Goal: Information Seeking & Learning: Learn about a topic

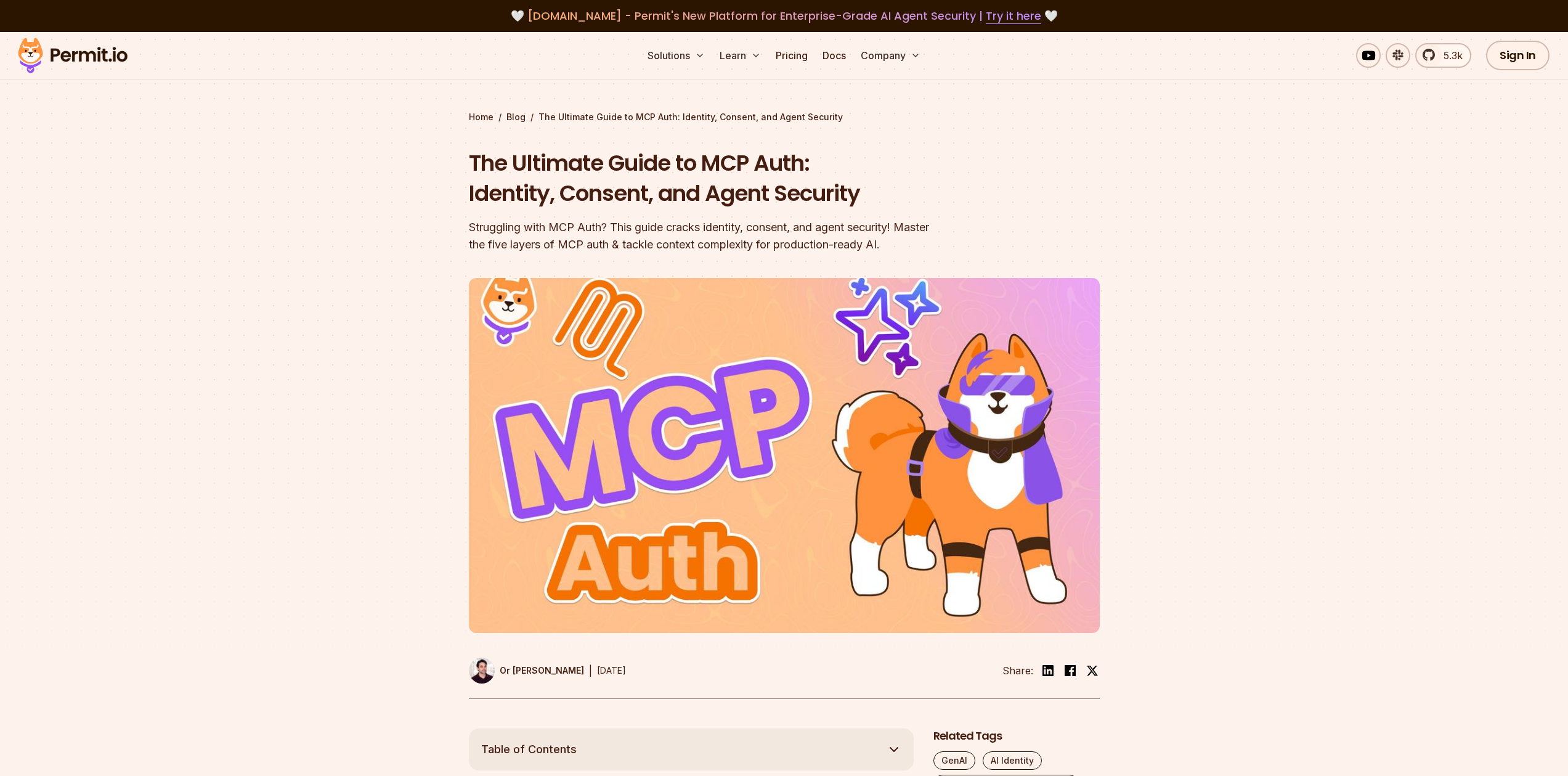
select select "*******"
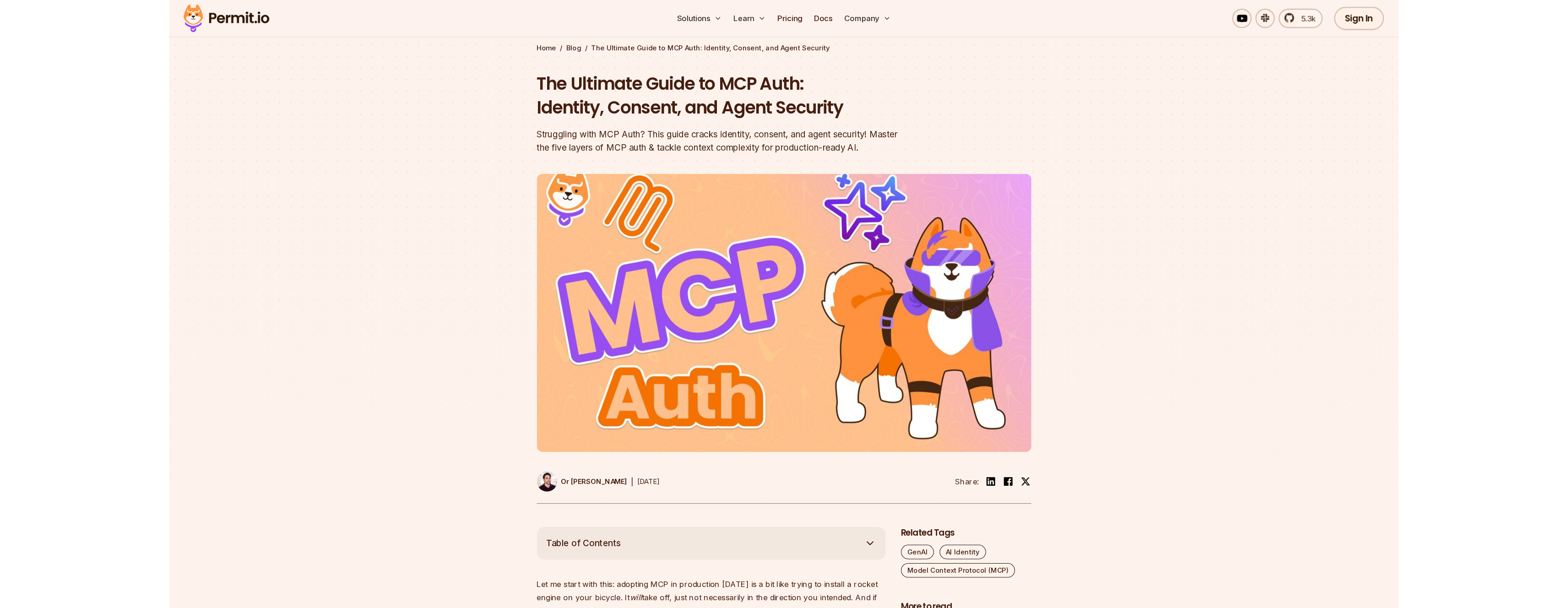
scroll to position [47, 0]
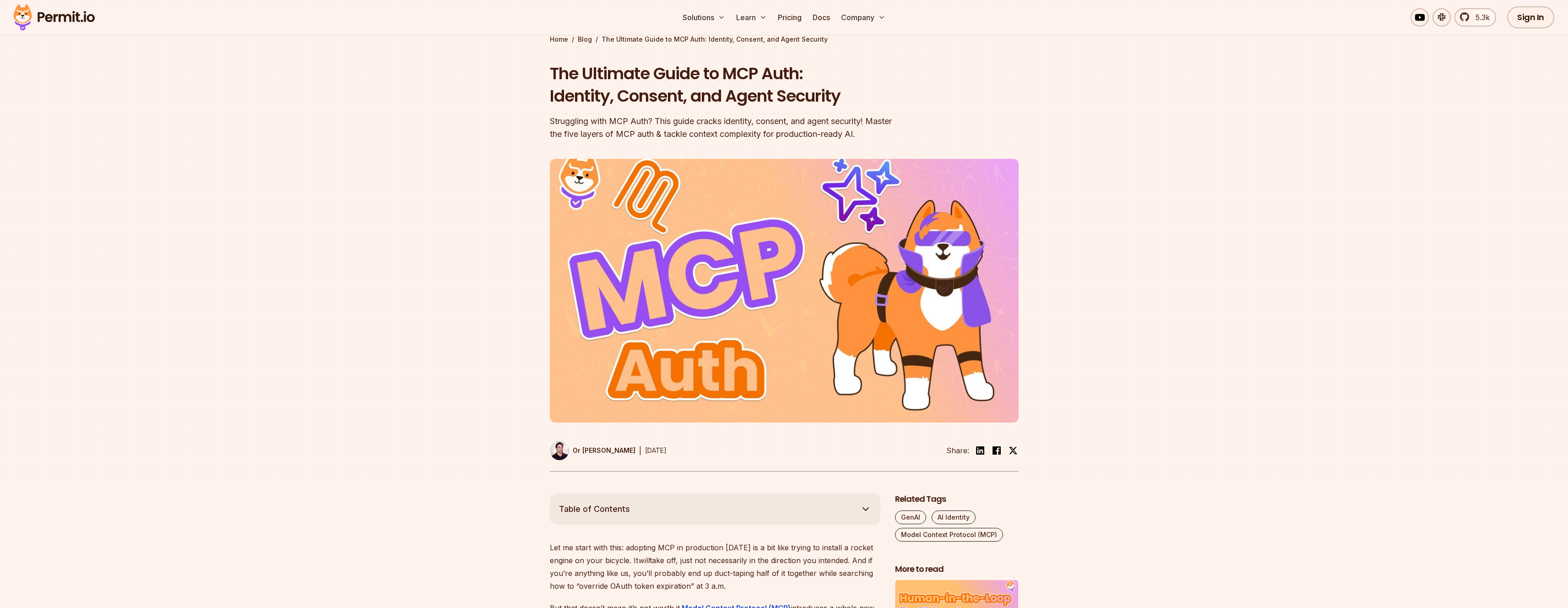
click at [412, 170] on div at bounding box center [784, 325] width 1568 height 337
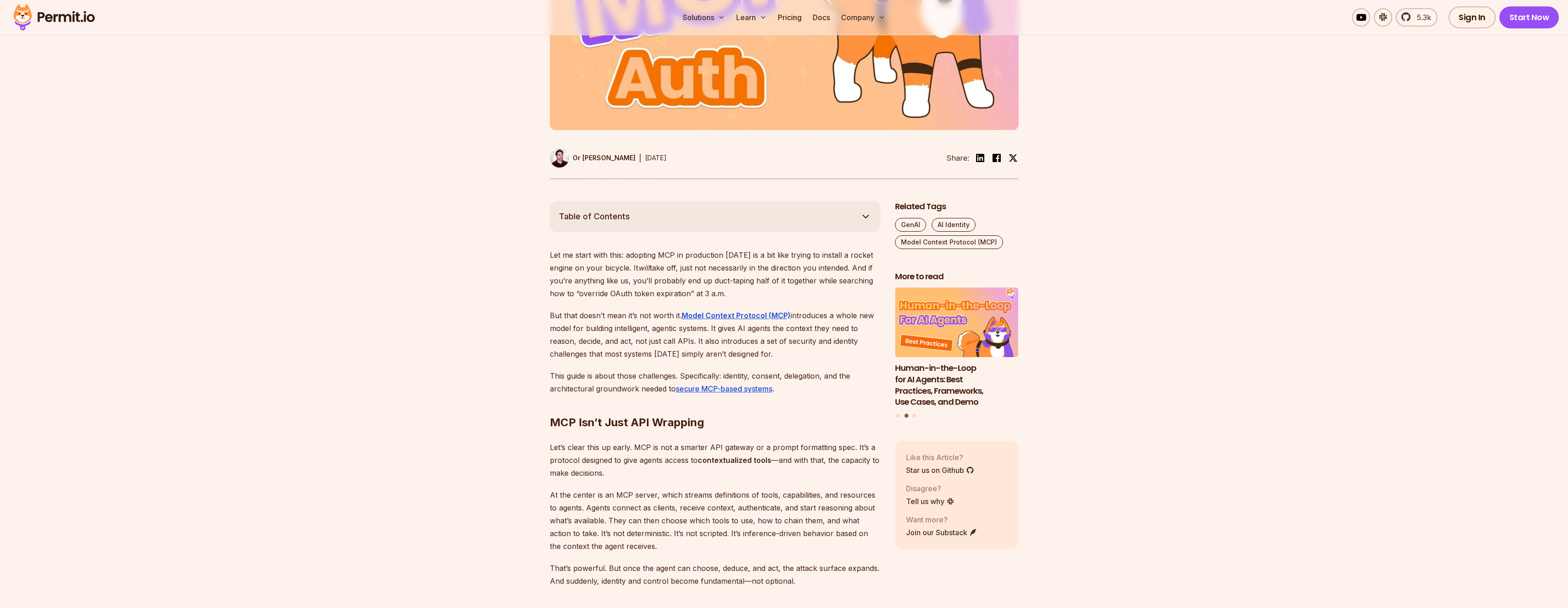
scroll to position [481, 0]
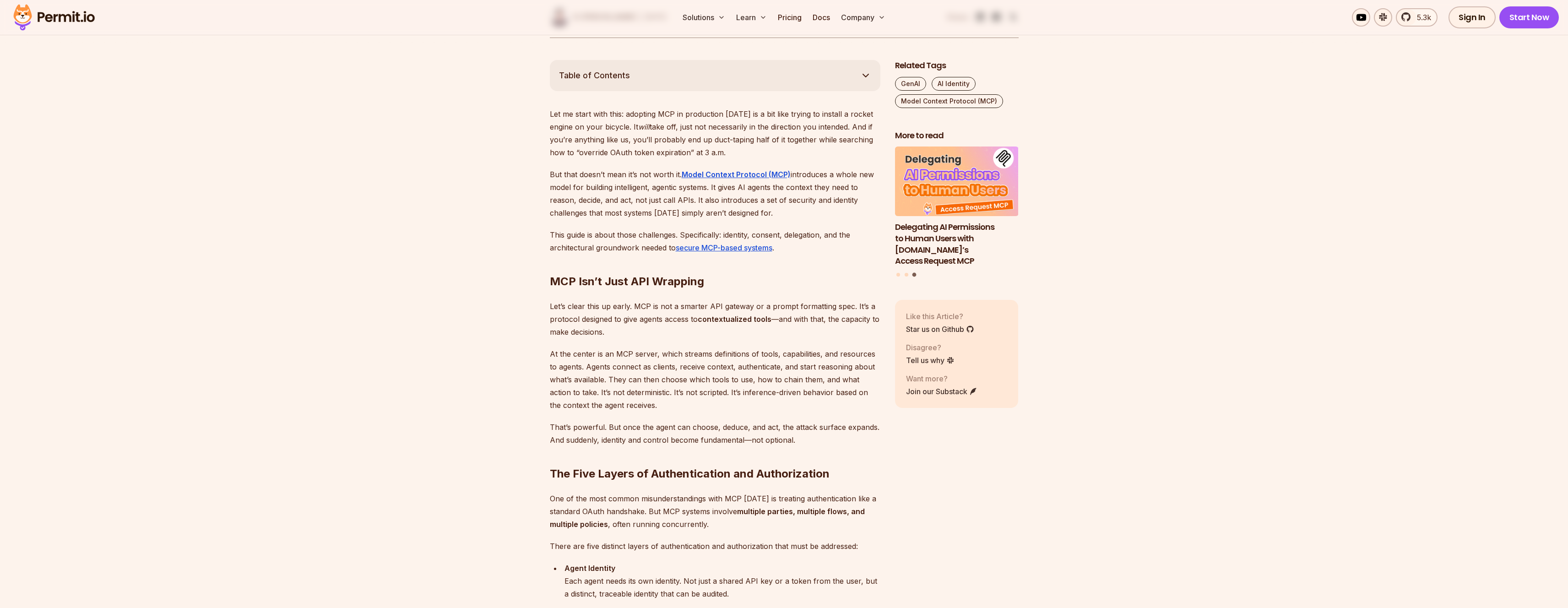
click at [620, 143] on p "Let me start with this: adopting MCP in production [DATE] is a bit like trying …" at bounding box center [715, 133] width 331 height 51
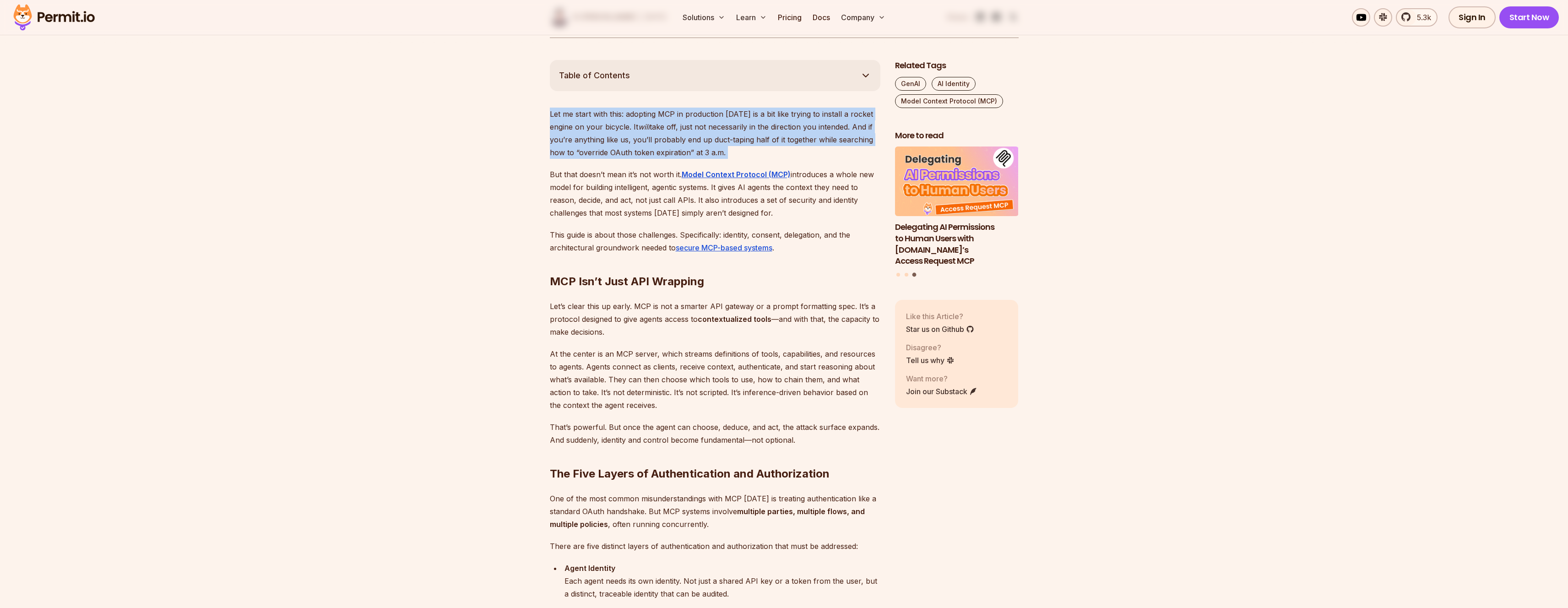
click at [620, 143] on p "Let me start with this: adopting MCP in production [DATE] is a bit like trying …" at bounding box center [715, 133] width 331 height 51
click at [568, 141] on p "Let me start with this: adopting MCP in production [DATE] is a bit like trying …" at bounding box center [715, 133] width 331 height 51
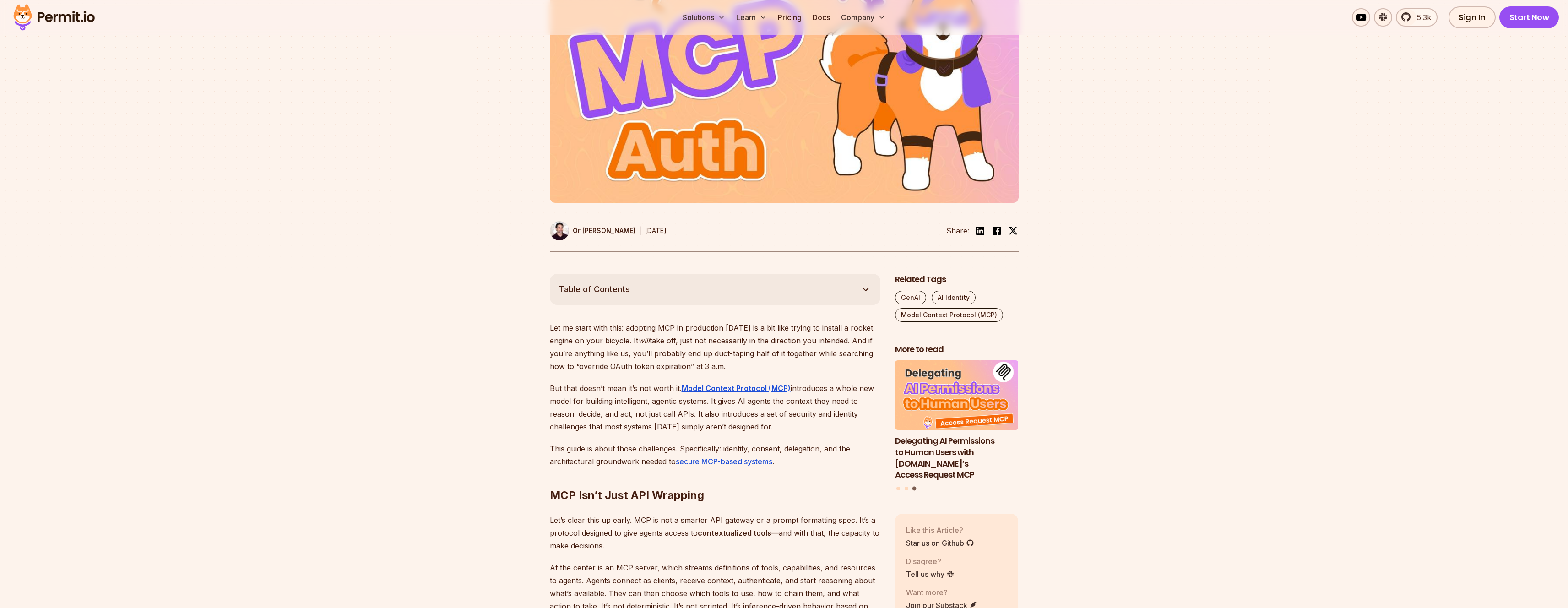
scroll to position [279, 0]
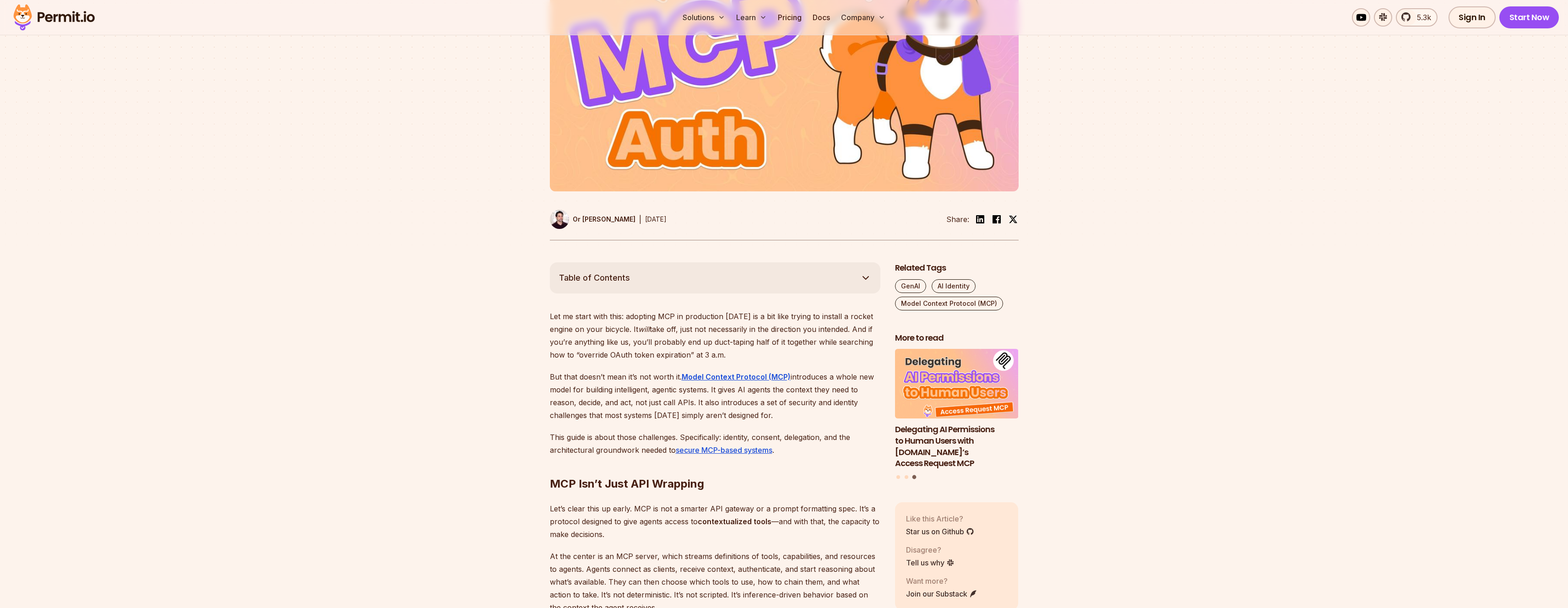
click at [579, 339] on p "Let me start with this: adopting MCP in production [DATE] is a bit like trying …" at bounding box center [715, 335] width 331 height 51
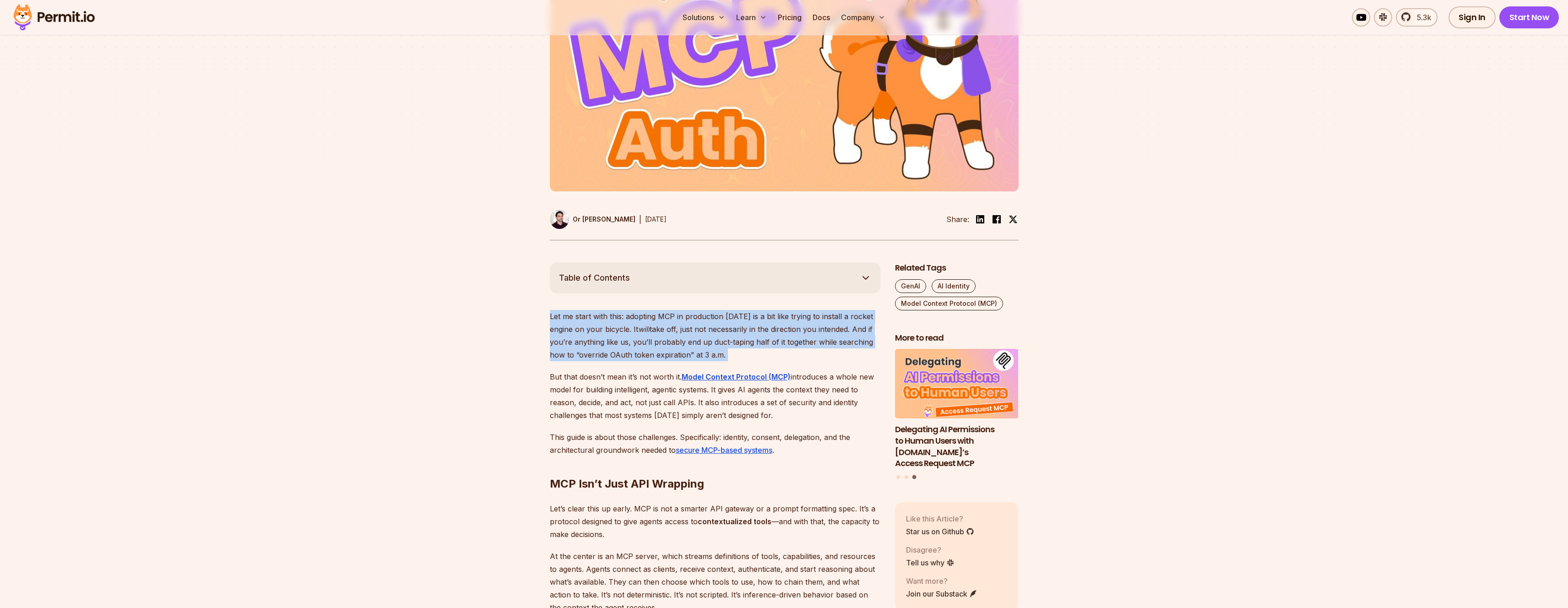
click at [579, 339] on p "Let me start with this: adopting MCP in production [DATE] is a bit like trying …" at bounding box center [715, 335] width 331 height 51
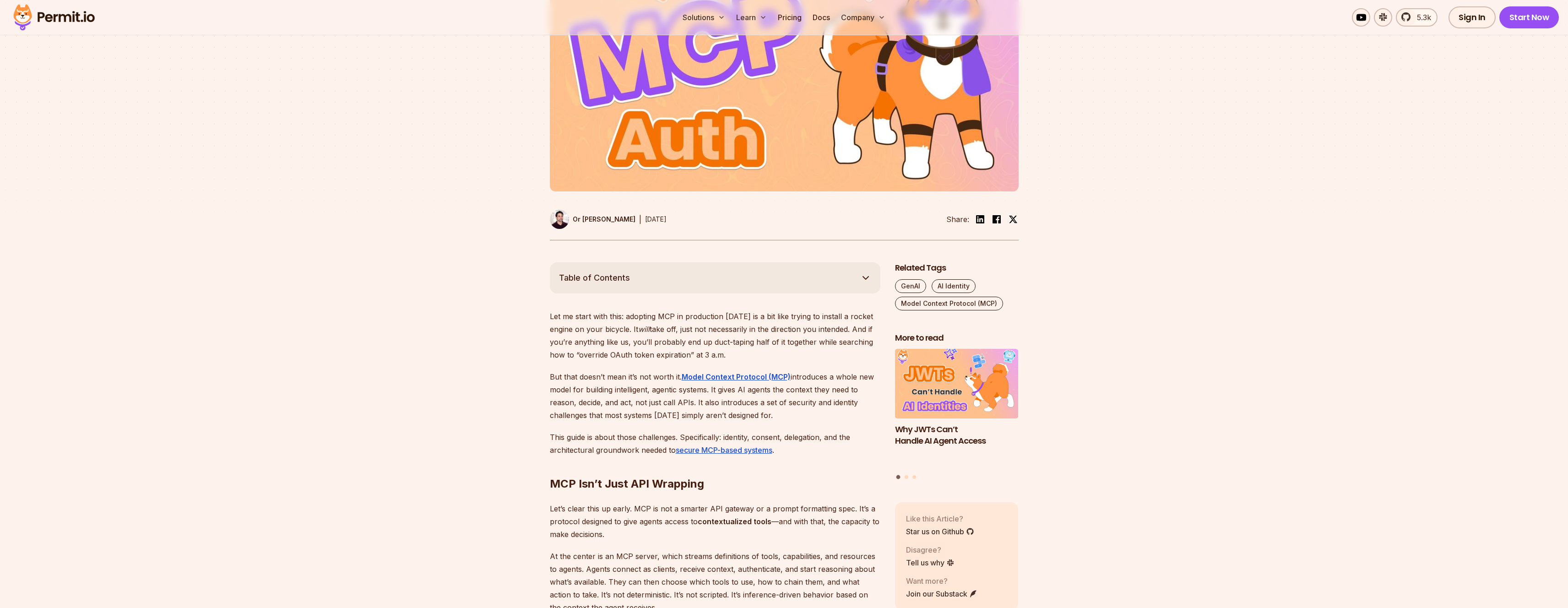
click at [634, 401] on p "But that doesn’t mean it’s not worth it. Model Context Protocol (MCP) introduce…" at bounding box center [715, 396] width 331 height 51
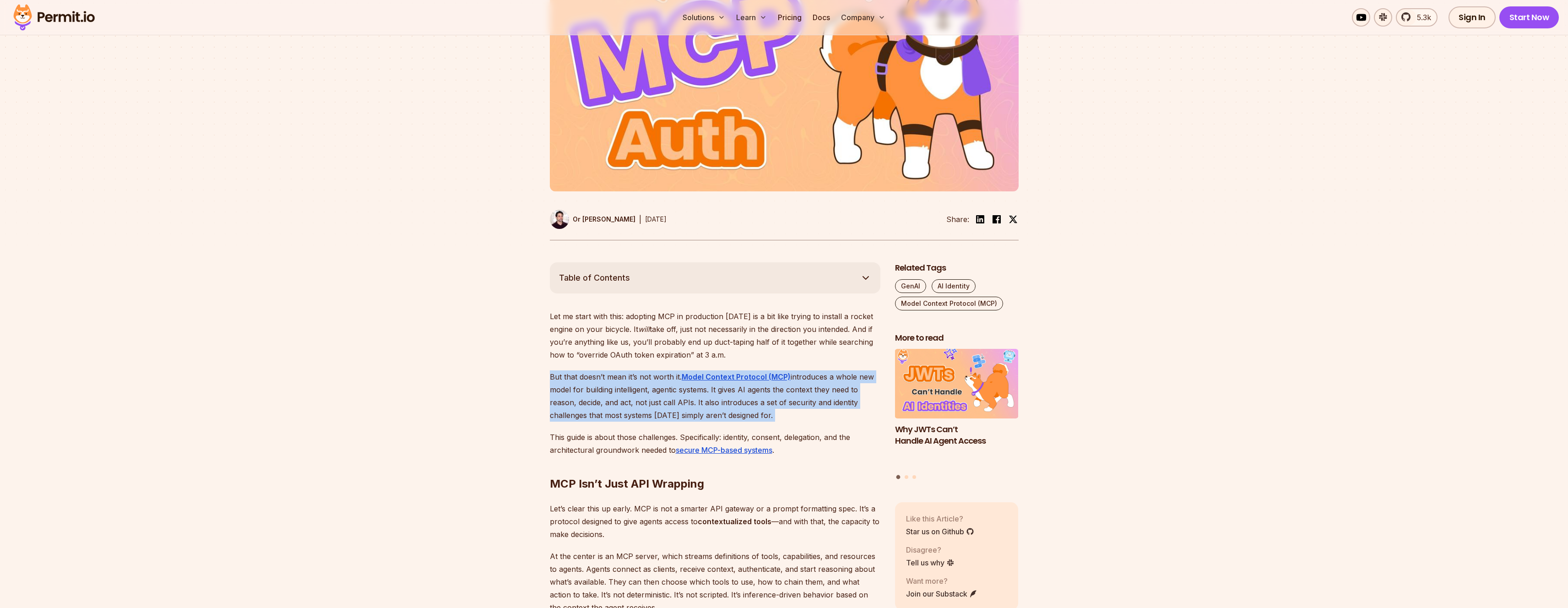
click at [634, 401] on p "But that doesn’t mean it’s not worth it. Model Context Protocol (MCP) introduce…" at bounding box center [715, 396] width 331 height 51
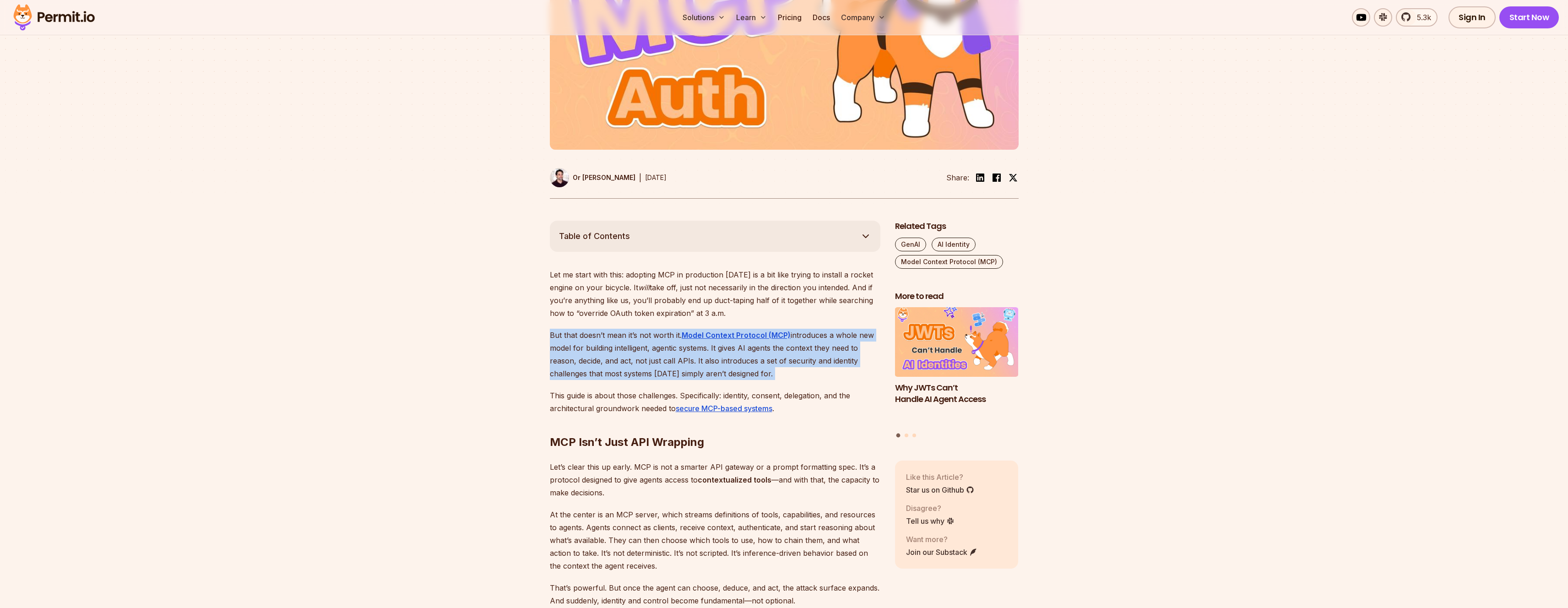
scroll to position [352, 0]
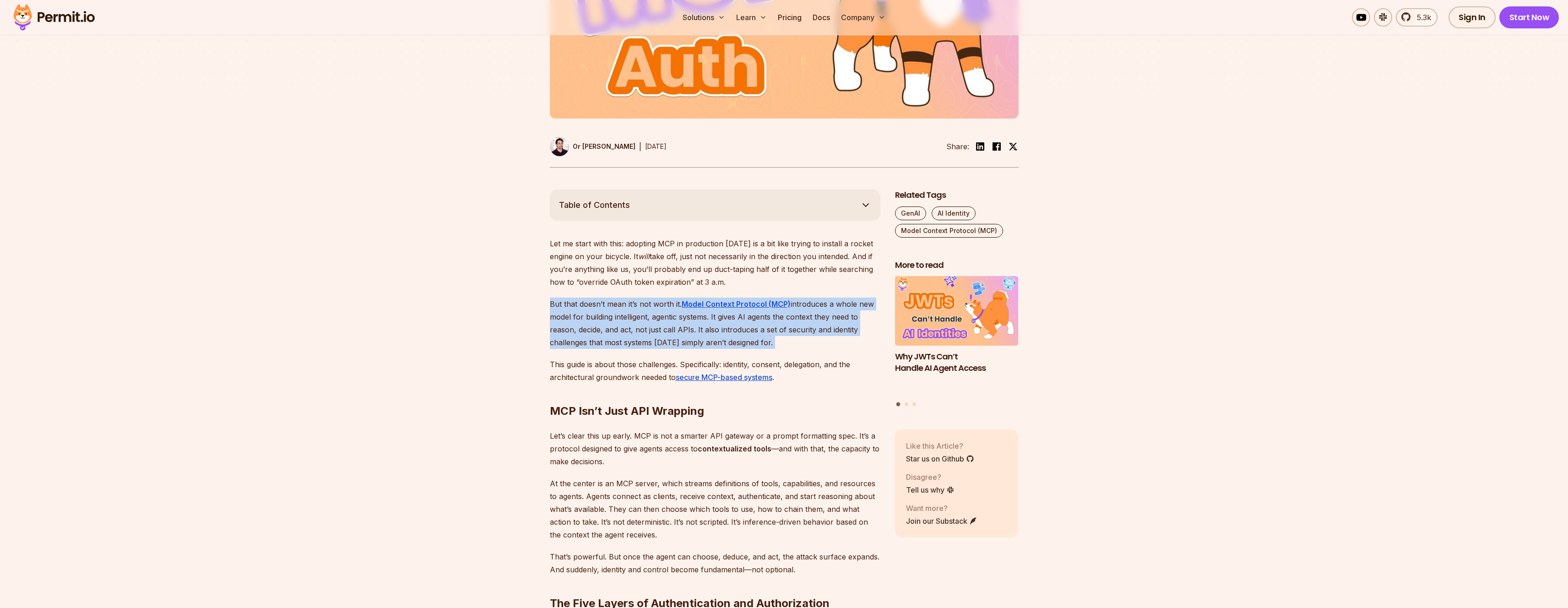
click at [592, 327] on p "But that doesn’t mean it’s not worth it. Model Context Protocol (MCP) introduce…" at bounding box center [715, 323] width 331 height 51
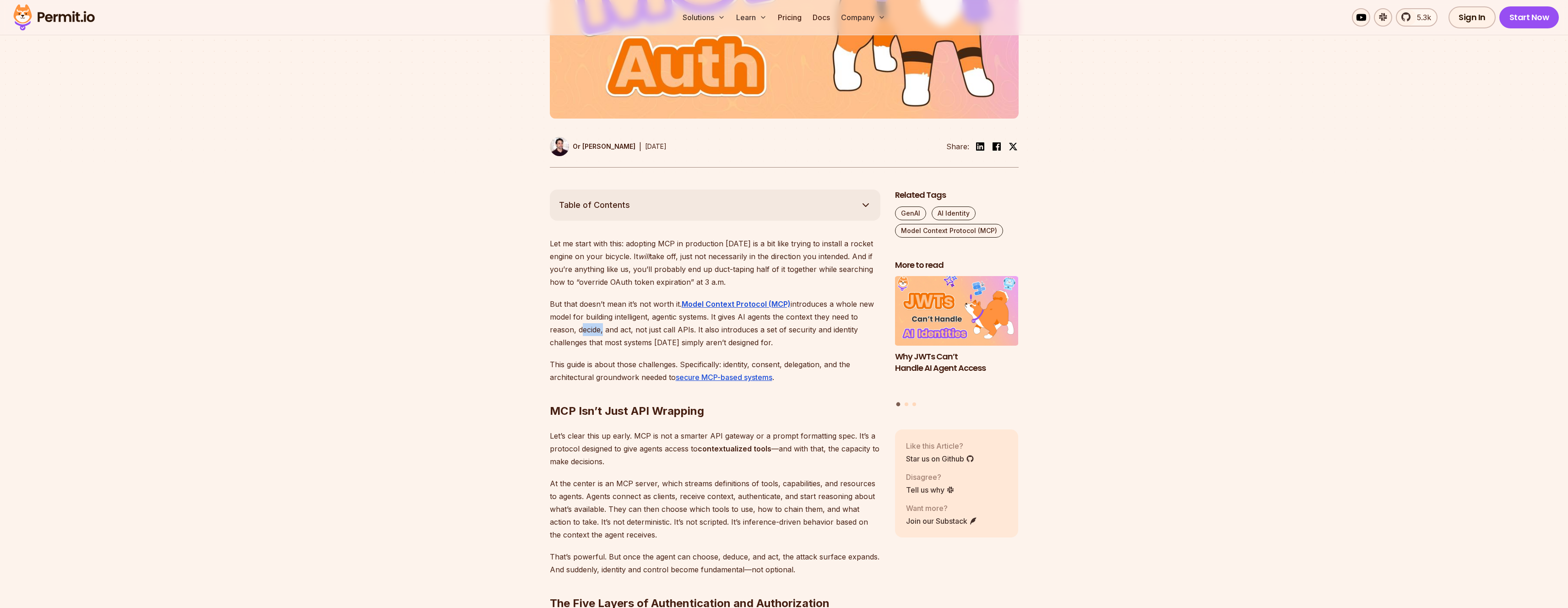
click at [592, 327] on p "But that doesn’t mean it’s not worth it. Model Context Protocol (MCP) introduce…" at bounding box center [715, 323] width 331 height 51
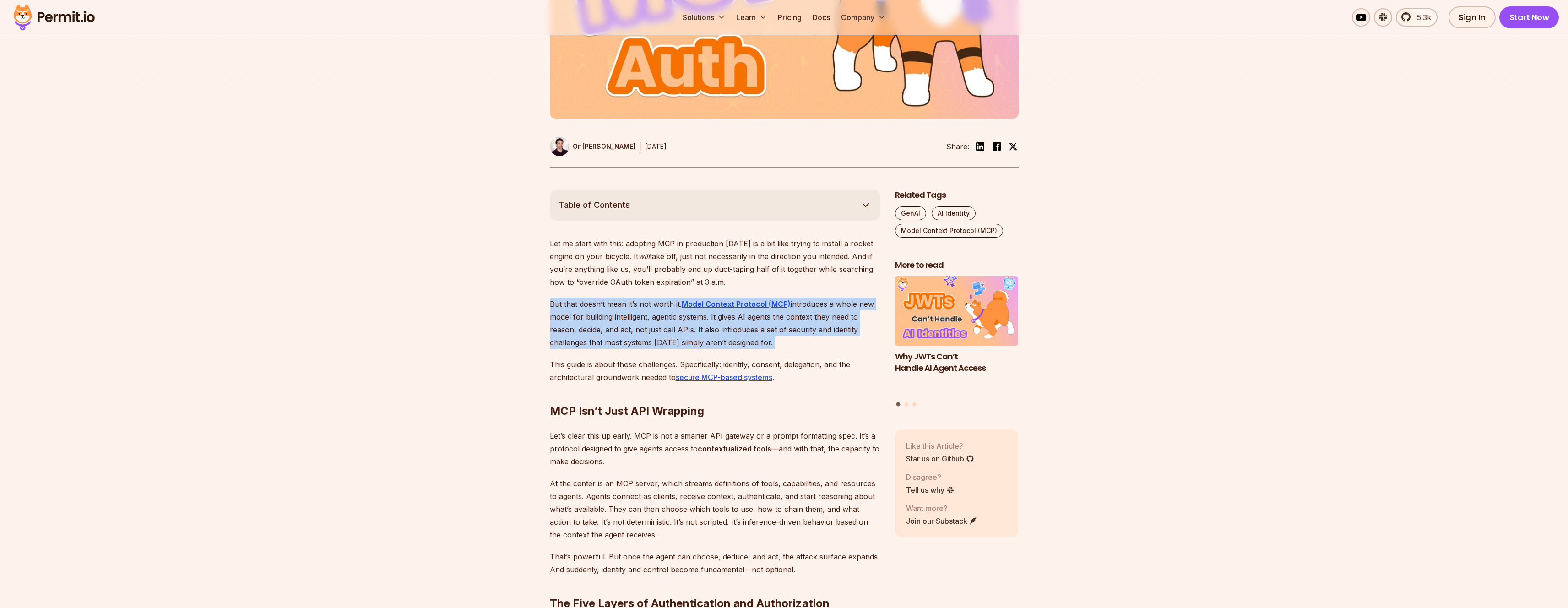
click at [592, 327] on p "But that doesn’t mean it’s not worth it. Model Context Protocol (MCP) introduce…" at bounding box center [715, 323] width 331 height 51
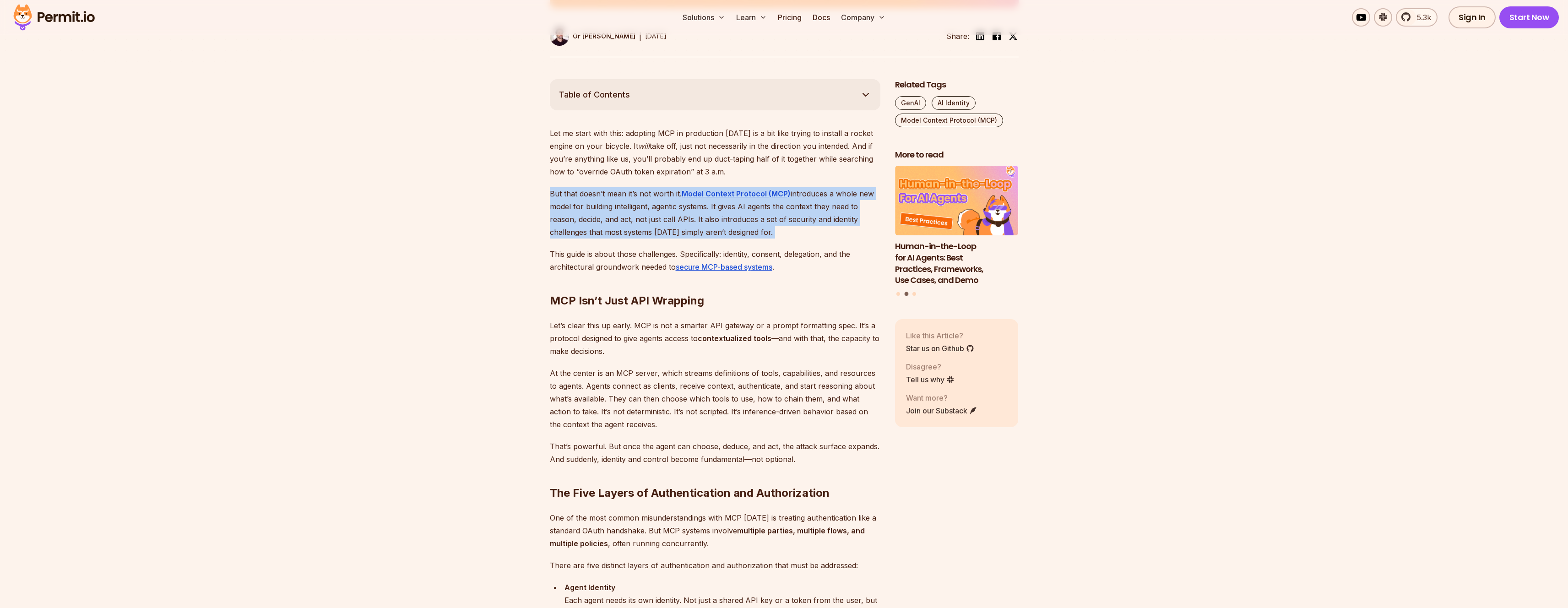
scroll to position [468, 0]
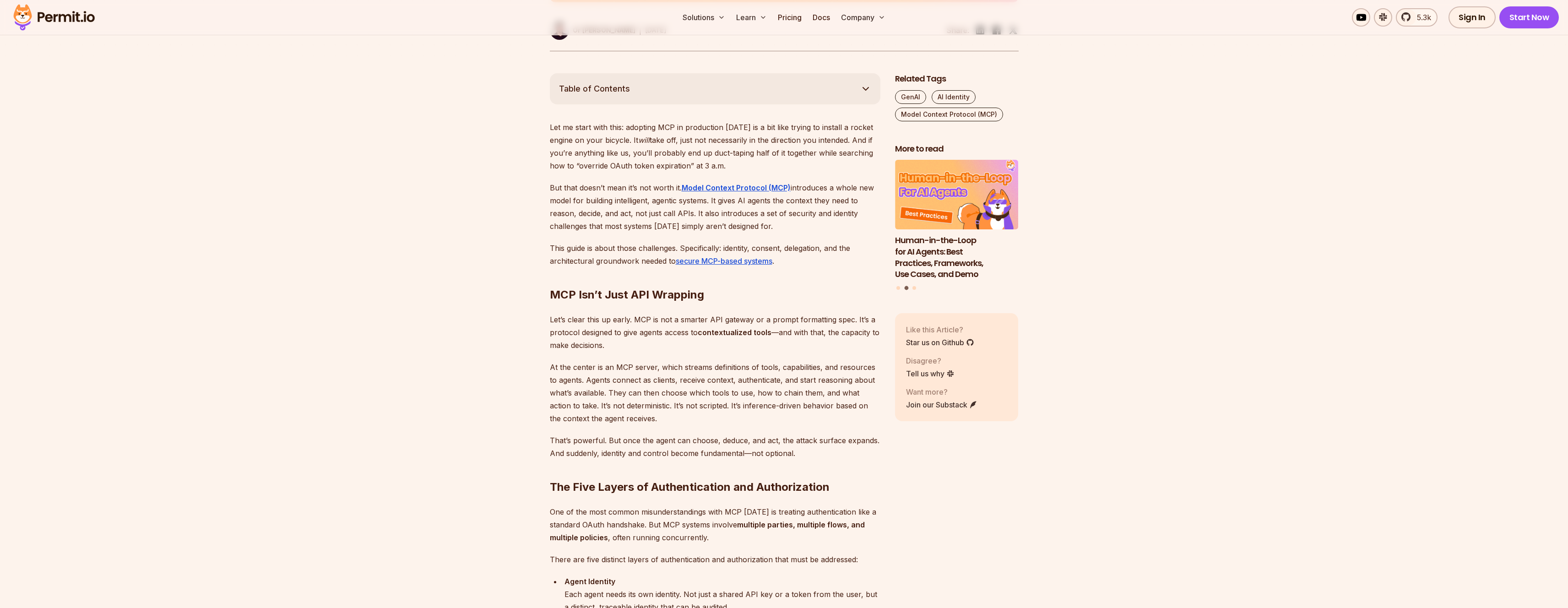
click at [609, 139] on p "Let me start with this: adopting MCP in production [DATE] is a bit like trying …" at bounding box center [715, 147] width 331 height 51
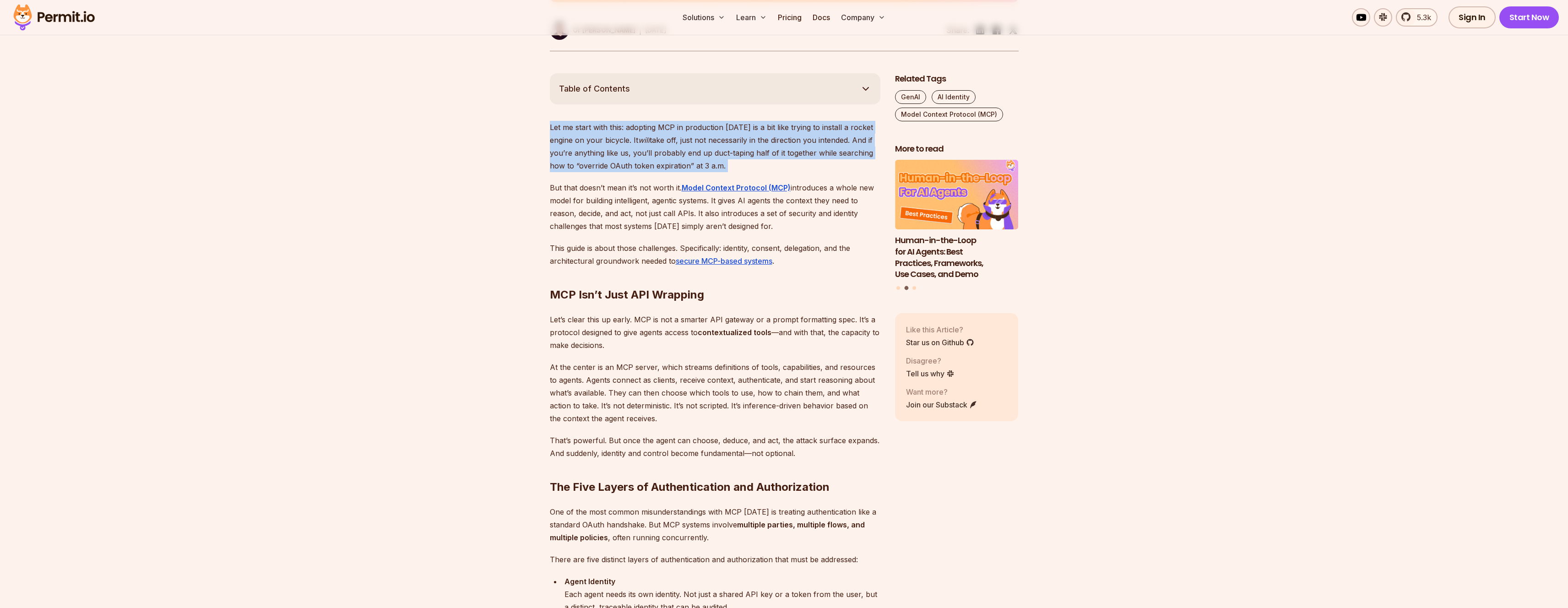
click at [609, 139] on p "Let me start with this: adopting MCP in production [DATE] is a bit like trying …" at bounding box center [715, 147] width 331 height 51
click at [612, 141] on p "Let me start with this: adopting MCP in production [DATE] is a bit like trying …" at bounding box center [715, 147] width 331 height 51
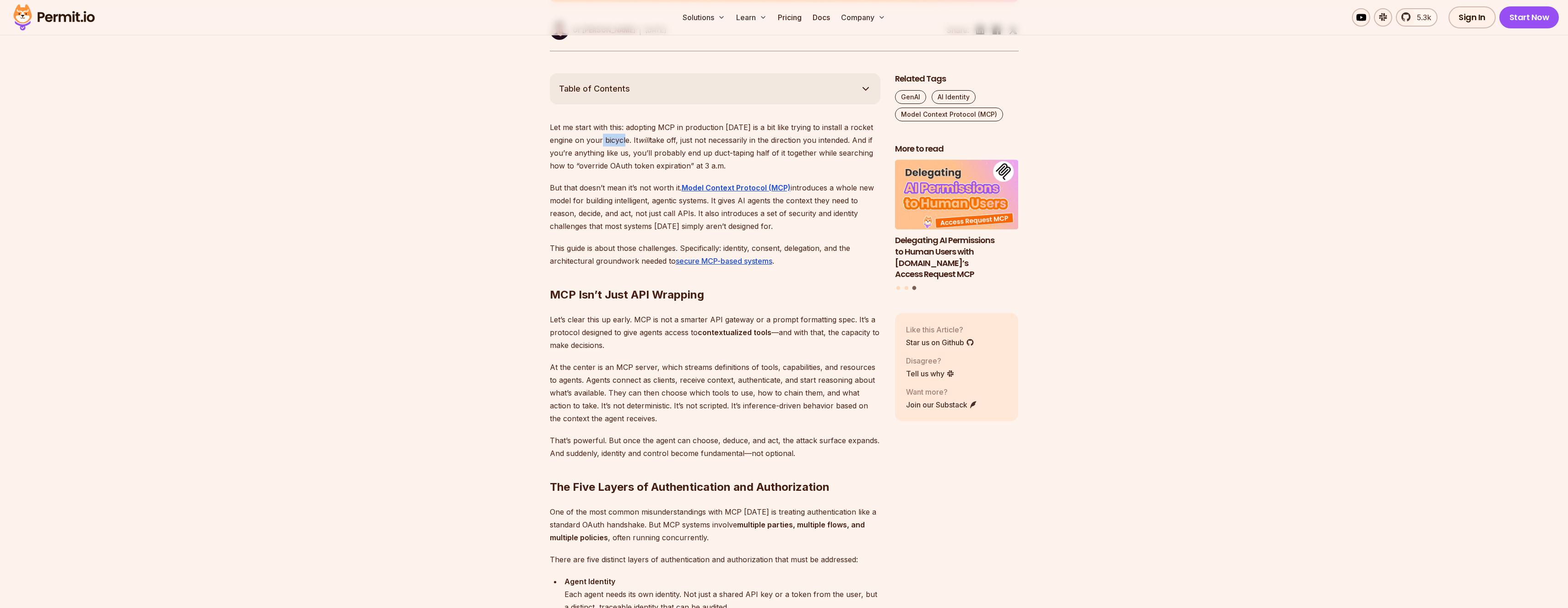
click at [612, 141] on p "Let me start with this: adopting MCP in production [DATE] is a bit like trying …" at bounding box center [715, 147] width 331 height 51
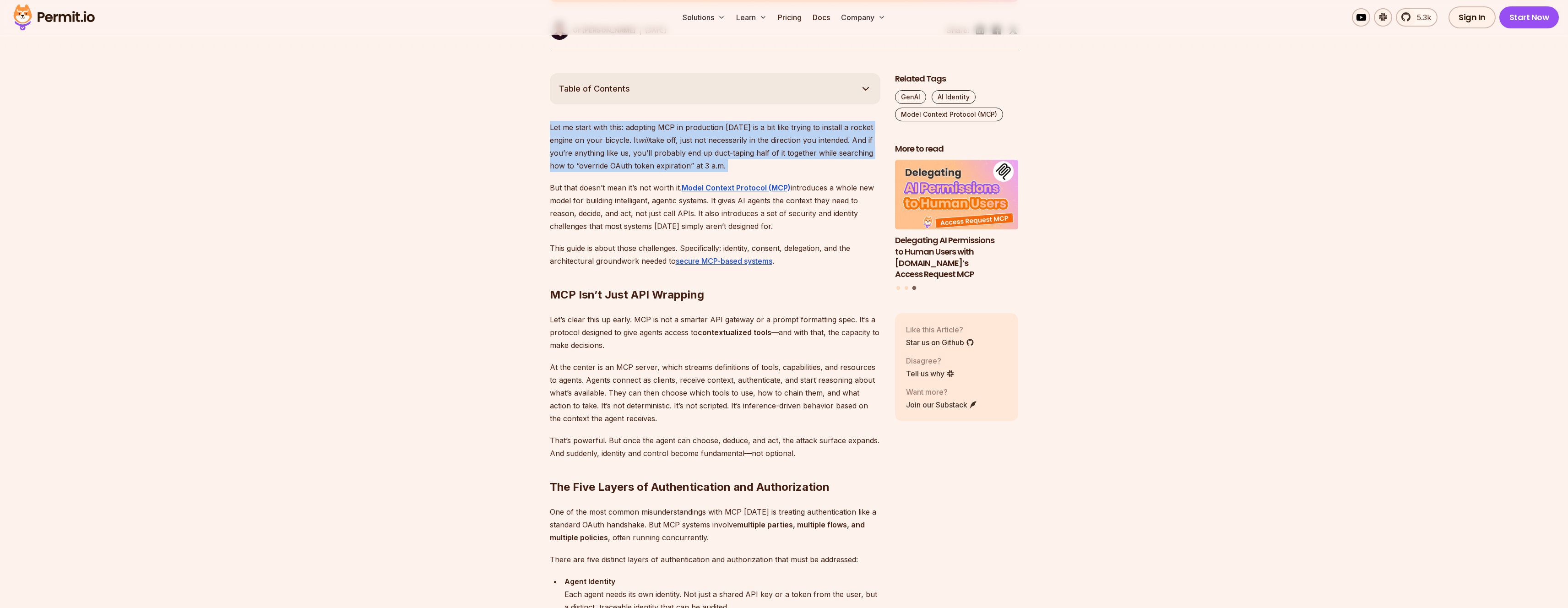
click at [612, 141] on p "Let me start with this: adopting MCP in production [DATE] is a bit like trying …" at bounding box center [715, 147] width 331 height 51
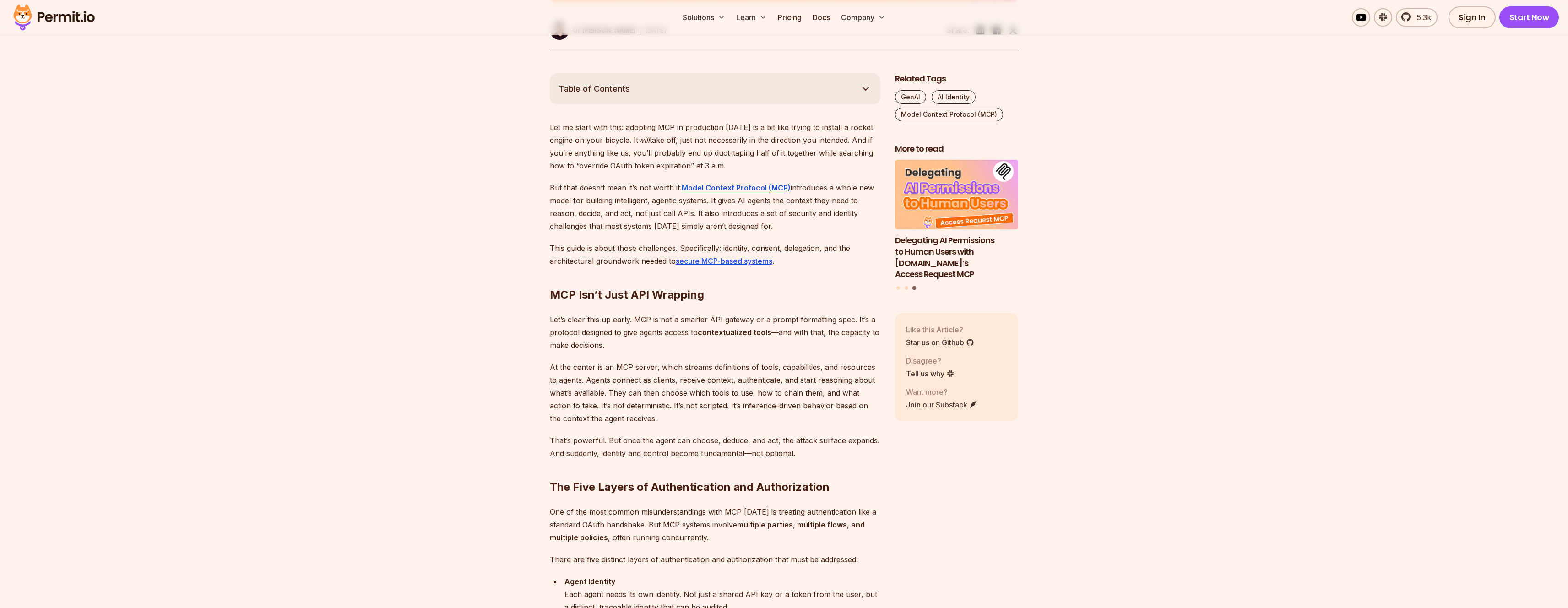
click at [621, 254] on p "This guide is about those challenges. Specifically: identity, consent, delegati…" at bounding box center [715, 254] width 331 height 26
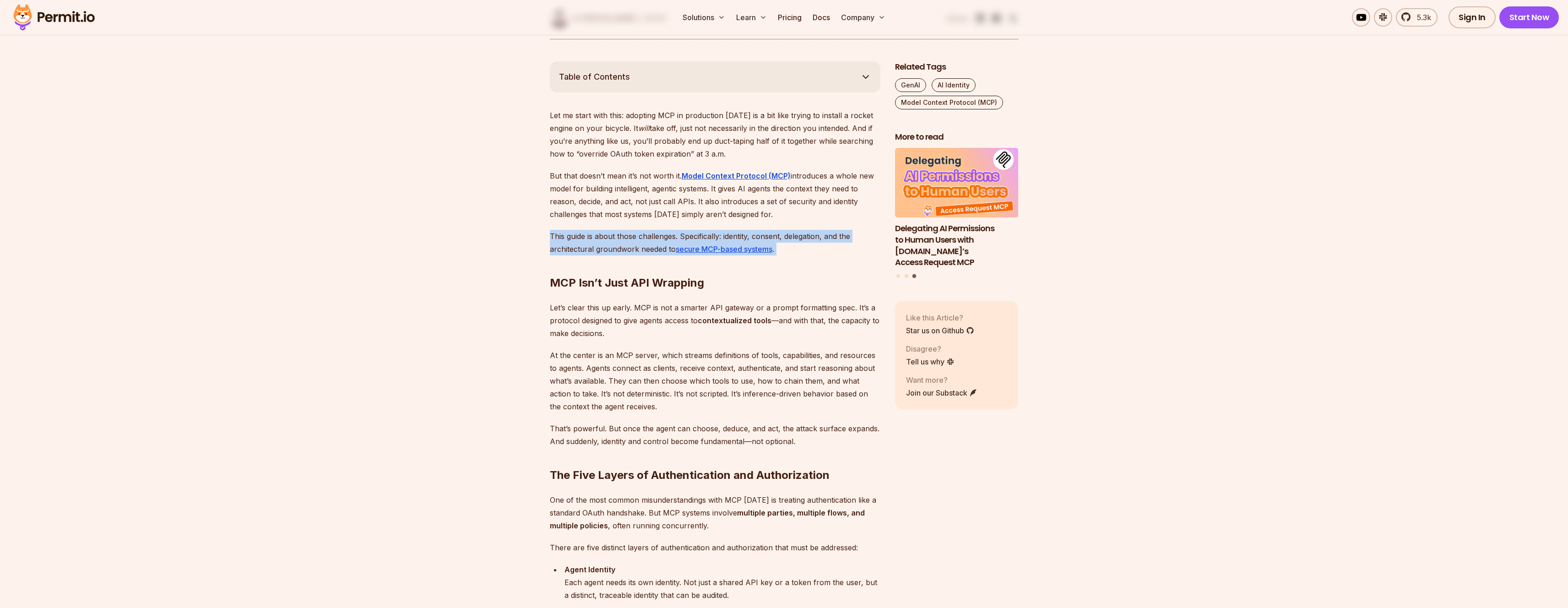
scroll to position [486, 0]
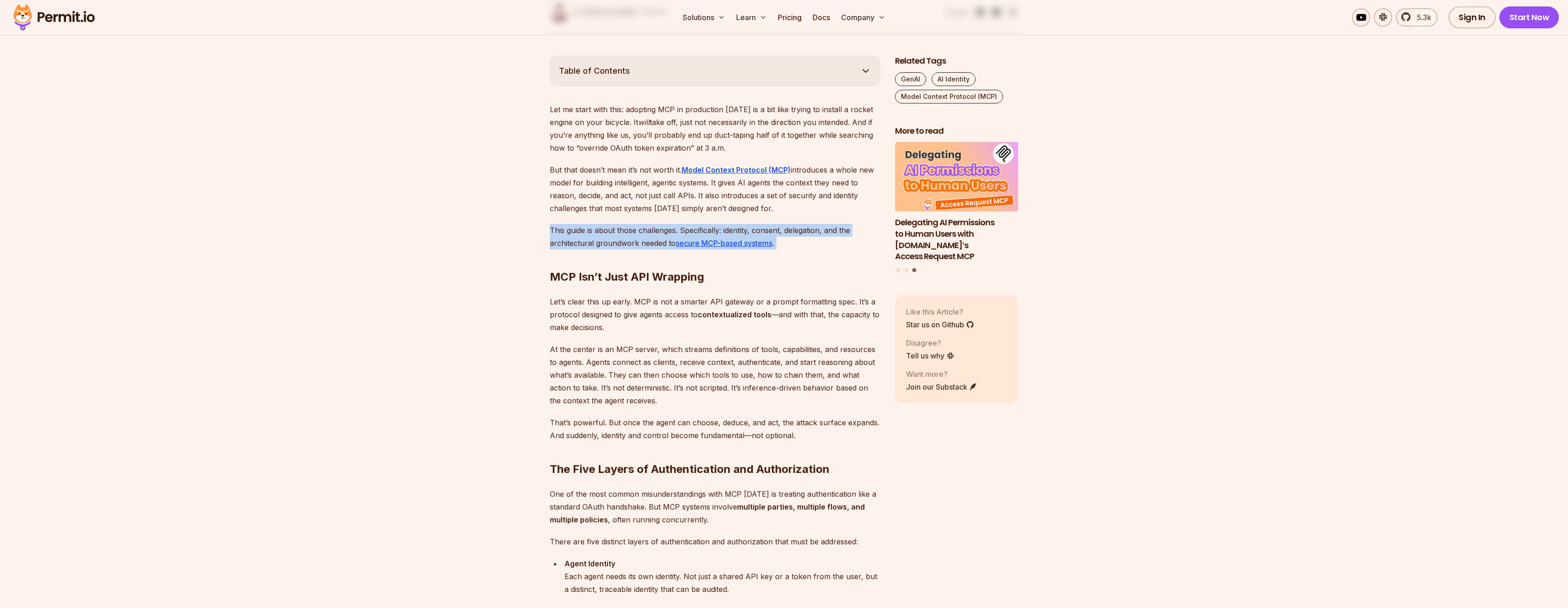
click at [568, 237] on p "This guide is about those challenges. Specifically: identity, consent, delegati…" at bounding box center [715, 237] width 331 height 26
click at [576, 244] on p "This guide is about those challenges. Specifically: identity, consent, delegati…" at bounding box center [715, 237] width 331 height 26
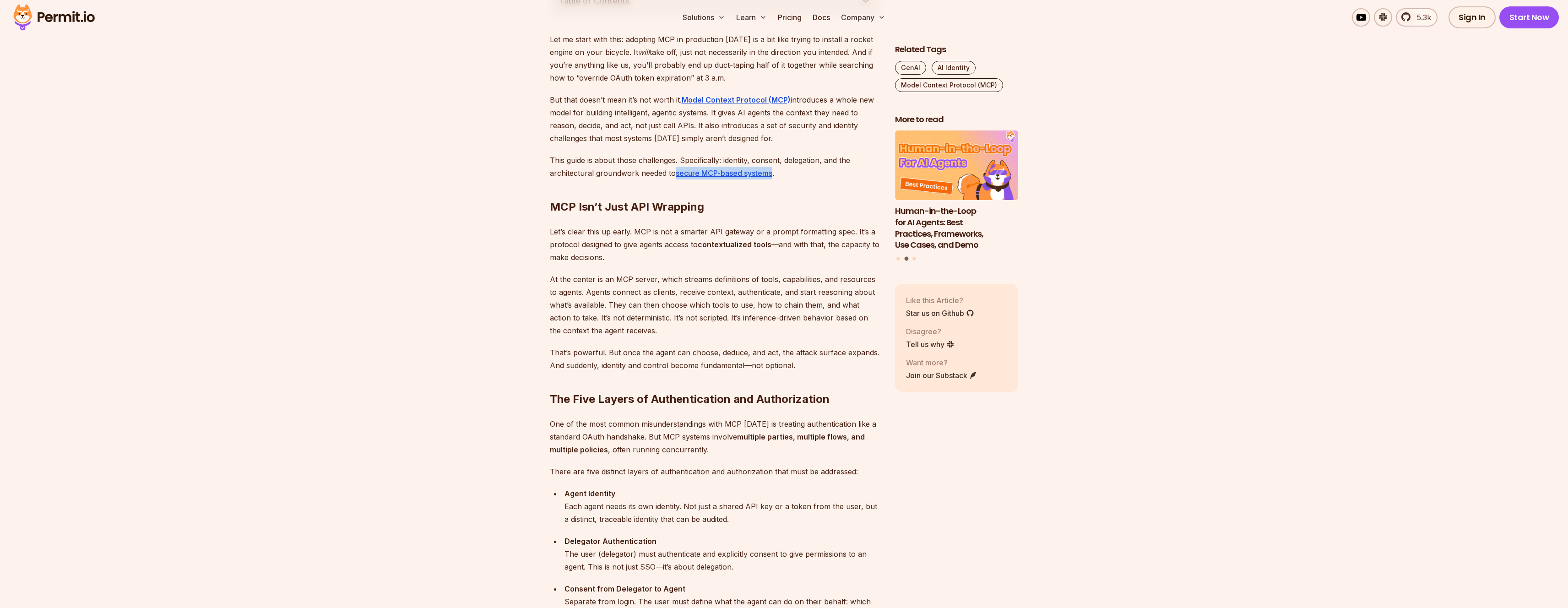
scroll to position [562, 0]
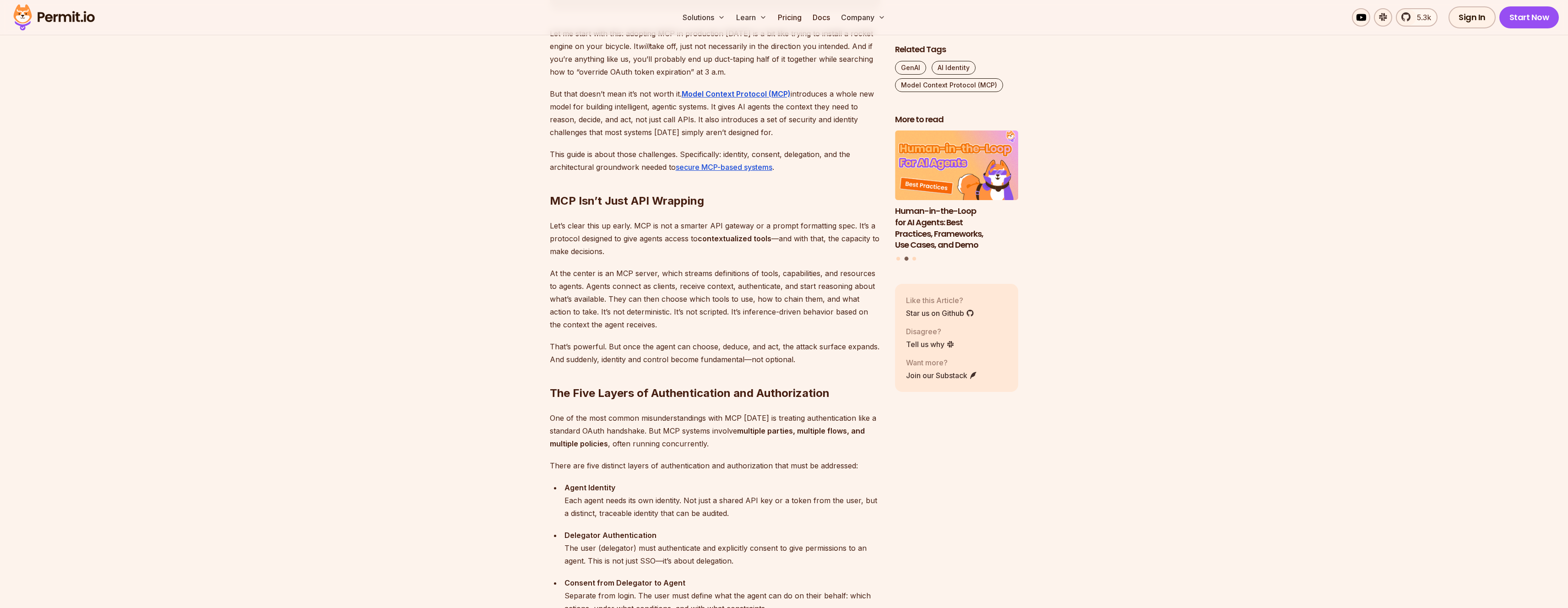
click at [628, 191] on h2 "MCP Isn’t Just API Wrapping" at bounding box center [715, 183] width 331 height 51
click at [623, 201] on h2 "MCP Isn’t Just API Wrapping" at bounding box center [715, 183] width 331 height 51
click at [609, 232] on p "Let’s clear this up early. MCP is not a smarter API gateway or a prompt formatt…" at bounding box center [715, 238] width 331 height 38
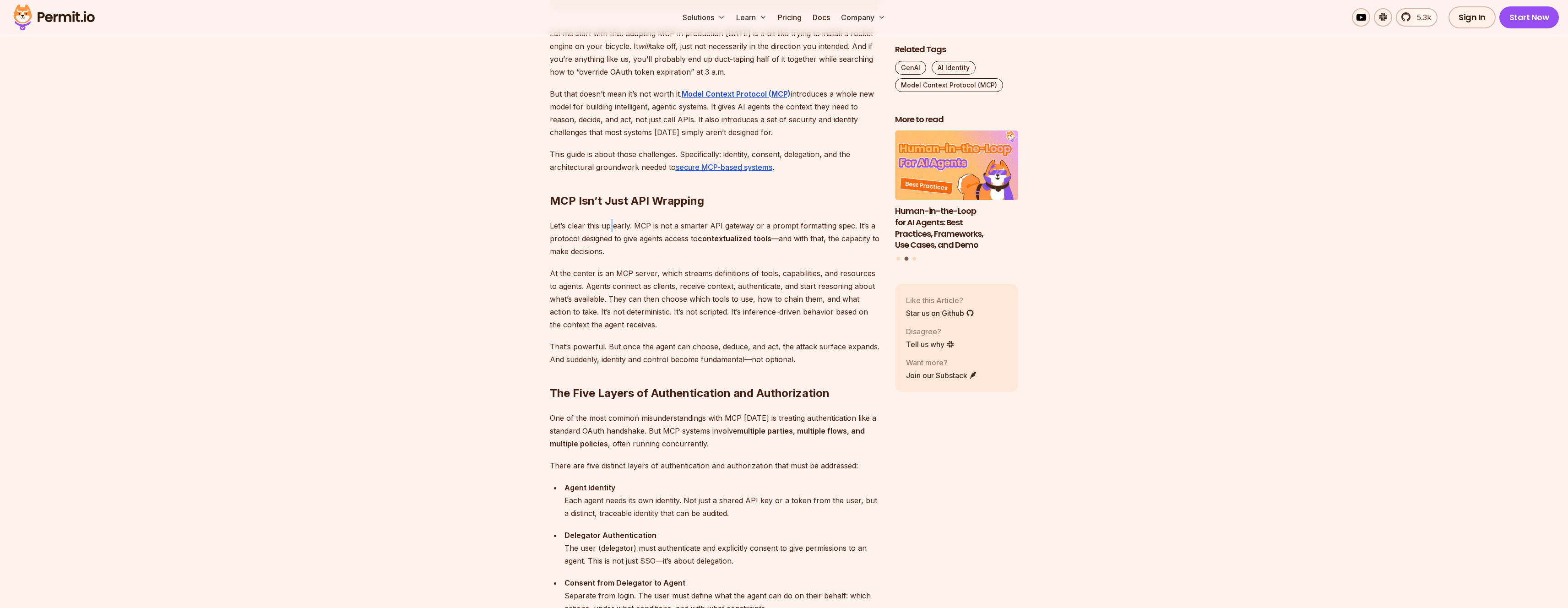
click at [609, 232] on p "Let’s clear this up early. MCP is not a smarter API gateway or a prompt formatt…" at bounding box center [715, 238] width 331 height 38
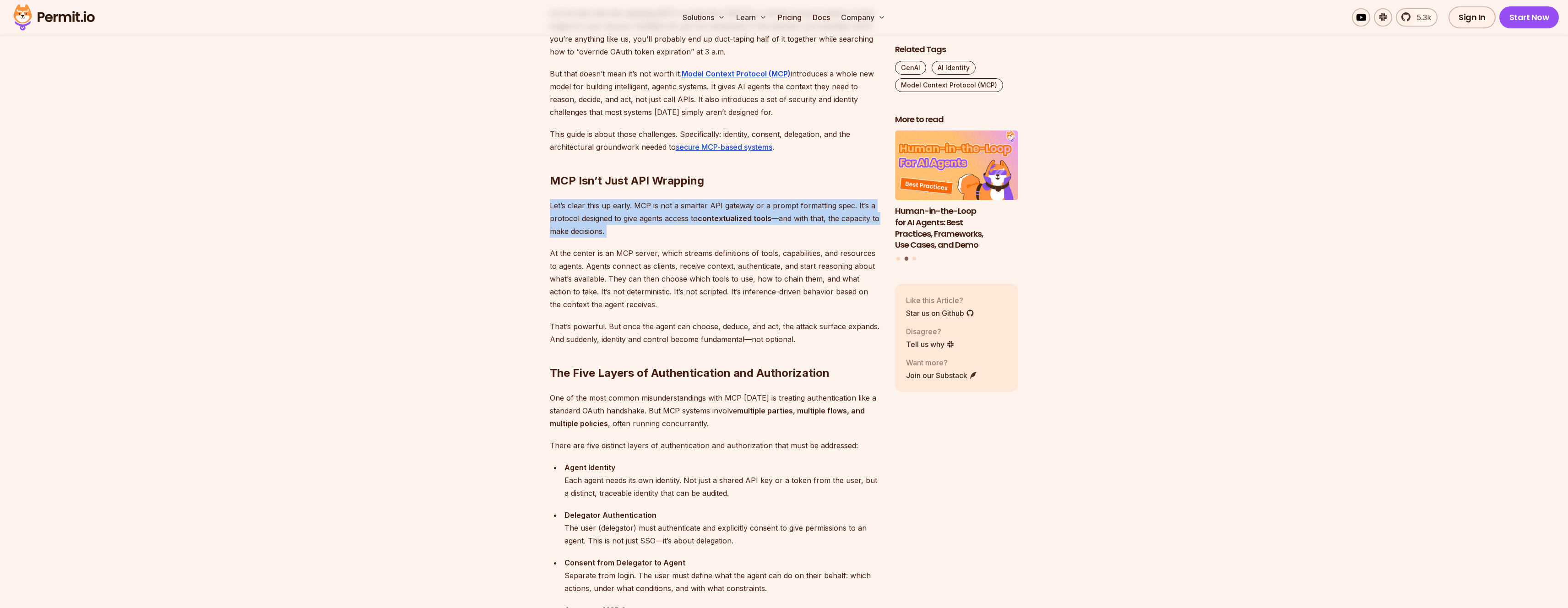
click at [673, 220] on p "Let’s clear this up early. MCP is not a smarter API gateway or a prompt formatt…" at bounding box center [715, 218] width 331 height 38
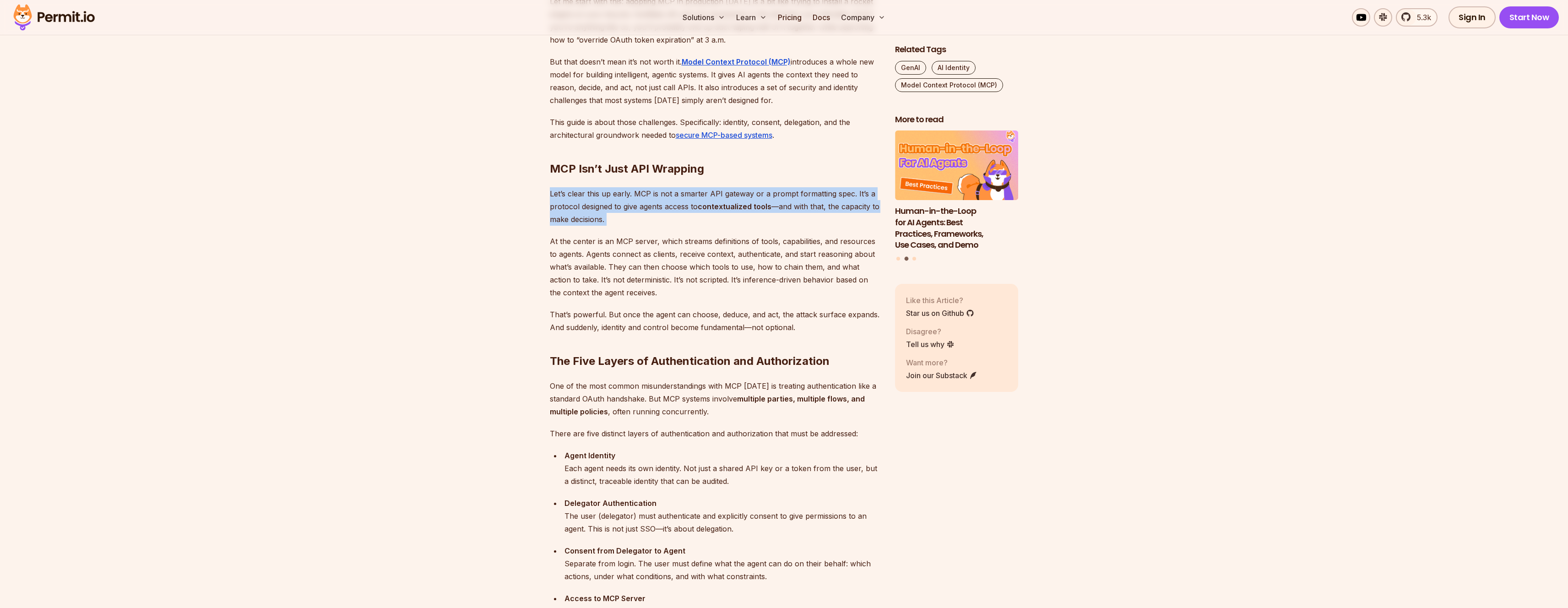
scroll to position [599, 0]
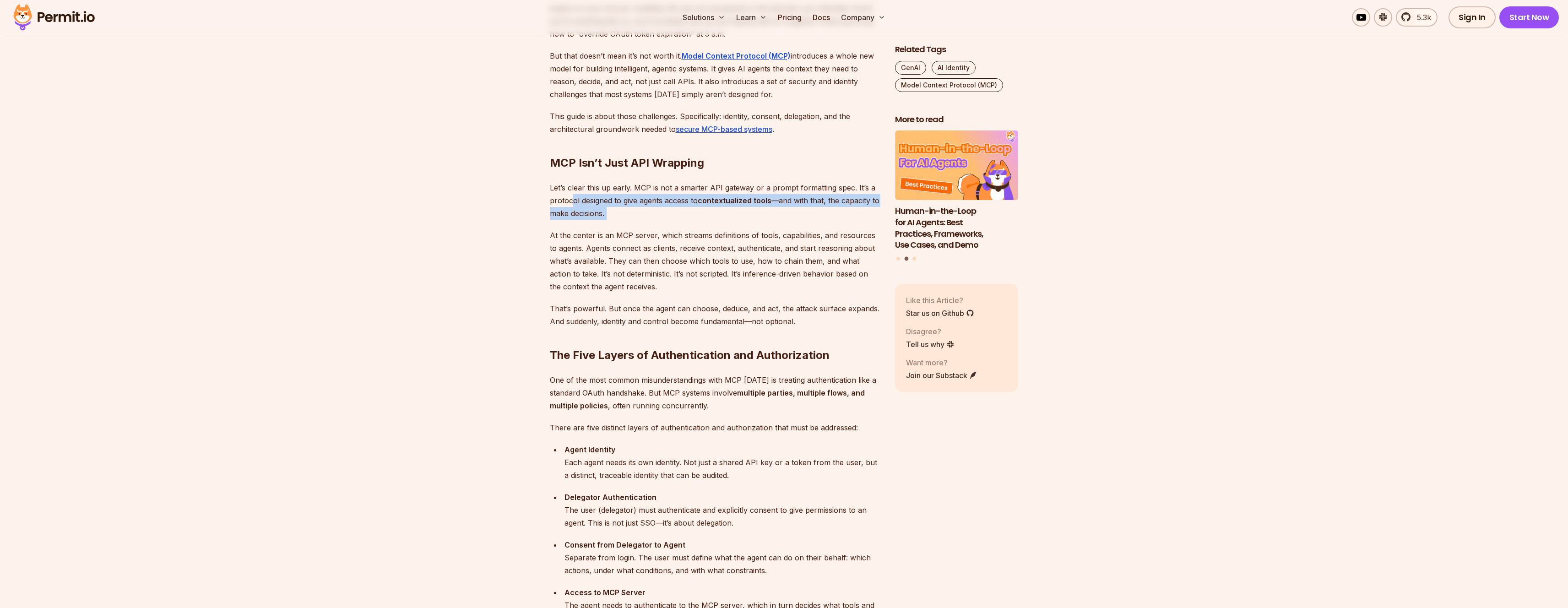
click at [574, 206] on p "Let’s clear this up early. MCP is not a smarter API gateway or a prompt formatt…" at bounding box center [715, 200] width 331 height 38
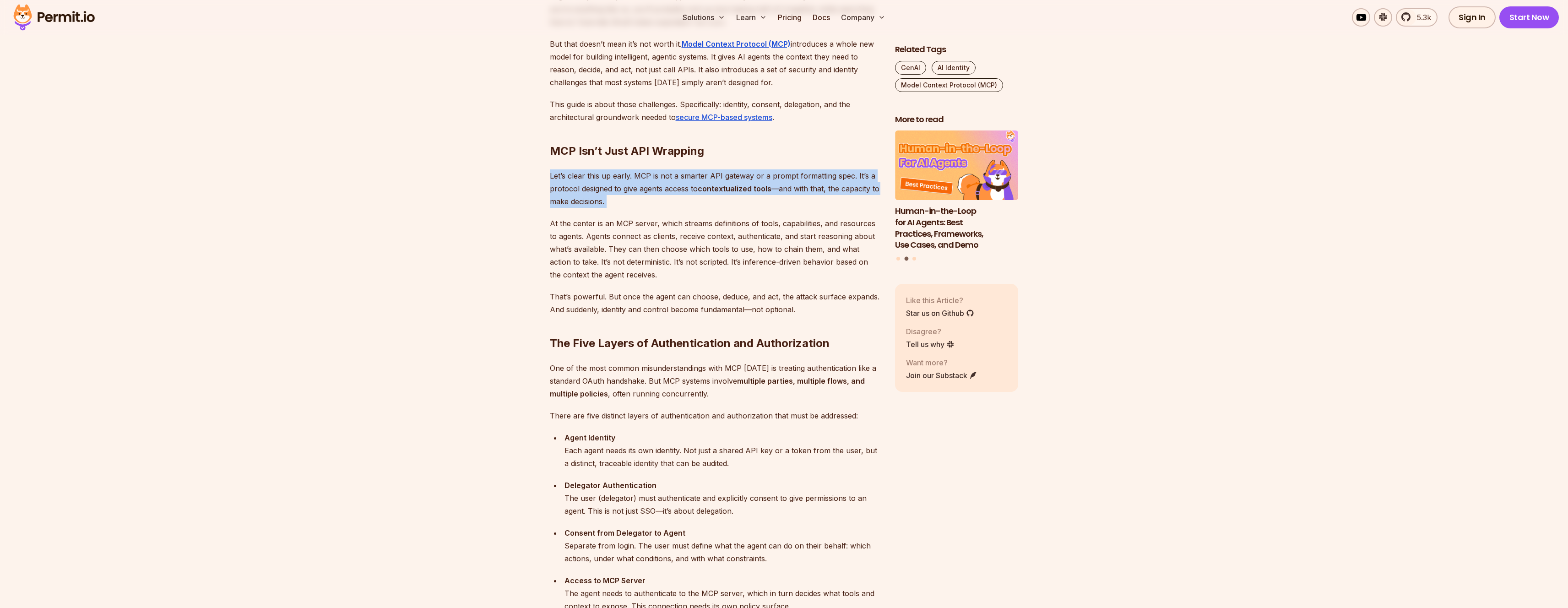
scroll to position [618, 0]
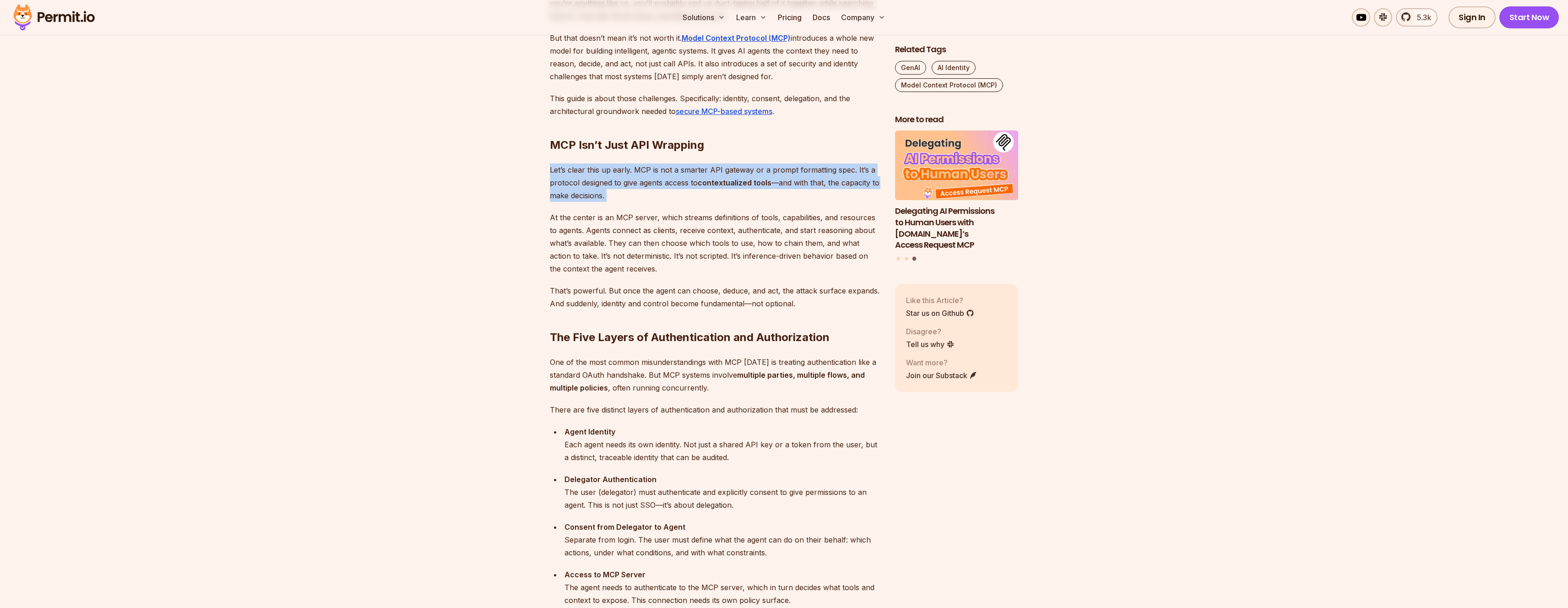
click at [651, 187] on p "Let’s clear this up early. MCP is not a smarter API gateway or a prompt formatt…" at bounding box center [715, 183] width 331 height 38
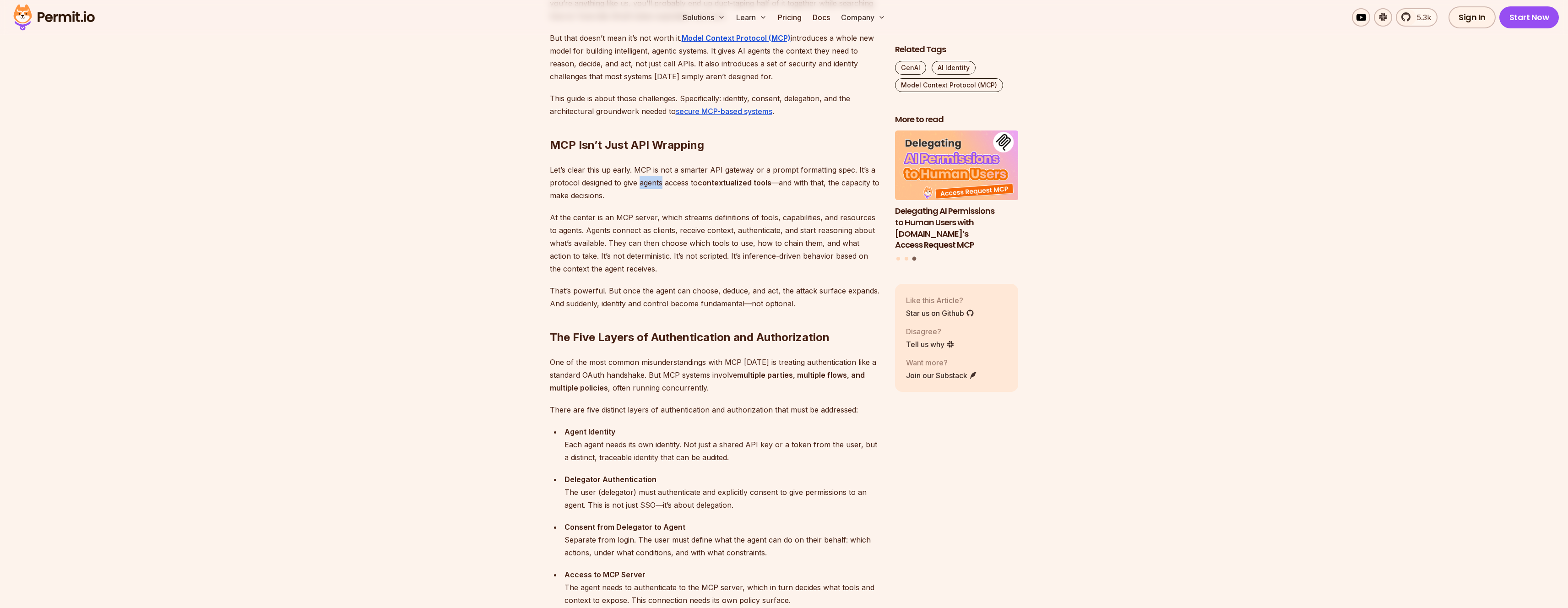
click at [651, 187] on p "Let’s clear this up early. MCP is not a smarter API gateway or a prompt formatt…" at bounding box center [715, 183] width 331 height 38
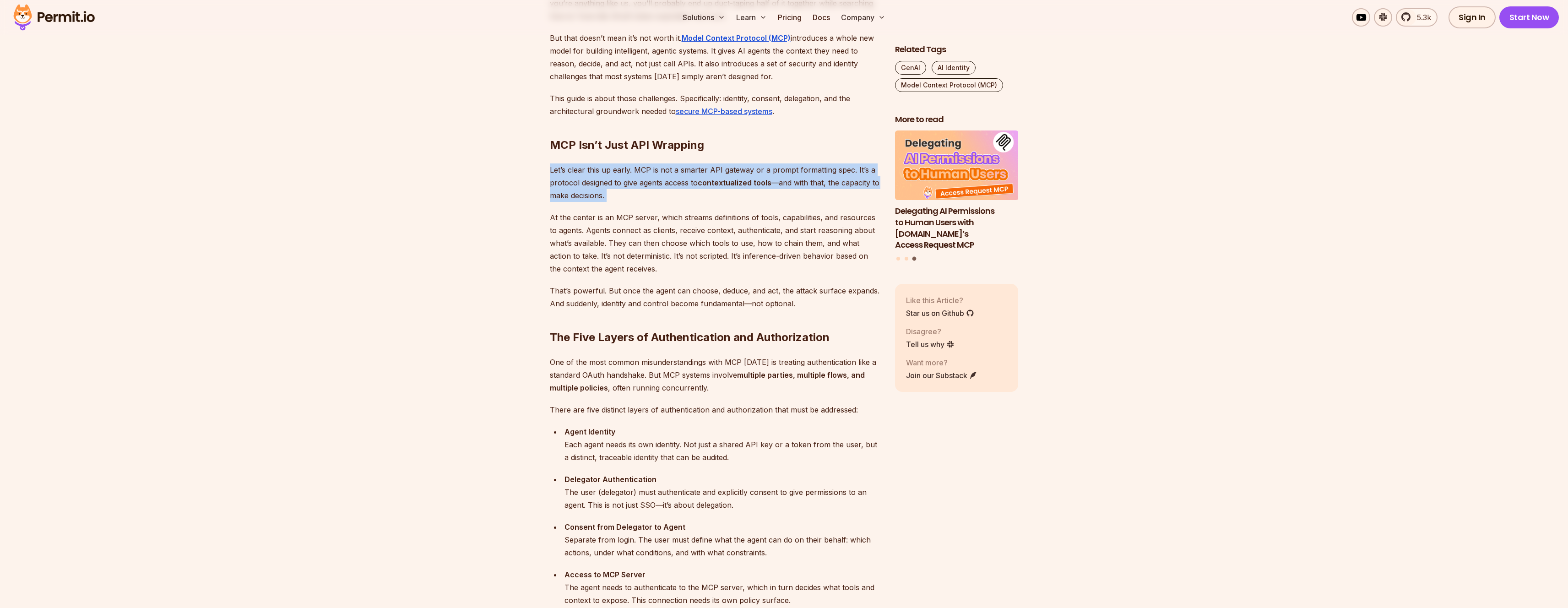
click at [651, 187] on p "Let’s clear this up early. MCP is not a smarter API gateway or a prompt formatt…" at bounding box center [715, 183] width 331 height 38
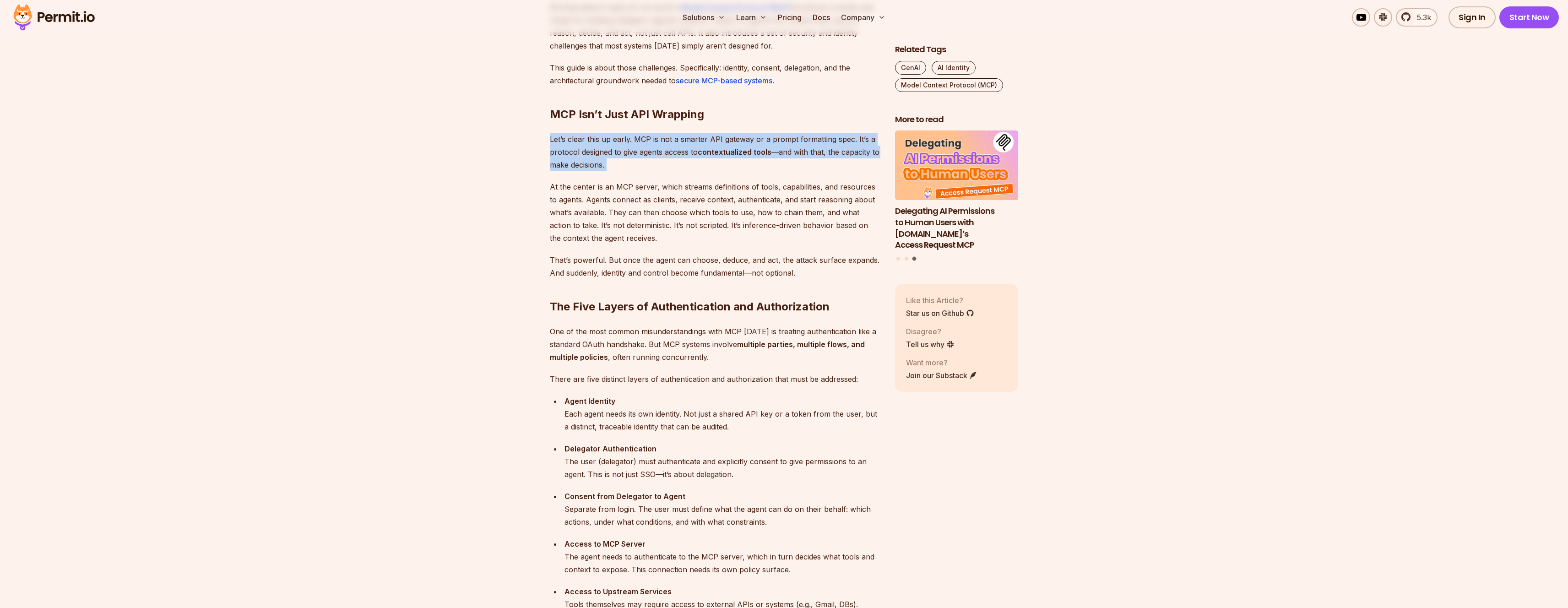
click at [570, 167] on p "Let’s clear this up early. MCP is not a smarter API gateway or a prompt formatt…" at bounding box center [715, 152] width 331 height 38
click at [569, 195] on p "At the center is an MCP server, which streams definitions of tools, capabilitie…" at bounding box center [715, 212] width 331 height 64
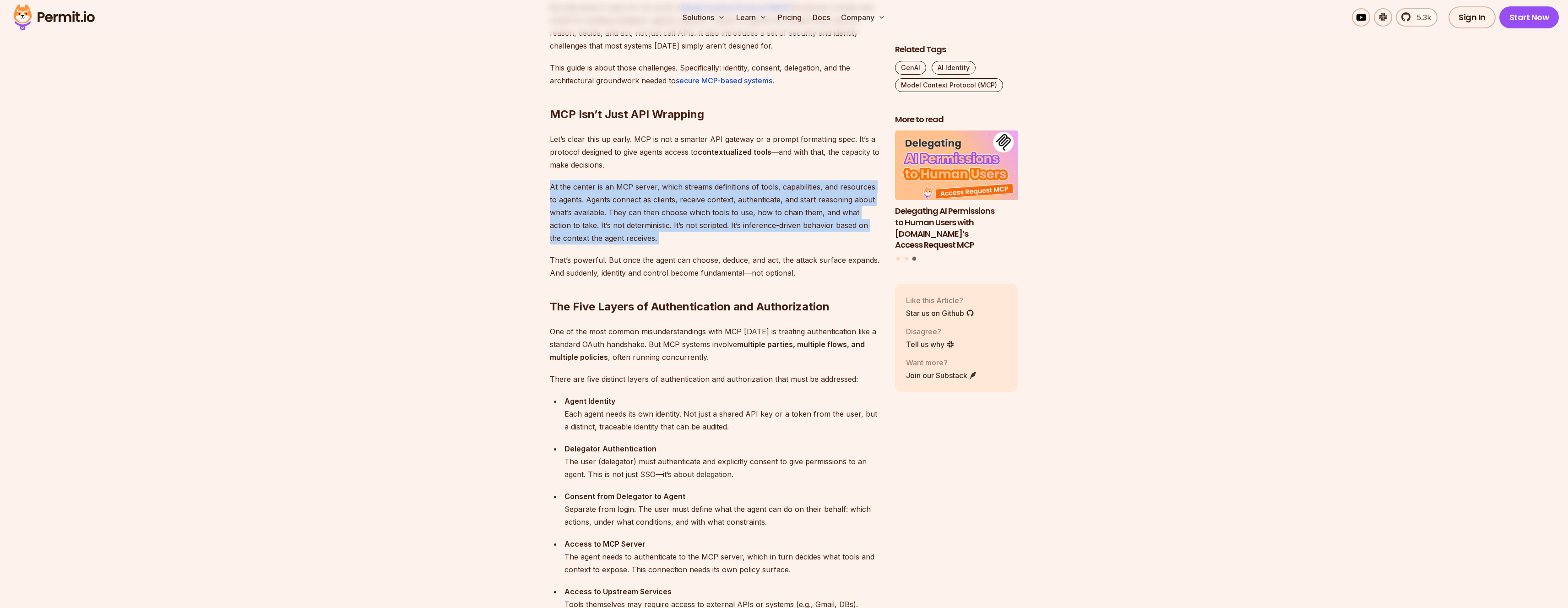
click at [569, 195] on p "At the center is an MCP server, which streams definitions of tools, capabilitie…" at bounding box center [715, 212] width 331 height 64
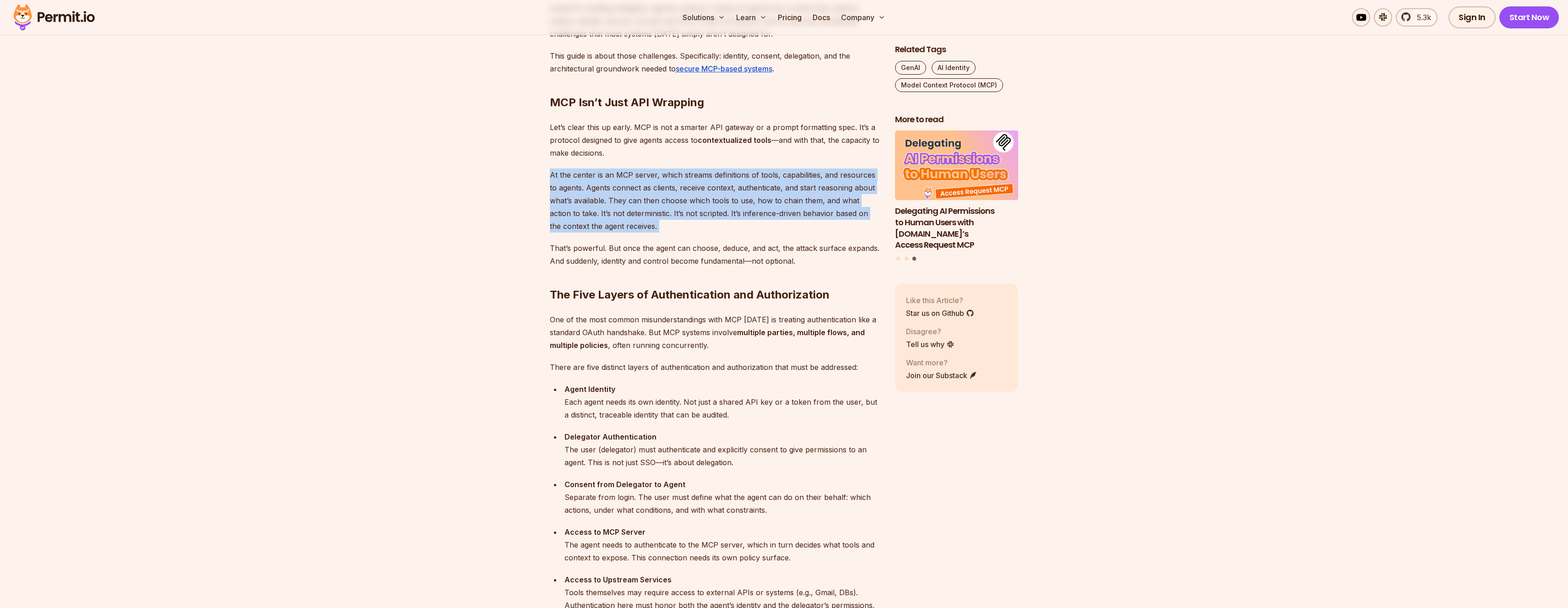
scroll to position [666, 0]
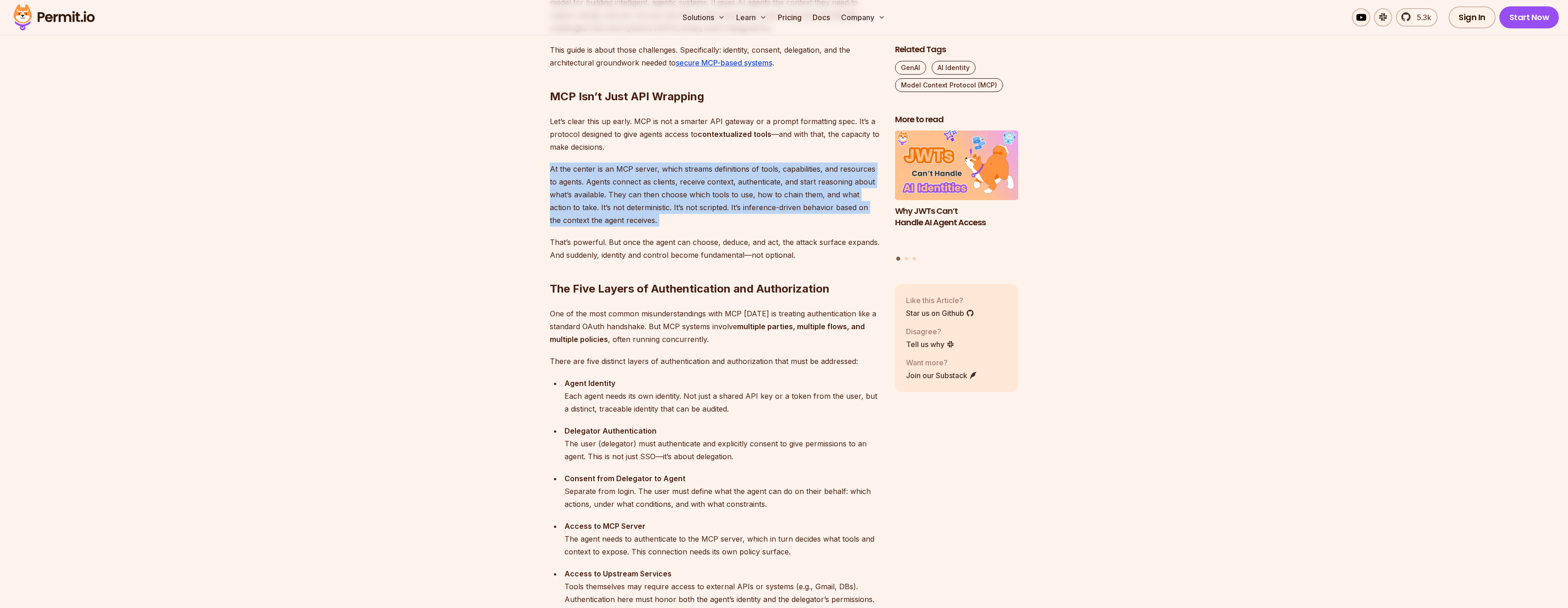
click at [701, 206] on p "At the center is an MCP server, which streams definitions of tools, capabilitie…" at bounding box center [715, 194] width 331 height 64
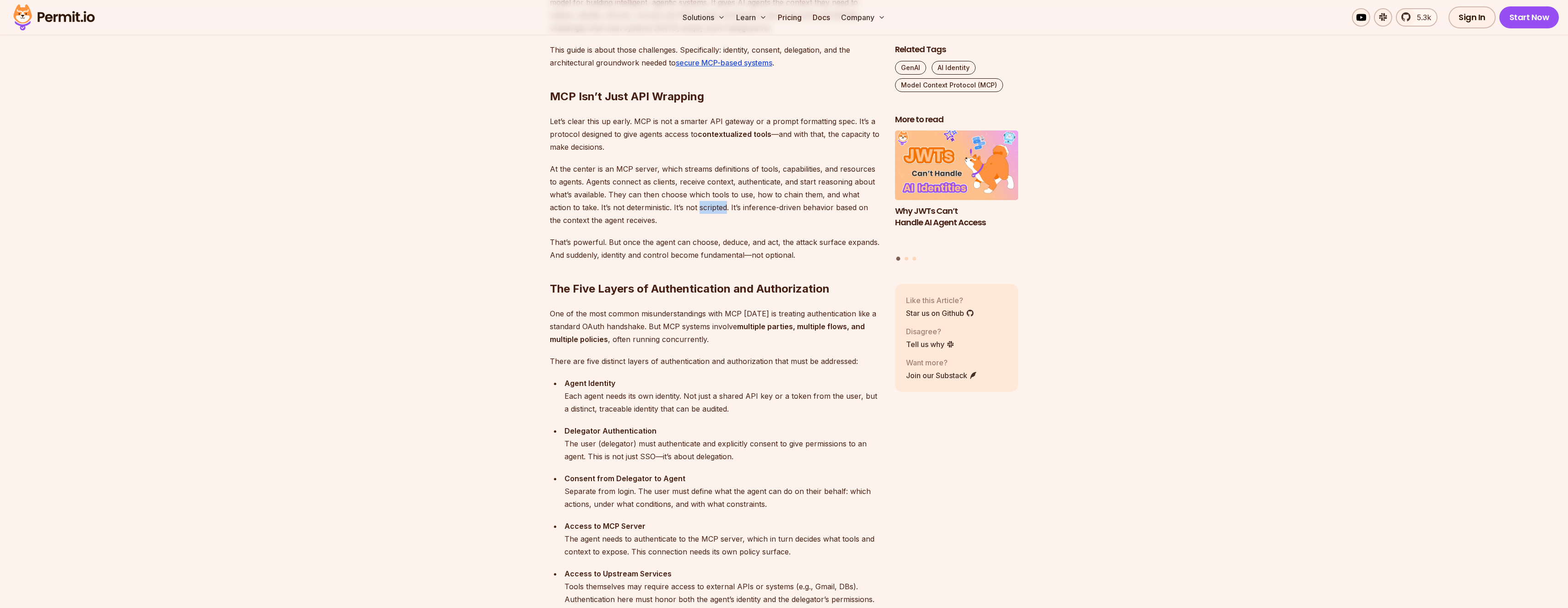
click at [701, 206] on p "At the center is an MCP server, which streams definitions of tools, capabilitie…" at bounding box center [715, 194] width 331 height 64
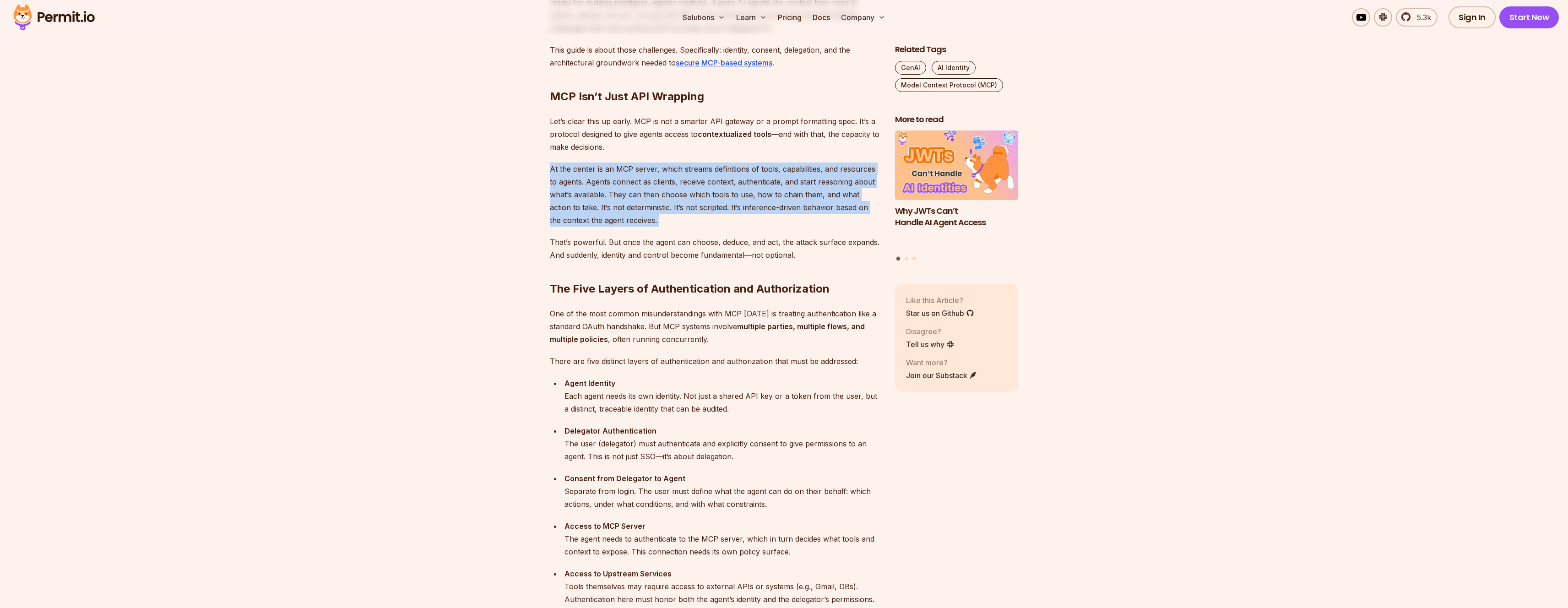
click at [701, 206] on p "At the center is an MCP server, which streams definitions of tools, capabilitie…" at bounding box center [715, 194] width 331 height 64
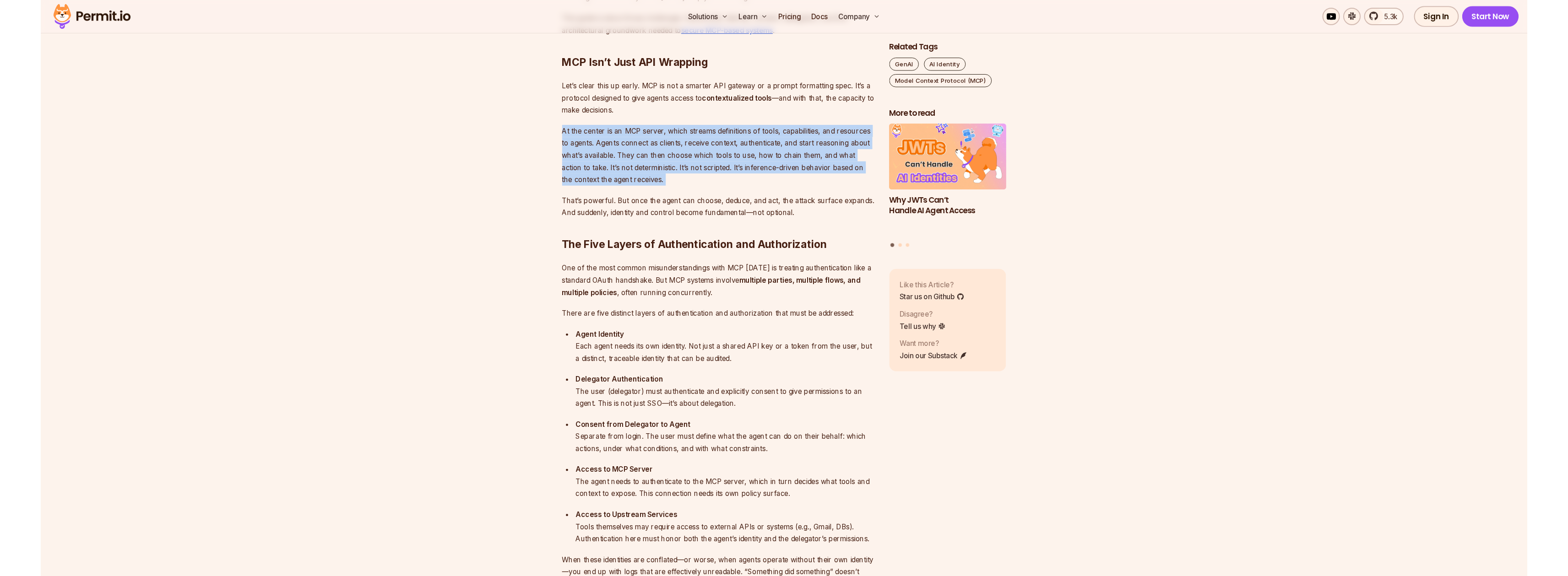
scroll to position [676, 0]
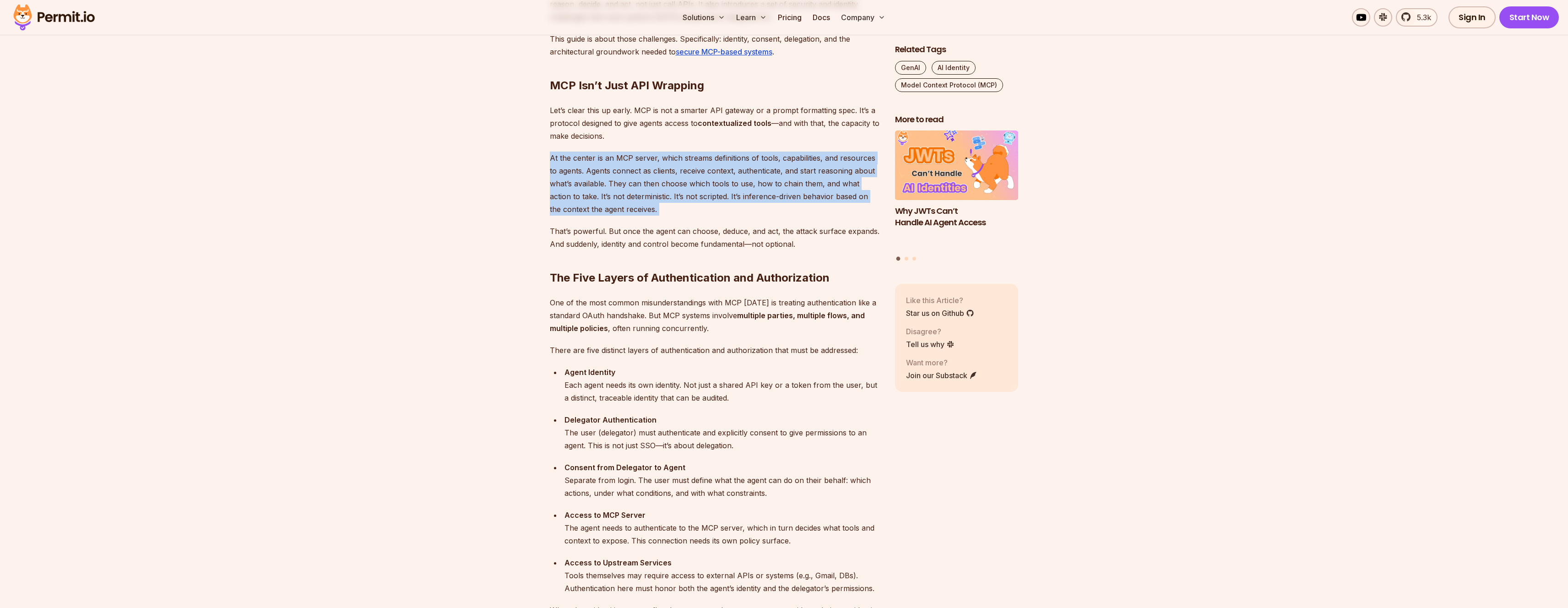
click at [659, 166] on p "At the center is an MCP server, which streams definitions of tools, capabilitie…" at bounding box center [715, 183] width 331 height 64
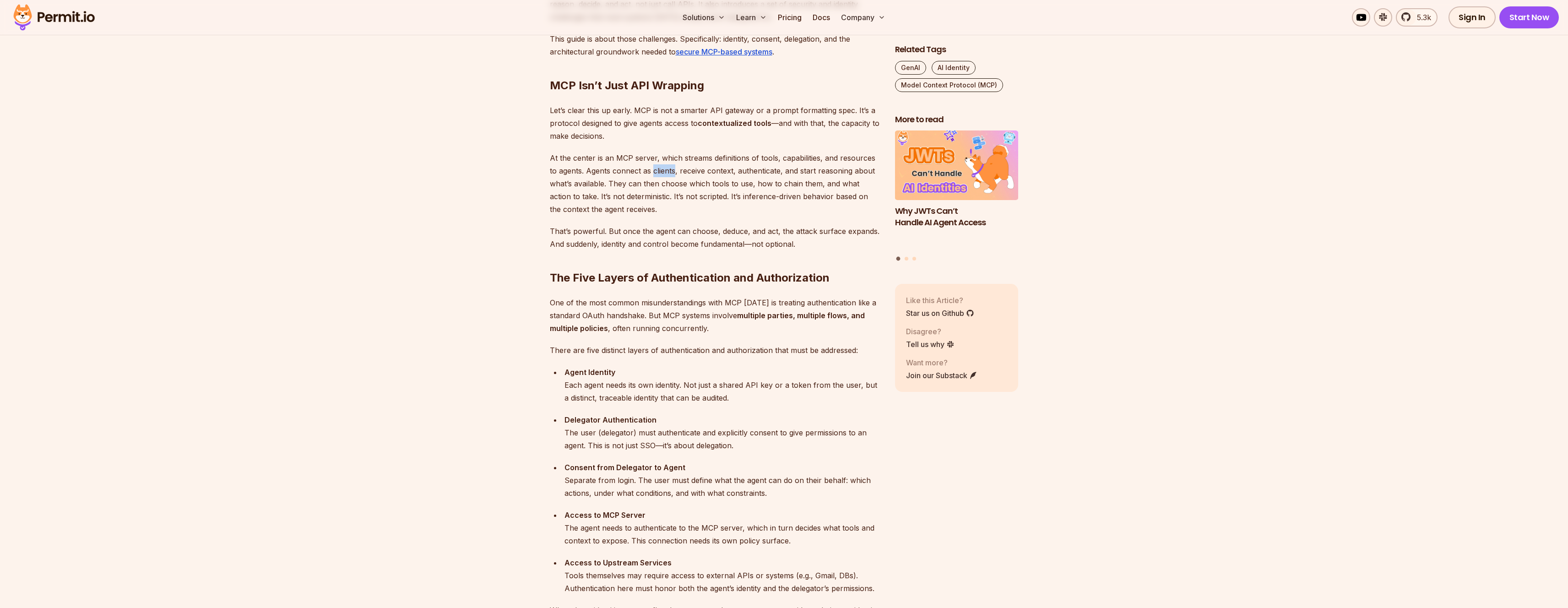
click at [659, 166] on p "At the center is an MCP server, which streams definitions of tools, capabilitie…" at bounding box center [715, 183] width 331 height 64
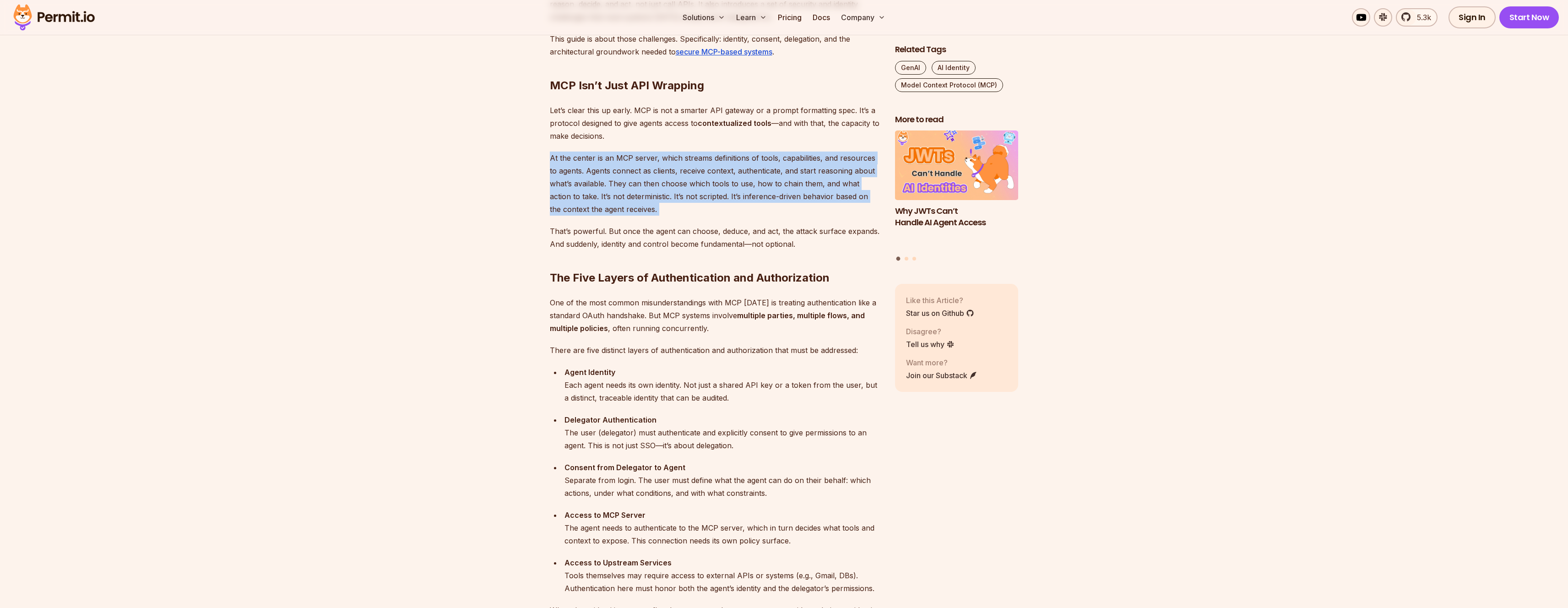
click at [659, 166] on p "At the center is an MCP server, which streams definitions of tools, capabilitie…" at bounding box center [715, 183] width 331 height 64
click at [605, 194] on p "At the center is an MCP server, which streams definitions of tools, capabilitie…" at bounding box center [715, 183] width 331 height 64
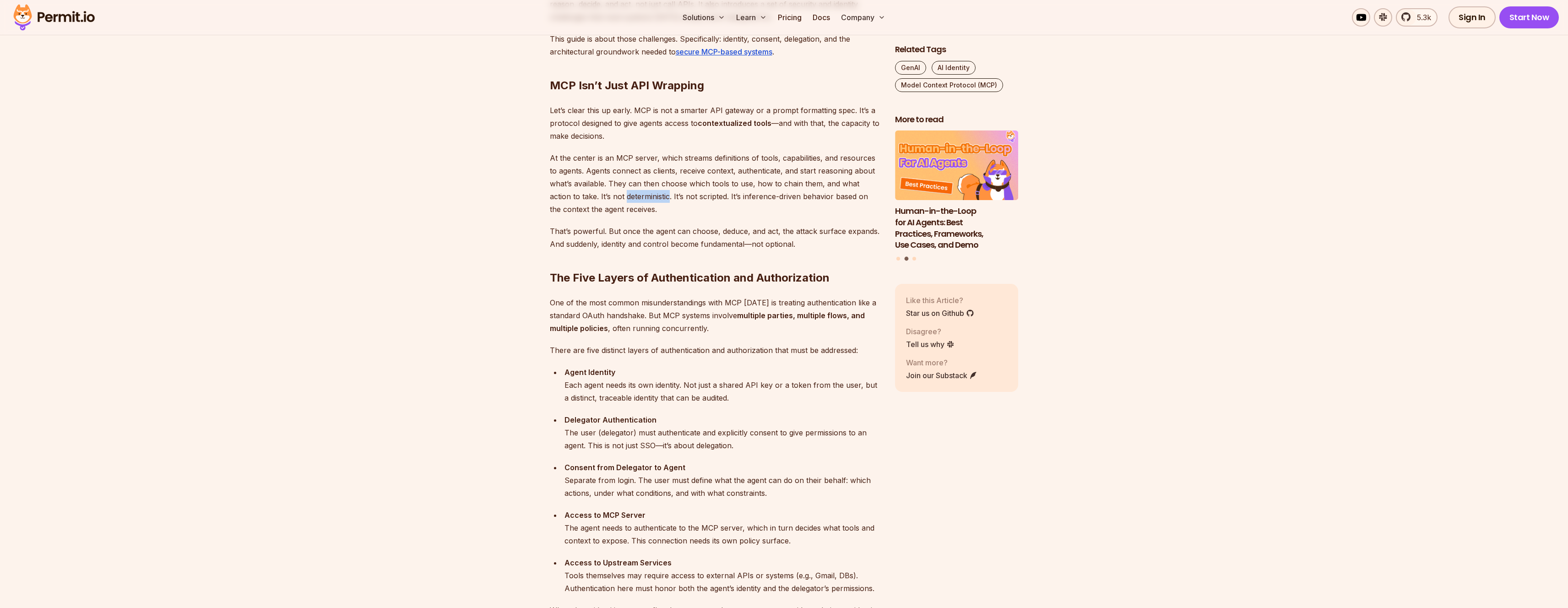
click at [605, 194] on p "At the center is an MCP server, which streams definitions of tools, capabilitie…" at bounding box center [715, 183] width 331 height 64
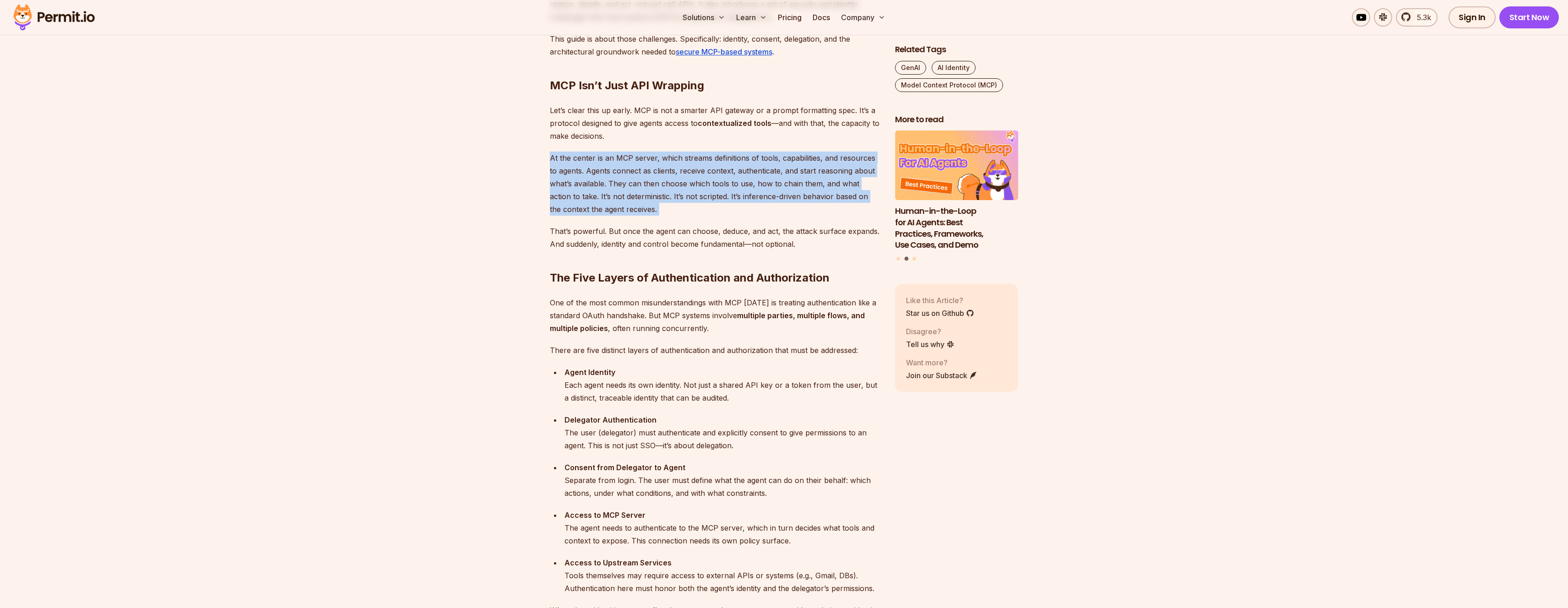
click at [605, 194] on p "At the center is an MCP server, which streams definitions of tools, capabilitie…" at bounding box center [715, 183] width 331 height 64
click at [637, 178] on p "At the center is an MCP server, which streams definitions of tools, capabilitie…" at bounding box center [715, 183] width 331 height 64
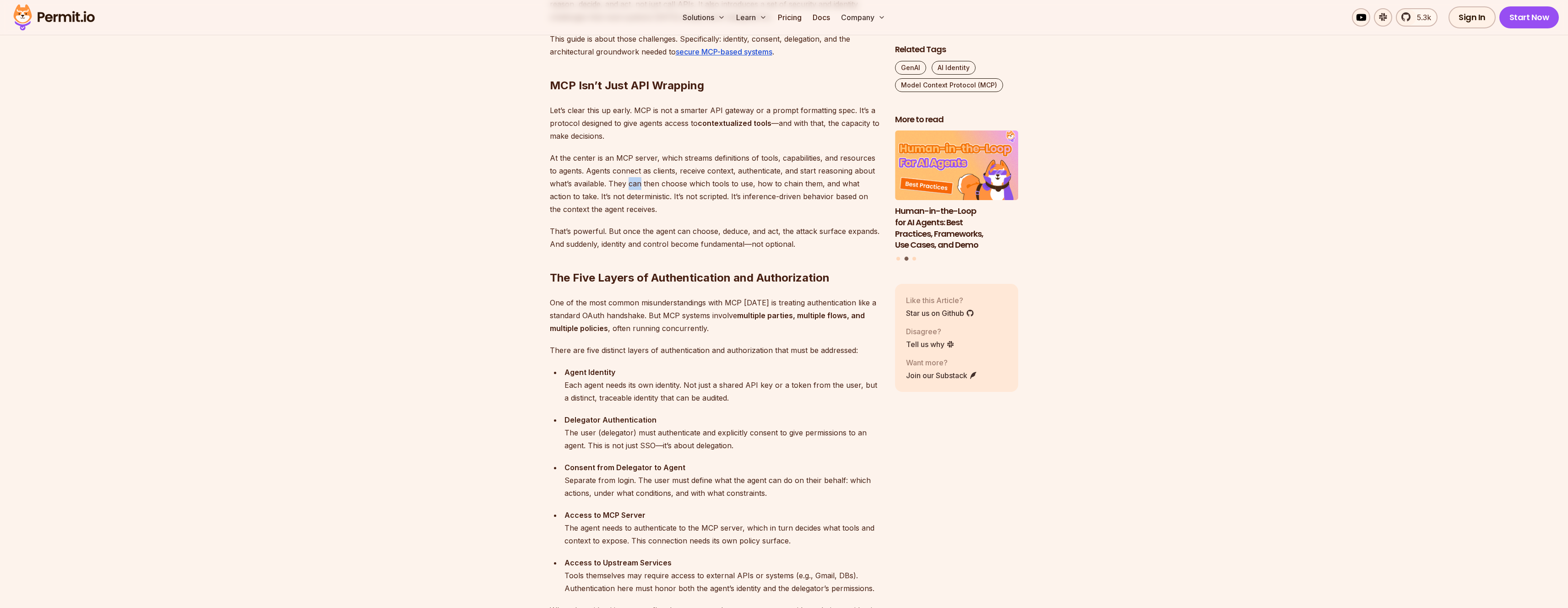
click at [637, 178] on p "At the center is an MCP server, which streams definitions of tools, capabilitie…" at bounding box center [715, 183] width 331 height 64
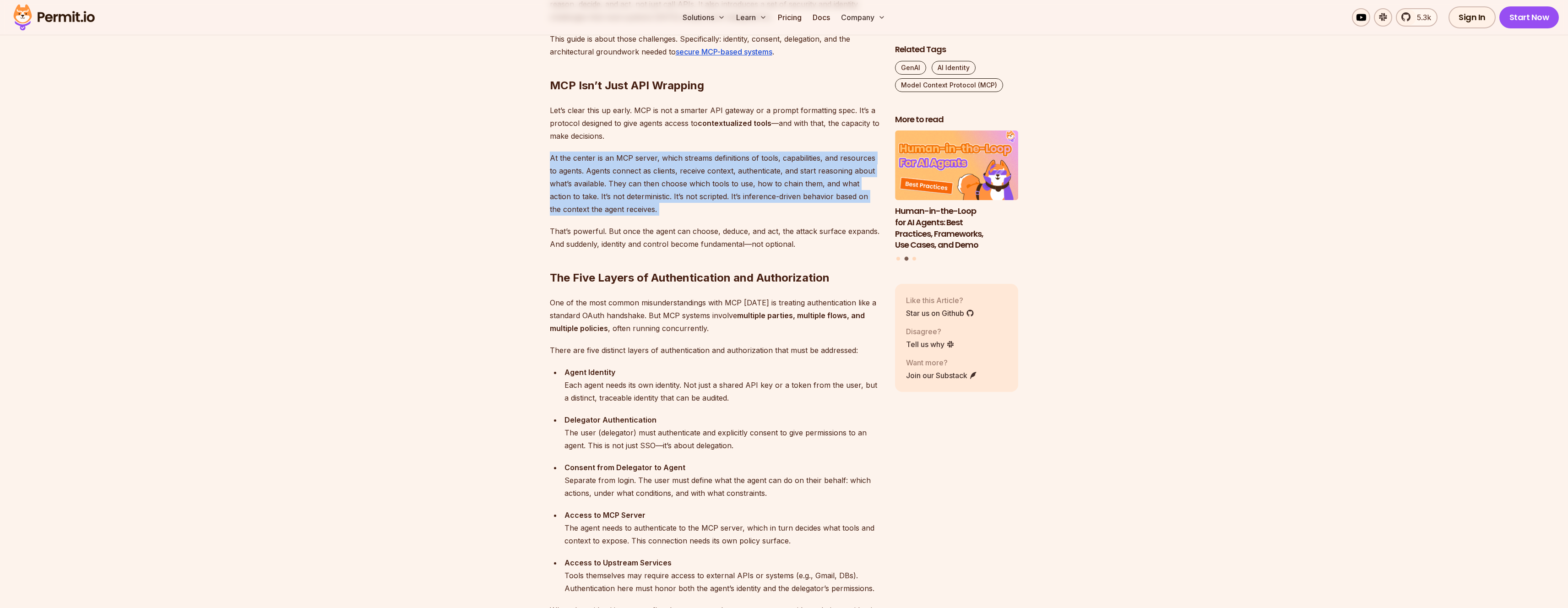
click at [637, 178] on p "At the center is an MCP server, which streams definitions of tools, capabilitie…" at bounding box center [715, 183] width 331 height 64
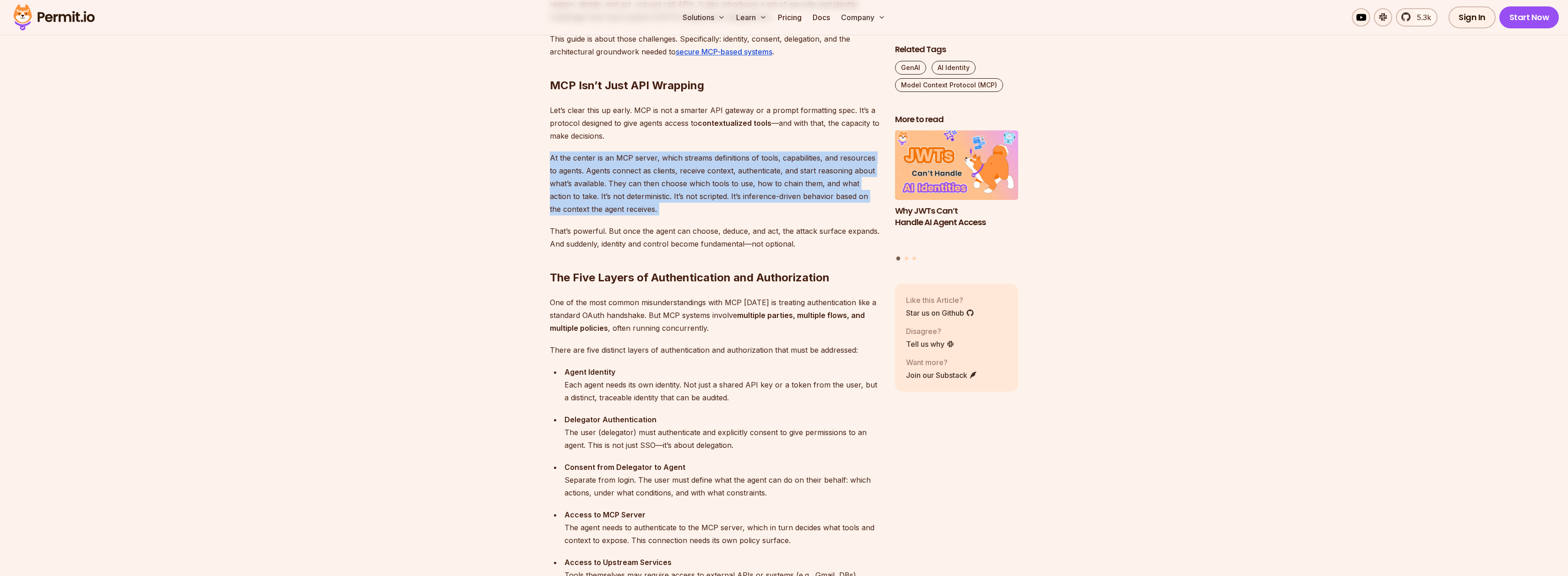
click at [647, 184] on p "At the center is an MCP server, which streams definitions of tools, capabilitie…" at bounding box center [715, 183] width 331 height 64
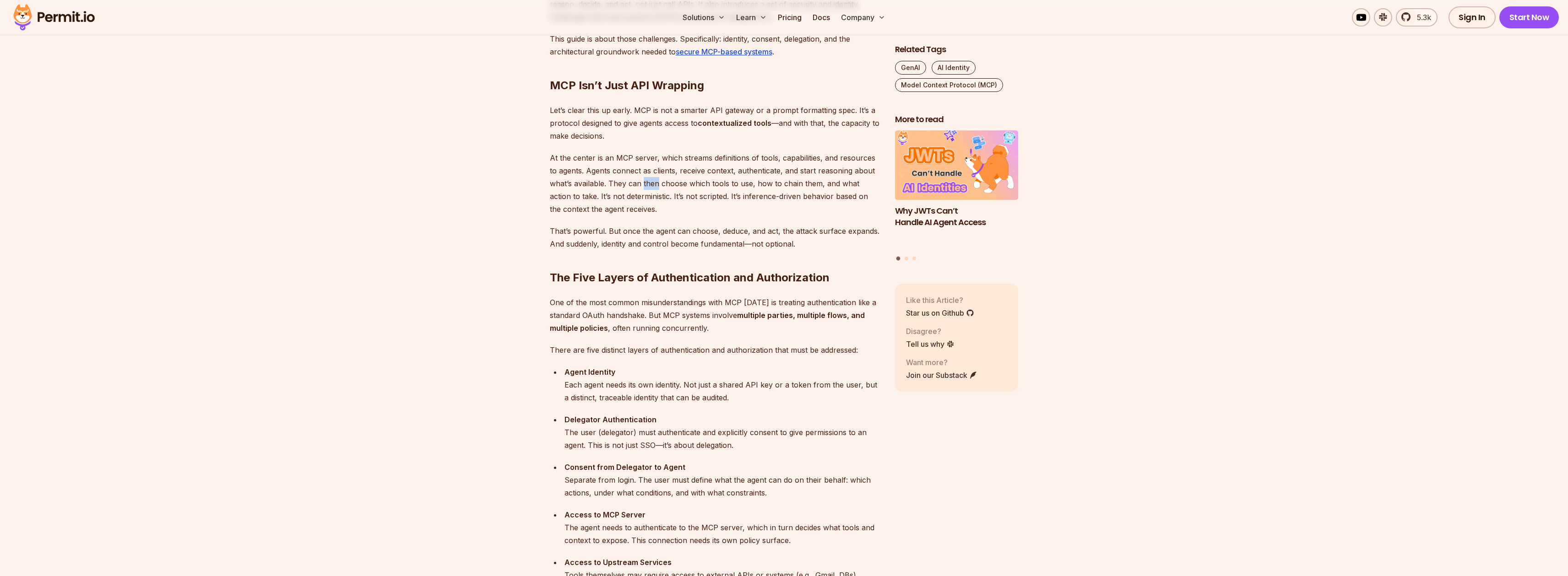
click at [647, 184] on p "At the center is an MCP server, which streams definitions of tools, capabilitie…" at bounding box center [715, 183] width 331 height 64
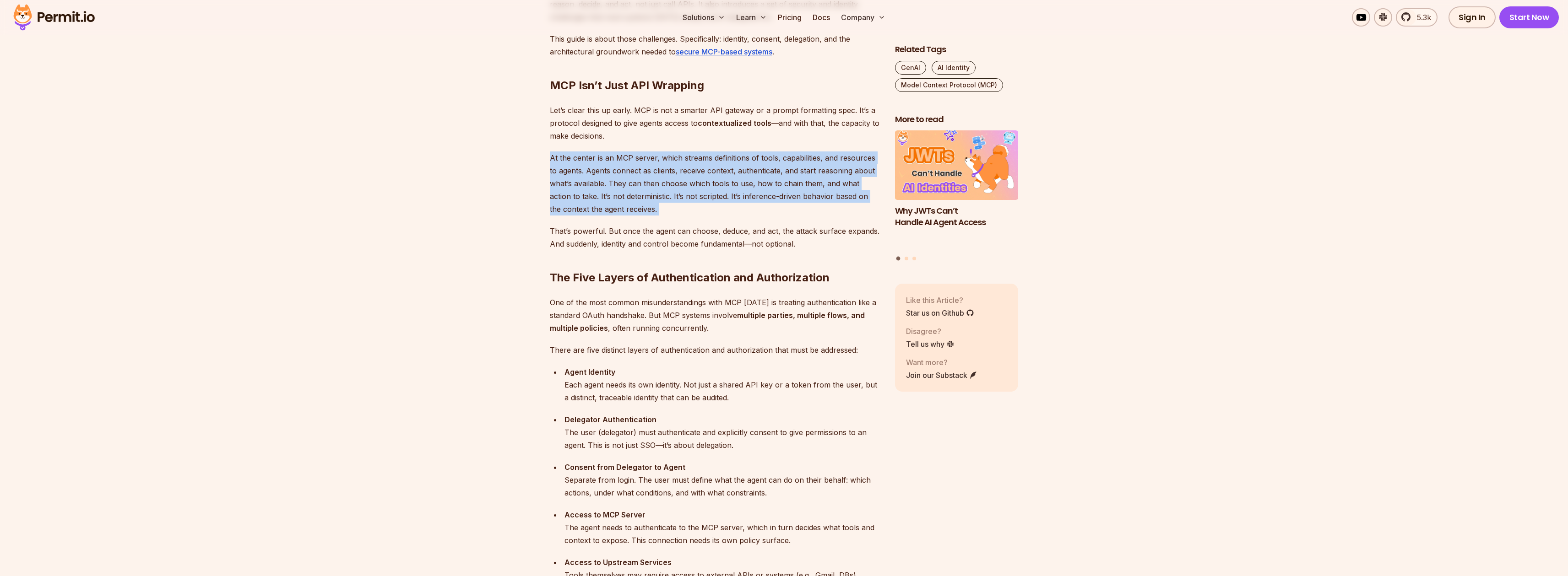
click at [647, 184] on p "At the center is an MCP server, which streams definitions of tools, capabilitie…" at bounding box center [715, 183] width 331 height 64
click at [602, 184] on p "At the center is an MCP server, which streams definitions of tools, capabilitie…" at bounding box center [715, 183] width 331 height 64
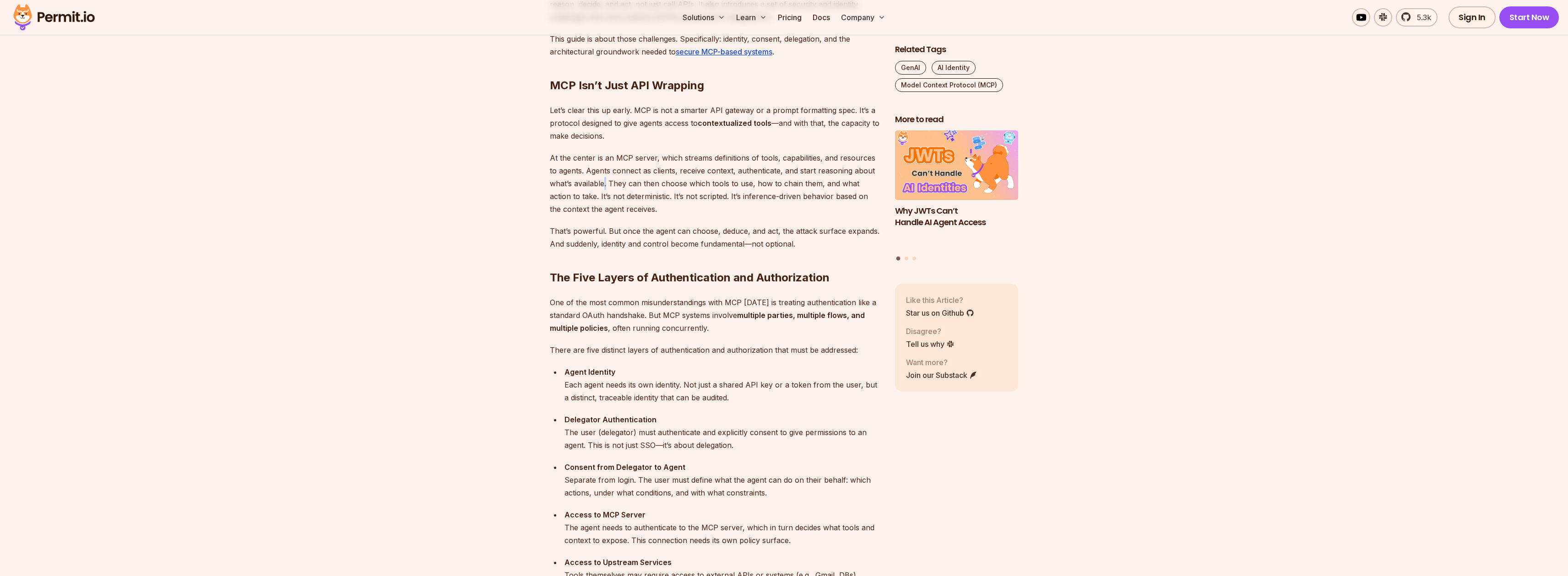
click at [602, 184] on p "At the center is an MCP server, which streams definitions of tools, capabilitie…" at bounding box center [715, 183] width 331 height 64
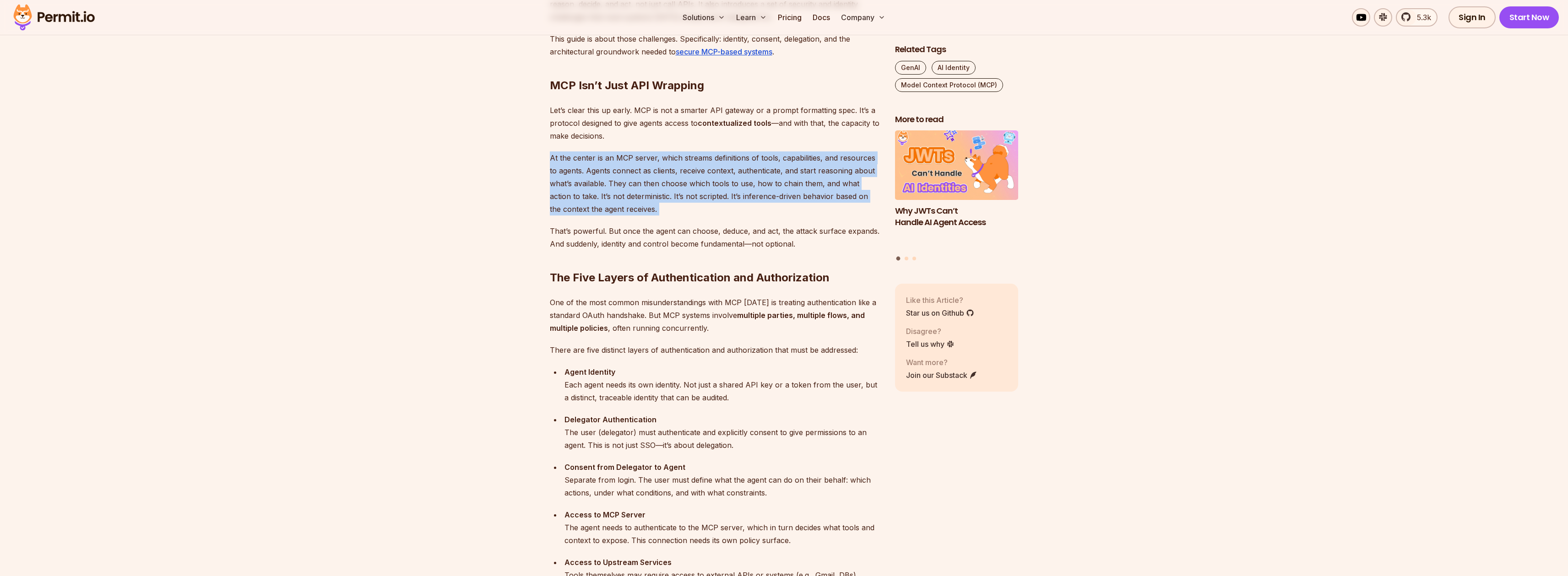
click at [602, 184] on p "At the center is an MCP server, which streams definitions of tools, capabilitie…" at bounding box center [715, 183] width 331 height 64
click at [606, 175] on p "At the center is an MCP server, which streams definitions of tools, capabilitie…" at bounding box center [715, 183] width 331 height 64
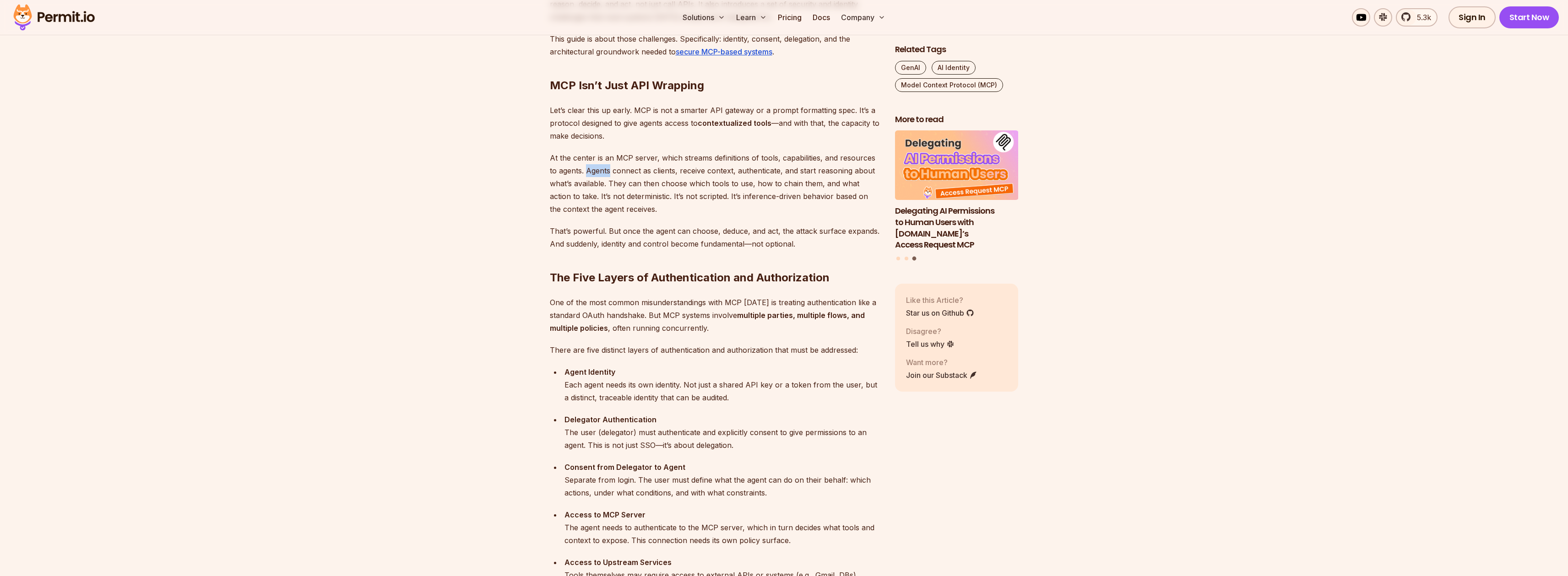
click at [606, 175] on p "At the center is an MCP server, which streams definitions of tools, capabilitie…" at bounding box center [715, 183] width 331 height 64
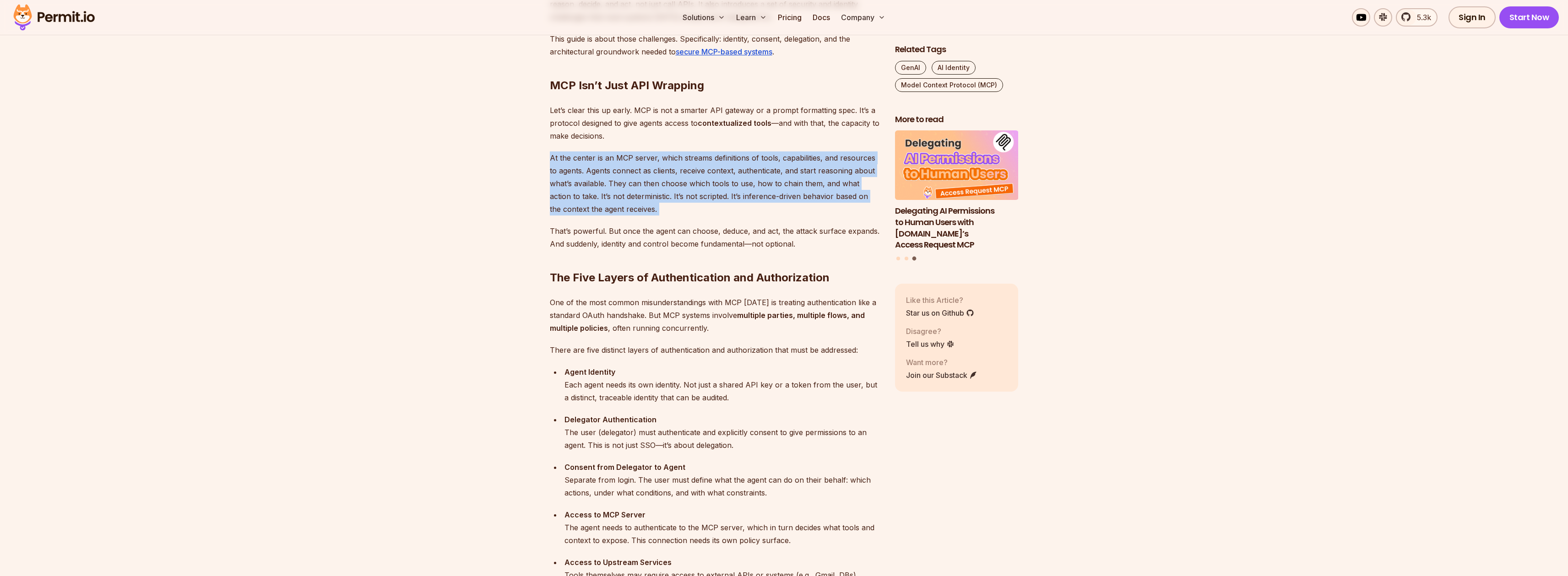
click at [606, 175] on p "At the center is an MCP server, which streams definitions of tools, capabilitie…" at bounding box center [715, 183] width 331 height 64
click at [643, 165] on p "At the center is an MCP server, which streams definitions of tools, capabilitie…" at bounding box center [715, 183] width 331 height 64
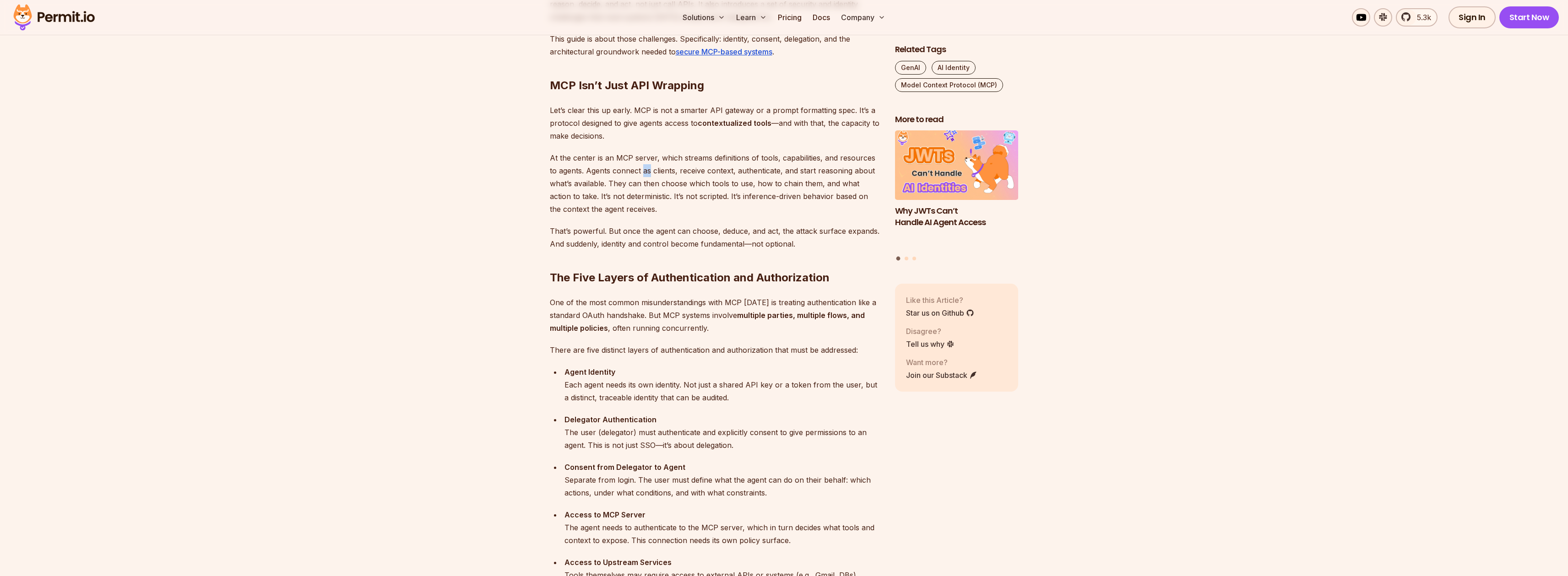
click at [643, 165] on p "At the center is an MCP server, which streams definitions of tools, capabilitie…" at bounding box center [715, 183] width 331 height 64
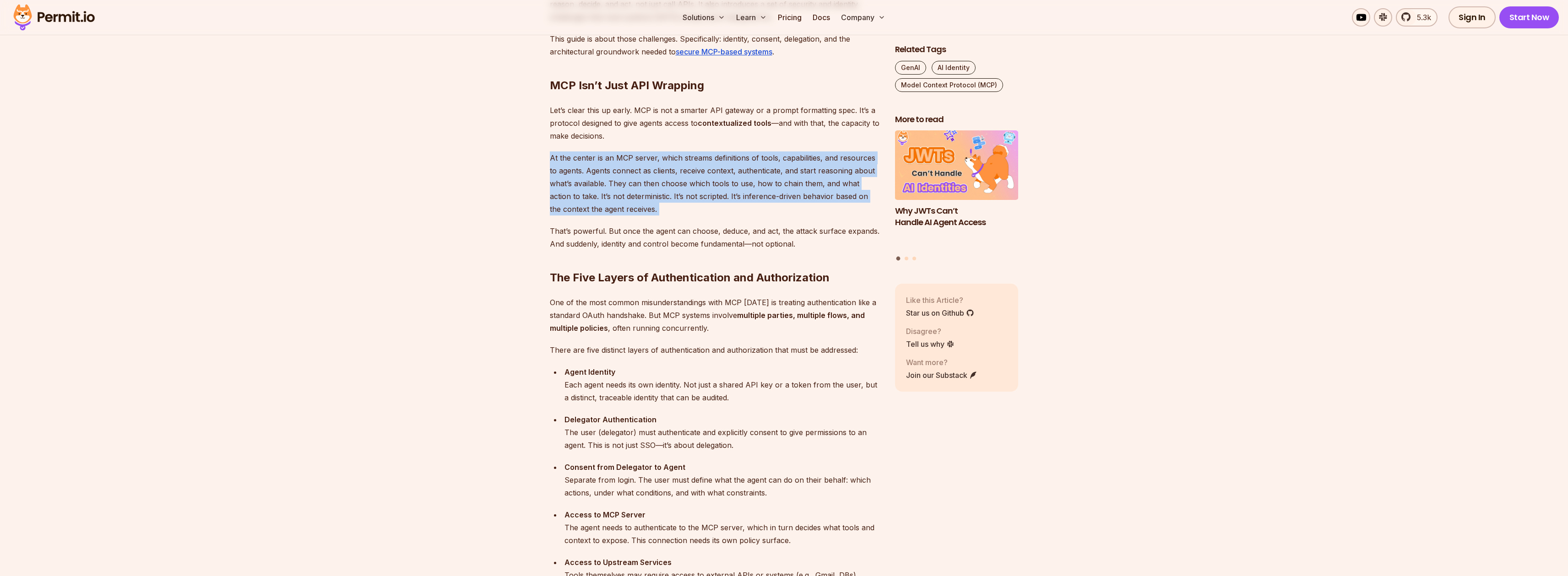
click at [643, 165] on p "At the center is an MCP server, which streams definitions of tools, capabilitie…" at bounding box center [715, 183] width 331 height 64
click at [655, 167] on p "At the center is an MCP server, which streams definitions of tools, capabilitie…" at bounding box center [715, 183] width 331 height 64
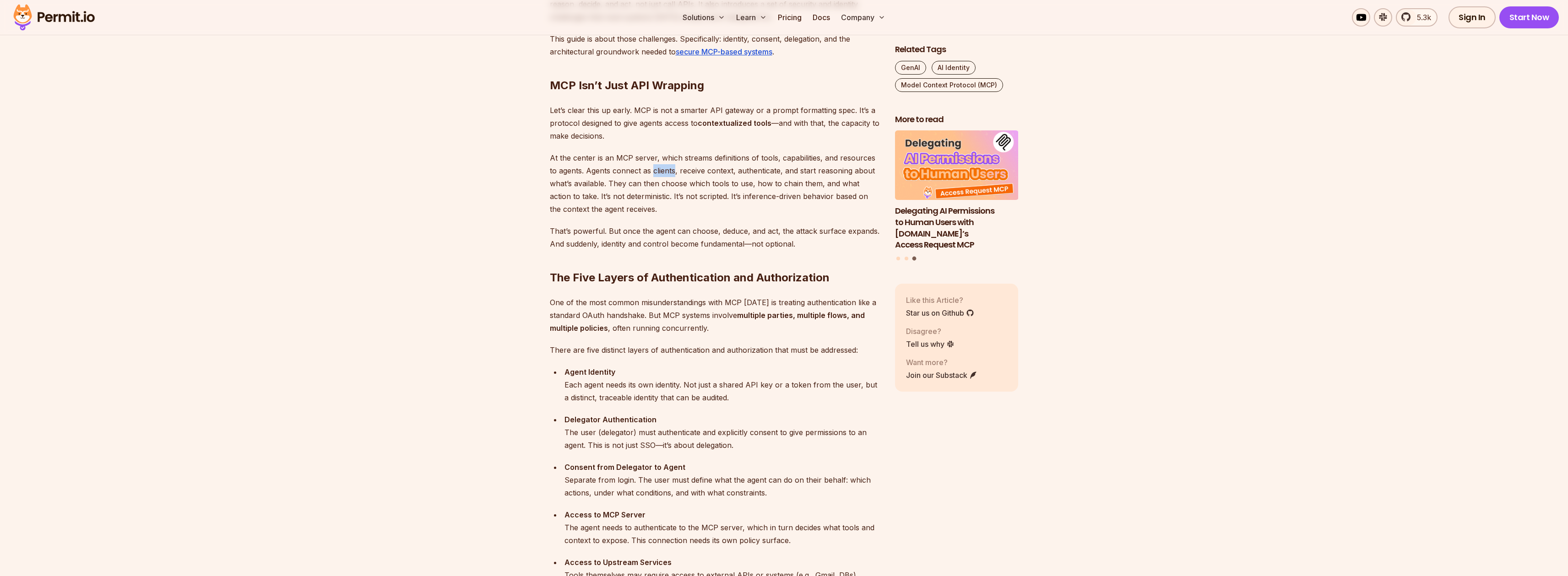
click at [655, 167] on p "At the center is an MCP server, which streams definitions of tools, capabilitie…" at bounding box center [715, 183] width 331 height 64
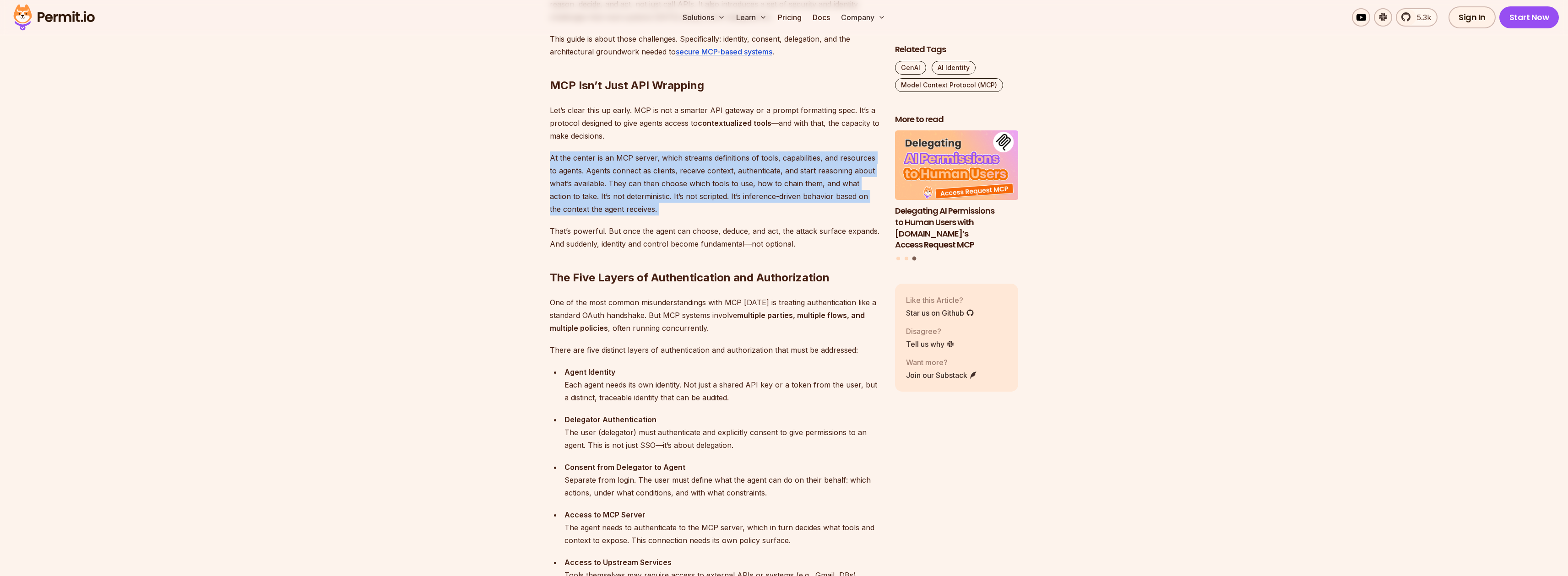
click at [655, 167] on p "At the center is an MCP server, which streams definitions of tools, capabilitie…" at bounding box center [715, 183] width 331 height 64
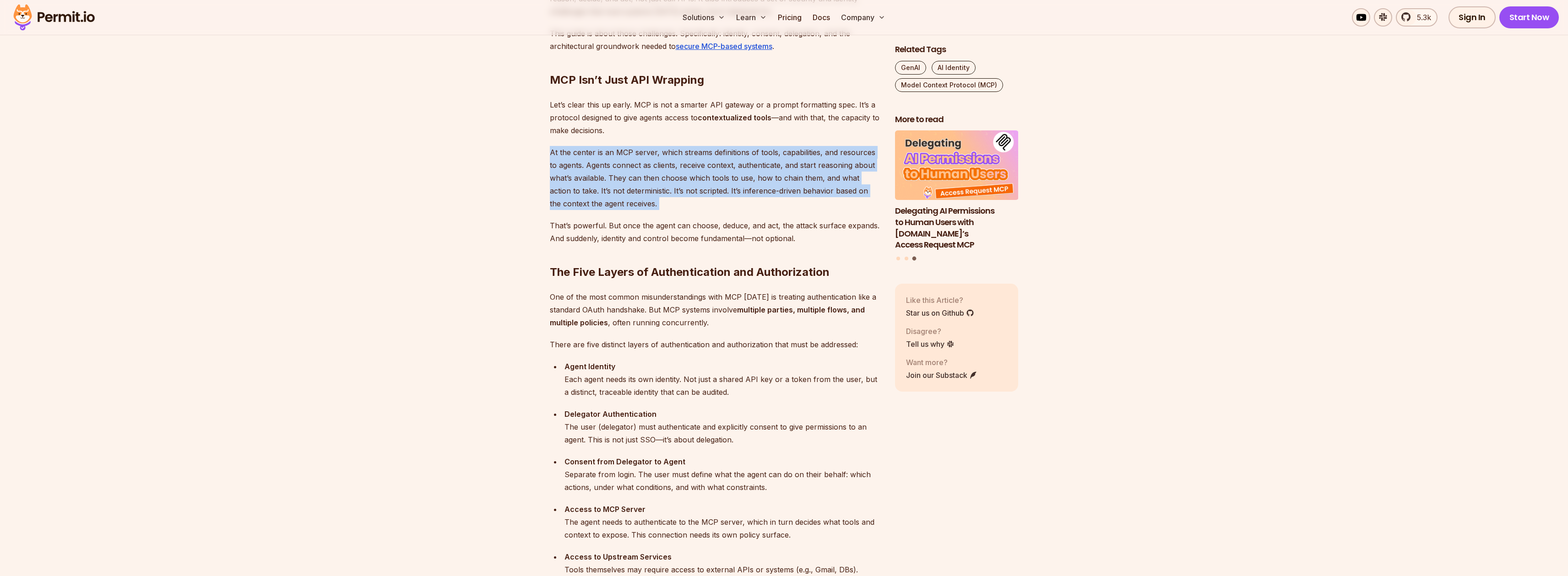
scroll to position [688, 0]
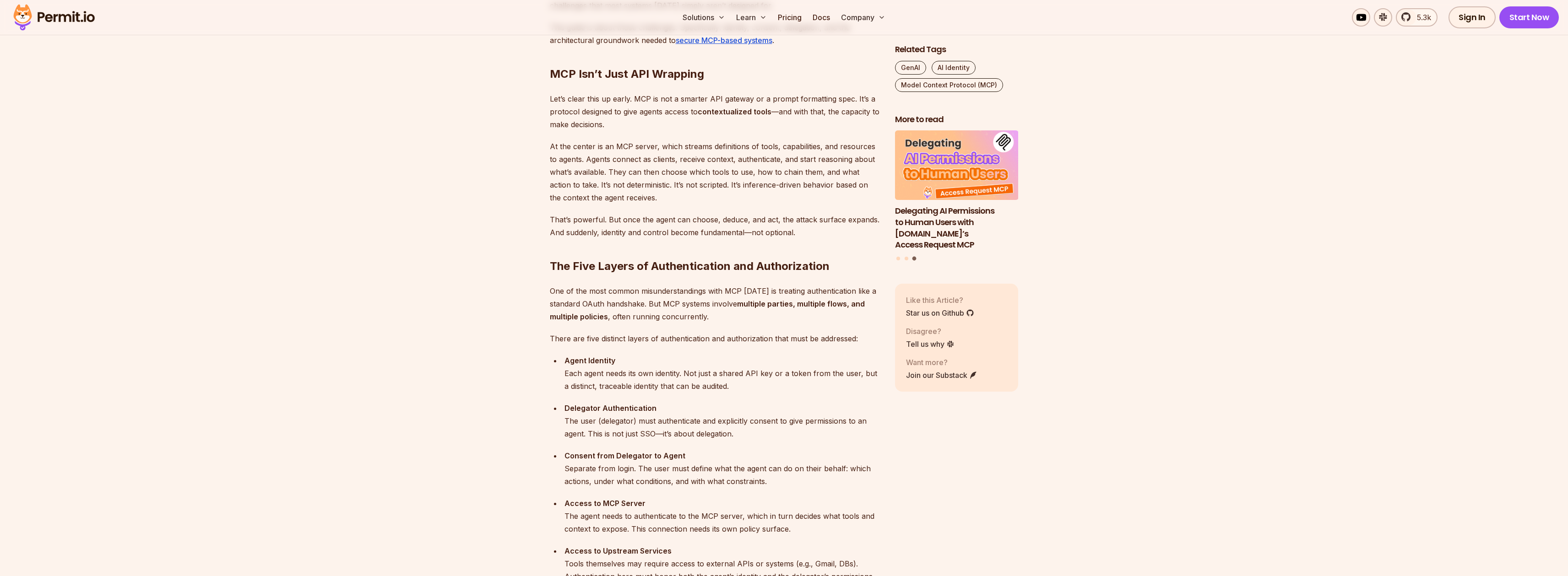
click at [652, 220] on p "That’s powerful. But once the agent can choose, deduce, and act, the attack sur…" at bounding box center [715, 226] width 331 height 26
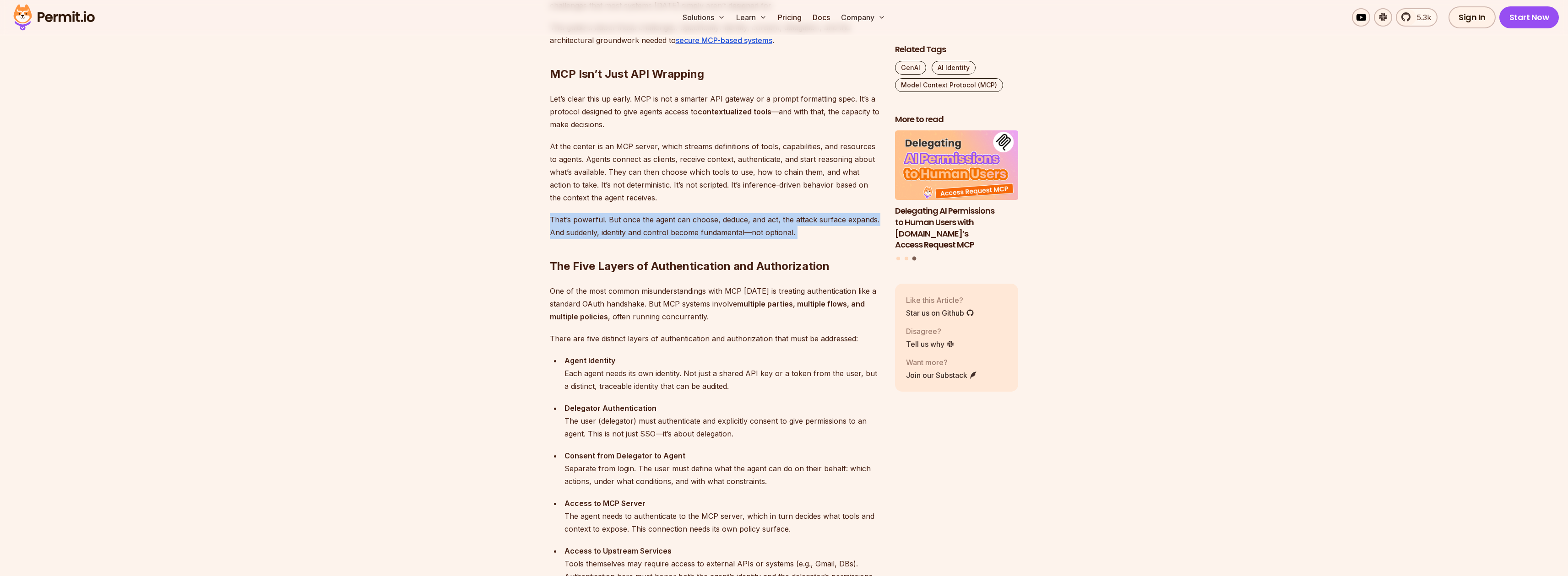
click at [652, 220] on p "That’s powerful. But once the agent can choose, deduce, and act, the attack sur…" at bounding box center [715, 226] width 331 height 26
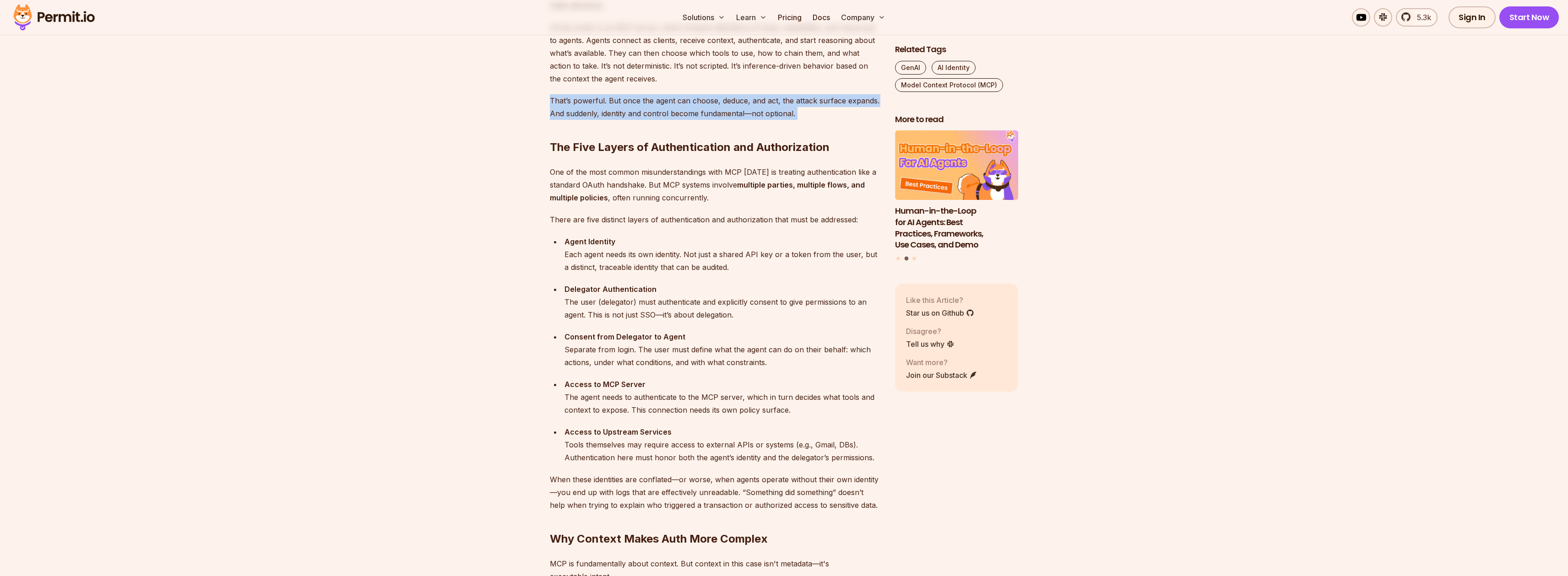
scroll to position [727, 0]
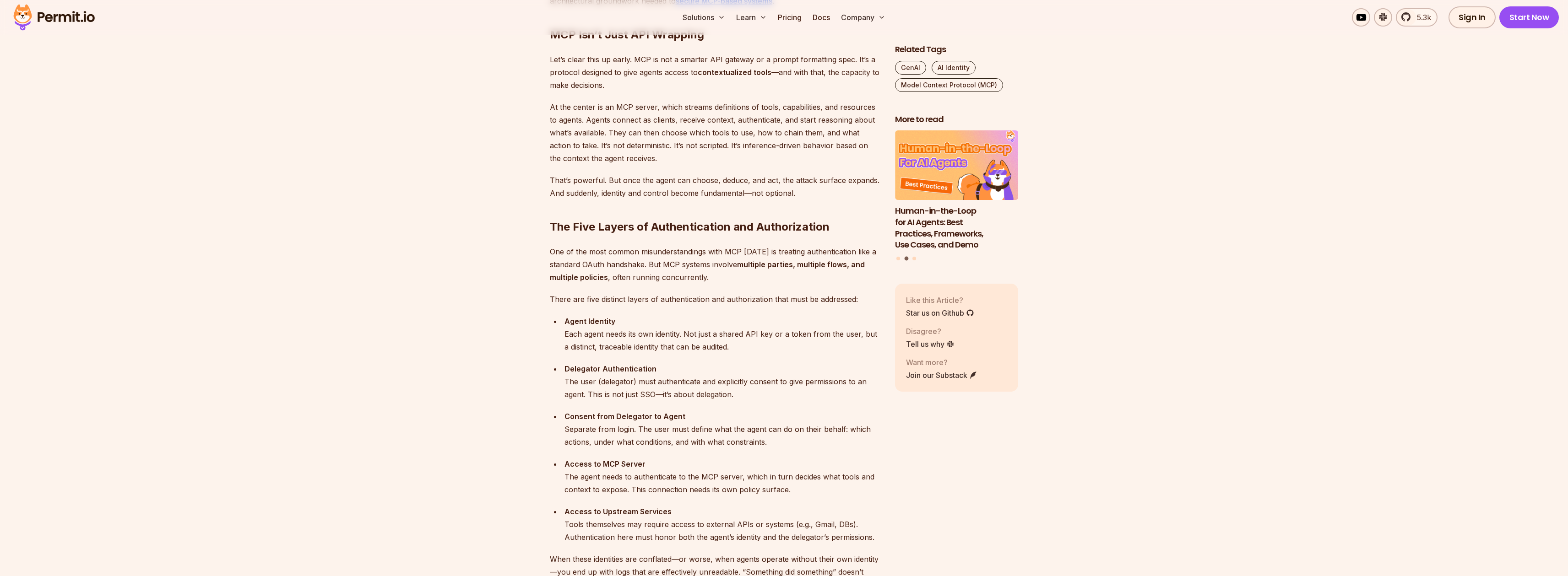
click at [709, 194] on p "That’s powerful. But once the agent can choose, deduce, and act, the attack sur…" at bounding box center [715, 187] width 331 height 26
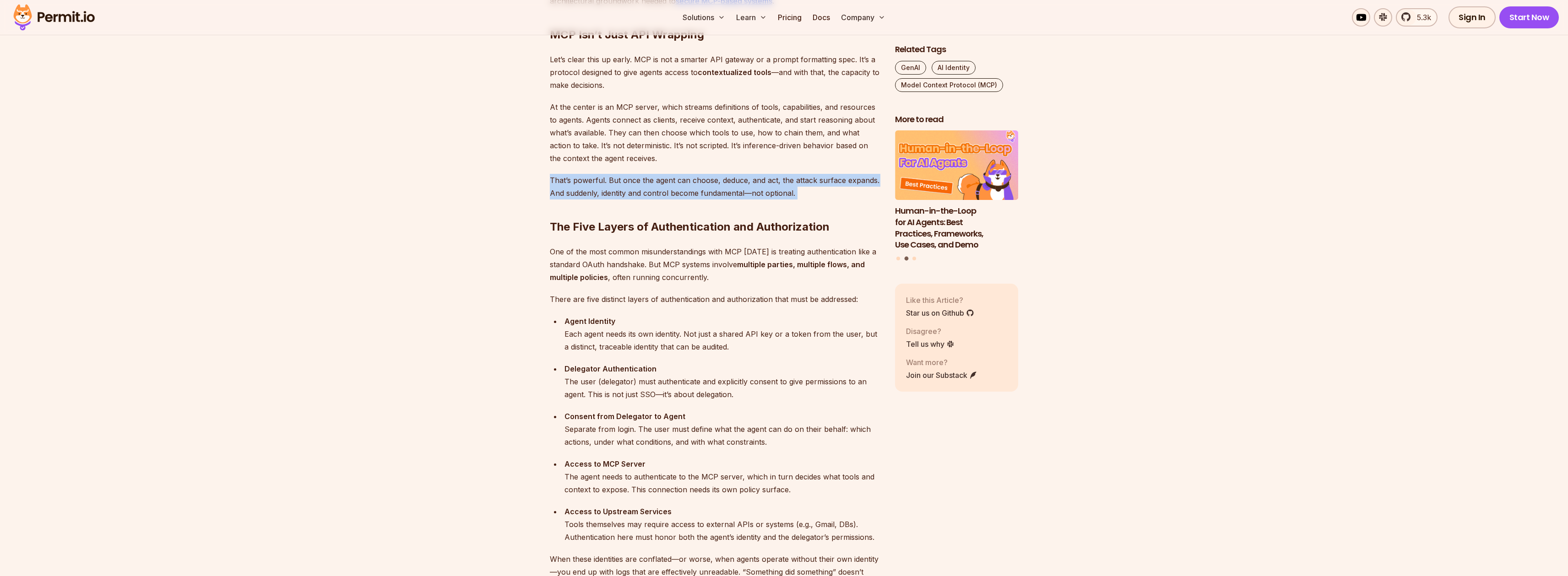
click at [709, 194] on p "That’s powerful. But once the agent can choose, deduce, and act, the attack sur…" at bounding box center [715, 187] width 331 height 26
click at [693, 195] on p "That’s powerful. But once the agent can choose, deduce, and act, the attack sur…" at bounding box center [715, 187] width 331 height 26
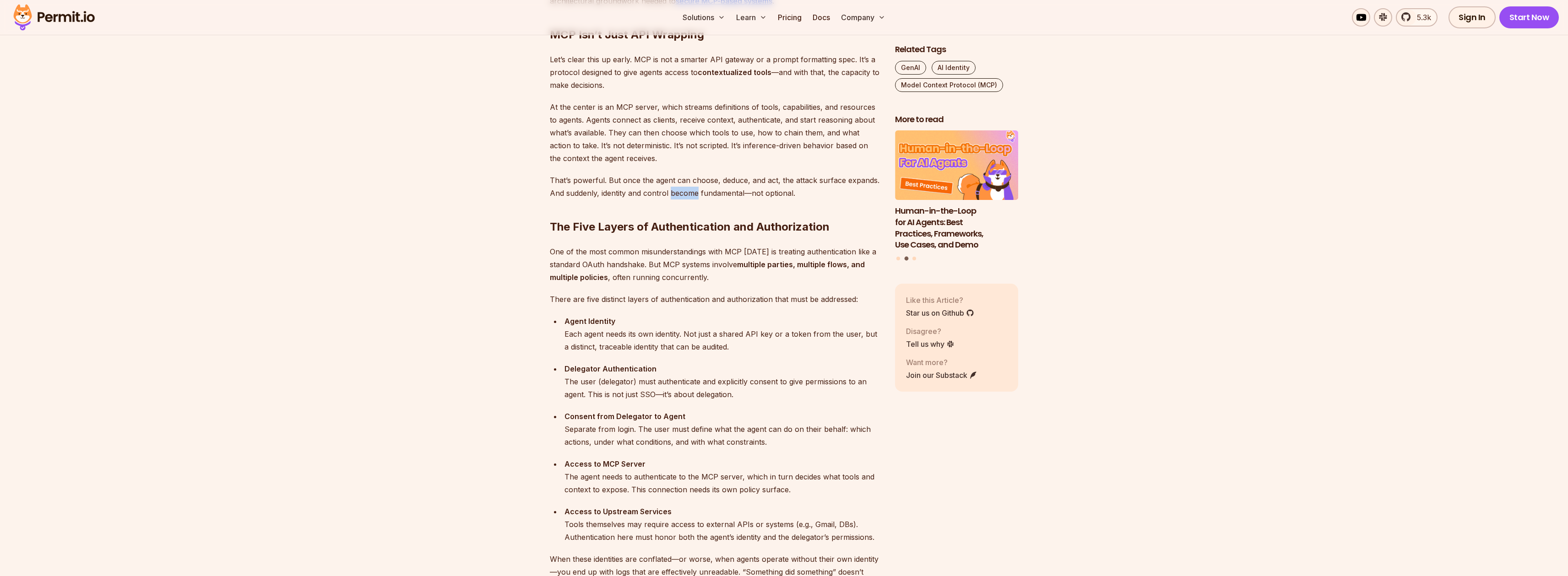
click at [693, 195] on p "That’s powerful. But once the agent can choose, deduce, and act, the attack sur…" at bounding box center [715, 187] width 331 height 26
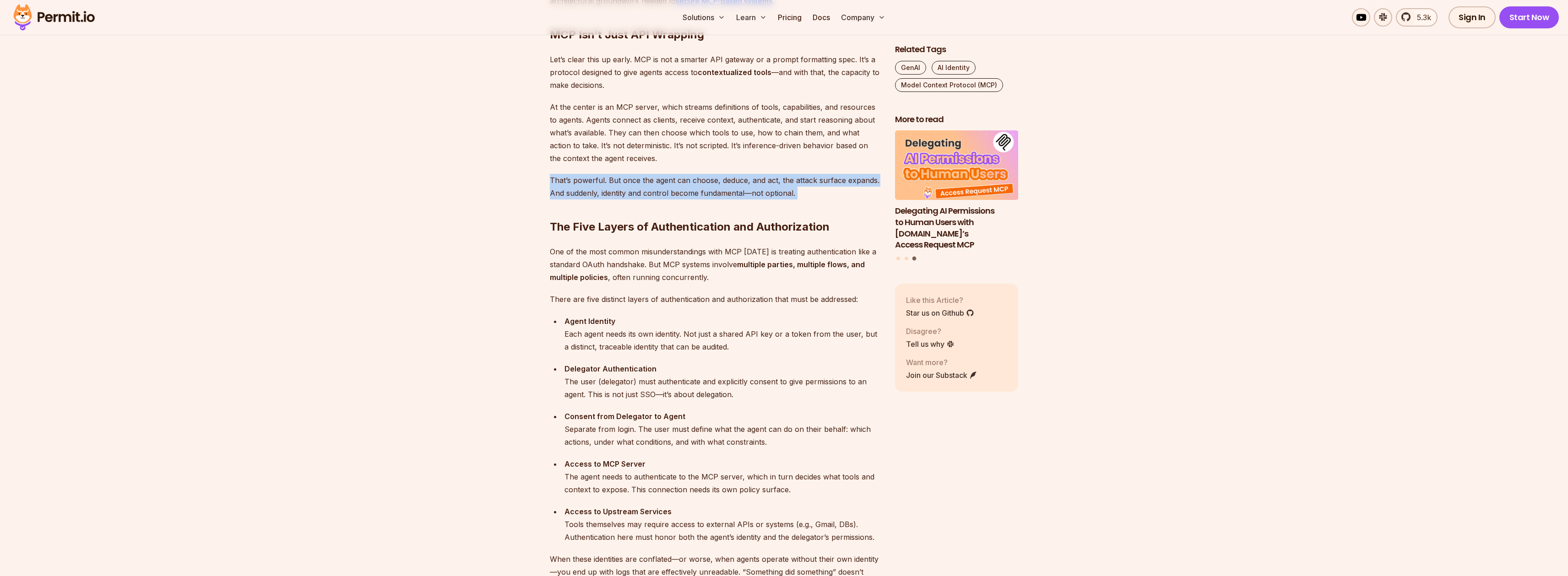
click at [693, 195] on p "That’s powerful. But once the agent can choose, deduce, and act, the attack sur…" at bounding box center [715, 187] width 331 height 26
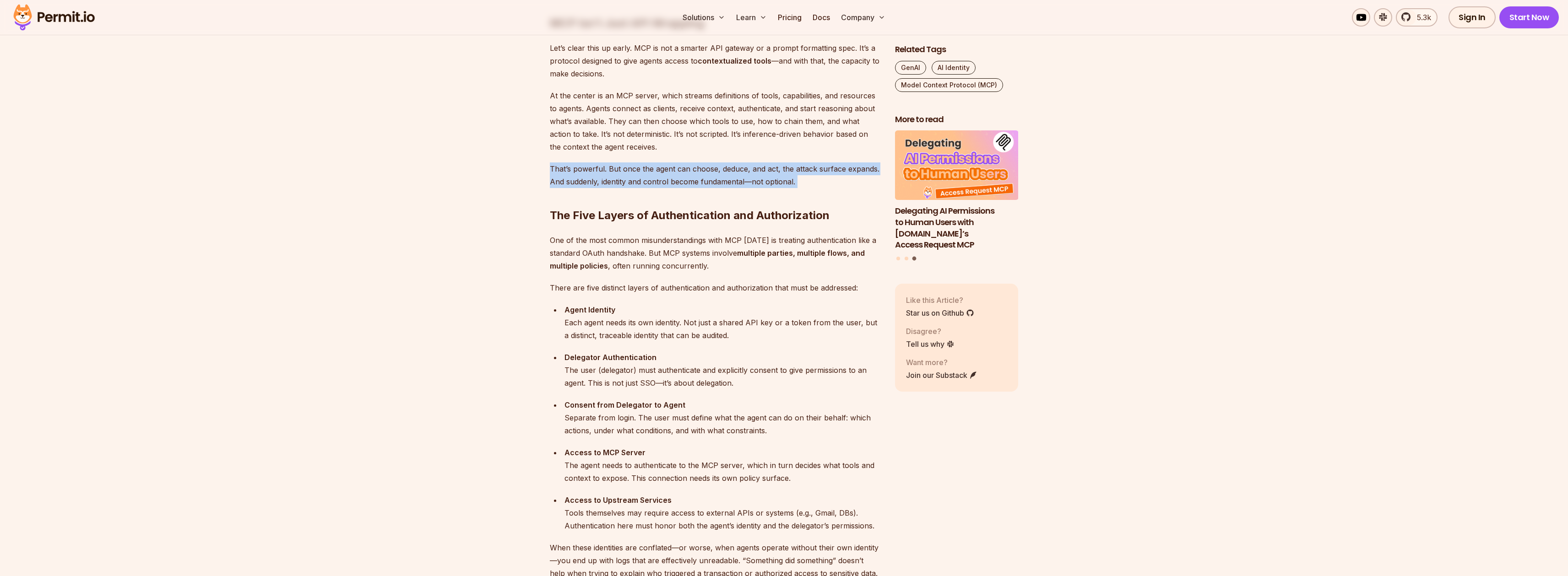
scroll to position [744, 0]
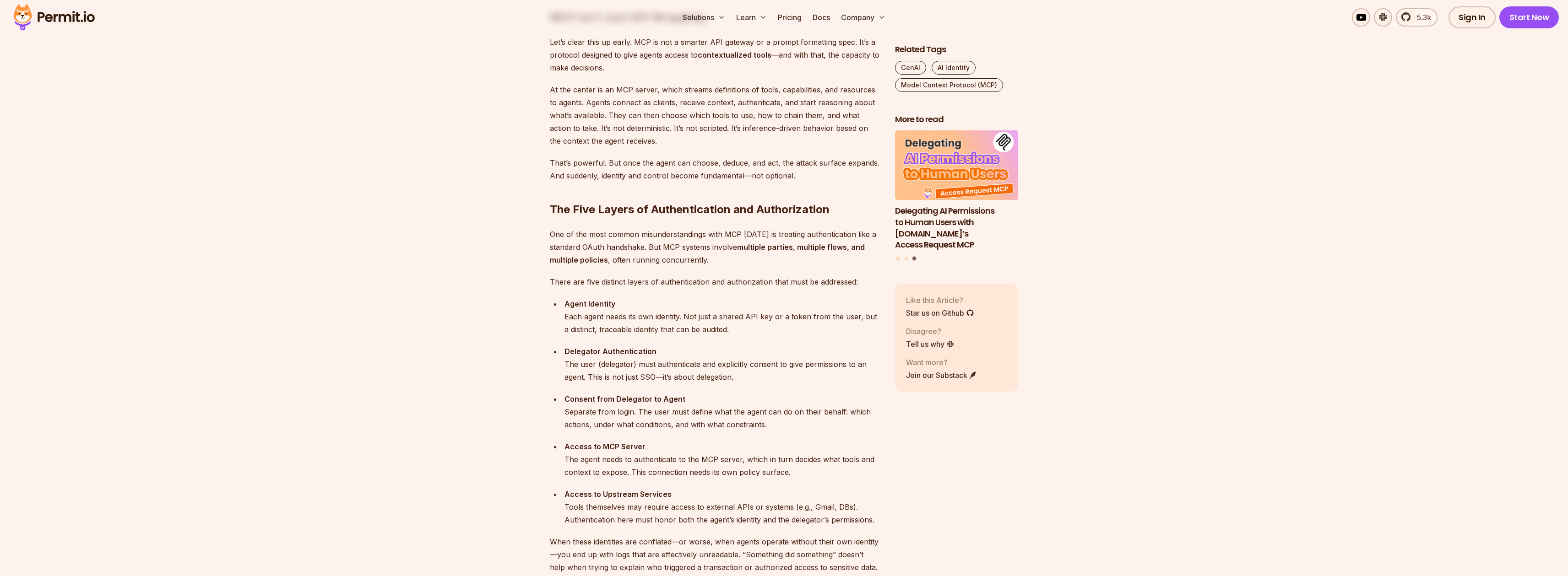
click at [607, 204] on h2 "The Five Layers of Authentication and Authorization" at bounding box center [715, 191] width 331 height 51
click at [607, 206] on h2 "The Five Layers of Authentication and Authorization" at bounding box center [715, 191] width 331 height 51
click at [597, 238] on p "One of the most common misunderstandings with MCP [DATE] is treating authentica…" at bounding box center [715, 247] width 331 height 38
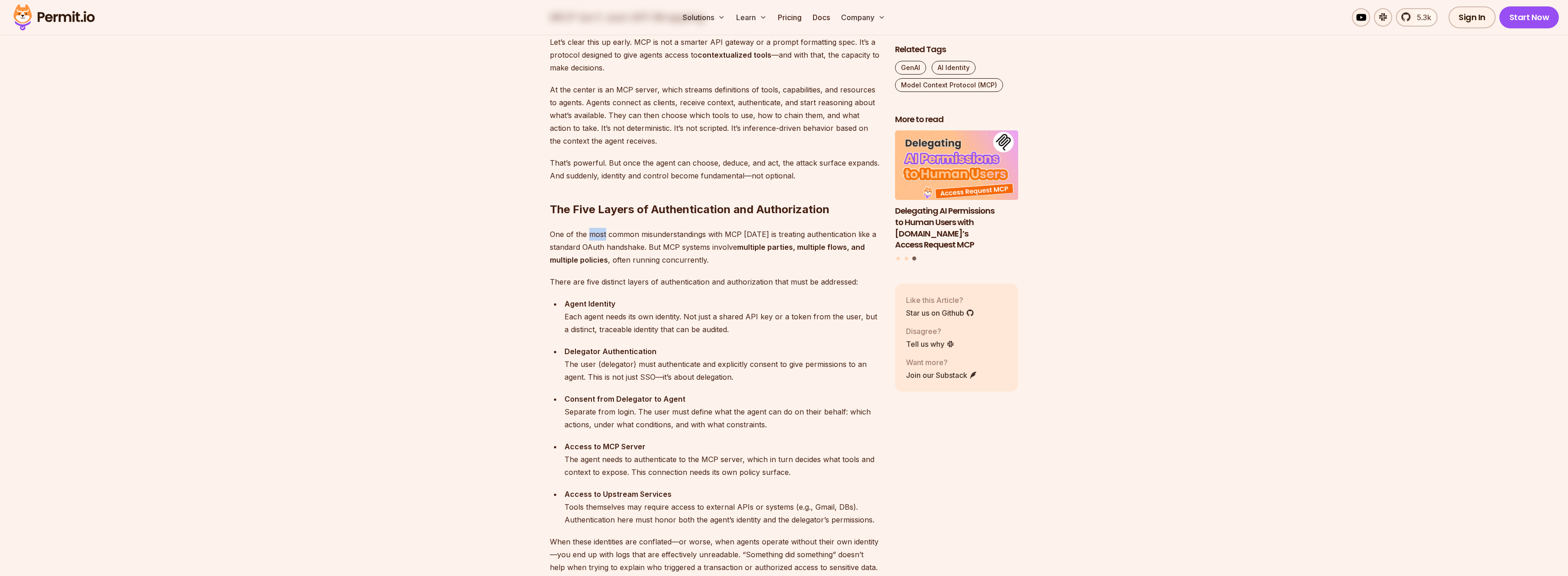
click at [597, 238] on p "One of the most common misunderstandings with MCP [DATE] is treating authentica…" at bounding box center [715, 247] width 331 height 38
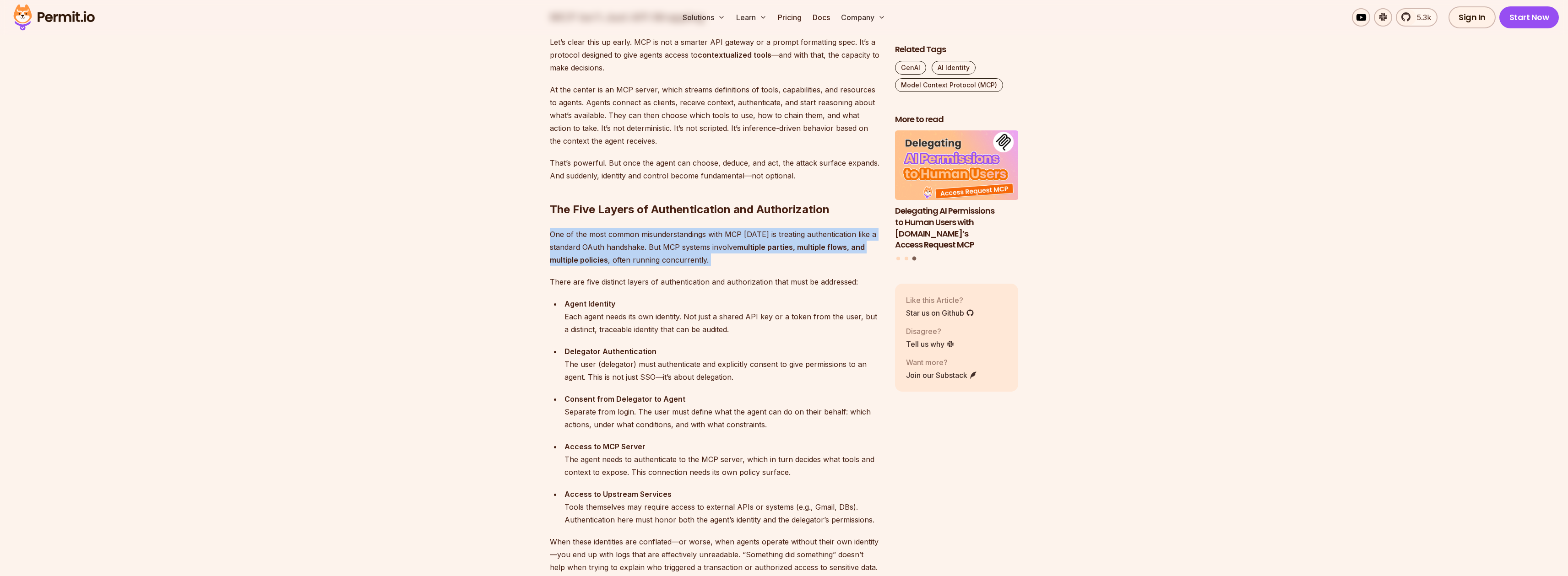
click at [597, 238] on p "One of the most common misunderstandings with MCP [DATE] is treating authentica…" at bounding box center [715, 247] width 331 height 38
click at [646, 241] on p "One of the most common misunderstandings with MCP [DATE] is treating authentica…" at bounding box center [715, 247] width 331 height 38
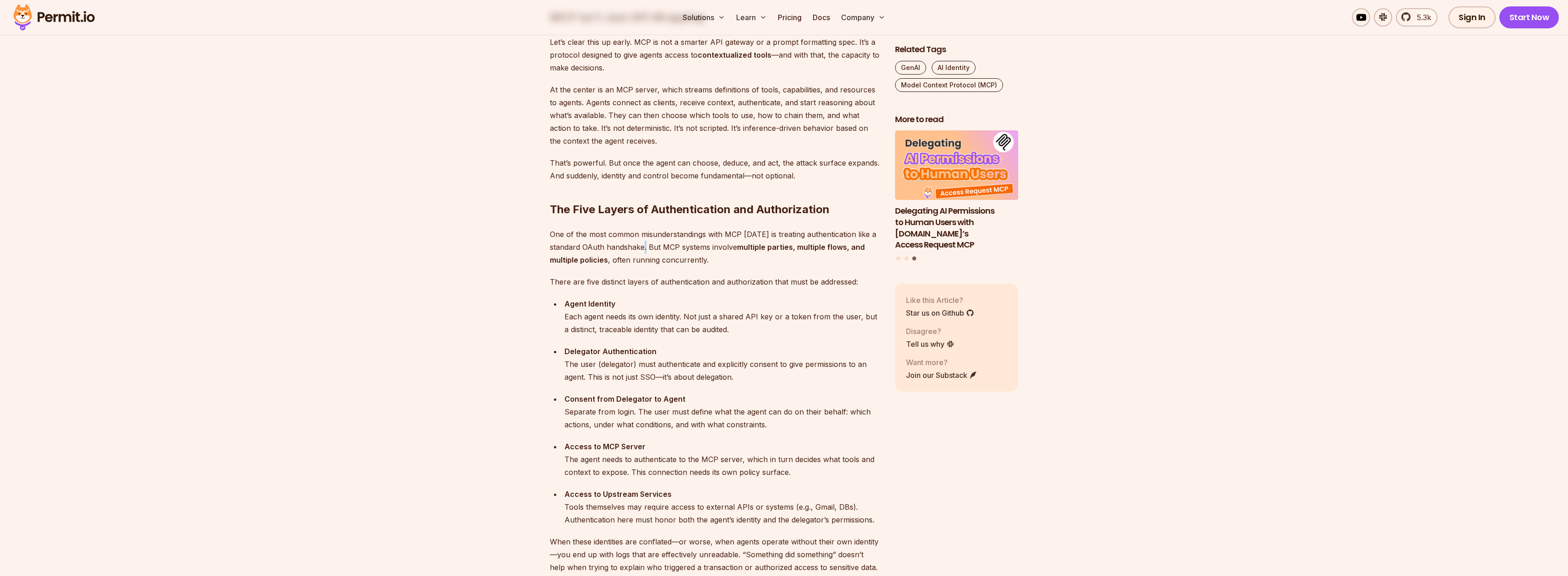
click at [646, 241] on p "One of the most common misunderstandings with MCP [DATE] is treating authentica…" at bounding box center [715, 247] width 331 height 38
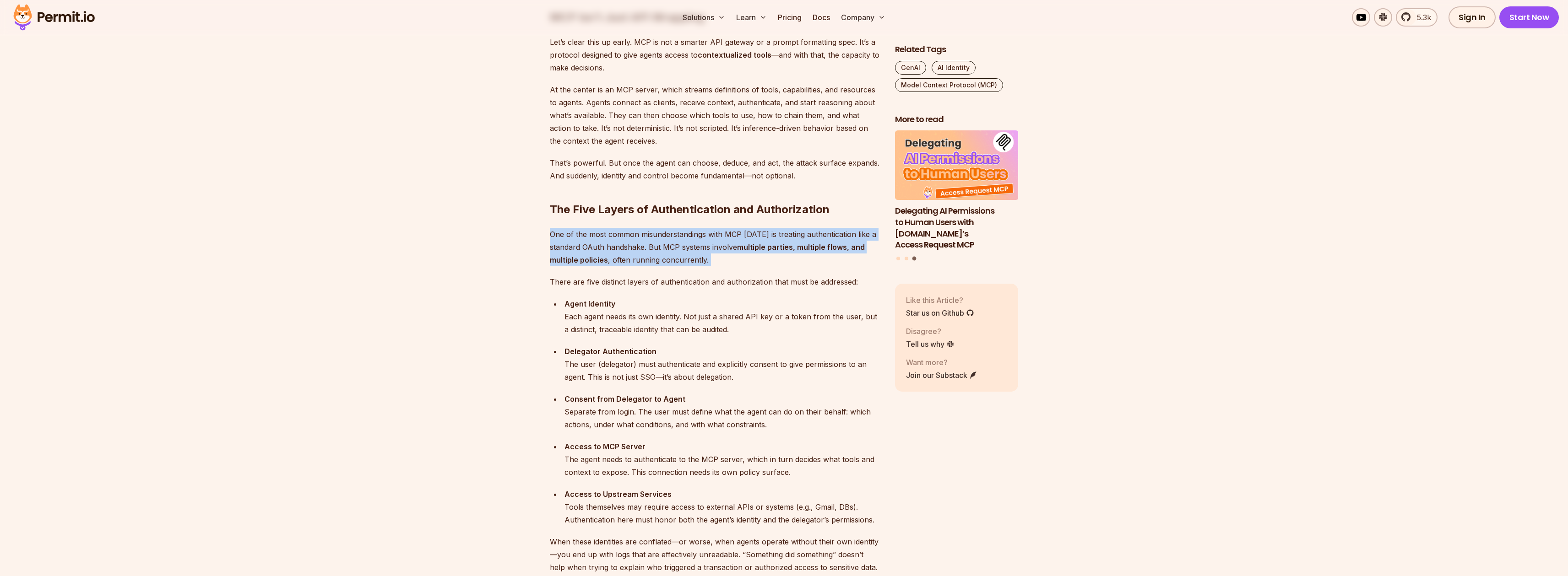
click at [646, 241] on p "One of the most common misunderstandings with MCP [DATE] is treating authentica…" at bounding box center [715, 247] width 331 height 38
click at [645, 242] on p "One of the most common misunderstandings with MCP [DATE] is treating authentica…" at bounding box center [715, 247] width 331 height 38
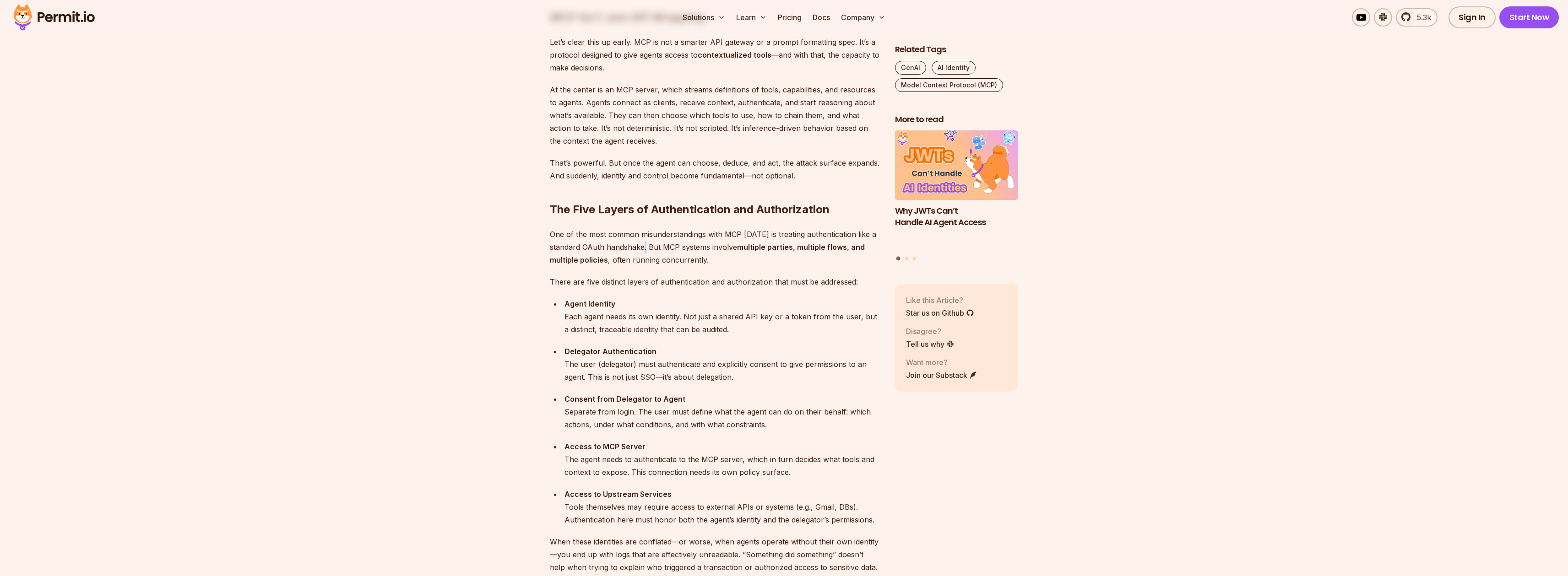
click at [645, 242] on p "One of the most common misunderstandings with MCP [DATE] is treating authentica…" at bounding box center [715, 247] width 331 height 38
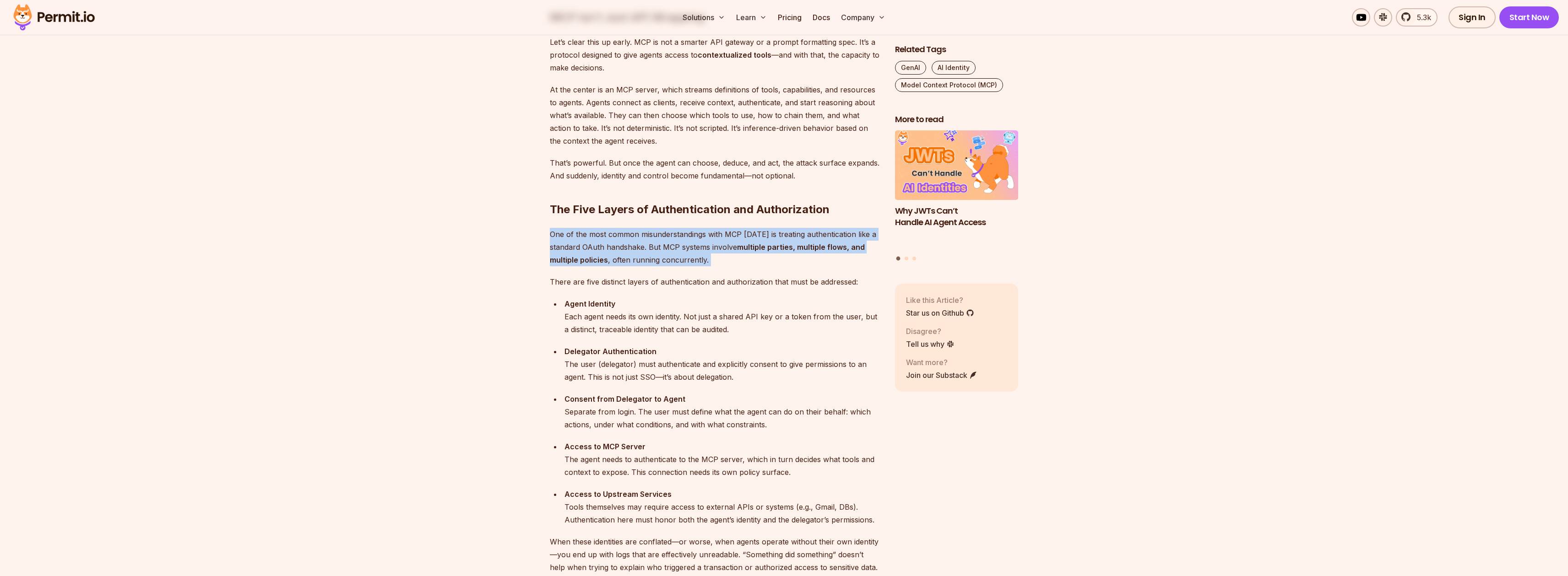
click at [645, 242] on p "One of the most common misunderstandings with MCP [DATE] is treating authentica…" at bounding box center [715, 247] width 331 height 38
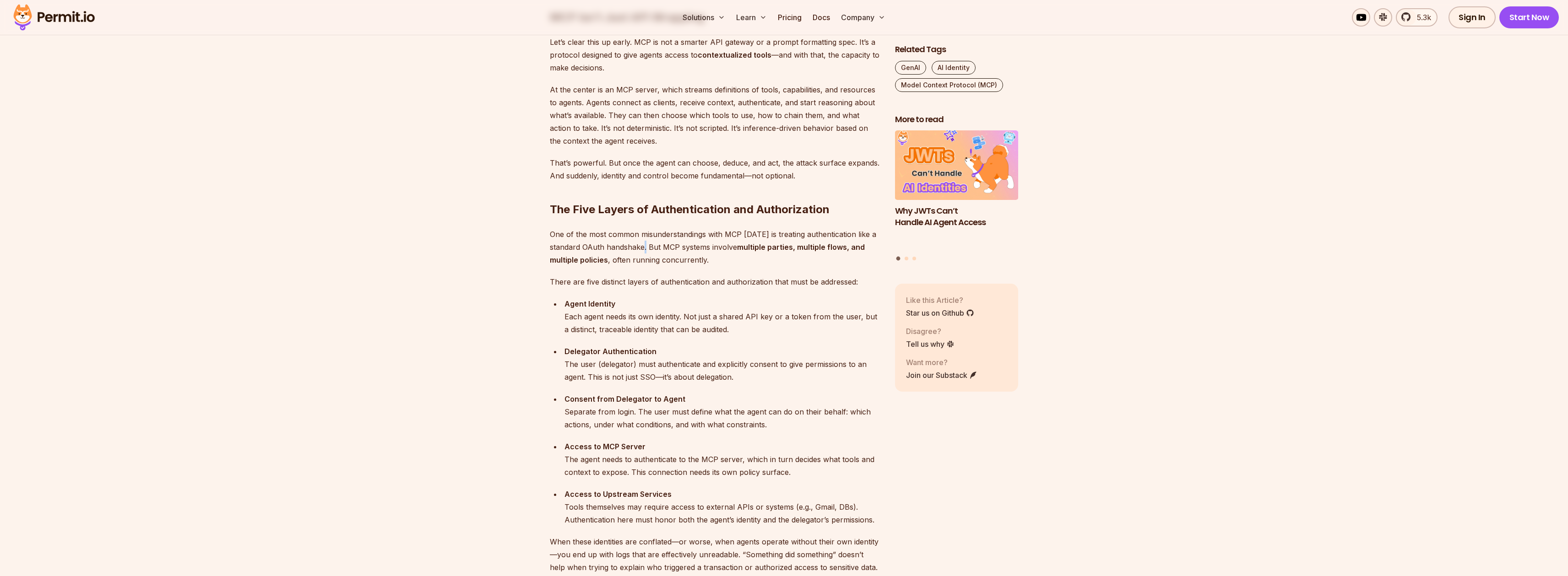
click at [645, 242] on p "One of the most common misunderstandings with MCP [DATE] is treating authentica…" at bounding box center [715, 247] width 331 height 38
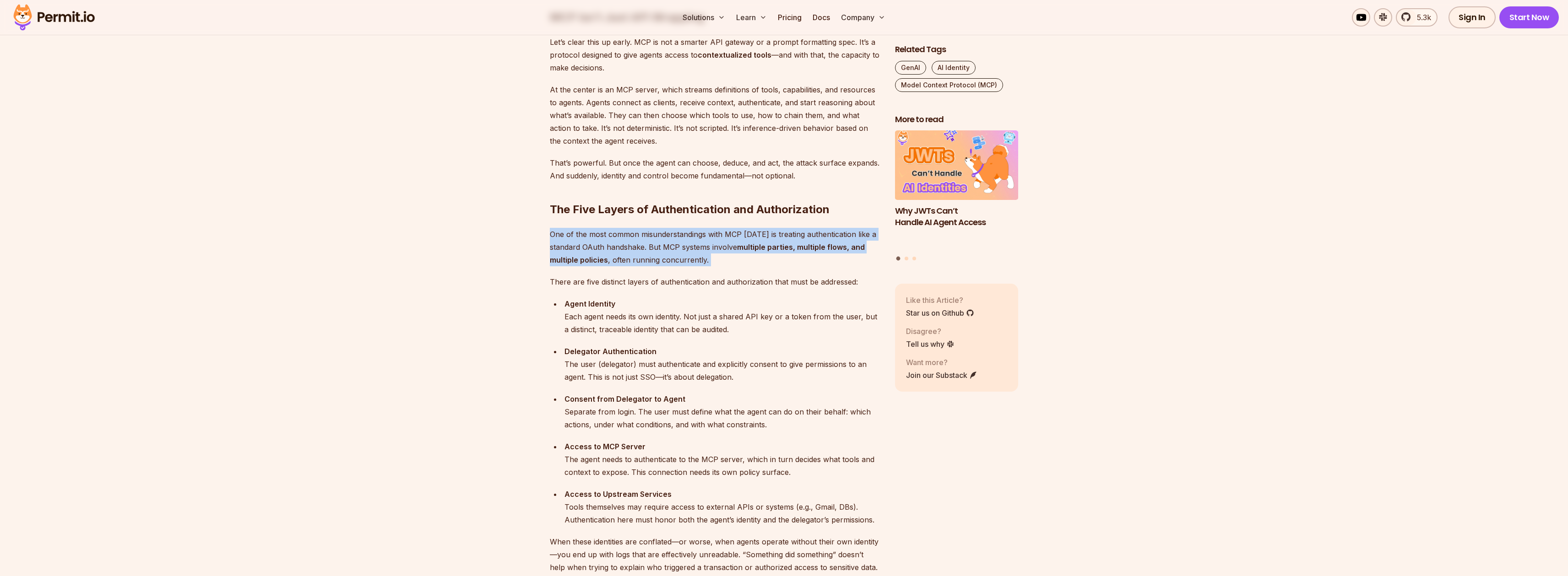
click at [645, 242] on p "One of the most common misunderstandings with MCP [DATE] is treating authentica…" at bounding box center [715, 247] width 331 height 38
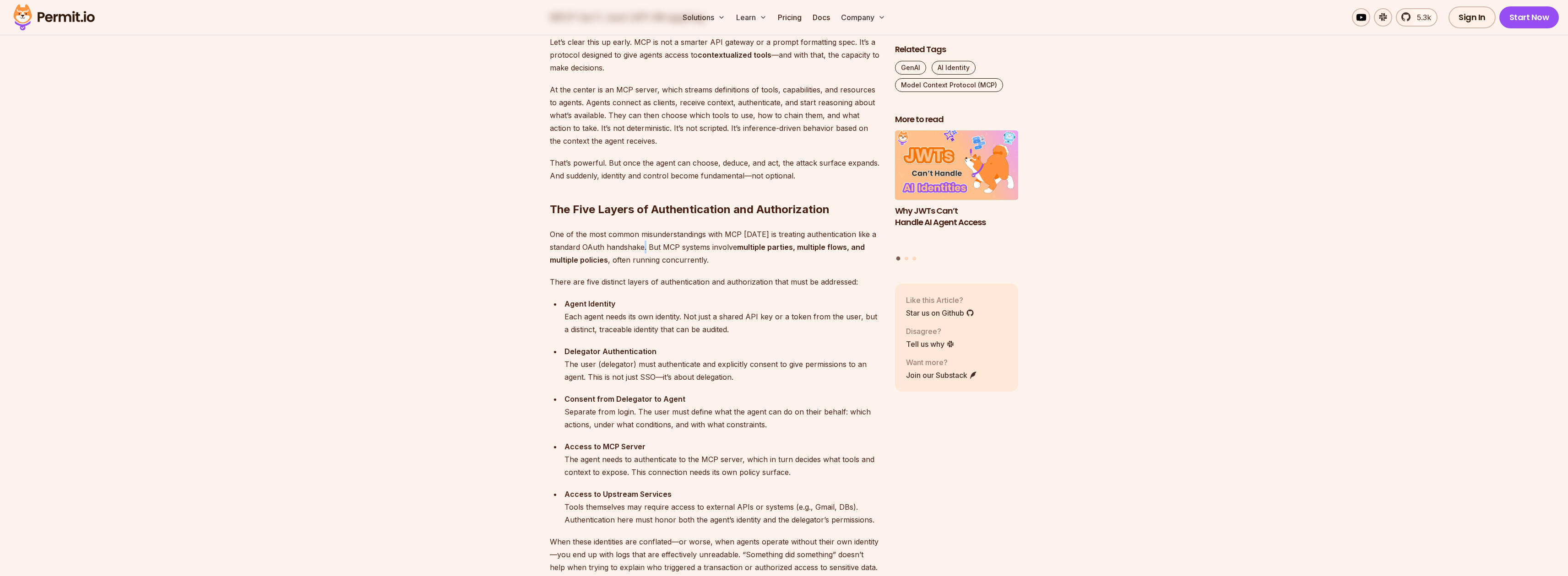
click at [645, 242] on p "One of the most common misunderstandings with MCP [DATE] is treating authentica…" at bounding box center [715, 247] width 331 height 38
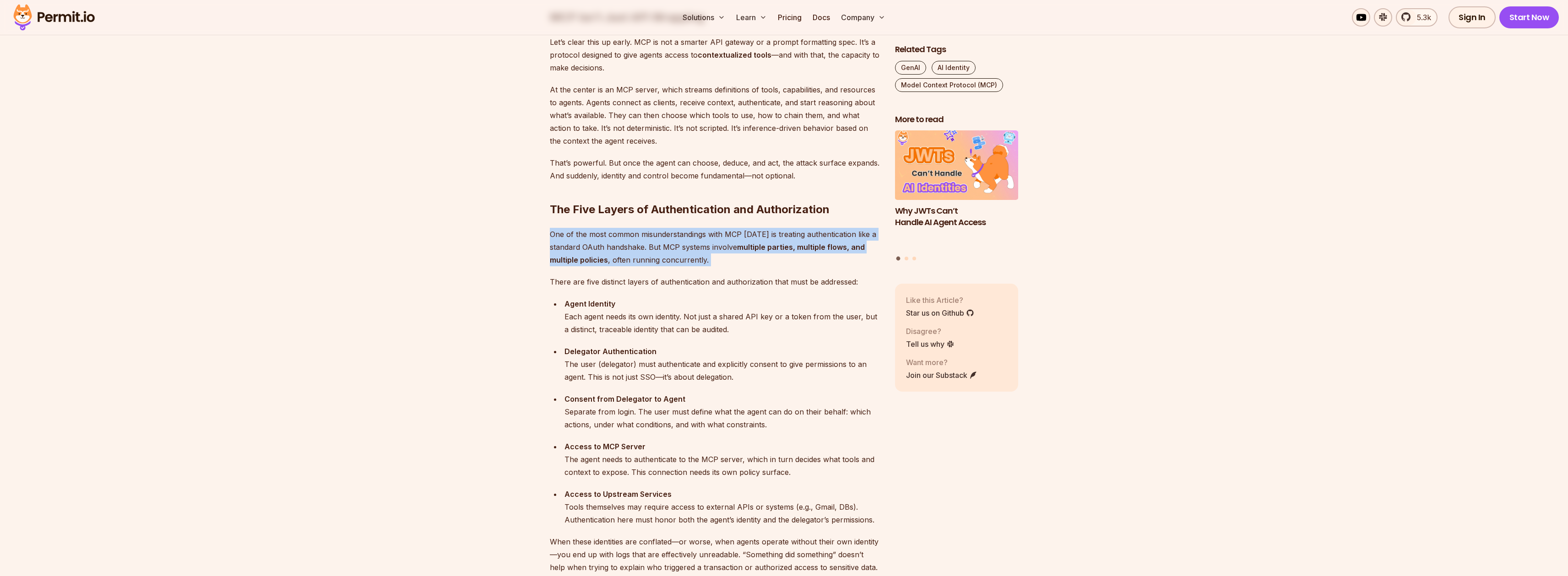
click at [645, 242] on p "One of the most common misunderstandings with MCP [DATE] is treating authentica…" at bounding box center [715, 247] width 331 height 38
click at [674, 246] on p "One of the most common misunderstandings with MCP [DATE] is treating authentica…" at bounding box center [715, 247] width 331 height 38
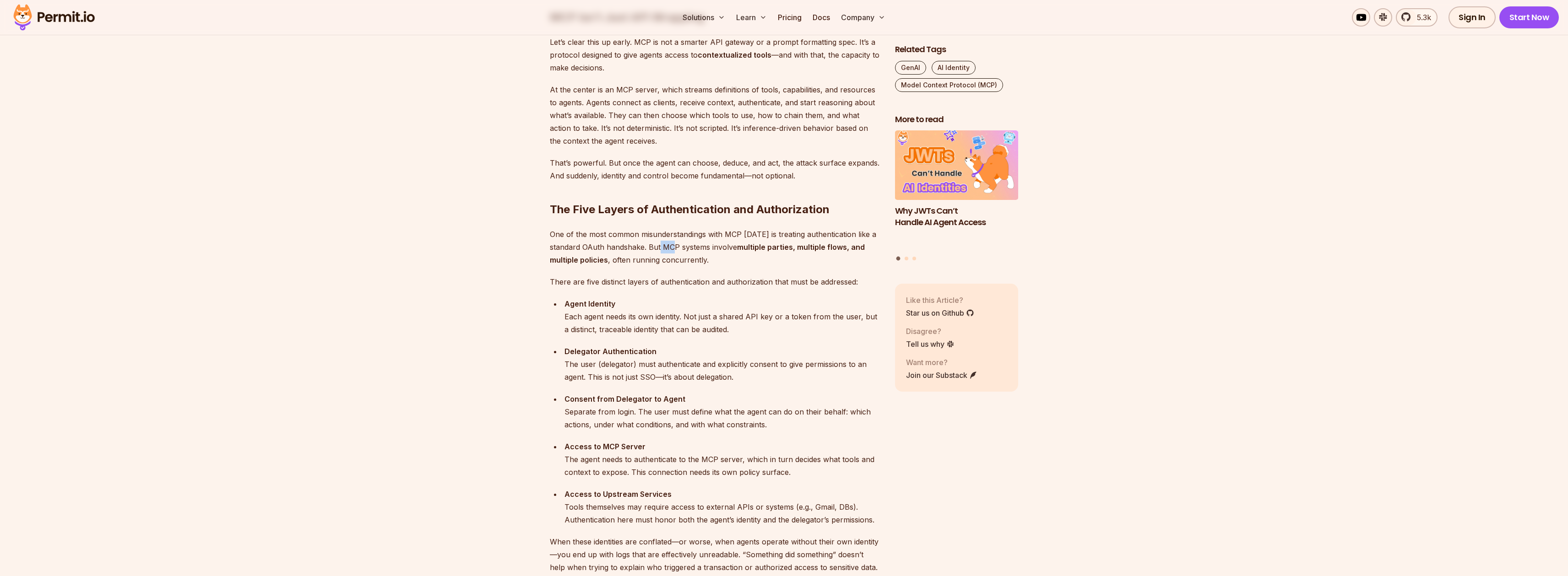
click at [674, 246] on p "One of the most common misunderstandings with MCP [DATE] is treating authentica…" at bounding box center [715, 247] width 331 height 38
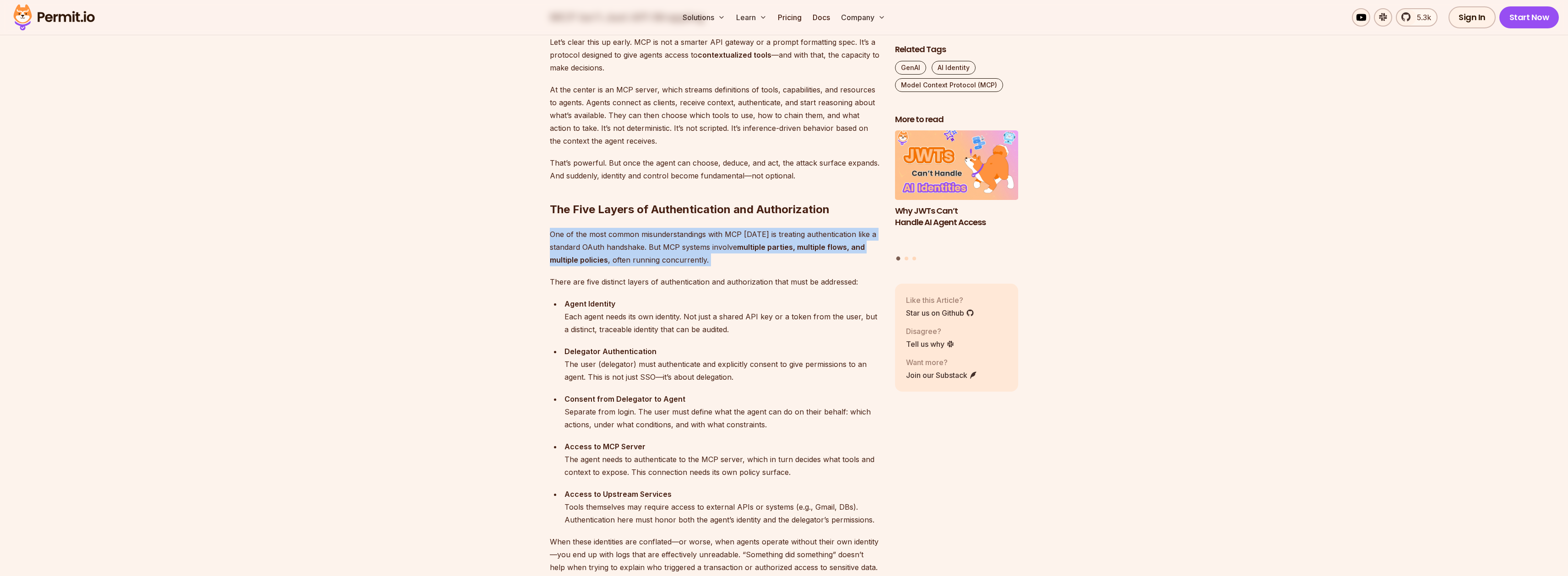
click at [674, 246] on p "One of the most common misunderstandings with MCP [DATE] is treating authentica…" at bounding box center [715, 247] width 331 height 38
click at [640, 251] on p "One of the most common misunderstandings with MCP [DATE] is treating authentica…" at bounding box center [715, 247] width 331 height 38
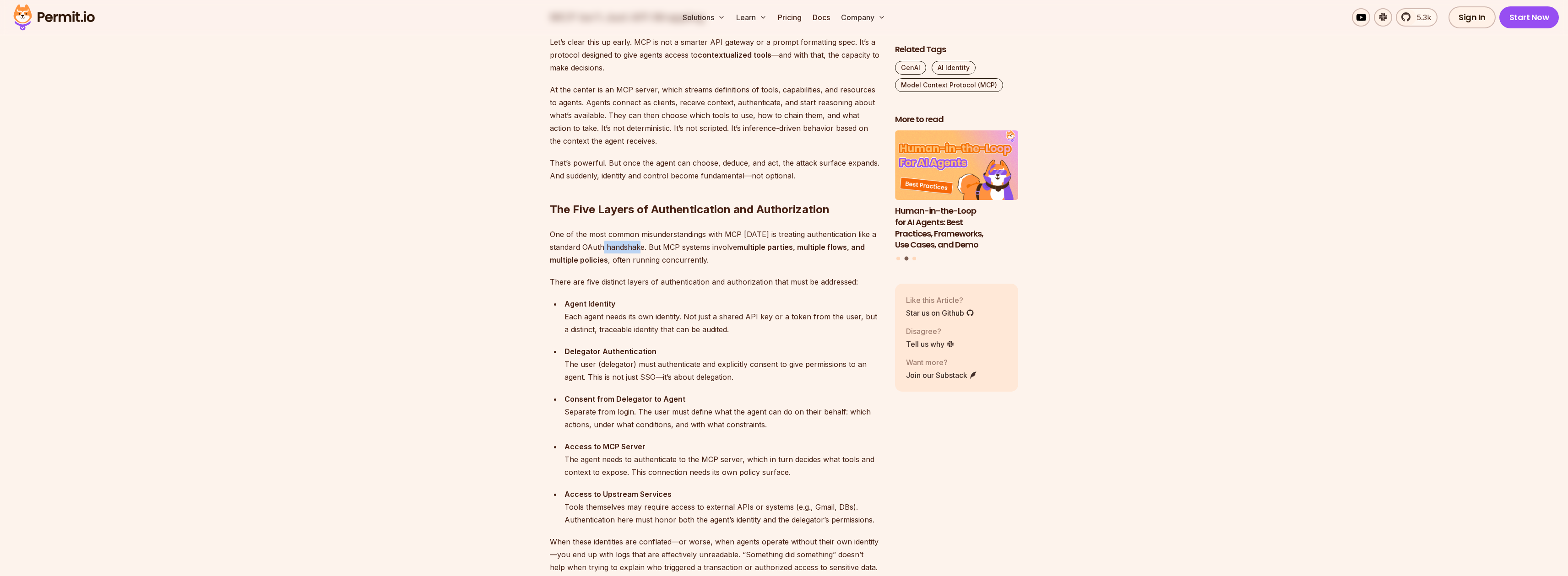
click at [640, 251] on p "One of the most common misunderstandings with MCP [DATE] is treating authentica…" at bounding box center [715, 247] width 331 height 38
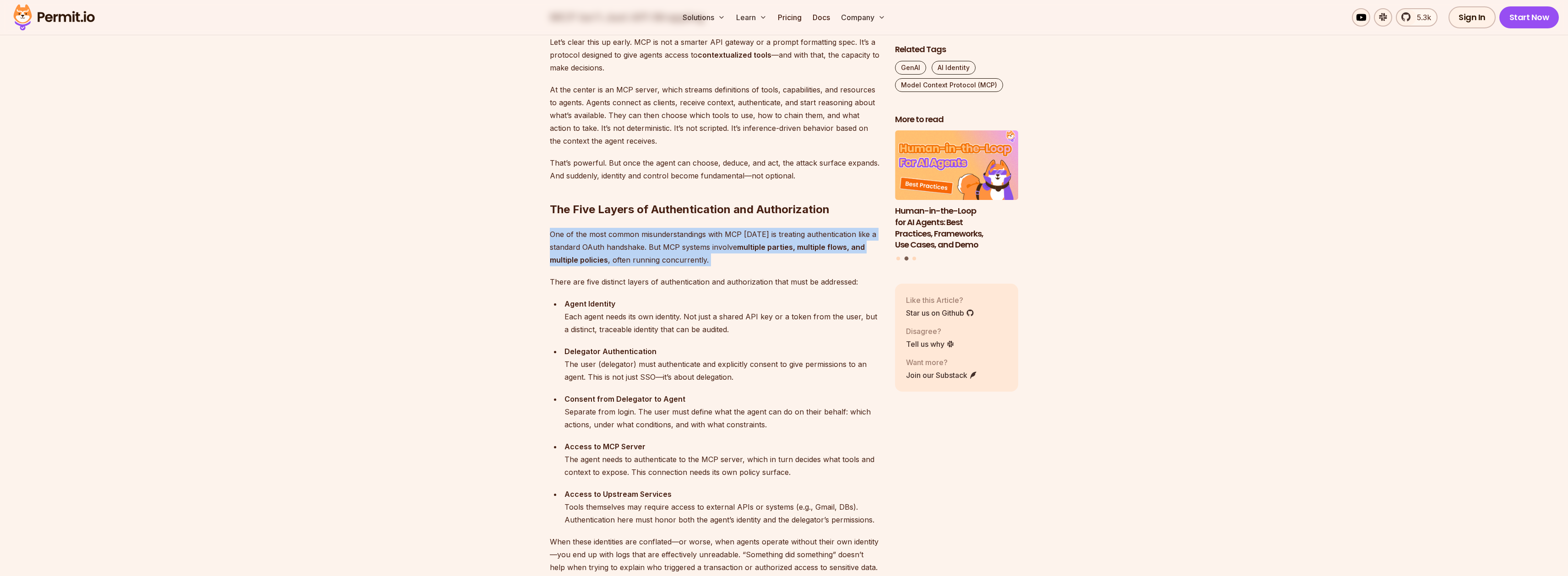
click at [640, 251] on p "One of the most common misunderstandings with MCP [DATE] is treating authentica…" at bounding box center [715, 247] width 331 height 38
click at [670, 263] on p "One of the most common misunderstandings with MCP [DATE] is treating authentica…" at bounding box center [715, 247] width 331 height 38
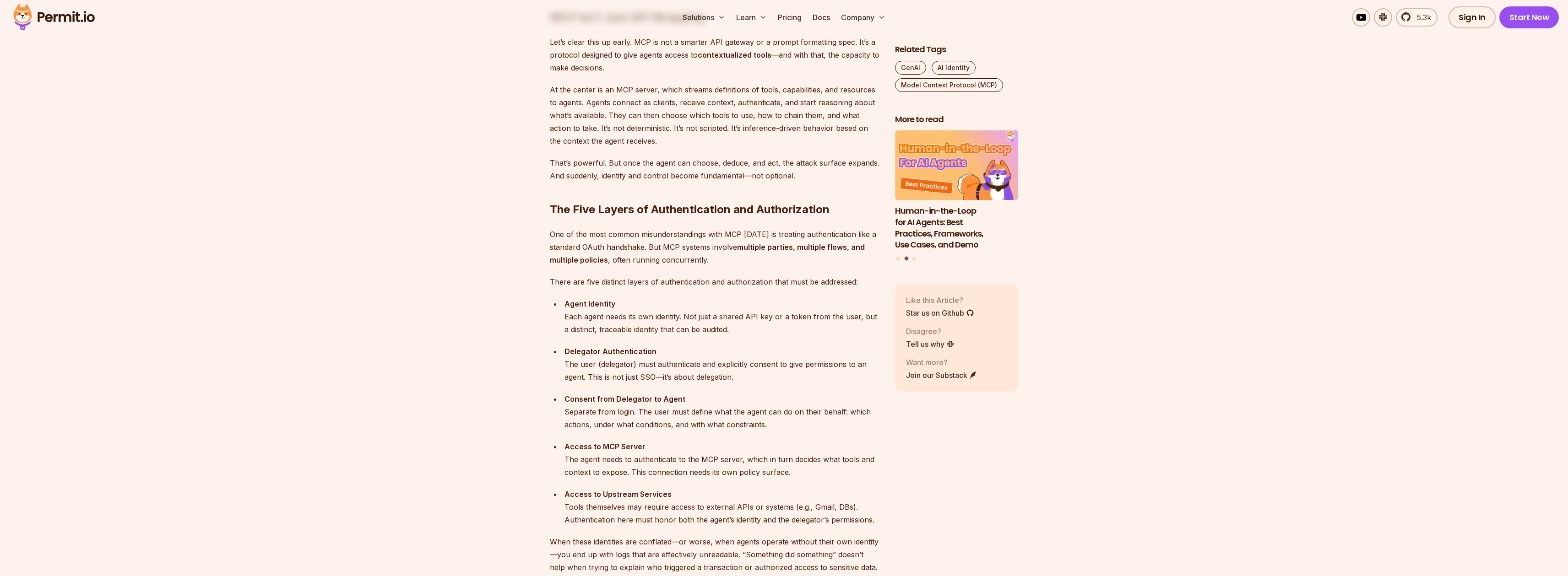
click at [769, 259] on p "One of the most common misunderstandings with MCP [DATE] is treating authentica…" at bounding box center [715, 247] width 331 height 38
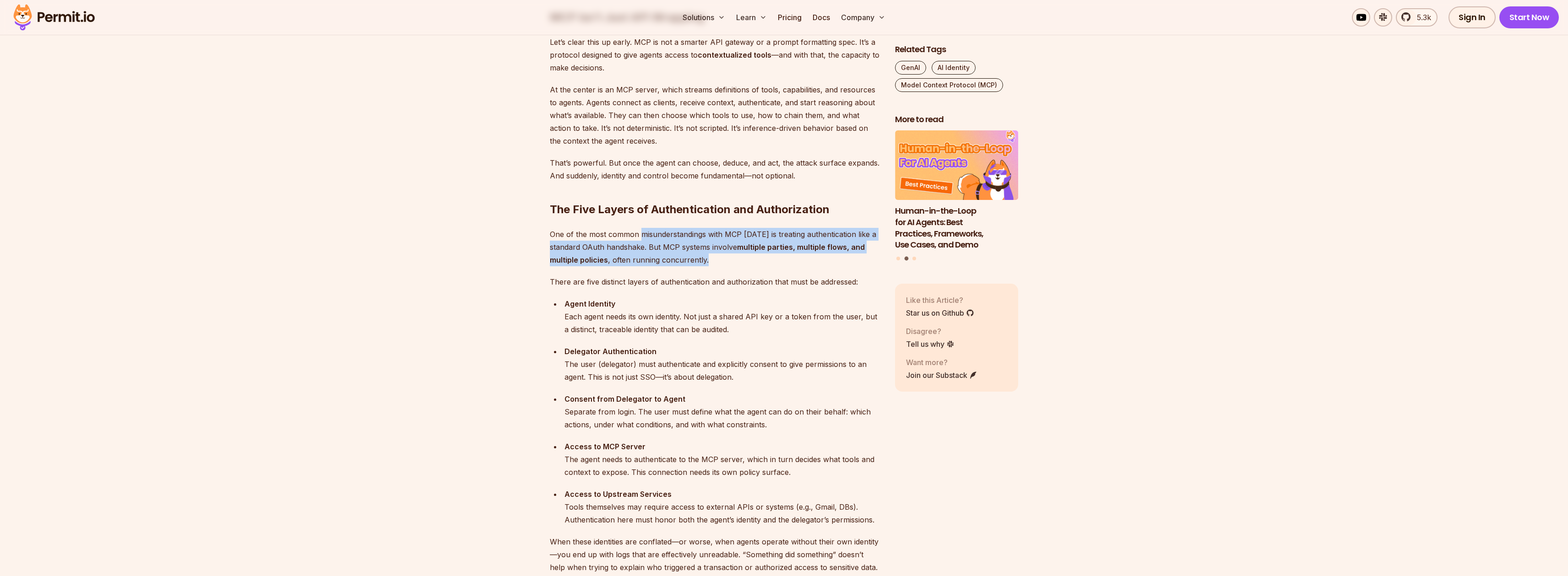
drag, startPoint x: 767, startPoint y: 260, endPoint x: 640, endPoint y: 237, distance: 129.1
click at [640, 237] on p "One of the most common misunderstandings with MCP [DATE] is treating authentica…" at bounding box center [715, 247] width 331 height 38
click at [664, 251] on p "One of the most common misunderstandings with MCP [DATE] is treating authentica…" at bounding box center [715, 247] width 331 height 38
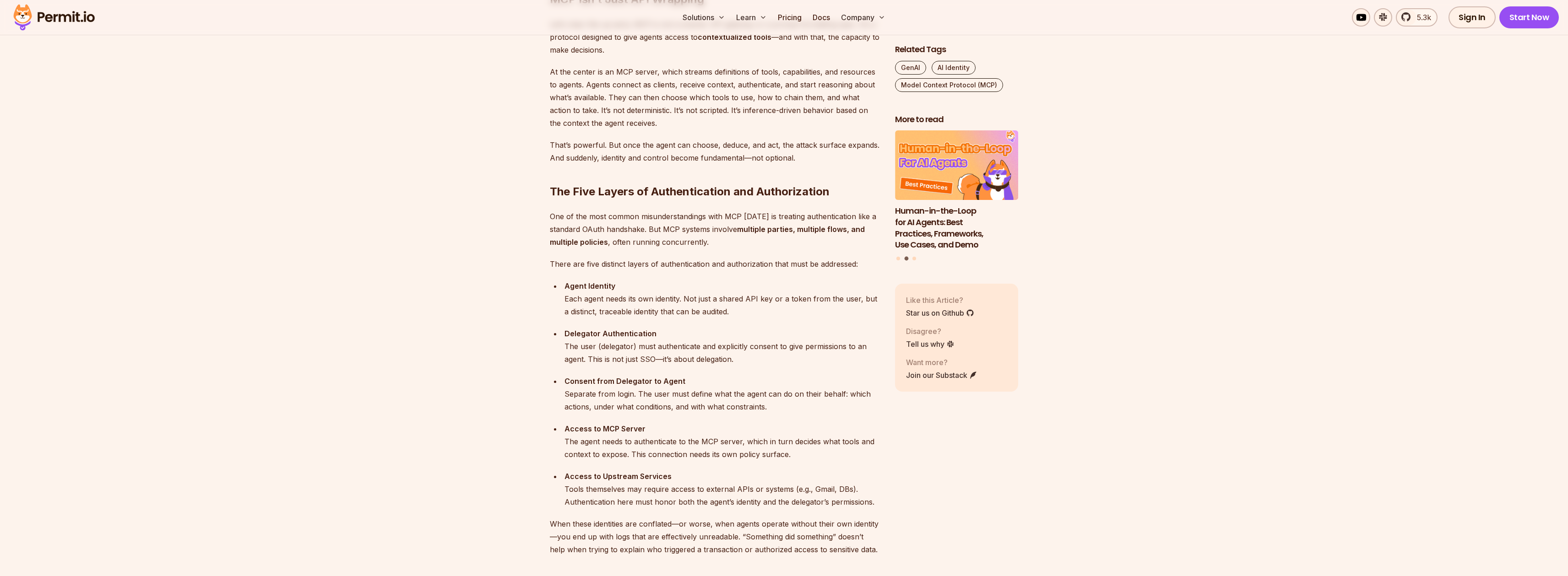
scroll to position [774, 0]
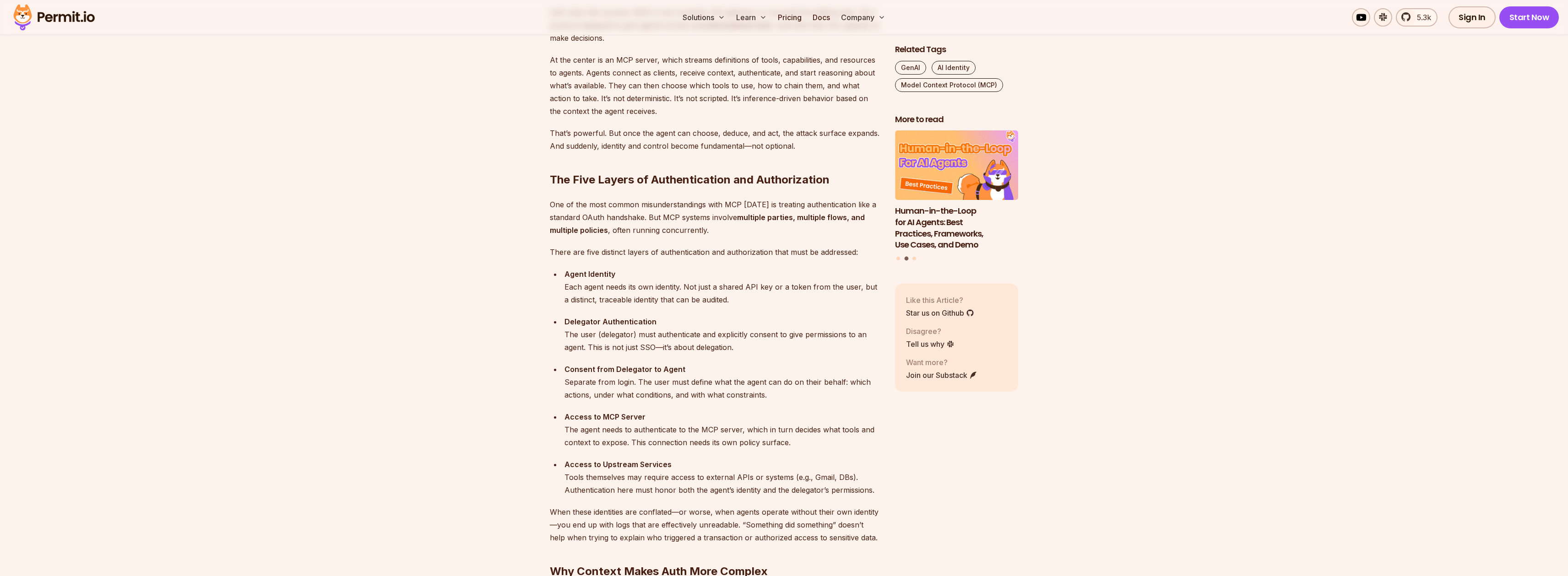
click at [626, 252] on p "There are five distinct layers of authentication and authorization that must be…" at bounding box center [715, 252] width 331 height 13
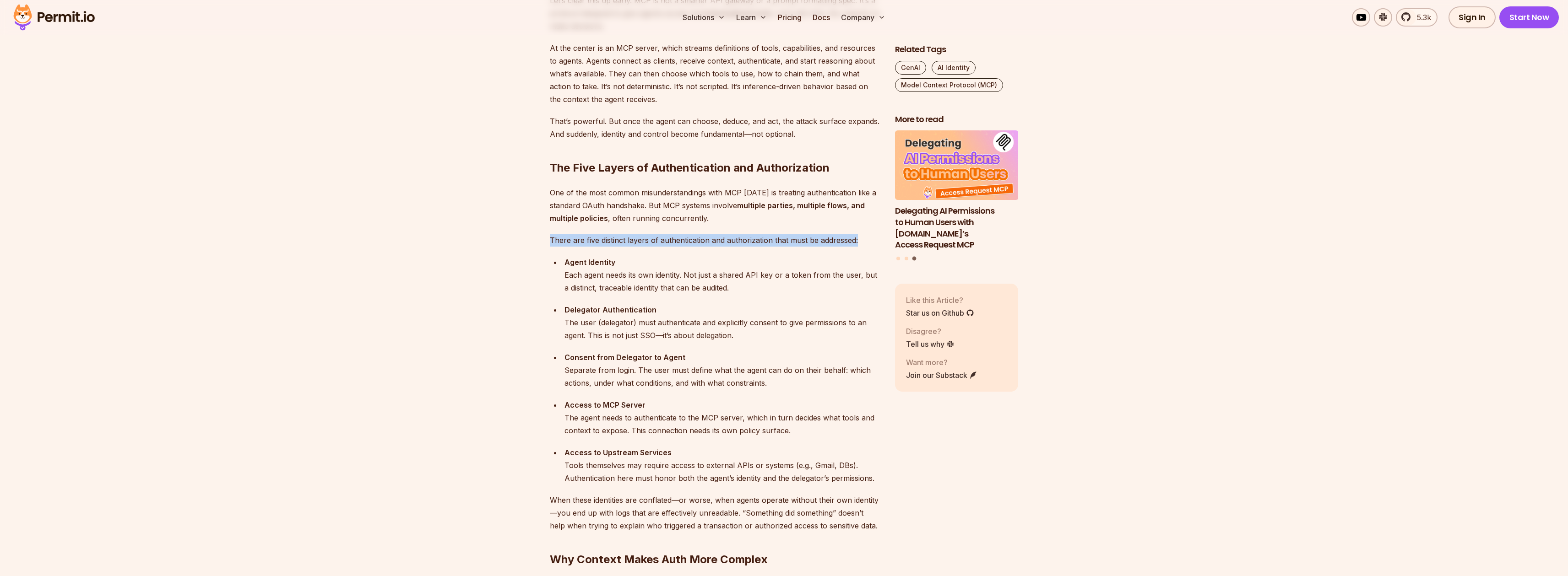
scroll to position [793, 0]
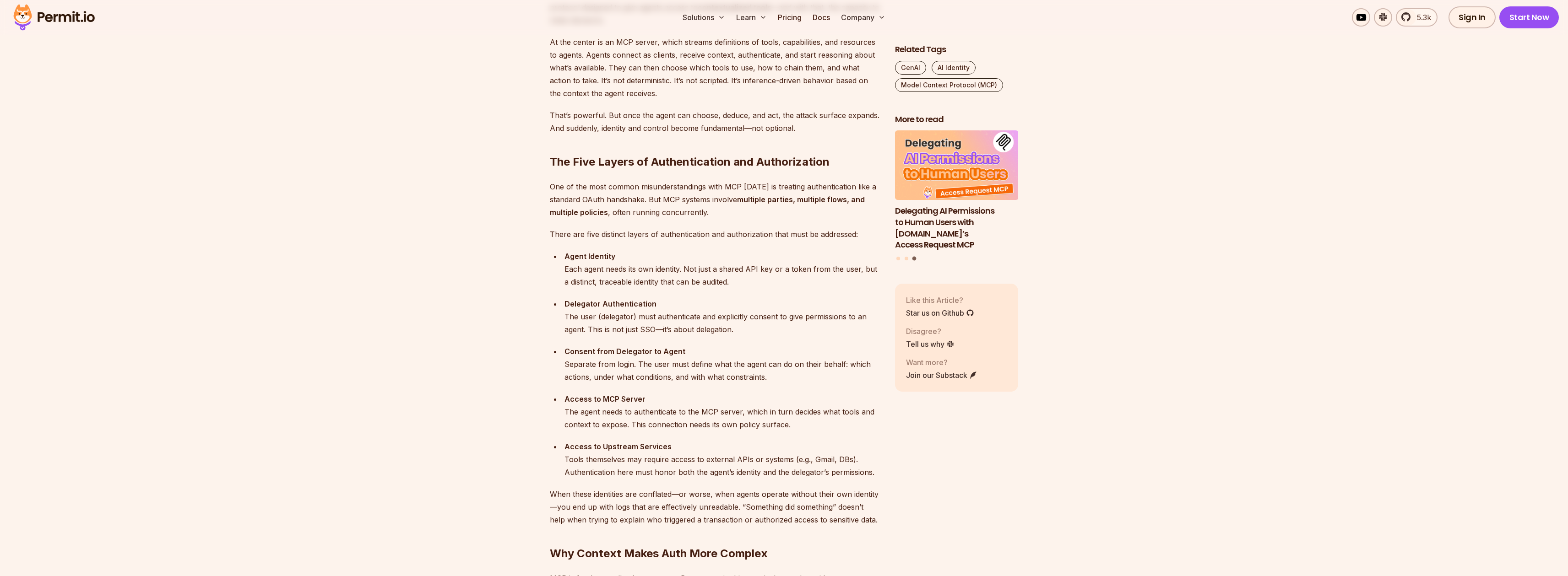
click at [604, 276] on div "Agent Identity Each agent needs its own identity. Not just a shared API key or …" at bounding box center [722, 269] width 316 height 38
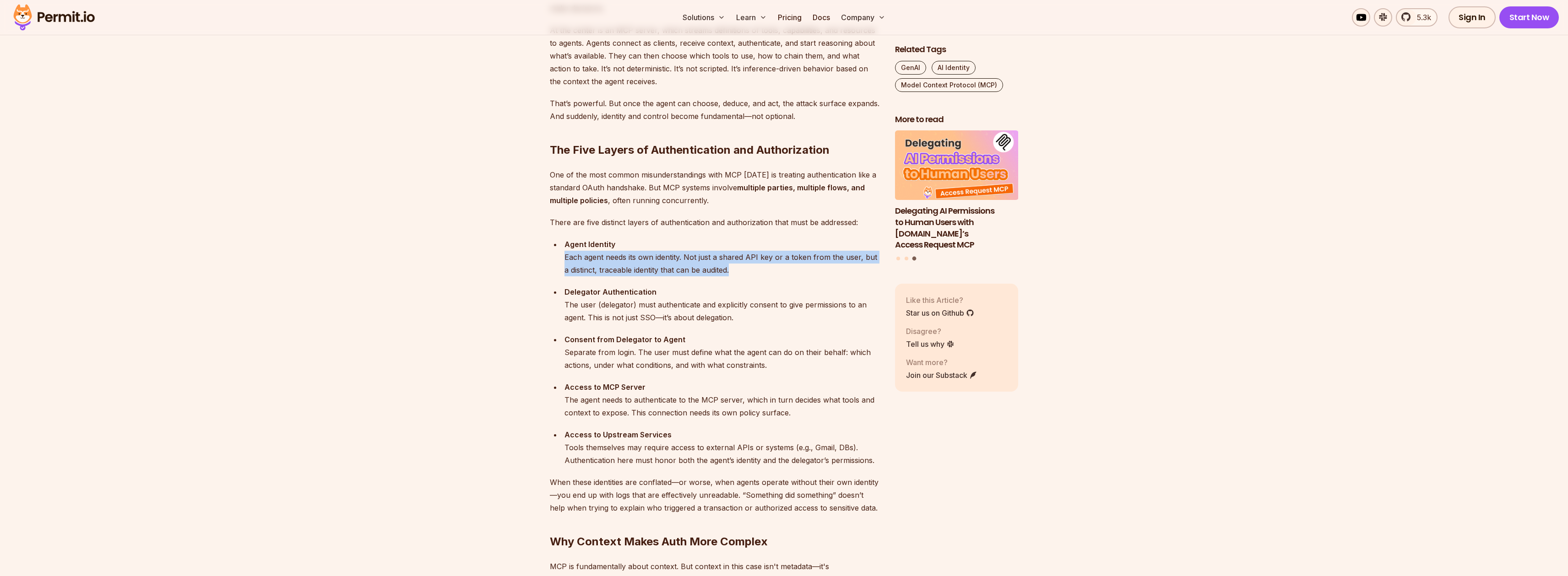
scroll to position [810, 0]
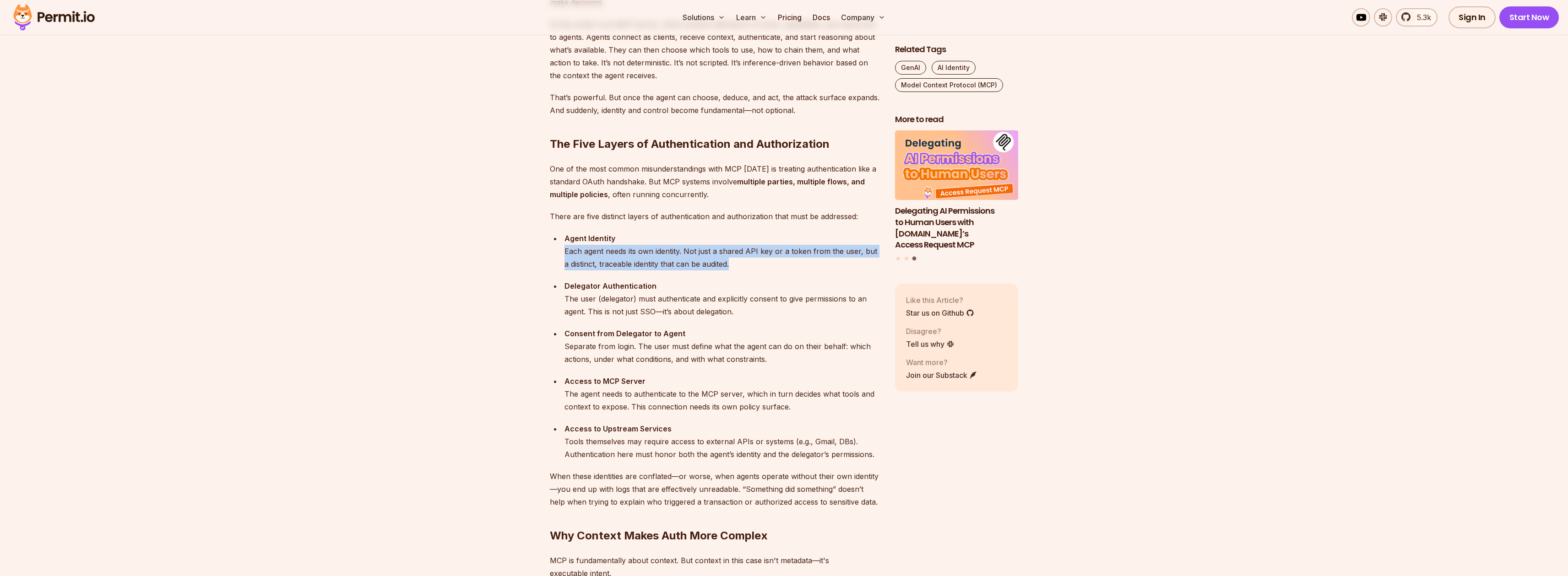
click at [764, 260] on div "Agent Identity Each agent needs its own identity. Not just a shared API key or …" at bounding box center [722, 251] width 316 height 38
drag, startPoint x: 764, startPoint y: 263, endPoint x: 662, endPoint y: 237, distance: 105.3
click at [662, 237] on div "Agent Identity Each agent needs its own identity. Not just a shared API key or …" at bounding box center [722, 251] width 316 height 38
click at [612, 262] on div "Agent Identity Each agent needs its own identity. Not just a shared API key or …" at bounding box center [722, 251] width 316 height 38
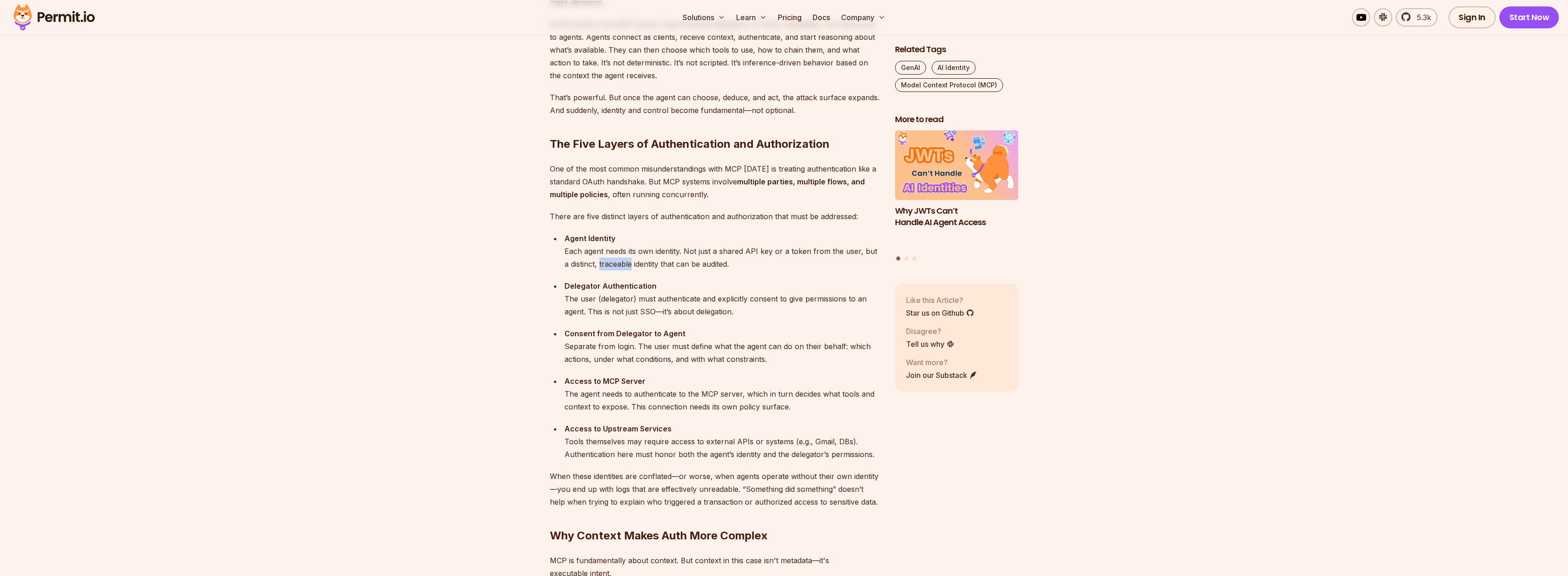
click at [612, 262] on div "Agent Identity Each agent needs its own identity. Not just a shared API key or …" at bounding box center [722, 251] width 316 height 38
click at [762, 265] on div "Agent Identity Each agent needs its own identity. Not just a shared API key or …" at bounding box center [722, 251] width 316 height 38
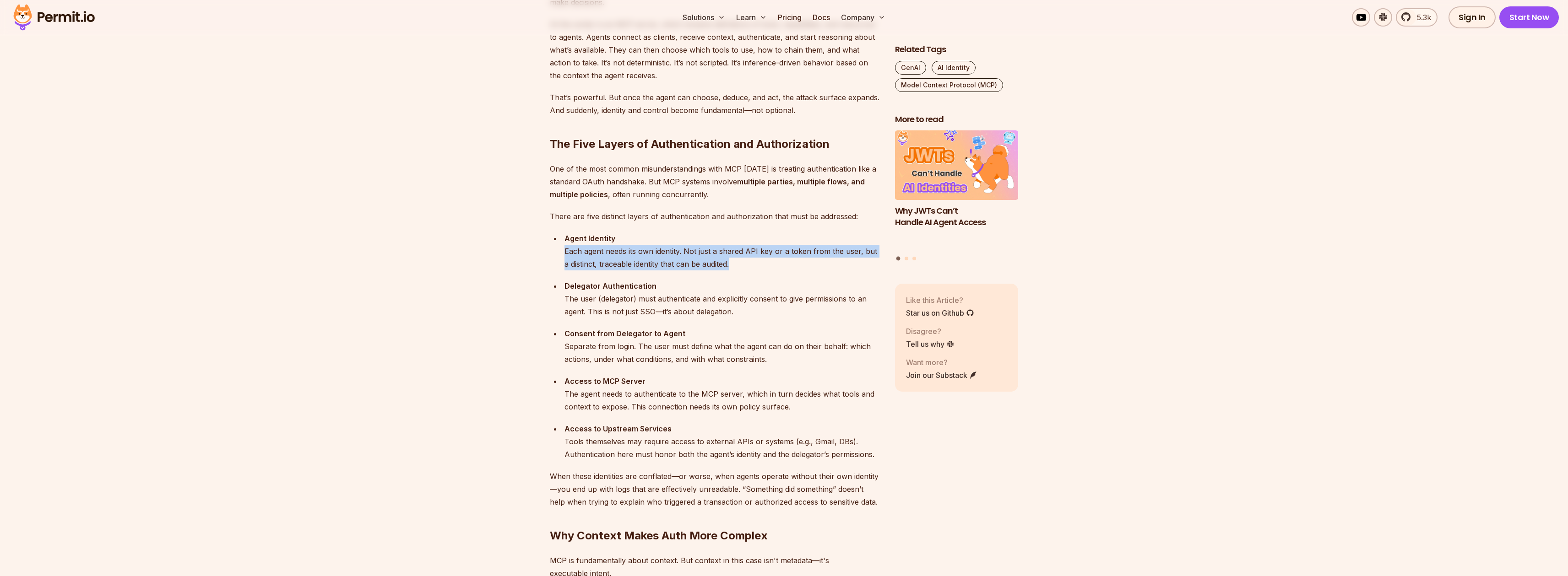
scroll to position [828, 0]
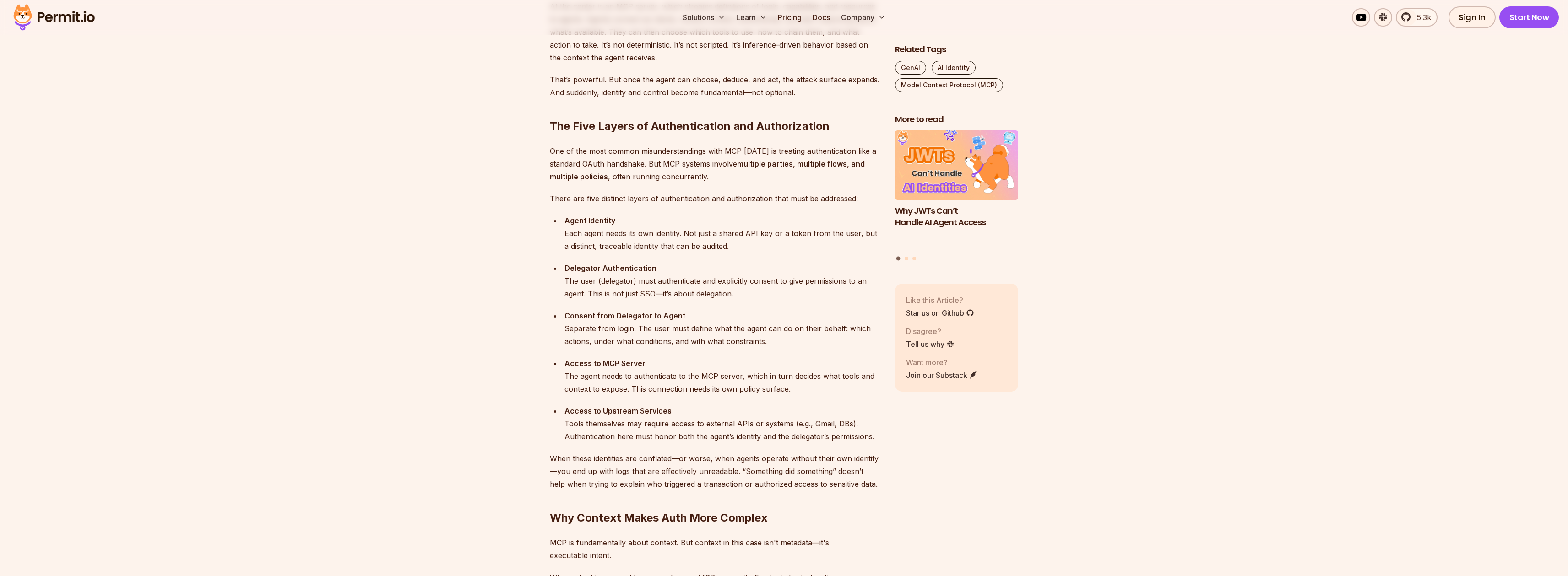
click at [581, 285] on div "Delegator Authentication The user (delegator) must authenticate and explicitly …" at bounding box center [722, 280] width 316 height 38
click at [758, 239] on div "Agent Identity Each agent needs its own identity. Not just a shared API key or …" at bounding box center [722, 233] width 316 height 38
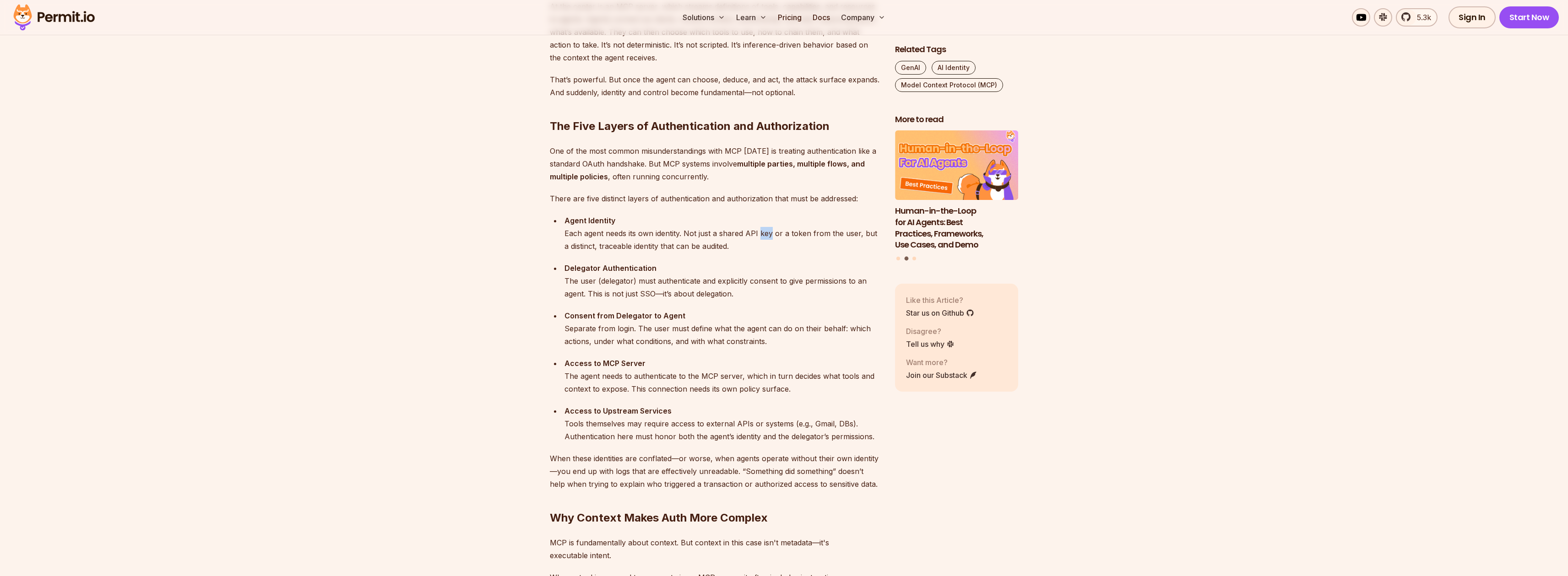
click at [758, 239] on div "Agent Identity Each agent needs its own identity. Not just a shared API key or …" at bounding box center [722, 233] width 316 height 38
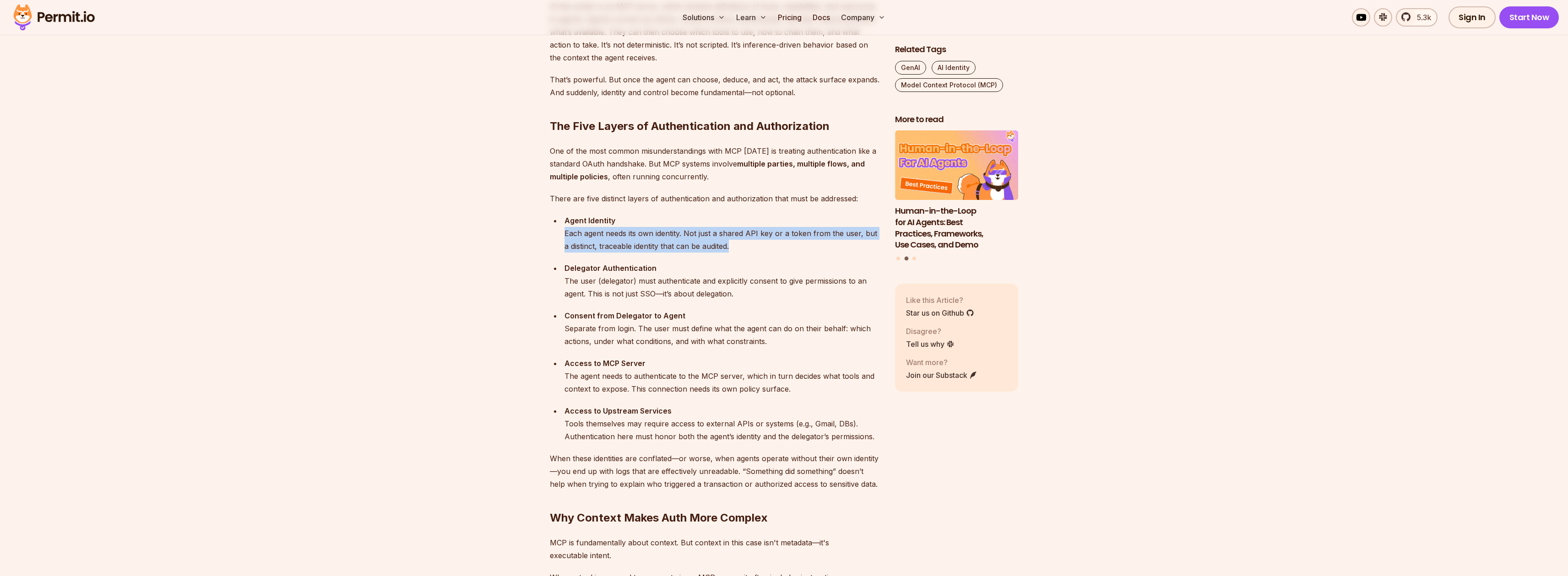
scroll to position [839, 0]
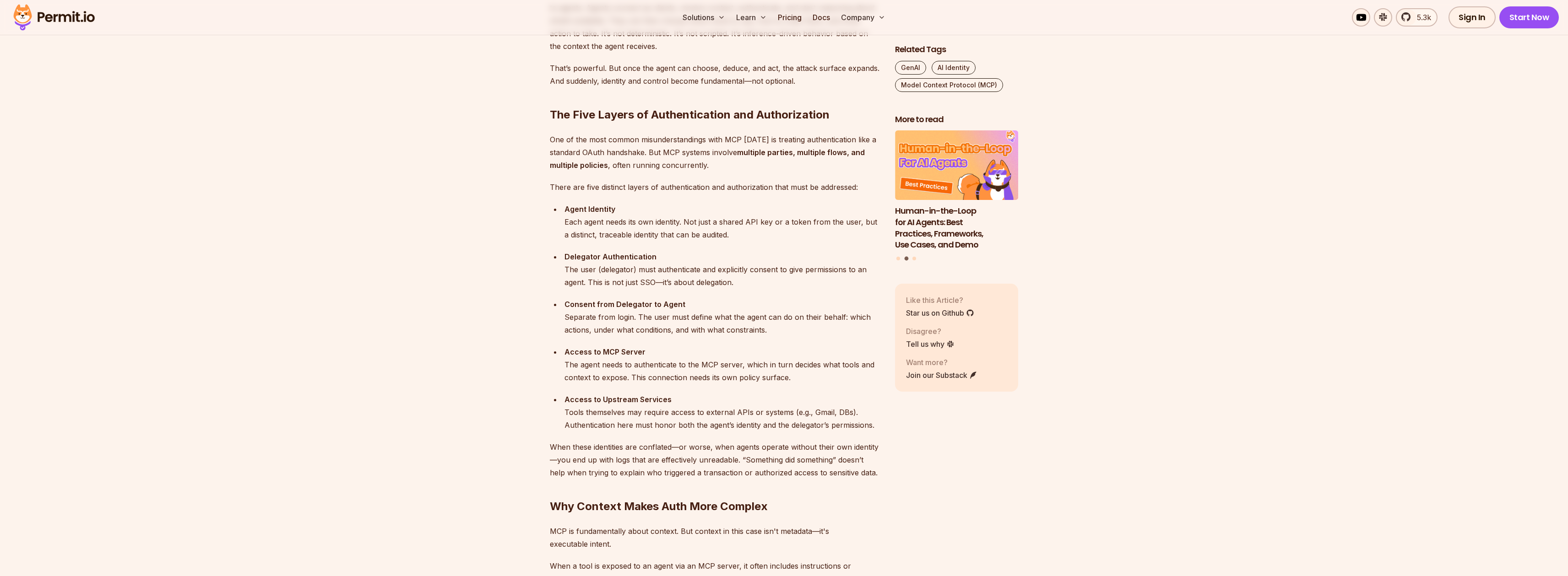
click at [651, 272] on div "Delegator Authentication The user (delegator) must authenticate and explicitly …" at bounding box center [722, 269] width 316 height 38
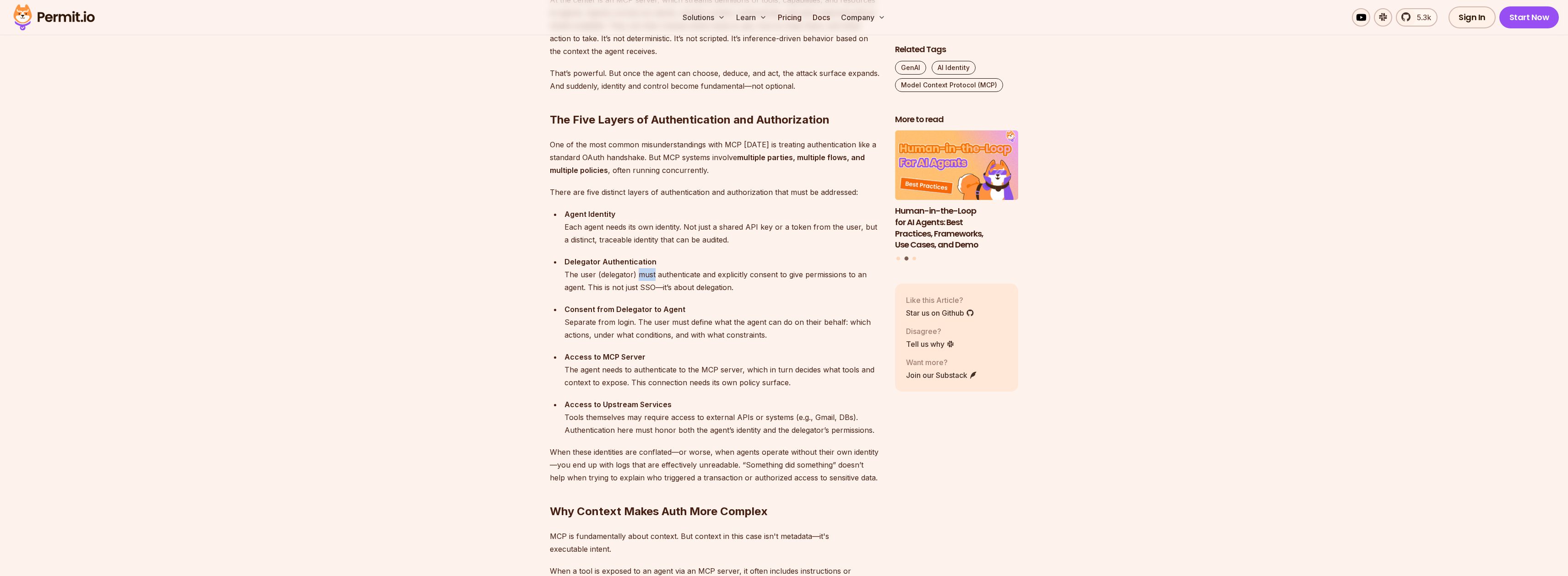
click at [651, 272] on div "Delegator Authentication The user (delegator) must authenticate and explicitly …" at bounding box center [722, 274] width 316 height 38
click at [759, 279] on div "Delegator Authentication The user (delegator) must authenticate and explicitly …" at bounding box center [722, 274] width 316 height 38
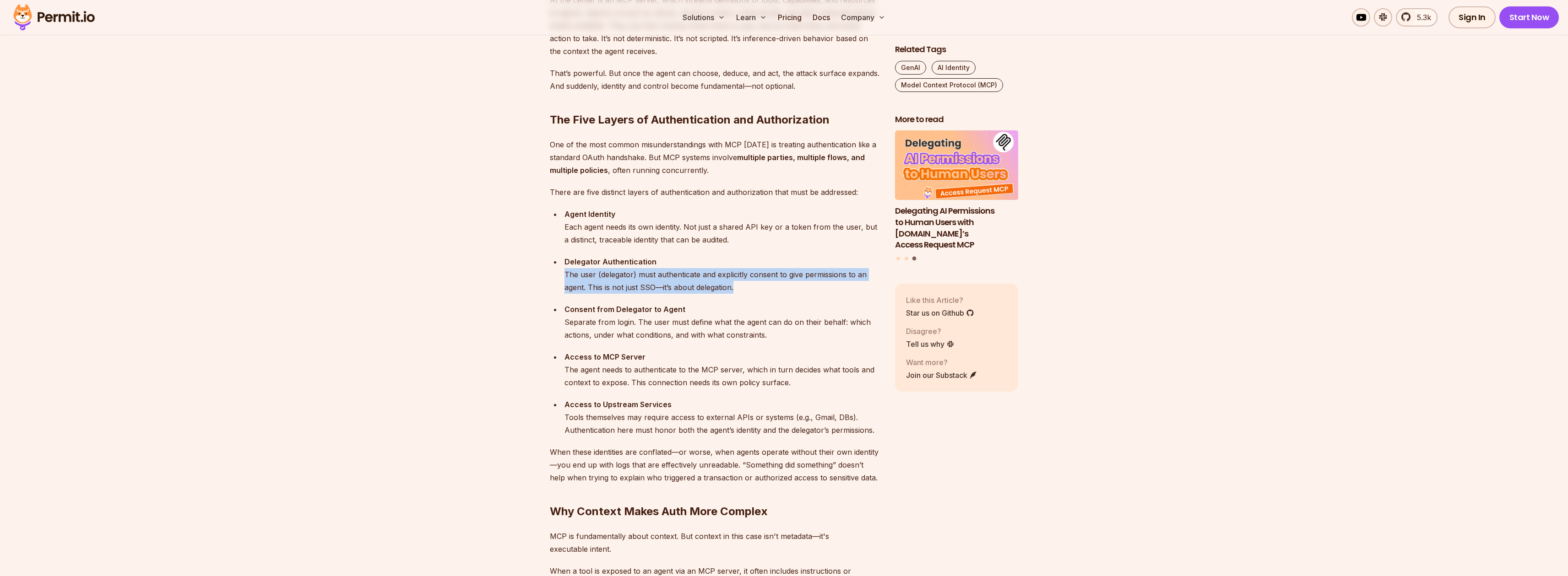
click at [734, 276] on div "Delegator Authentication The user (delegator) must authenticate and explicitly …" at bounding box center [722, 274] width 316 height 38
click at [678, 282] on div "Delegator Authentication The user (delegator) must authenticate and explicitly …" at bounding box center [722, 274] width 316 height 38
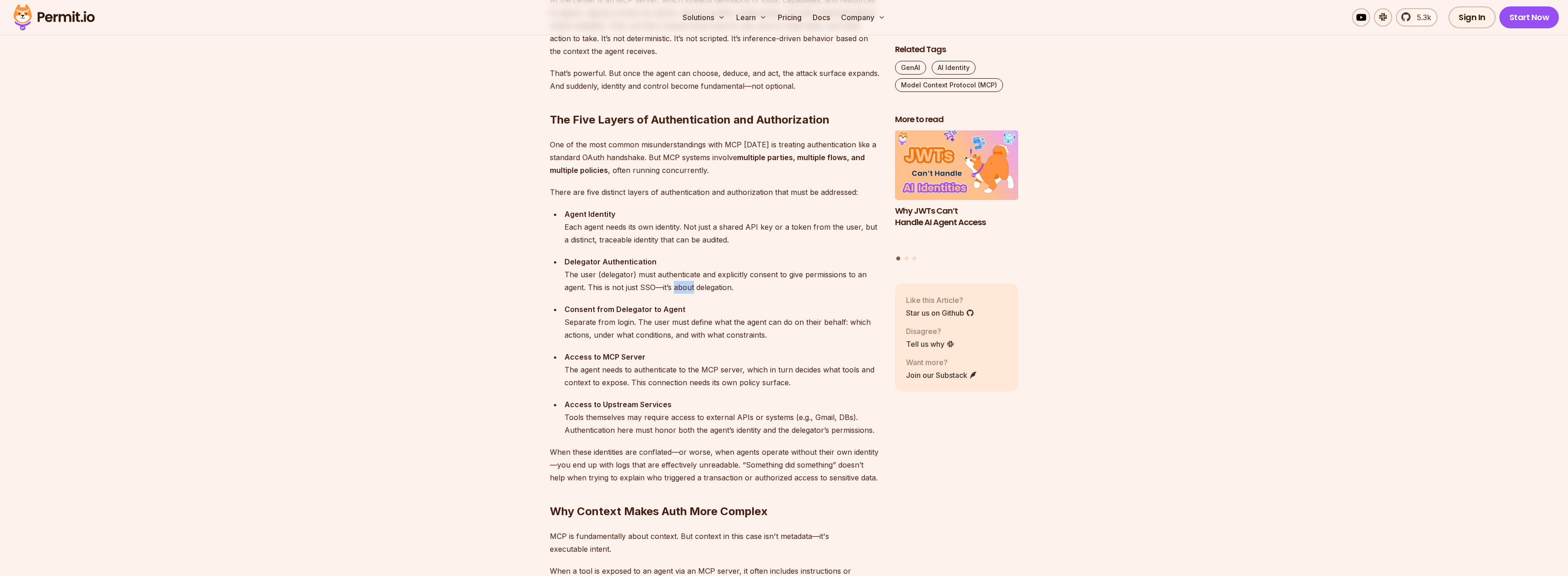
click at [678, 282] on div "Delegator Authentication The user (delegator) must authenticate and explicitly …" at bounding box center [722, 274] width 316 height 38
click at [724, 285] on div "Delegator Authentication The user (delegator) must authenticate and explicitly …" at bounding box center [722, 274] width 316 height 38
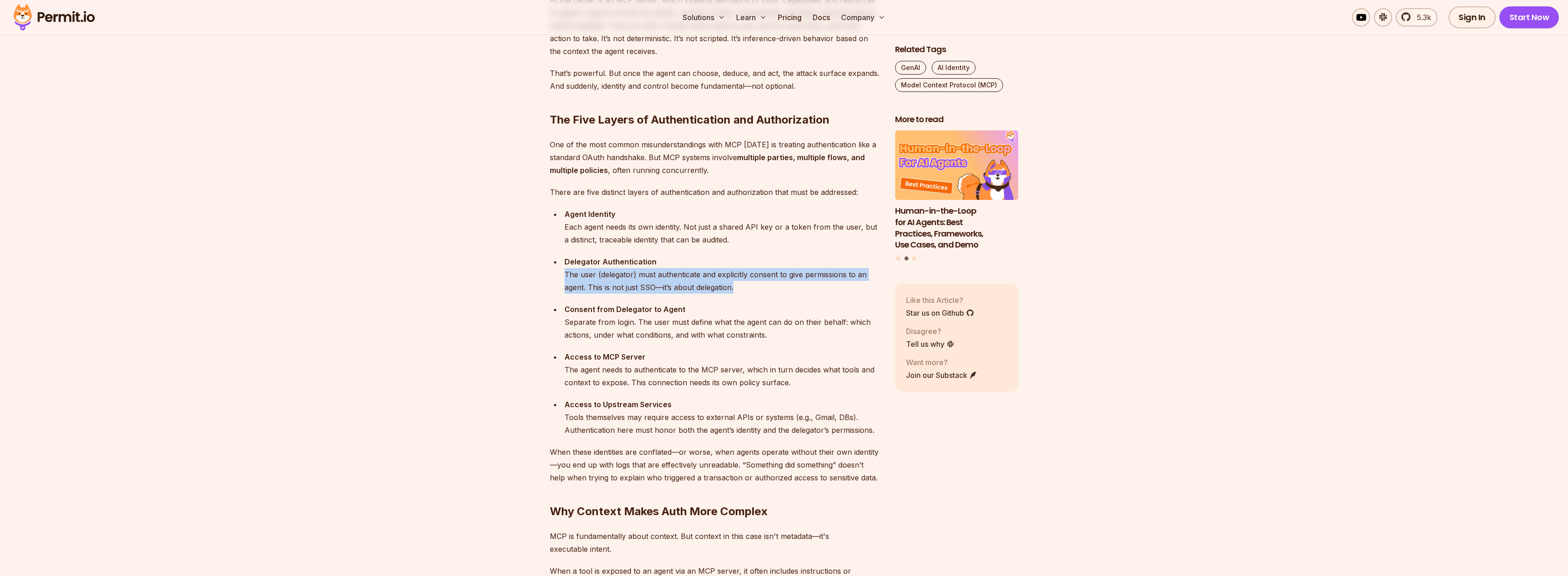
click at [724, 283] on div "Delegator Authentication The user (delegator) must authenticate and explicitly …" at bounding box center [722, 274] width 316 height 38
click at [631, 369] on div "Access to MCP Server The agent needs to authenticate to the MCP server, which i…" at bounding box center [722, 369] width 316 height 38
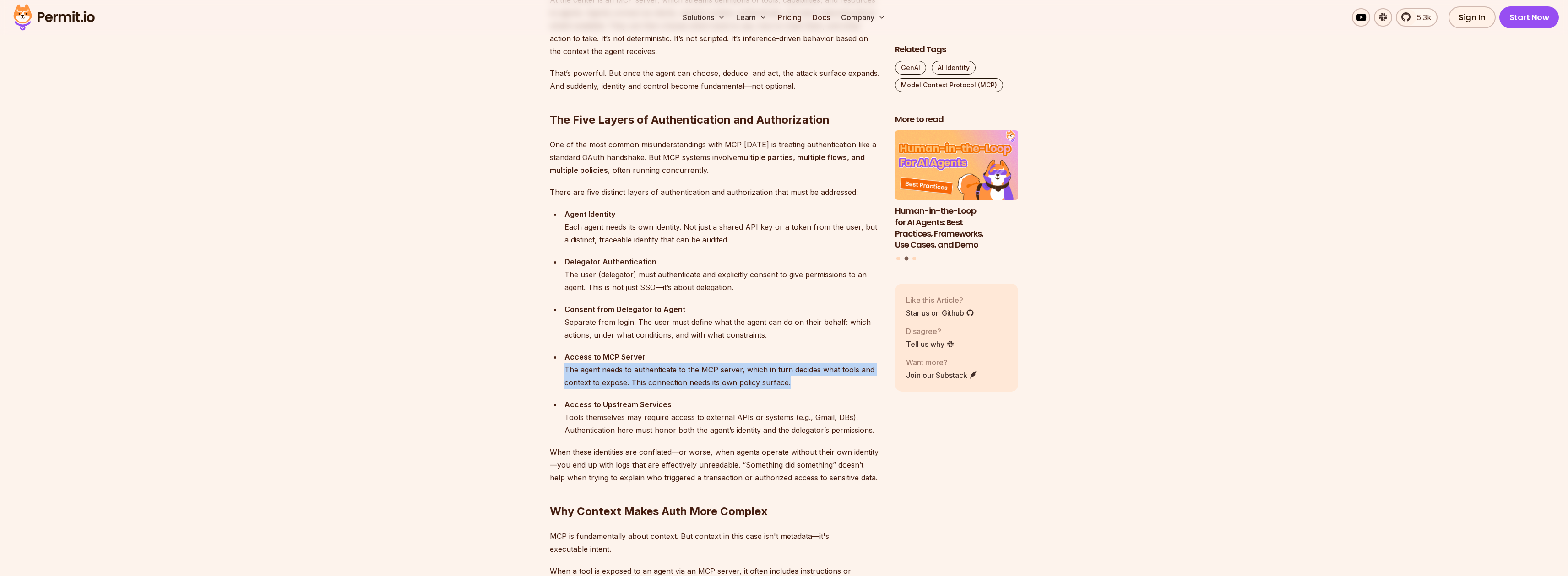
click at [631, 369] on div "Access to MCP Server The agent needs to authenticate to the MCP server, which i…" at bounding box center [722, 369] width 316 height 38
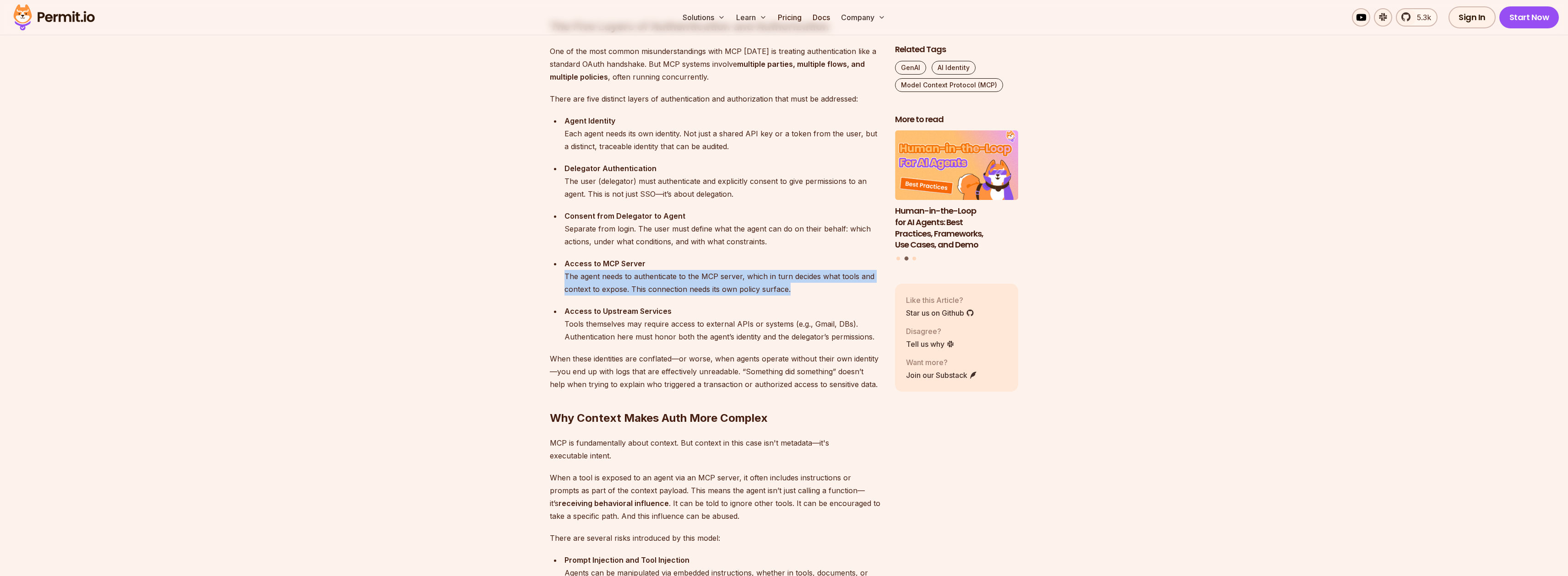
scroll to position [954, 0]
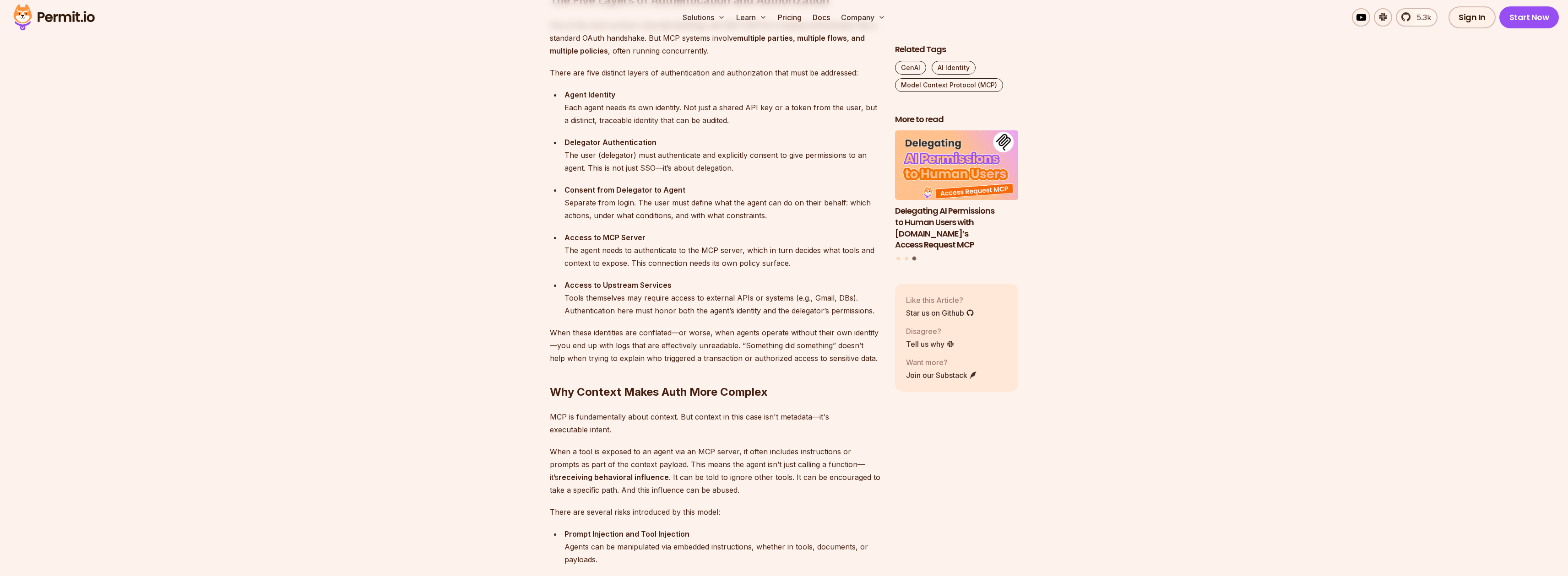
click at [594, 301] on div "Access to Upstream Services Tools themselves may require access to external API…" at bounding box center [722, 297] width 316 height 38
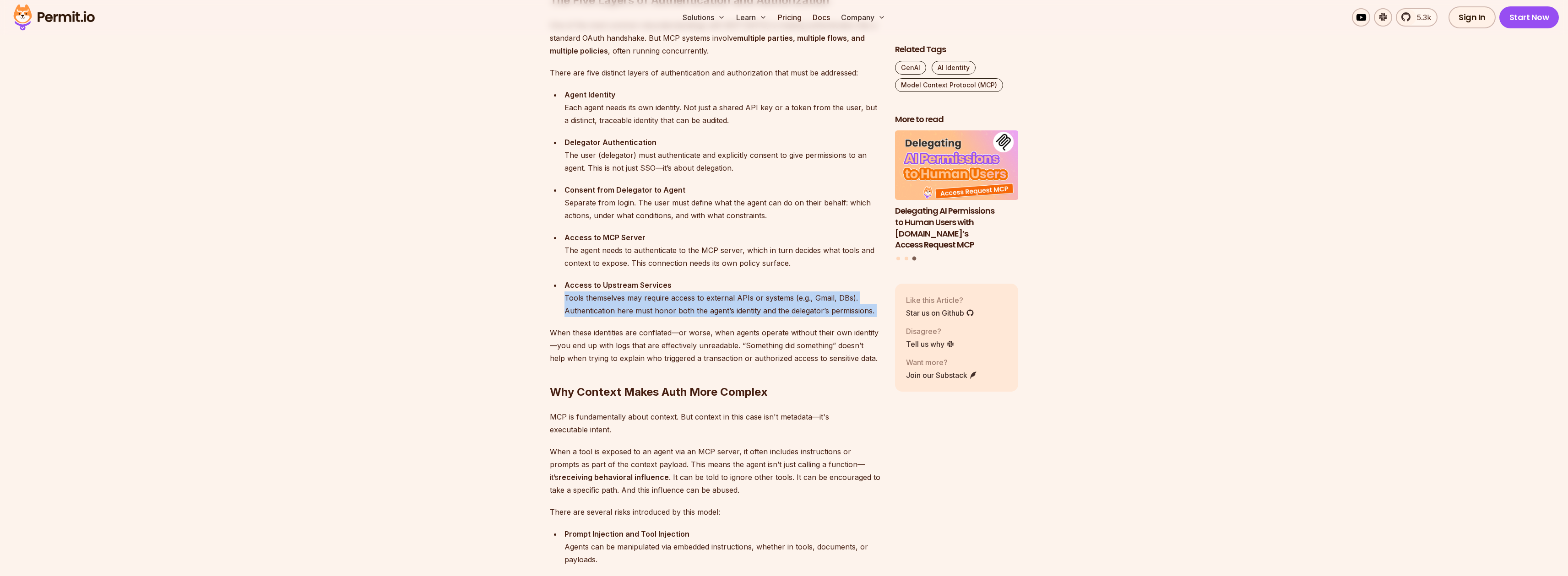
click at [594, 301] on div "Access to Upstream Services Tools themselves may require access to external API…" at bounding box center [722, 297] width 316 height 38
click at [705, 304] on div "Access to Upstream Services Tools themselves may require access to external API…" at bounding box center [722, 297] width 316 height 38
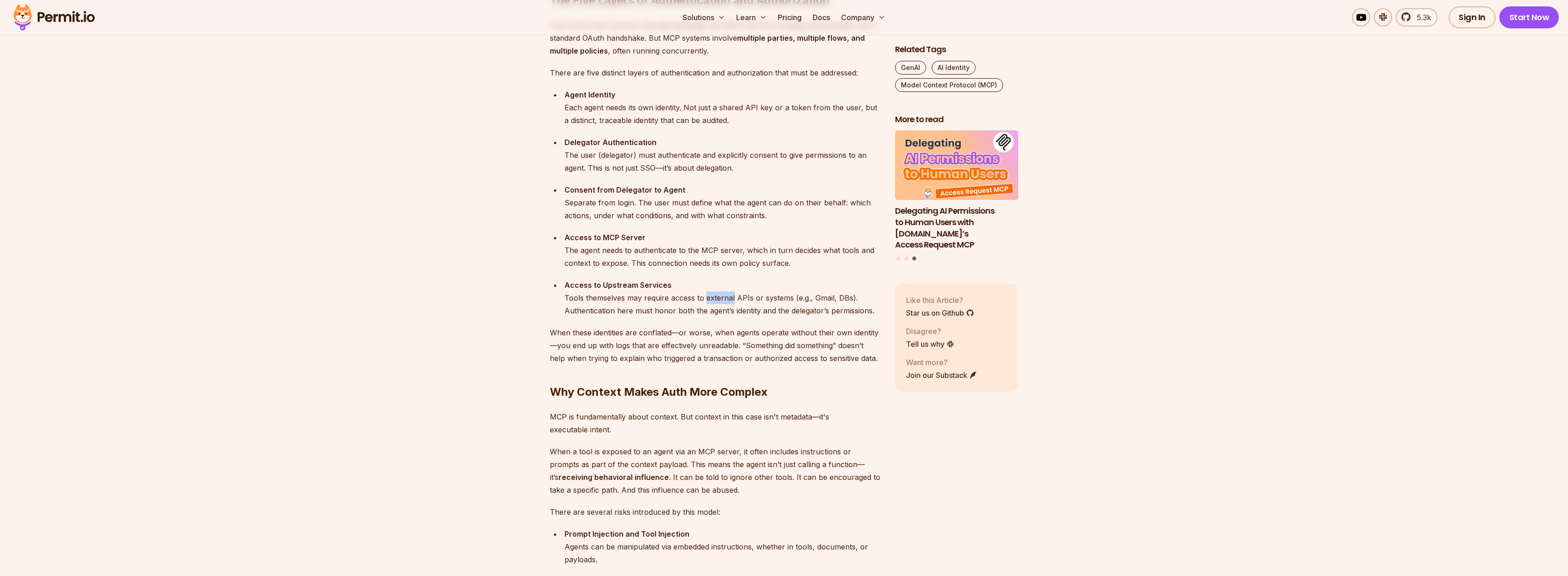
click at [705, 304] on div "Access to Upstream Services Tools themselves may require access to external API…" at bounding box center [722, 297] width 316 height 38
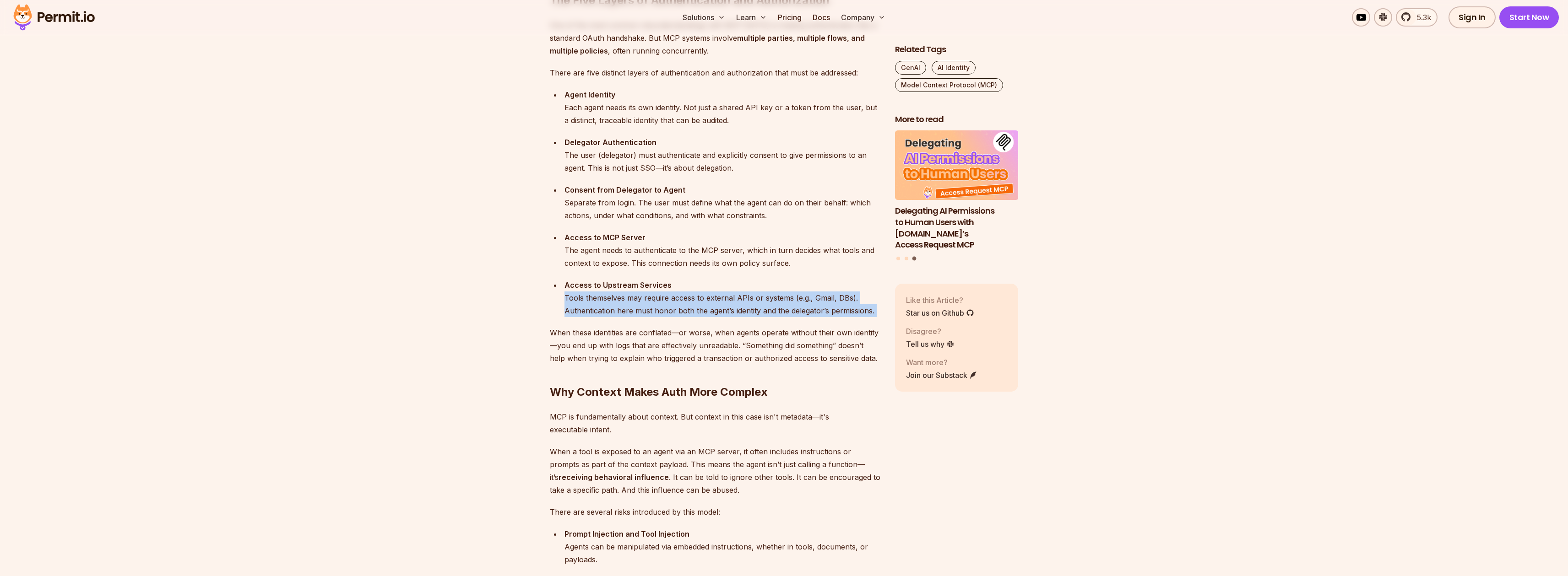
click at [705, 304] on div "Access to Upstream Services Tools themselves may require access to external API…" at bounding box center [722, 297] width 316 height 38
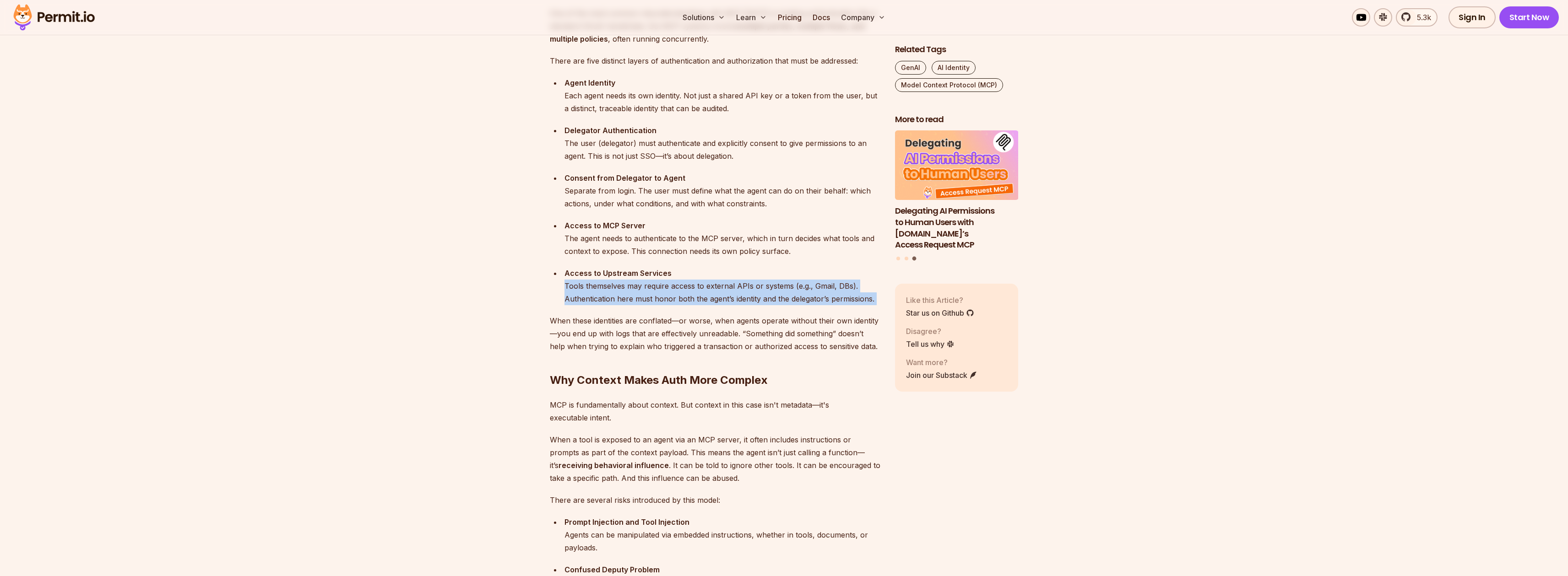
scroll to position [971, 0]
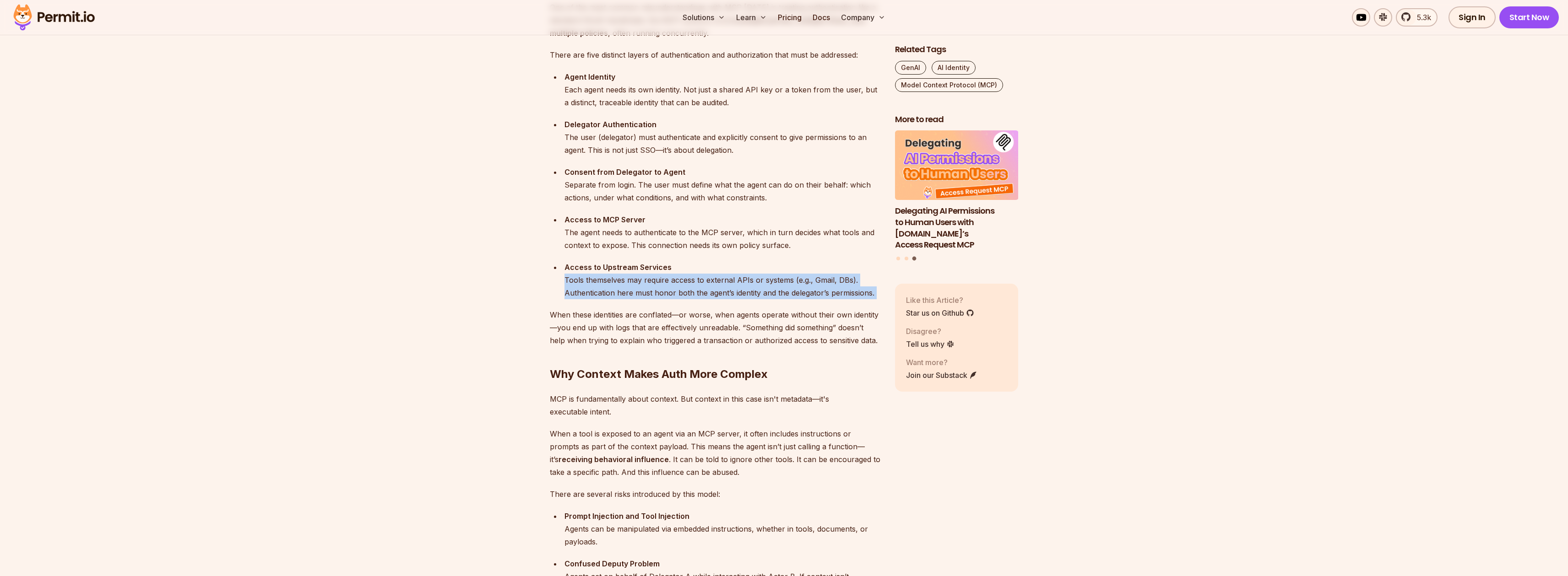
click at [689, 287] on div "Access to Upstream Services Tools themselves may require access to external API…" at bounding box center [722, 280] width 316 height 38
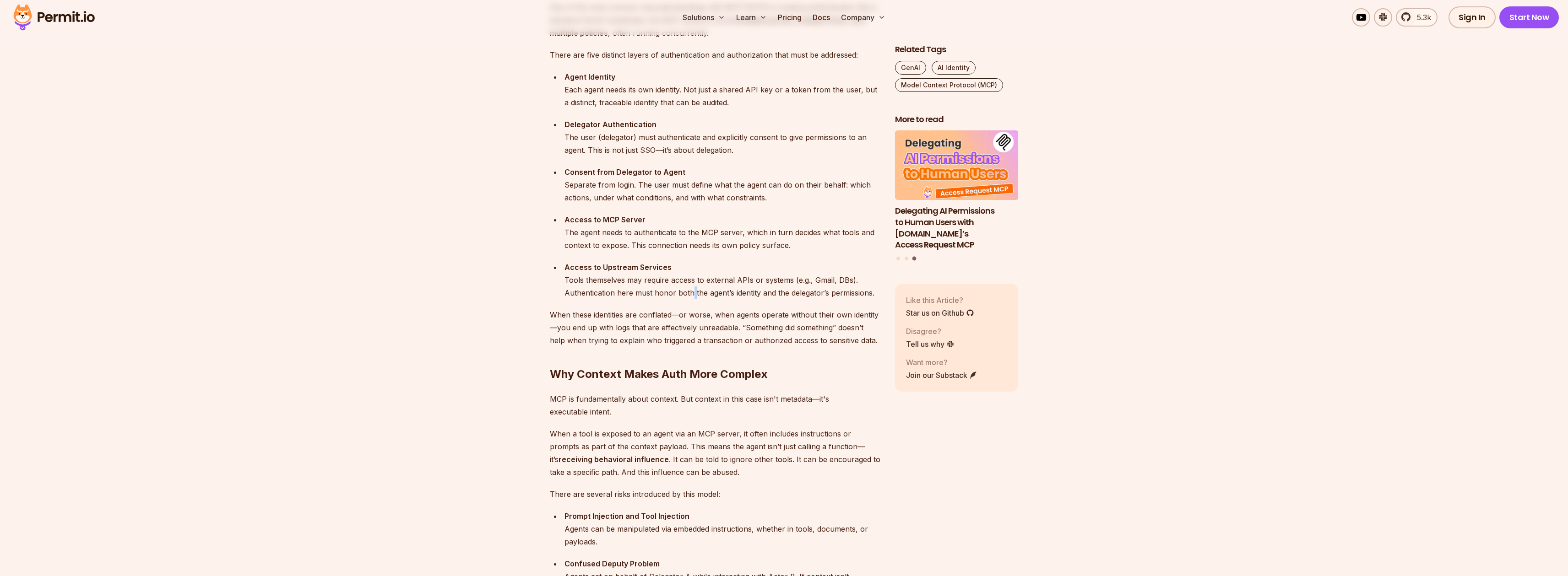
click at [689, 287] on div "Access to Upstream Services Tools themselves may require access to external API…" at bounding box center [722, 280] width 316 height 38
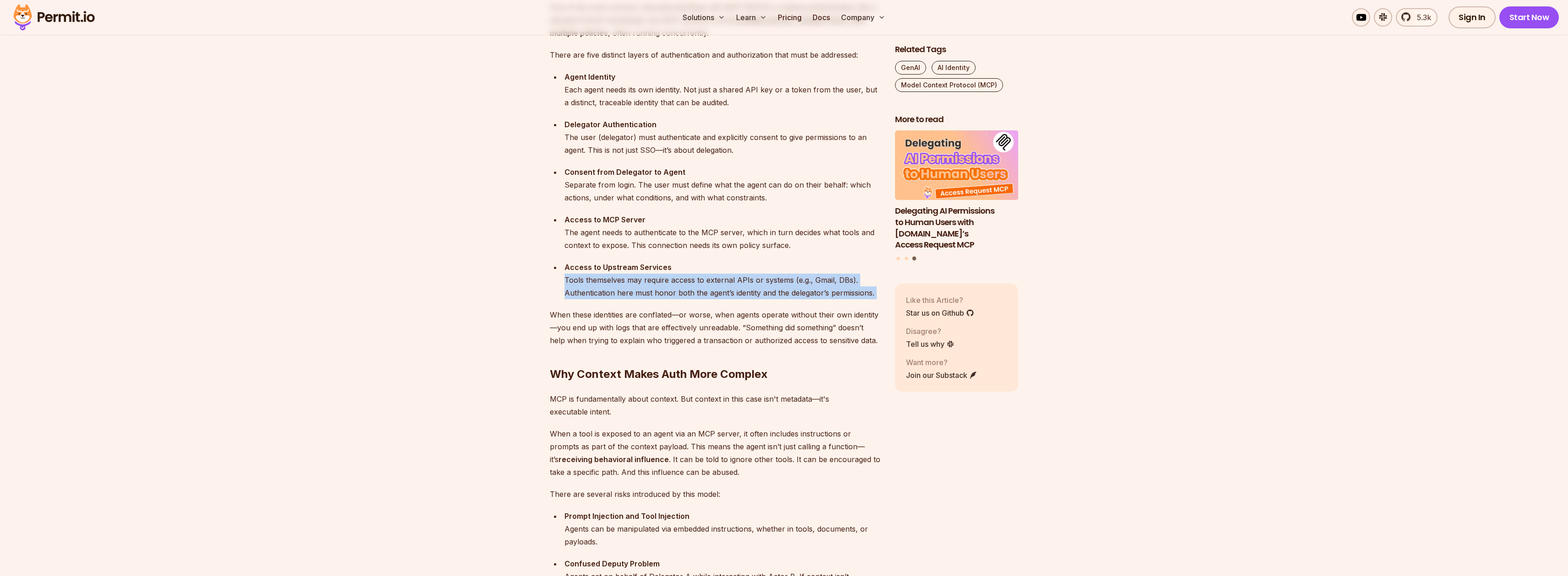
click at [689, 287] on div "Access to Upstream Services Tools themselves may require access to external API…" at bounding box center [722, 280] width 316 height 38
click at [803, 284] on div "Access to Upstream Services Tools themselves may require access to external API…" at bounding box center [722, 280] width 316 height 38
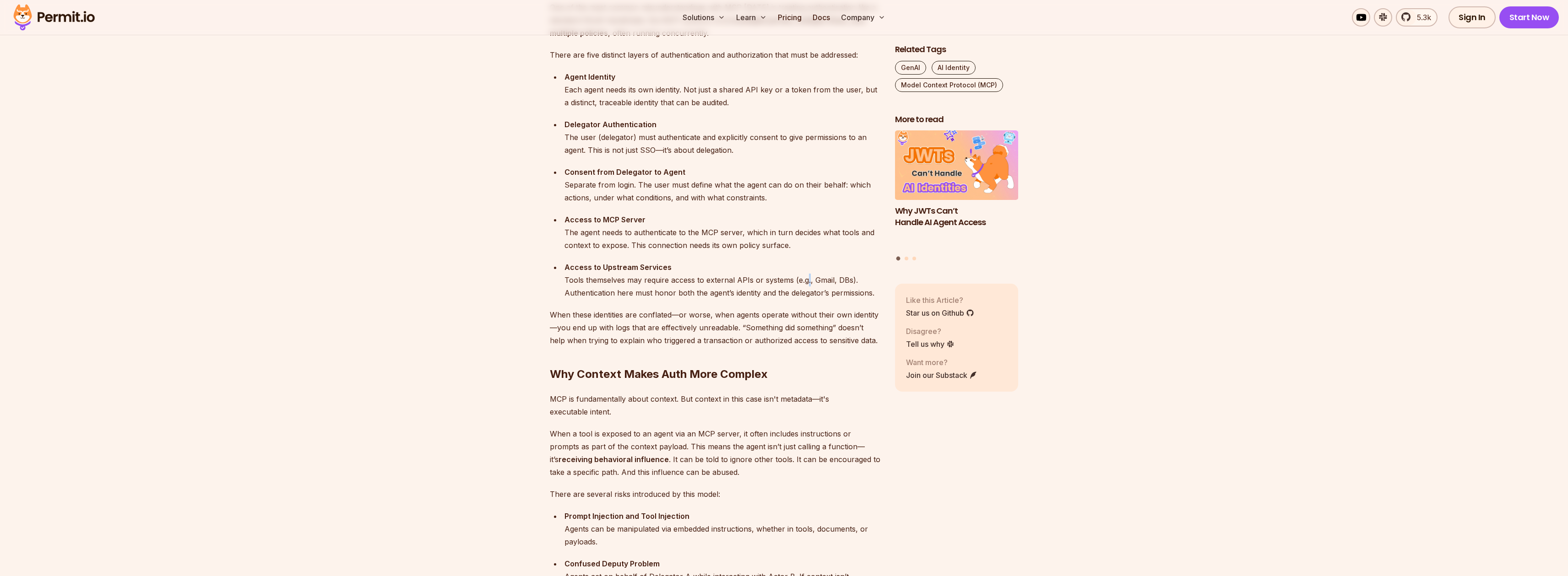
click at [803, 284] on div "Access to Upstream Services Tools themselves may require access to external API…" at bounding box center [722, 280] width 316 height 38
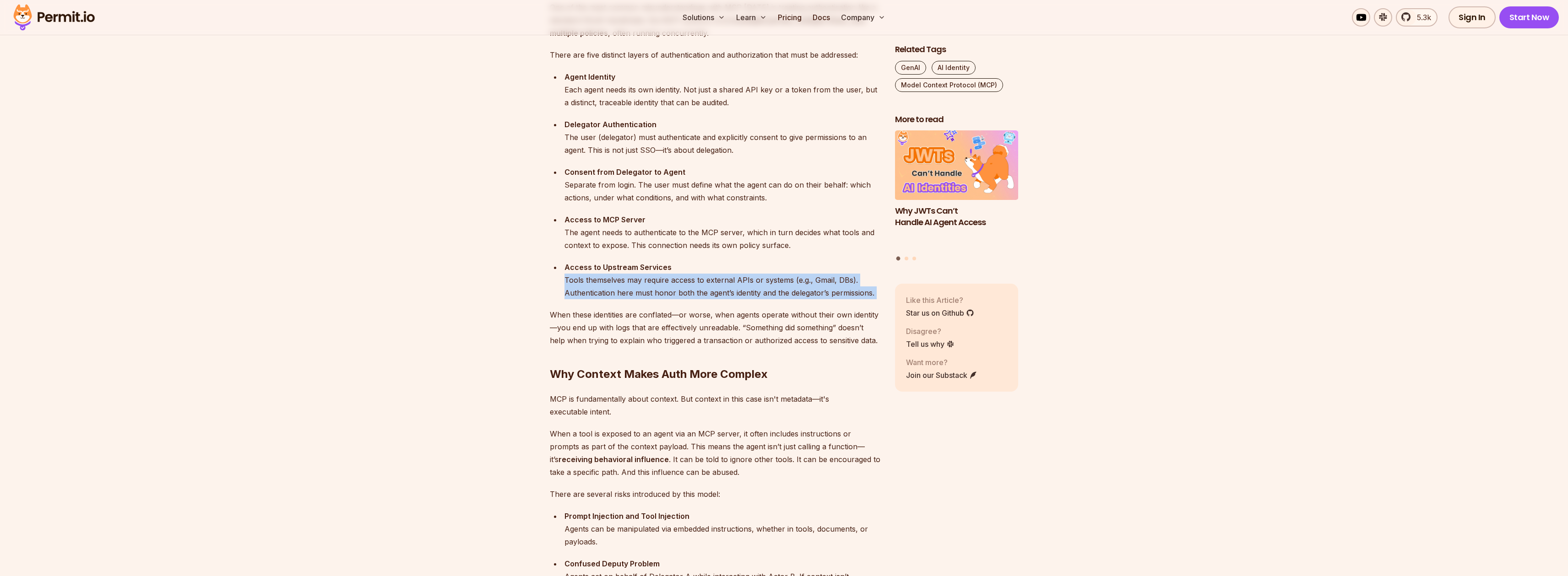
click at [803, 284] on div "Access to Upstream Services Tools themselves may require access to external API…" at bounding box center [722, 280] width 316 height 38
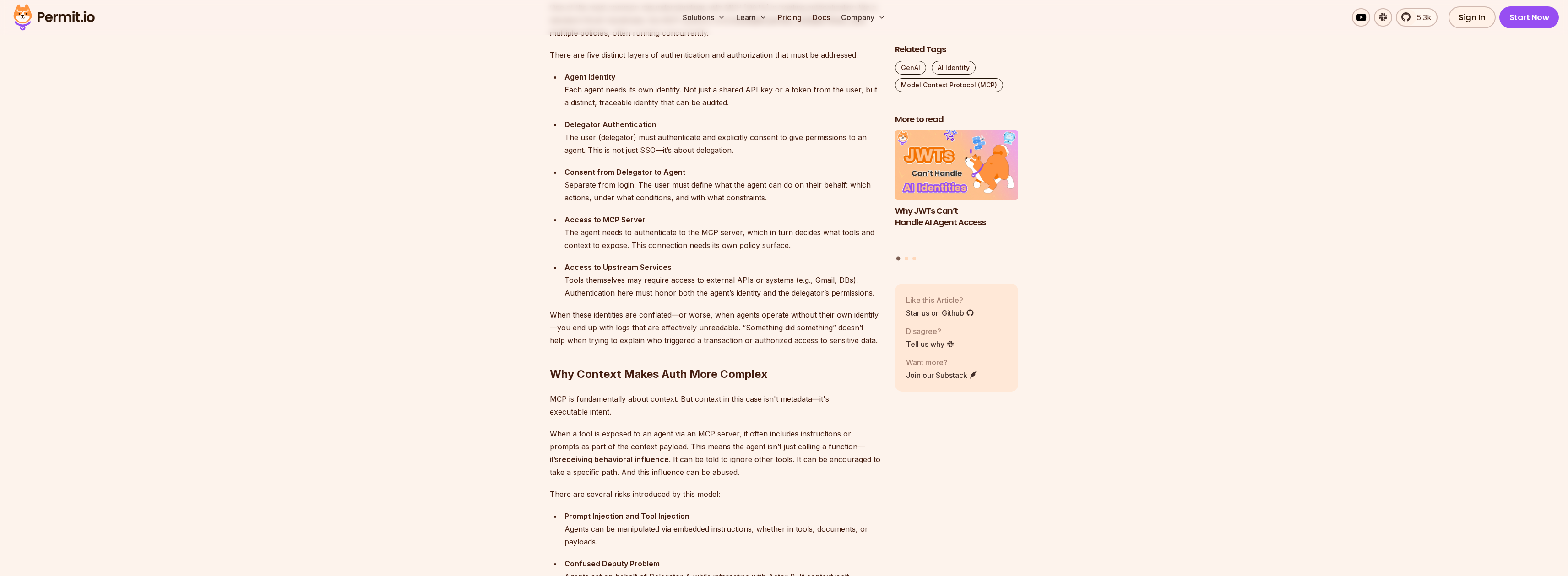
click at [639, 322] on p "When these identities are conflated—or worse, when agents operate without their…" at bounding box center [715, 327] width 331 height 38
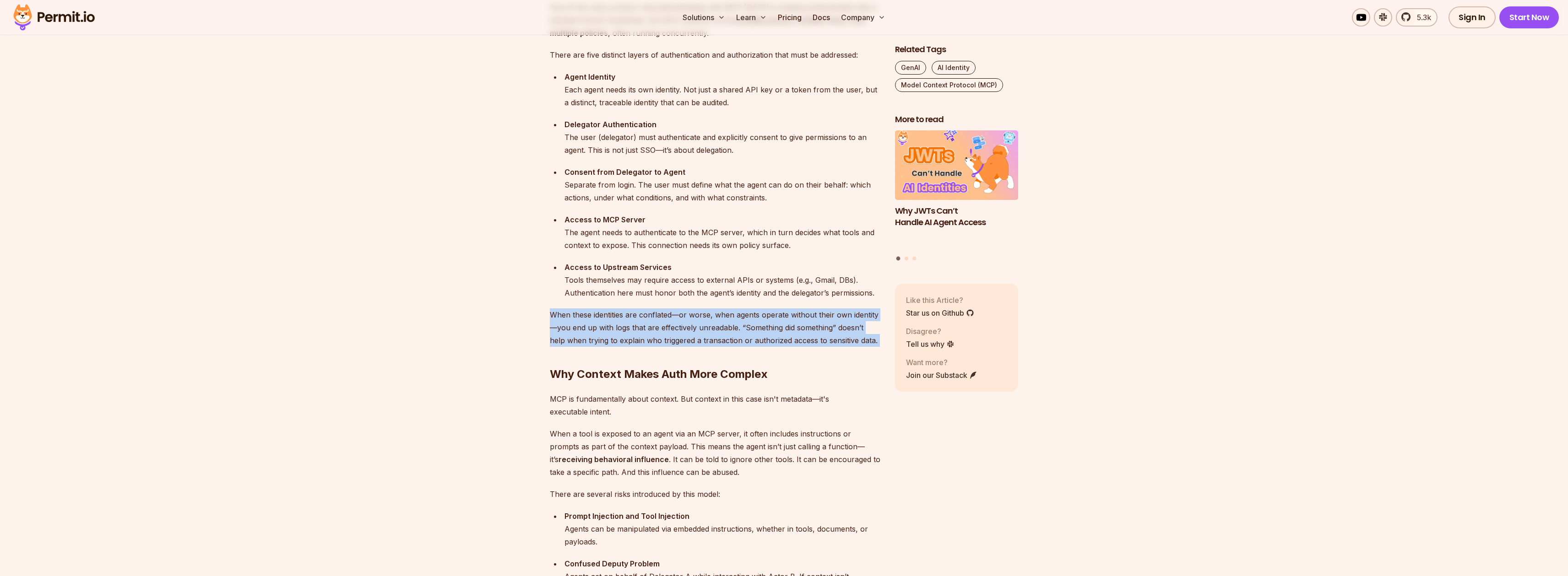
click at [639, 322] on p "When these identities are conflated—or worse, when agents operate without their…" at bounding box center [715, 327] width 331 height 38
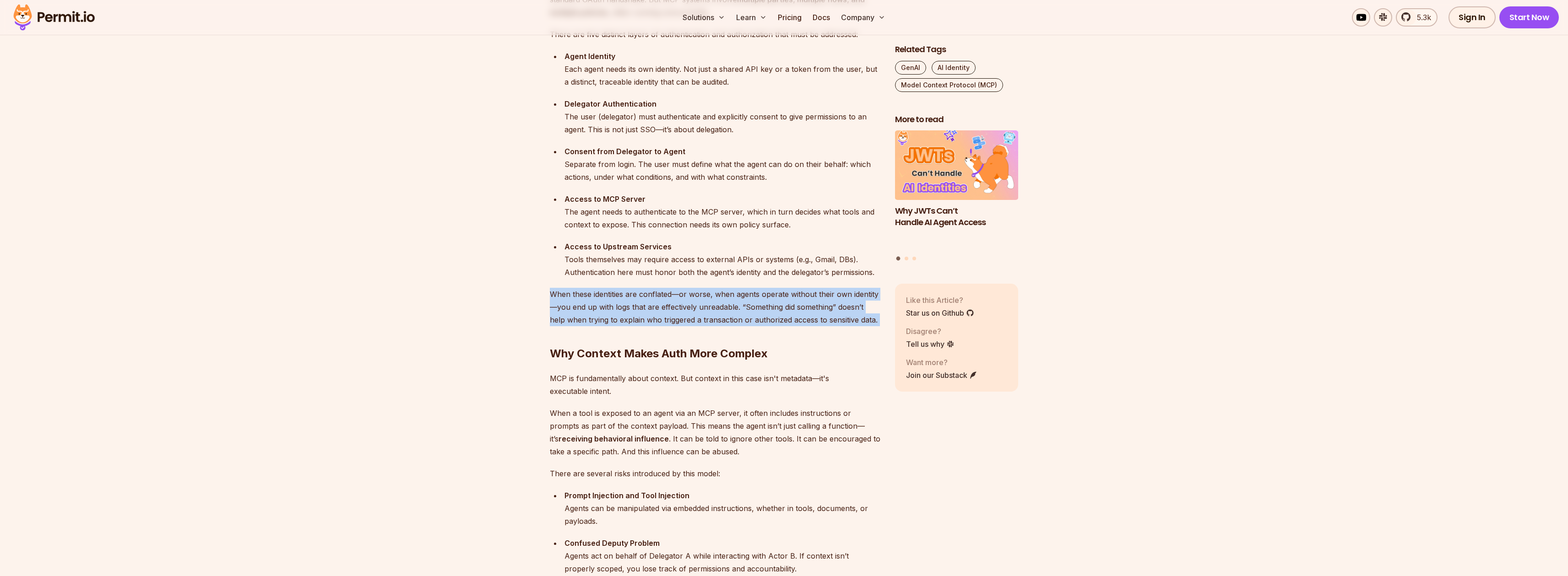
scroll to position [998, 0]
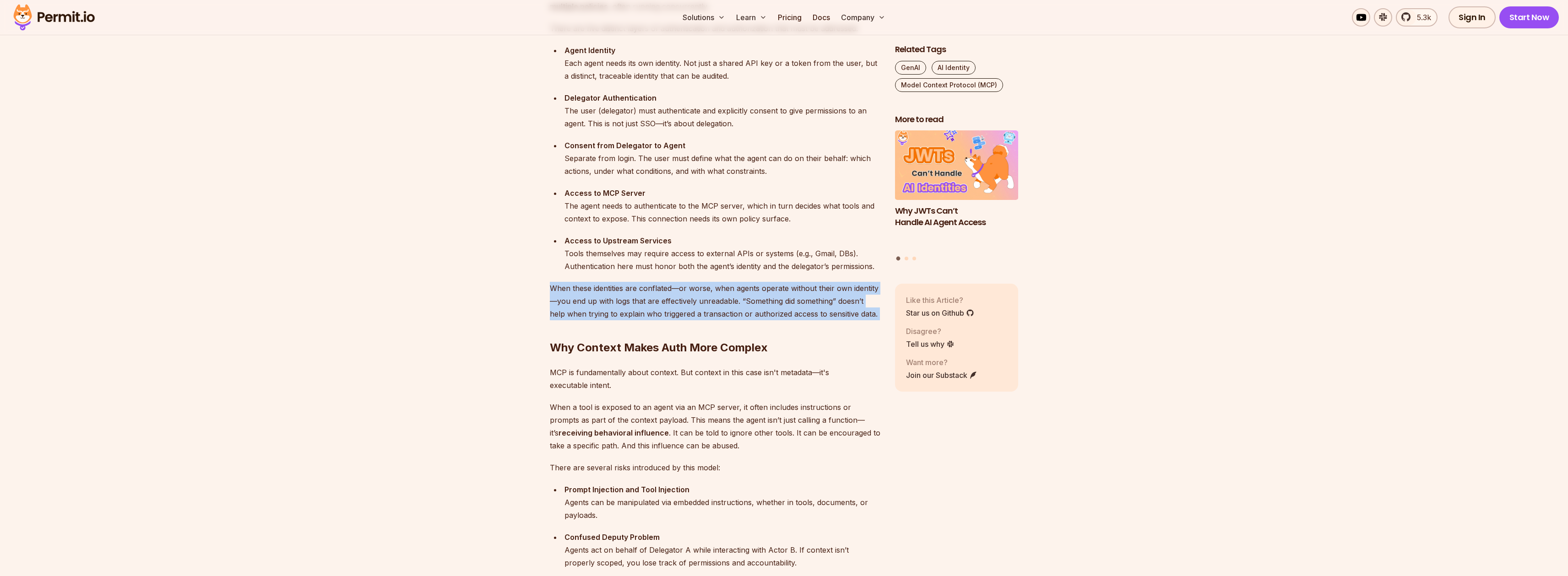
click at [716, 302] on p "When these identities are conflated—or worse, when agents operate without their…" at bounding box center [715, 300] width 331 height 38
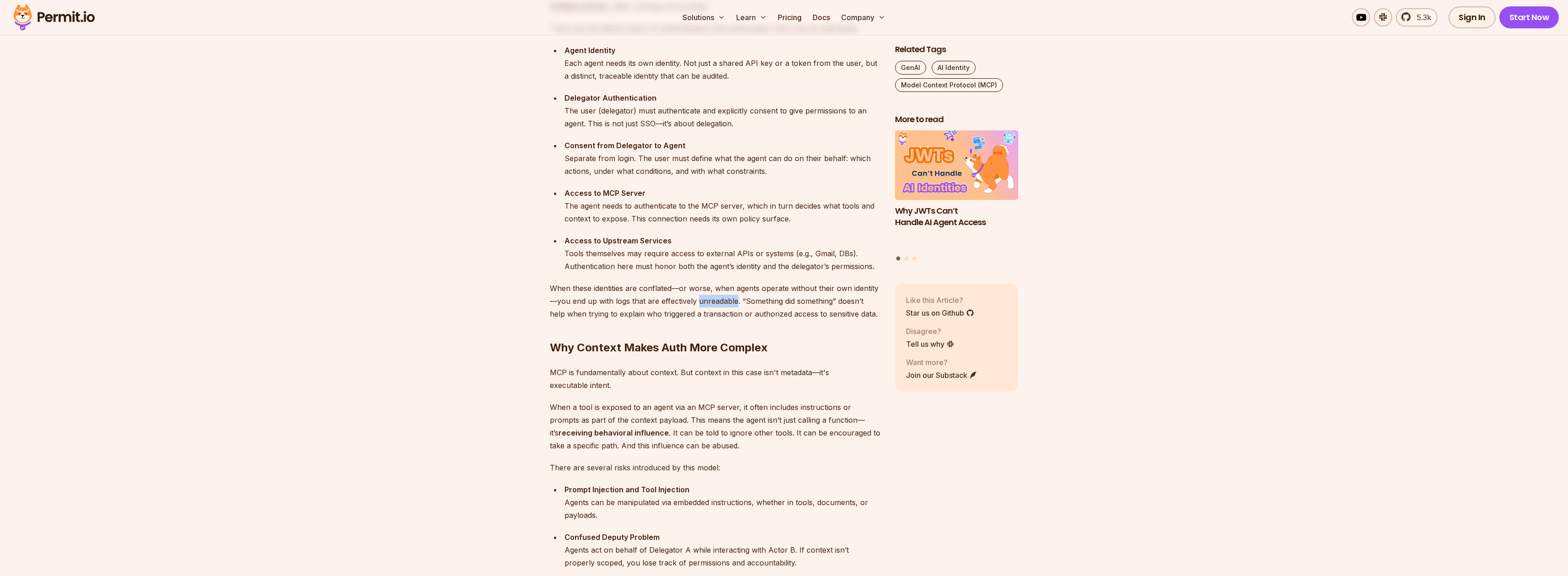
click at [716, 302] on p "When these identities are conflated—or worse, when agents operate without their…" at bounding box center [715, 300] width 331 height 38
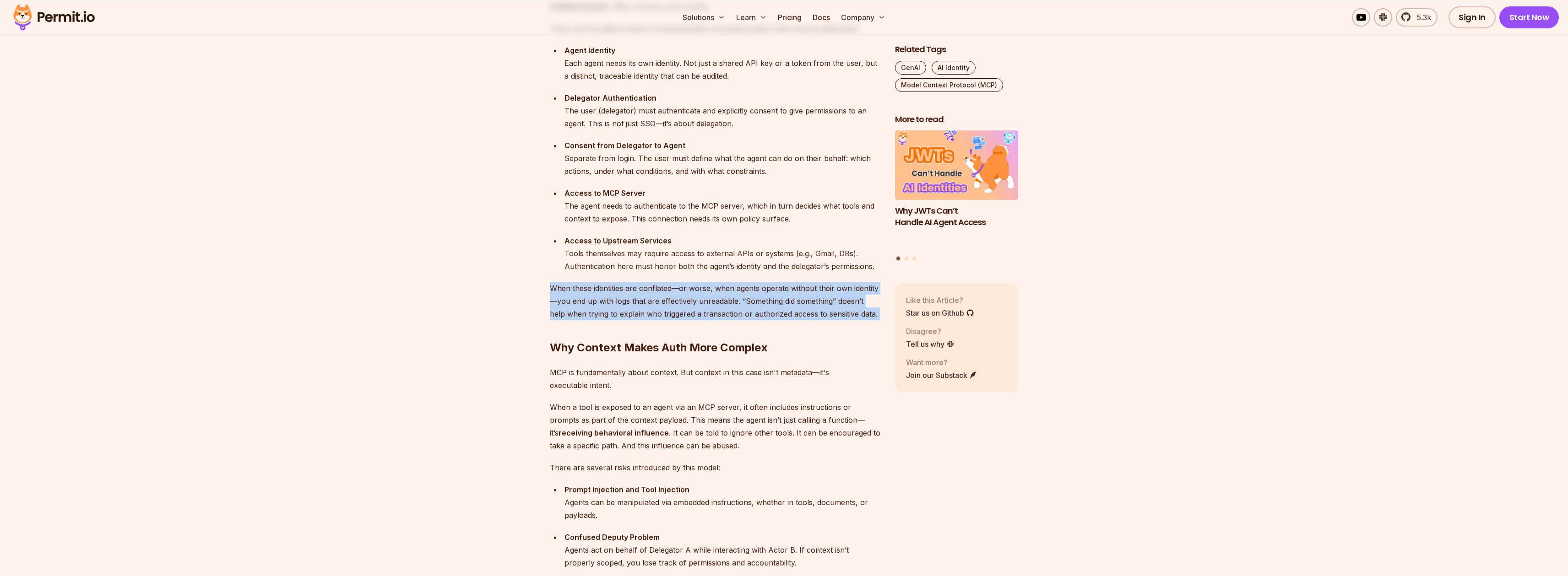
click at [716, 302] on p "When these identities are conflated—or worse, when agents operate without their…" at bounding box center [715, 300] width 331 height 38
click at [718, 303] on p "When these identities are conflated—or worse, when agents operate without their…" at bounding box center [715, 300] width 331 height 38
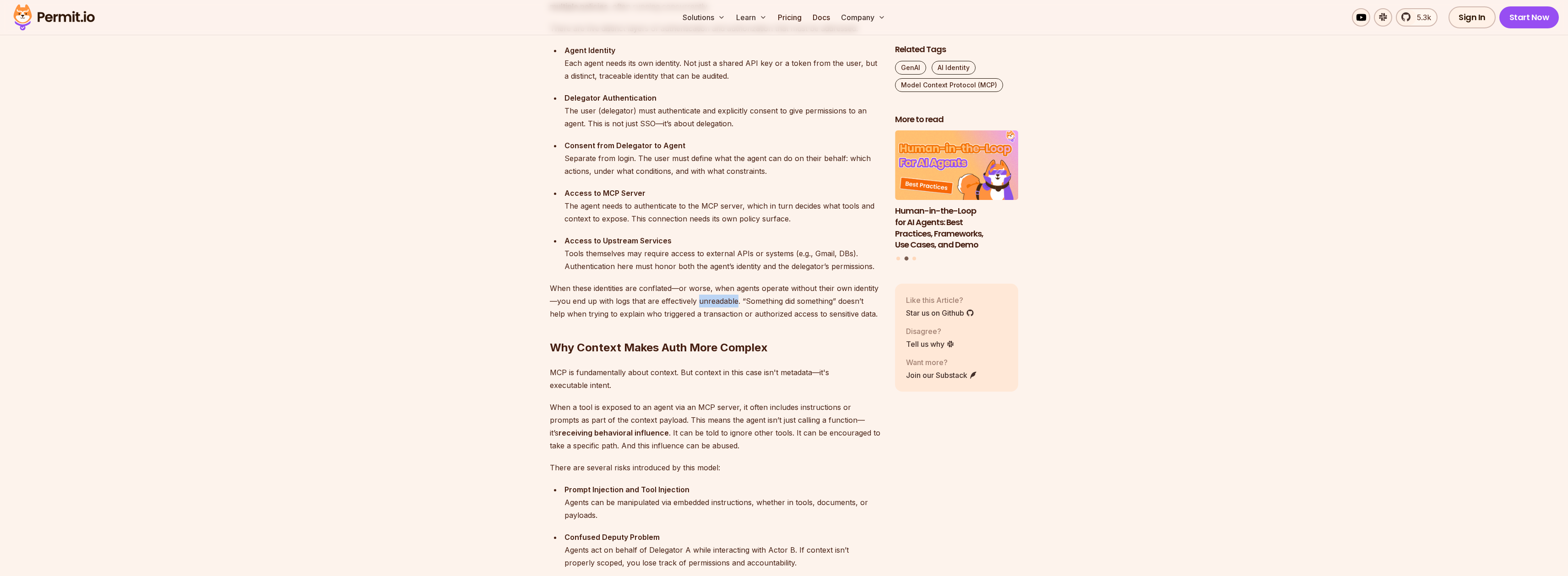
click at [718, 303] on p "When these identities are conflated—or worse, when agents operate without their…" at bounding box center [715, 300] width 331 height 38
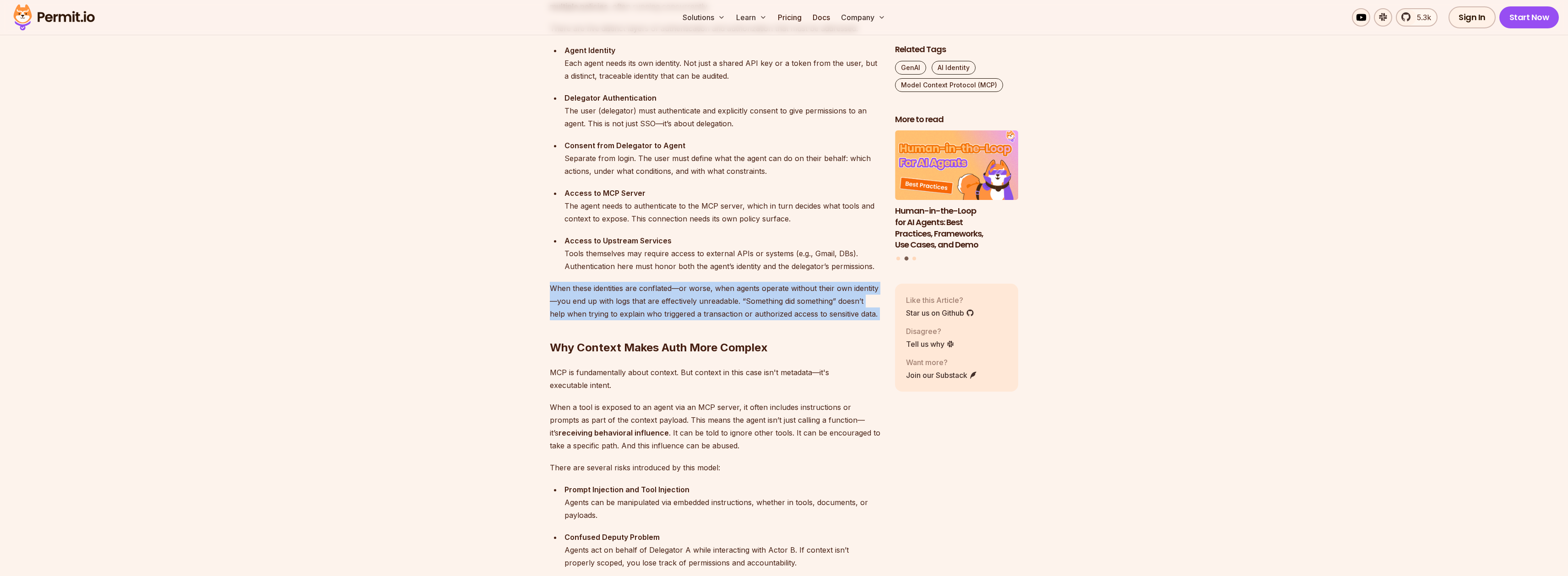
click at [718, 303] on p "When these identities are conflated—or worse, when agents operate without their…" at bounding box center [715, 300] width 331 height 38
click at [716, 305] on p "When these identities are conflated—or worse, when agents operate without their…" at bounding box center [715, 300] width 331 height 38
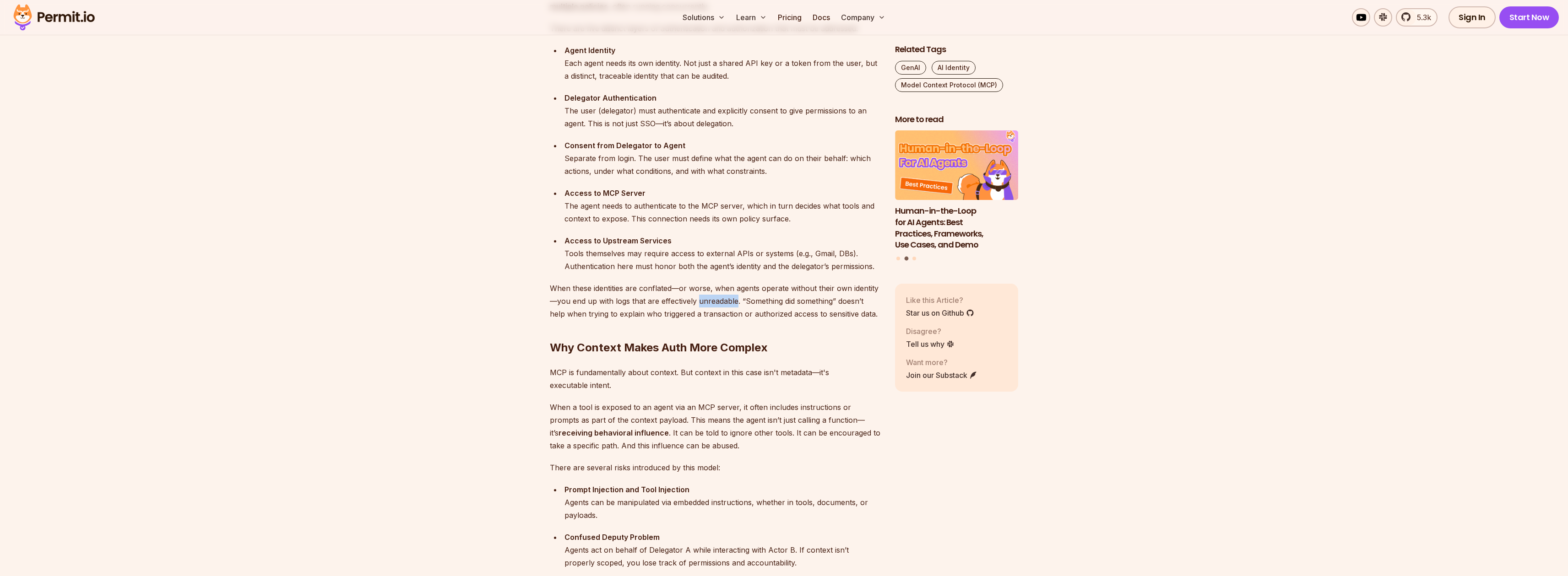
click at [716, 305] on p "When these identities are conflated—or worse, when agents operate without their…" at bounding box center [715, 300] width 331 height 38
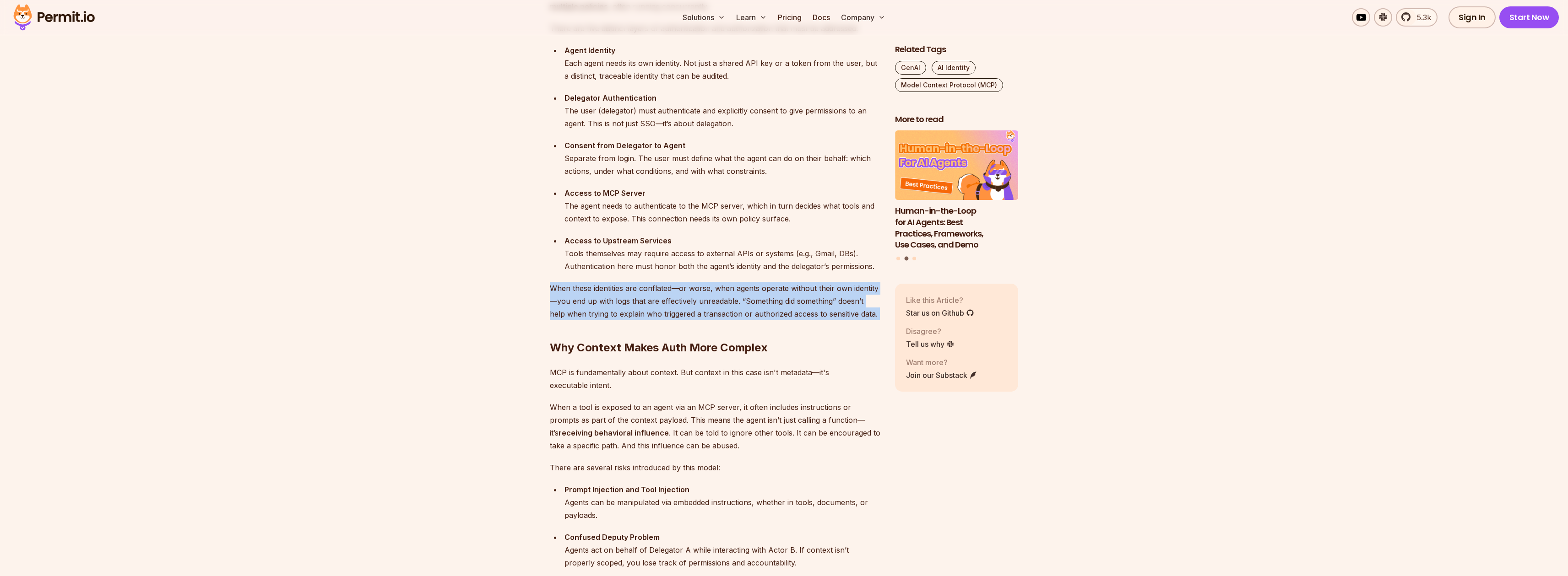
click at [716, 305] on p "When these identities are conflated—or worse, when agents operate without their…" at bounding box center [715, 300] width 331 height 38
click at [716, 317] on p "When these identities are conflated—or worse, when agents operate without their…" at bounding box center [715, 300] width 331 height 38
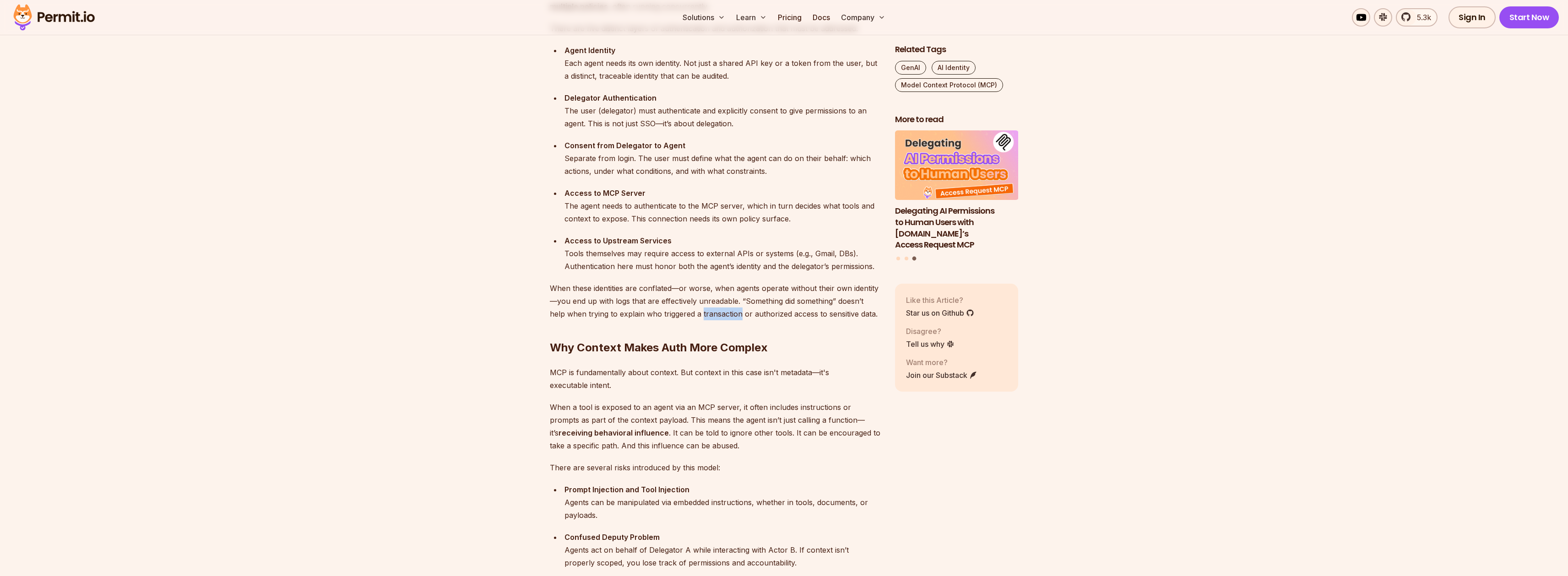
click at [716, 317] on p "When these identities are conflated—or worse, when agents operate without their…" at bounding box center [715, 300] width 331 height 38
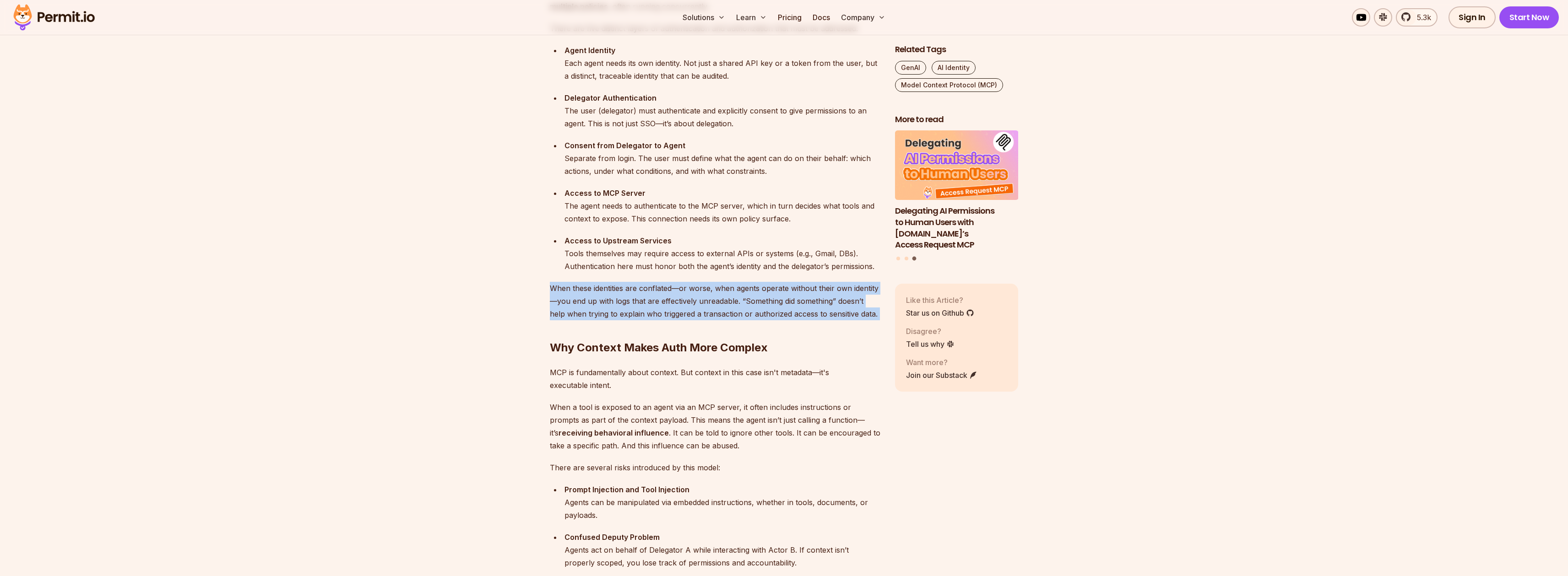
click at [716, 317] on p "When these identities are conflated—or worse, when agents operate without their…" at bounding box center [715, 300] width 331 height 38
click at [726, 306] on p "When these identities are conflated—or worse, when agents operate without their…" at bounding box center [715, 300] width 331 height 38
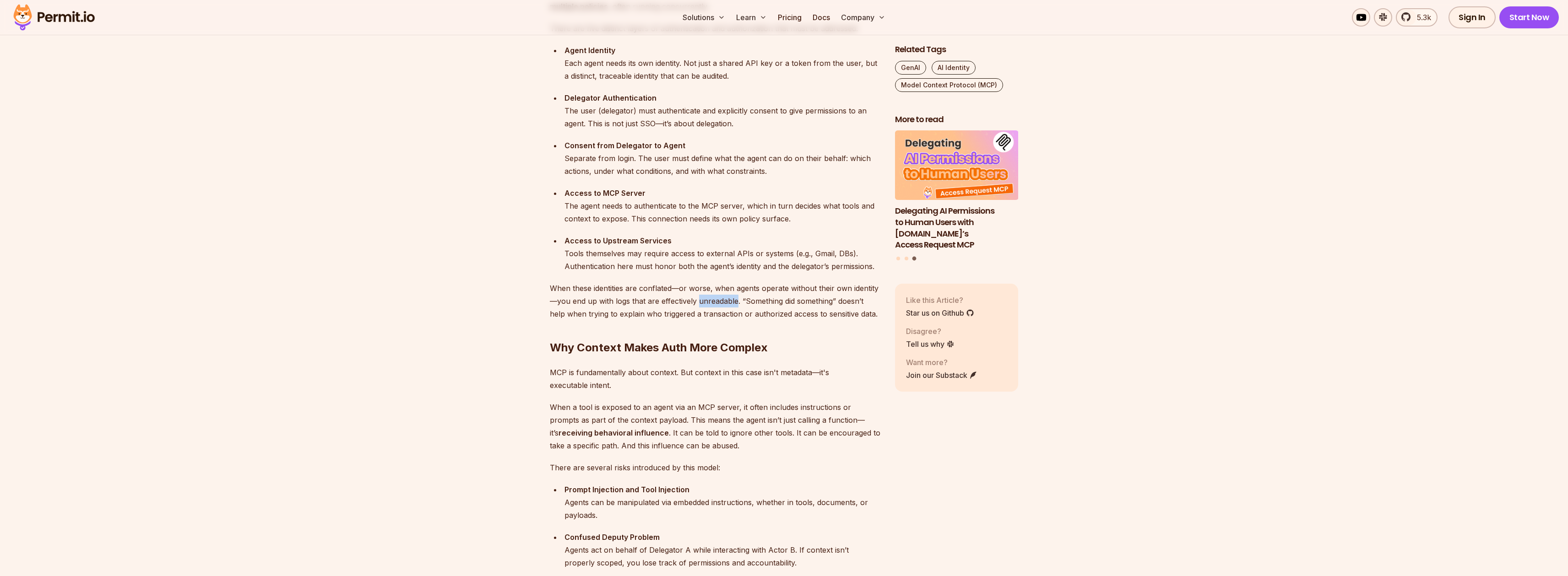
click at [726, 306] on p "When these identities are conflated—or worse, when agents operate without their…" at bounding box center [715, 300] width 331 height 38
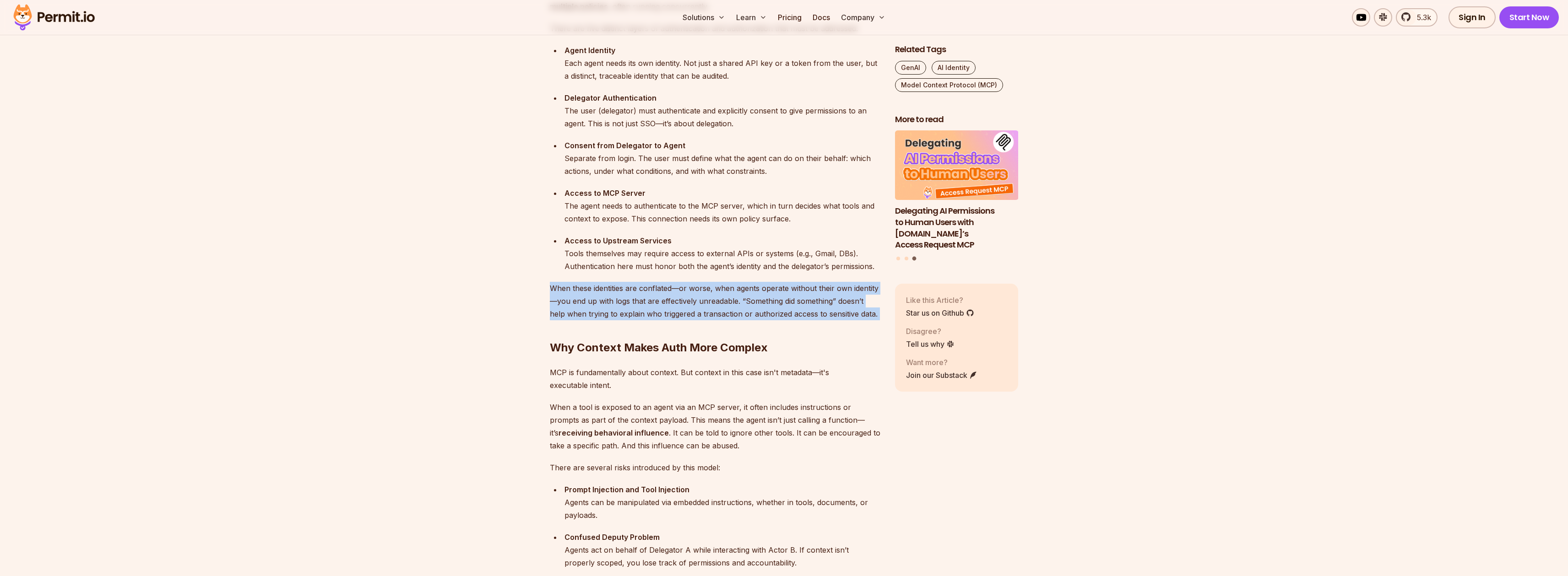
click at [726, 306] on p "When these identities are conflated—or worse, when agents operate without their…" at bounding box center [715, 300] width 331 height 38
click at [761, 297] on p "When these identities are conflated—or worse, when agents operate without their…" at bounding box center [715, 300] width 331 height 38
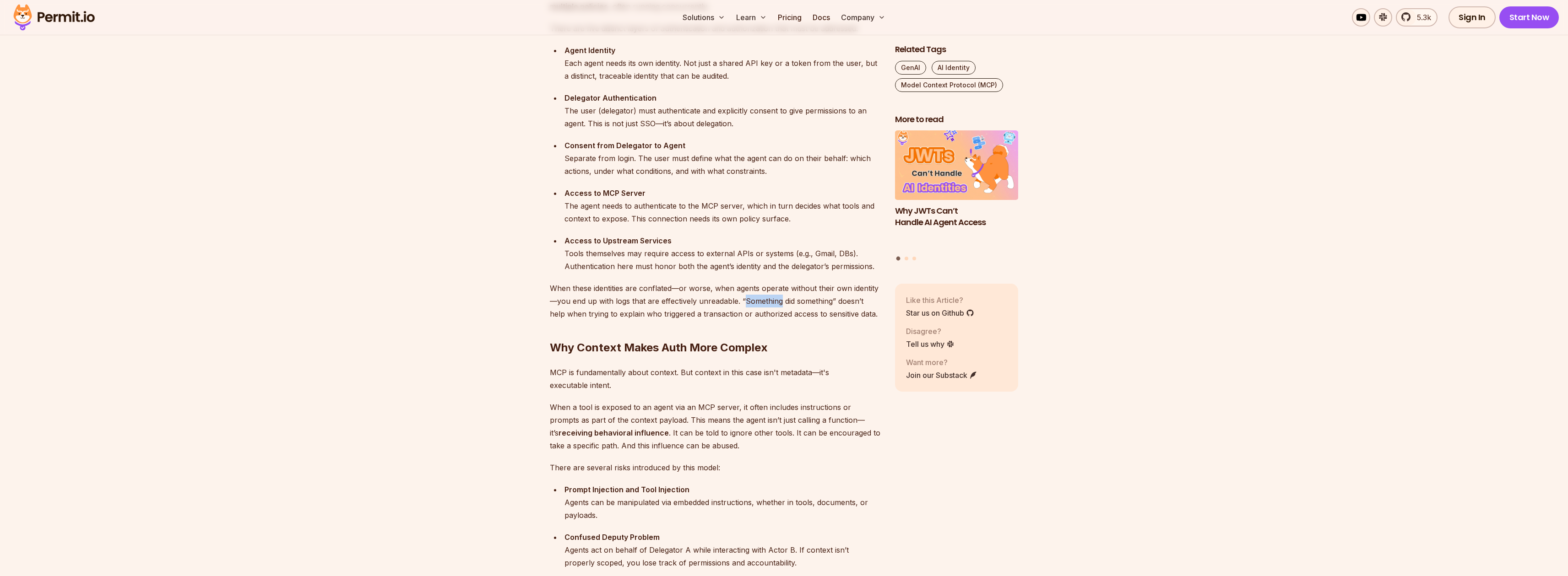
click at [761, 297] on p "When these identities are conflated—or worse, when agents operate without their…" at bounding box center [715, 300] width 331 height 38
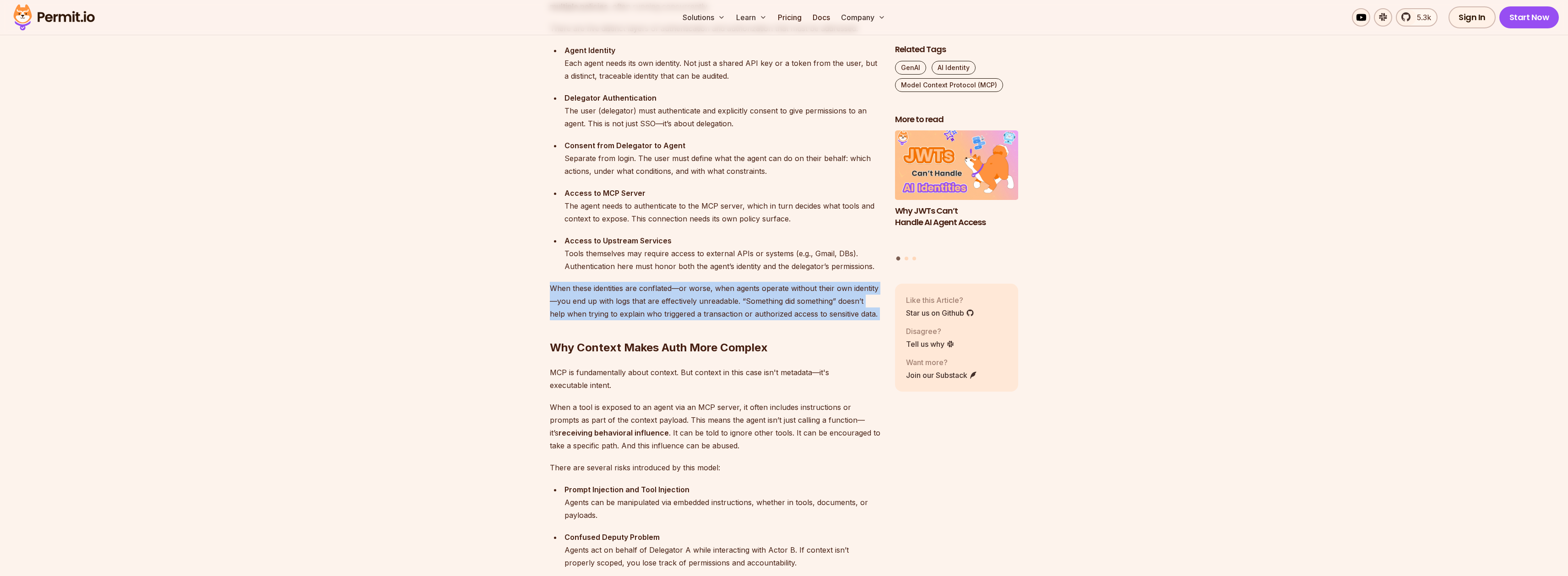
click at [761, 297] on p "When these identities are conflated—or worse, when agents operate without their…" at bounding box center [715, 300] width 331 height 38
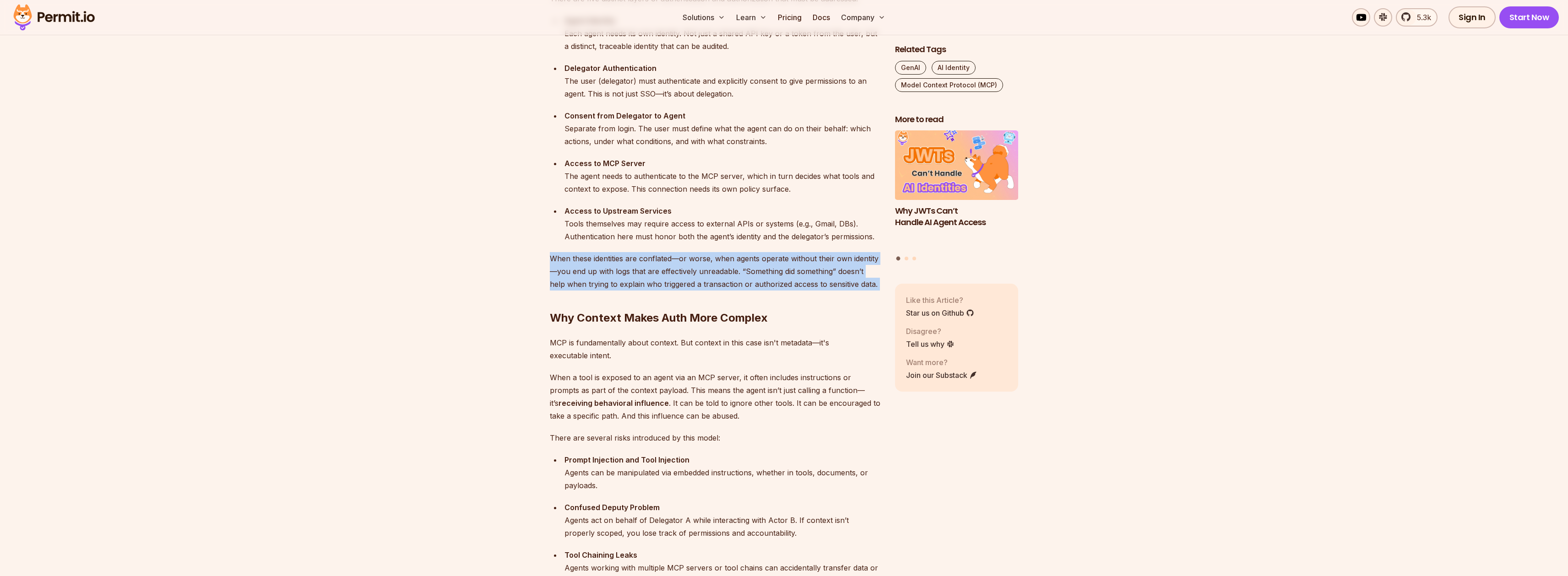
scroll to position [1034, 0]
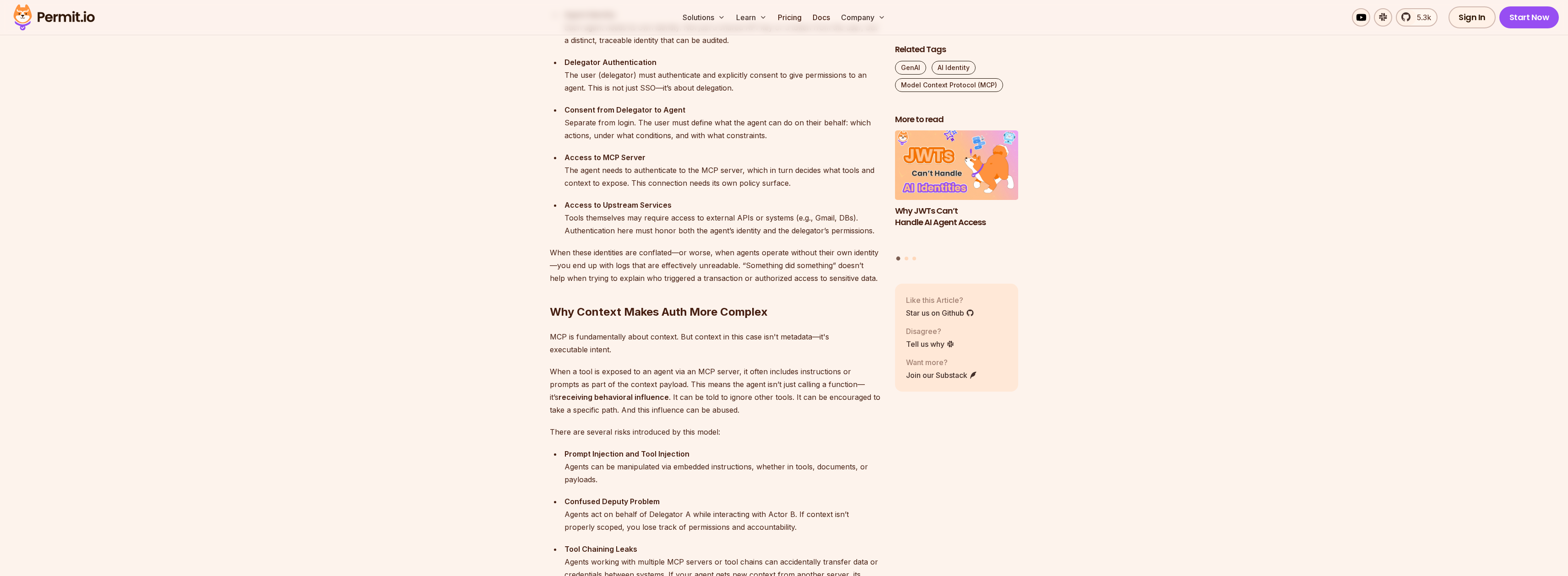
click at [712, 311] on h2 "Why Context Makes Auth More Complex" at bounding box center [715, 294] width 331 height 51
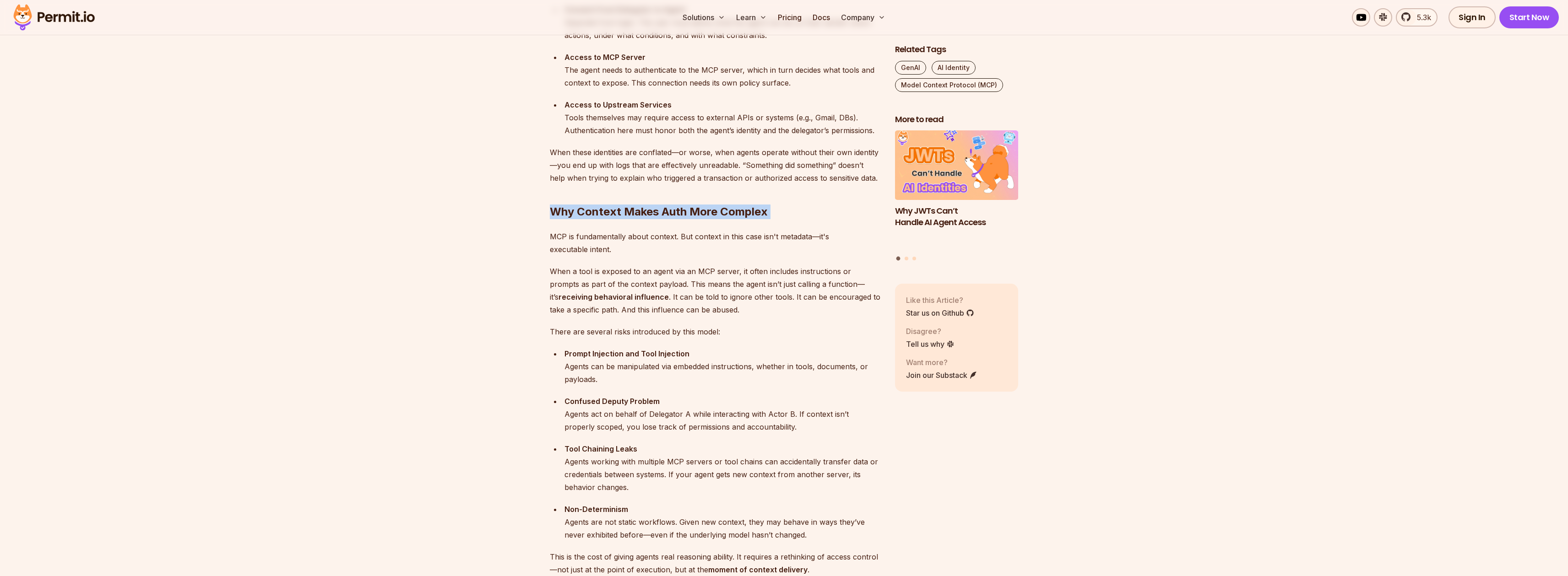
scroll to position [1179, 0]
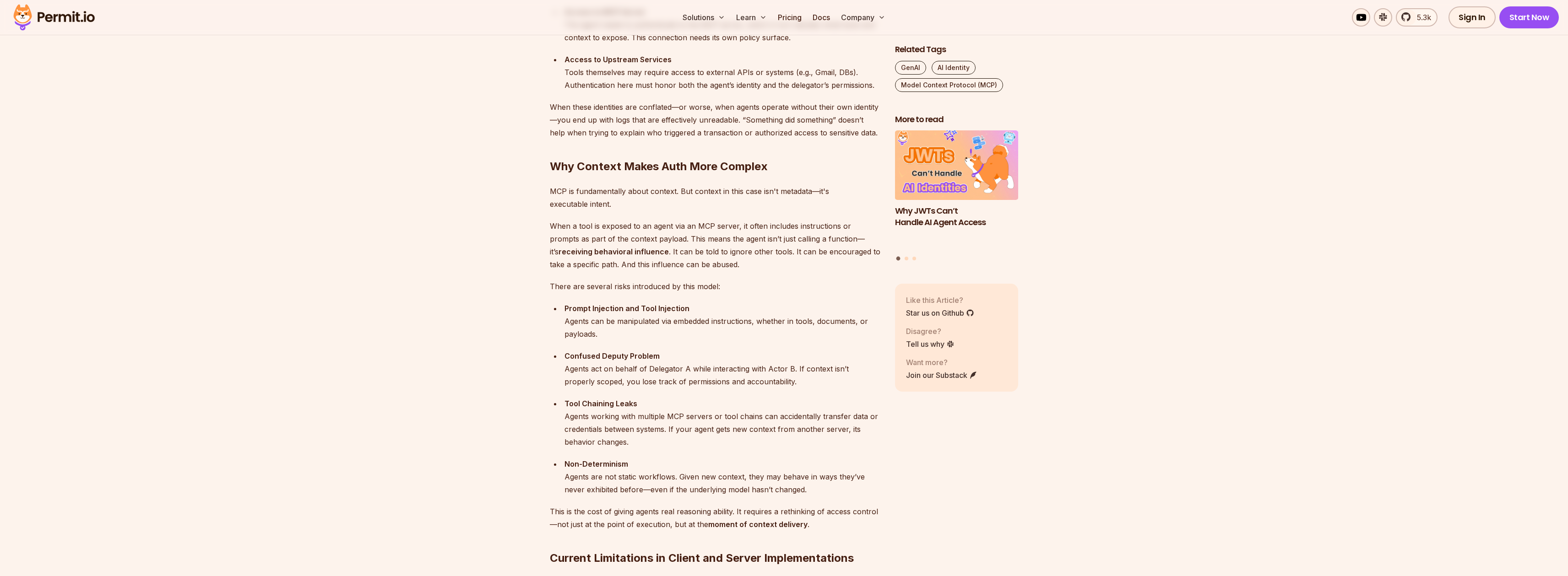
click at [586, 201] on p "MCP is fundamentally about context. But context in this case isn't metadata—it'…" at bounding box center [715, 198] width 331 height 26
click at [696, 207] on p "MCP is fundamentally about context. But context in this case isn't metadata—it'…" at bounding box center [715, 198] width 331 height 26
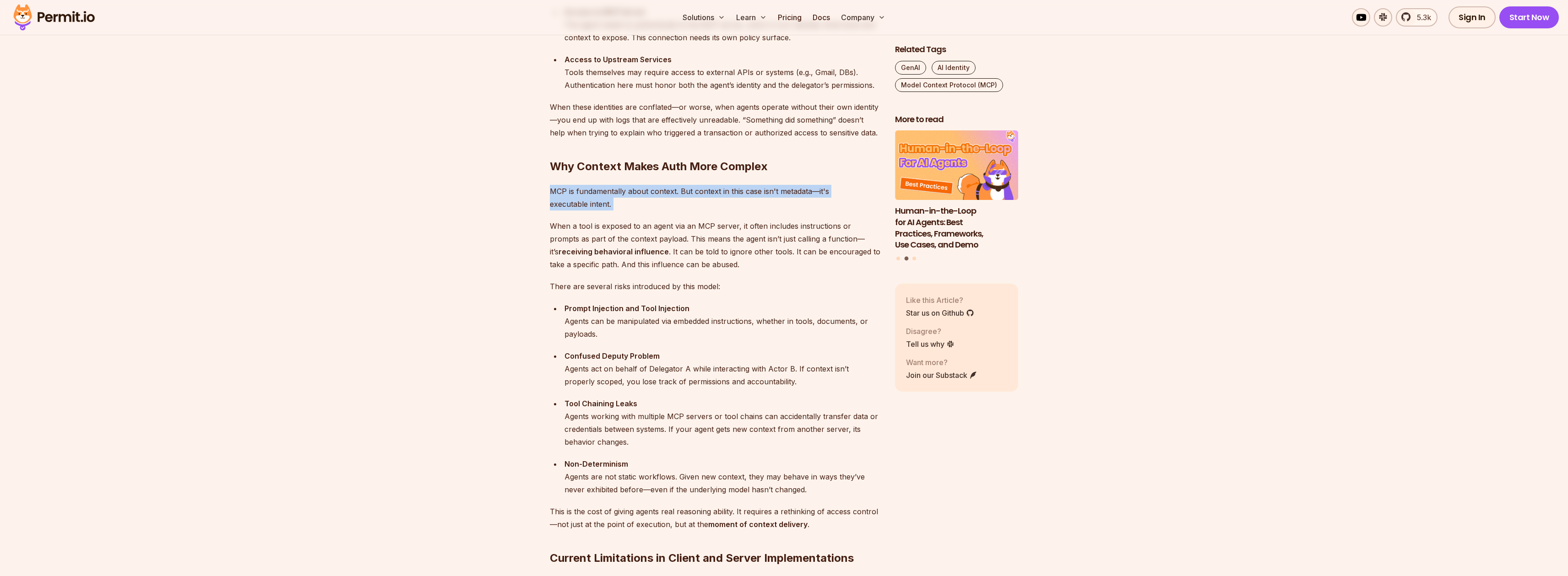
click at [696, 207] on p "MCP is fundamentally about context. But context in this case isn't metadata—it'…" at bounding box center [715, 198] width 331 height 26
click at [683, 192] on p "MCP is fundamentally about context. But context in this case isn't metadata—it'…" at bounding box center [715, 198] width 331 height 26
click at [646, 237] on p "When a tool is exposed to an agent via an MCP server, it often includes instruc…" at bounding box center [715, 245] width 331 height 51
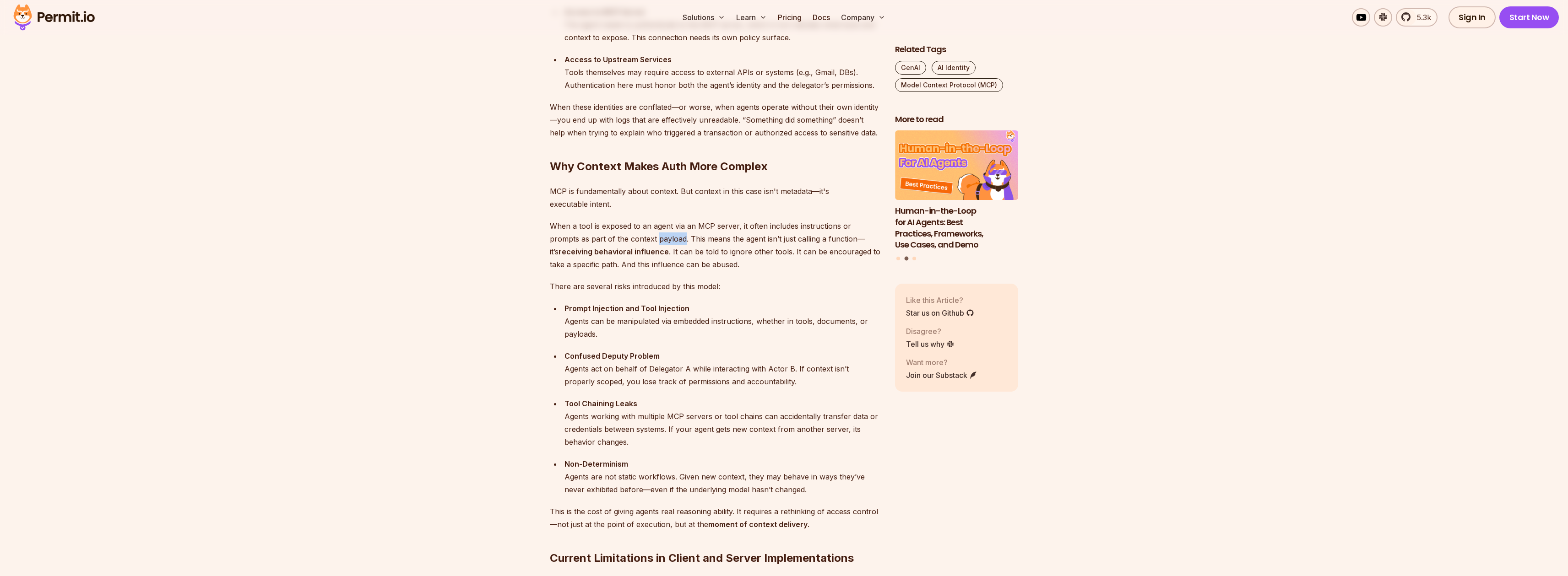
click at [646, 237] on p "When a tool is exposed to an agent via an MCP server, it often includes instruc…" at bounding box center [715, 245] width 331 height 51
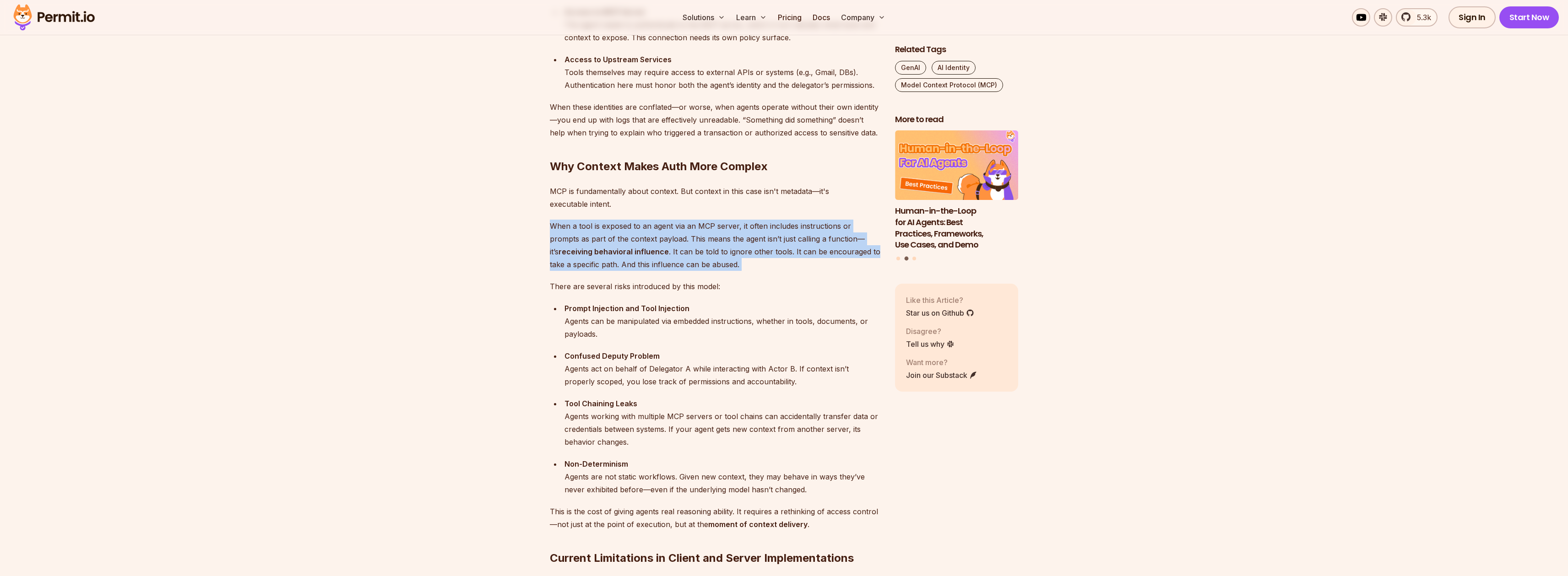
click at [646, 237] on p "When a tool is exposed to an agent via an MCP server, it often includes instruc…" at bounding box center [715, 245] width 331 height 51
click at [662, 251] on p "When a tool is exposed to an agent via an MCP server, it often includes instruc…" at bounding box center [715, 245] width 331 height 51
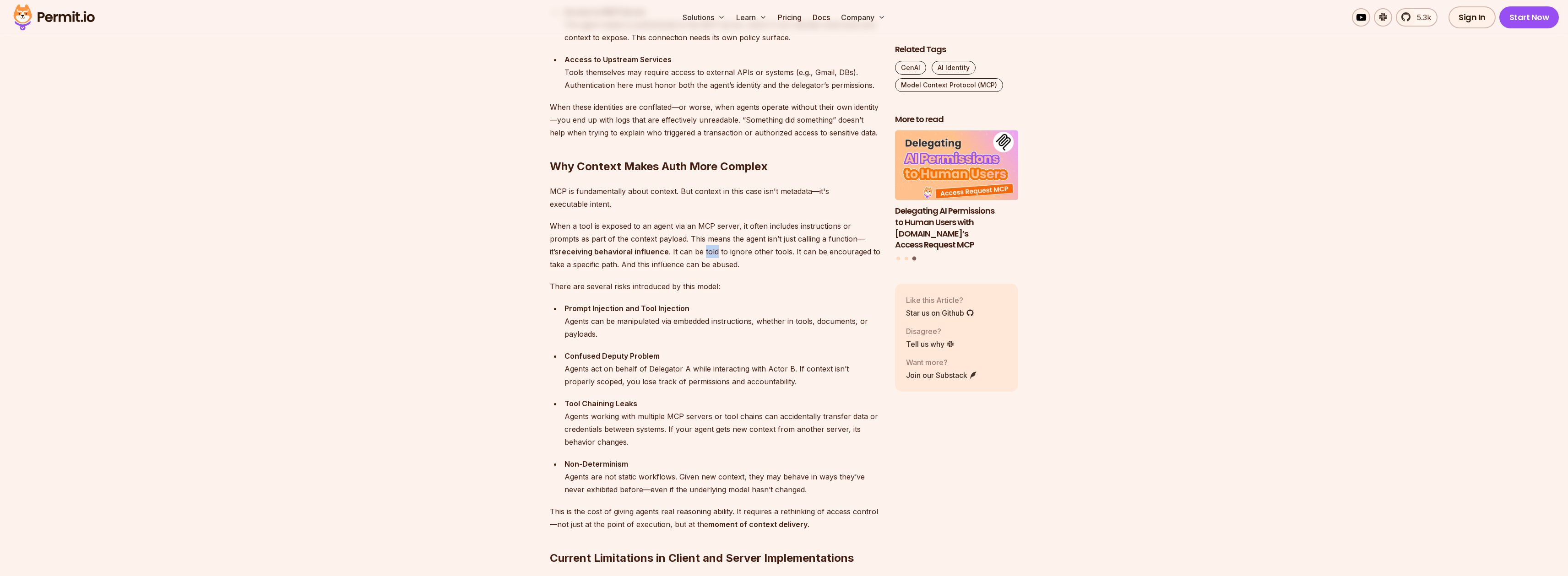
click at [662, 251] on p "When a tool is exposed to an agent via an MCP server, it often includes instruc…" at bounding box center [715, 245] width 331 height 51
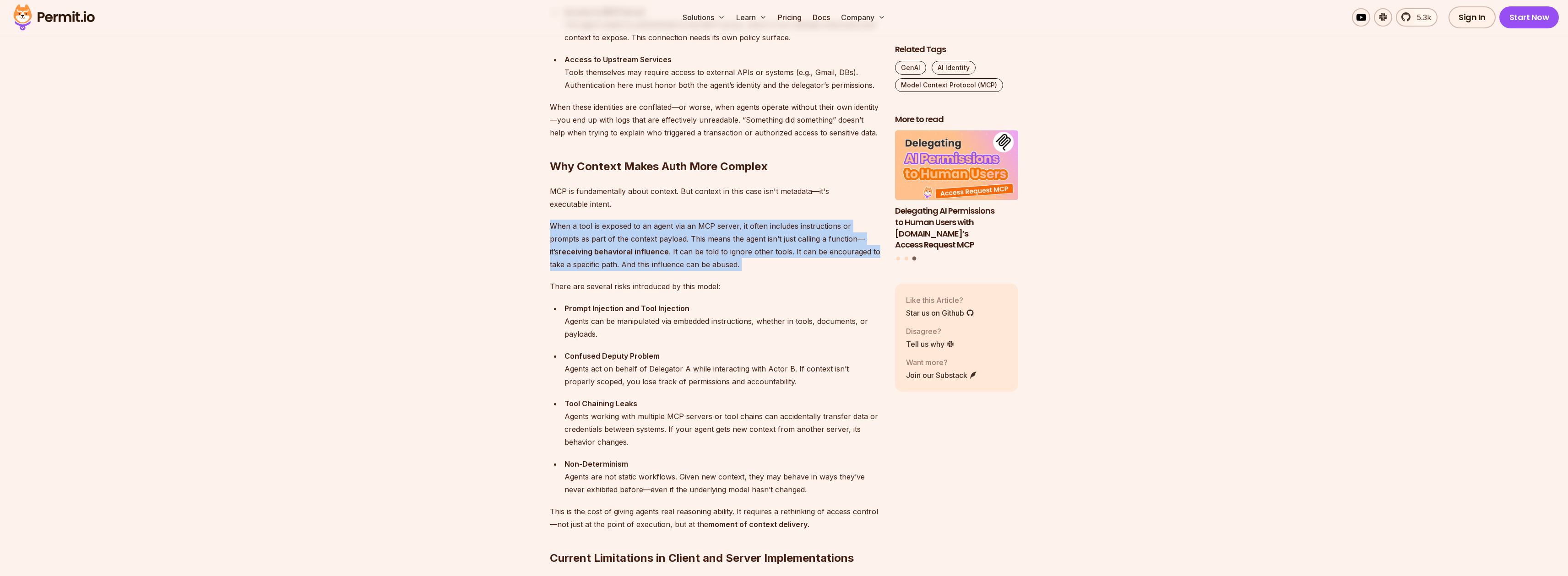
click at [662, 251] on p "When a tool is exposed to an agent via an MCP server, it often includes instruc…" at bounding box center [715, 245] width 331 height 51
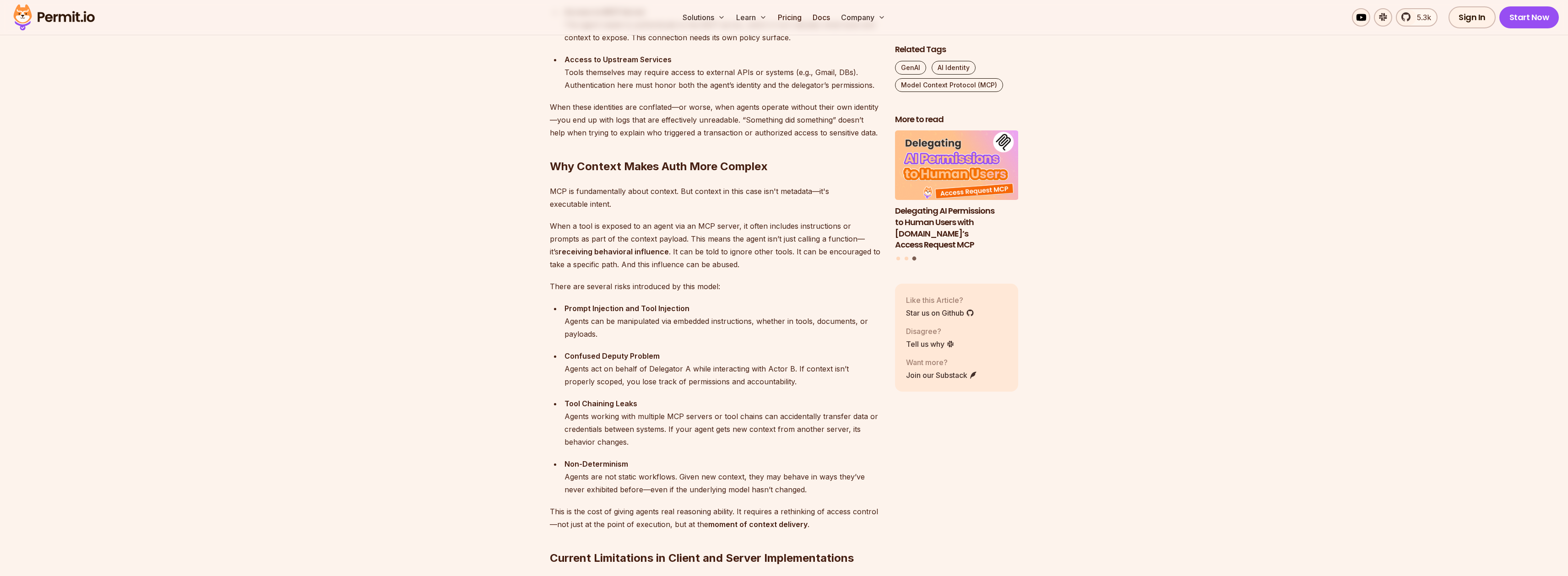
click at [662, 251] on p "When a tool is exposed to an agent via an MCP server, it often includes instruc…" at bounding box center [715, 245] width 331 height 51
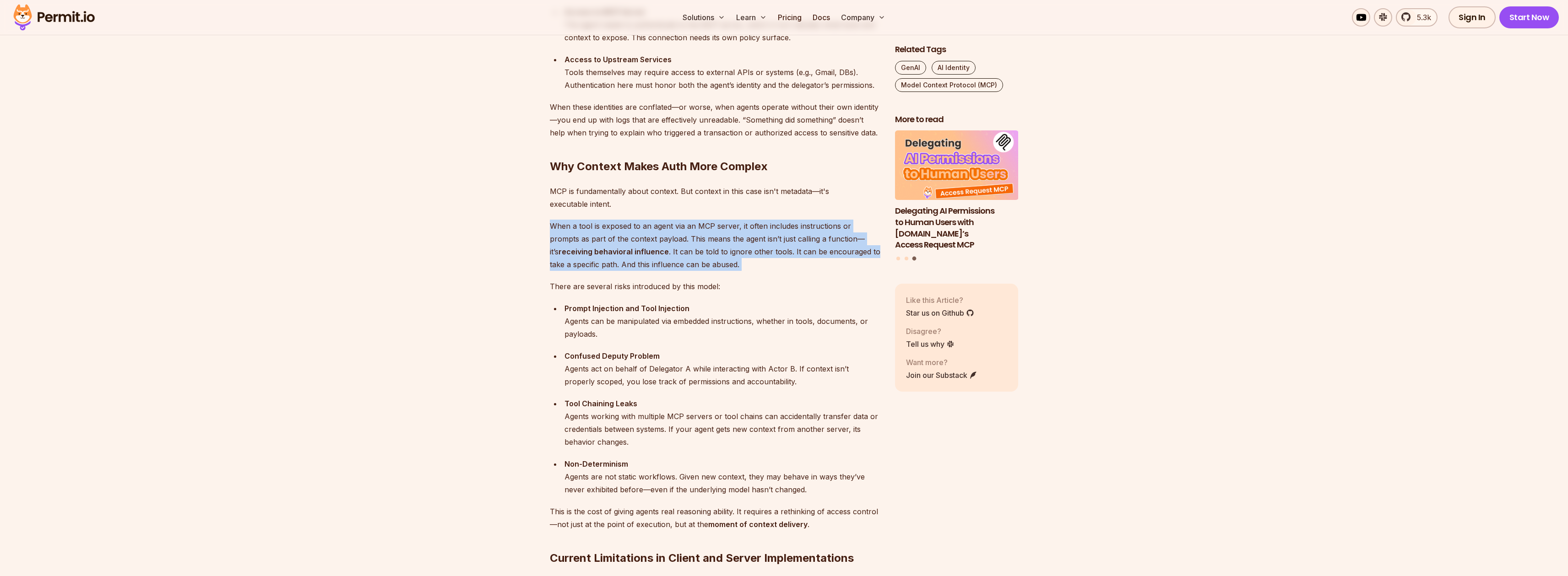
click at [662, 251] on p "When a tool is exposed to an agent via an MCP server, it often includes instruc…" at bounding box center [715, 245] width 331 height 51
click at [662, 259] on p "When a tool is exposed to an agent via an MCP server, it often includes instruc…" at bounding box center [715, 245] width 331 height 51
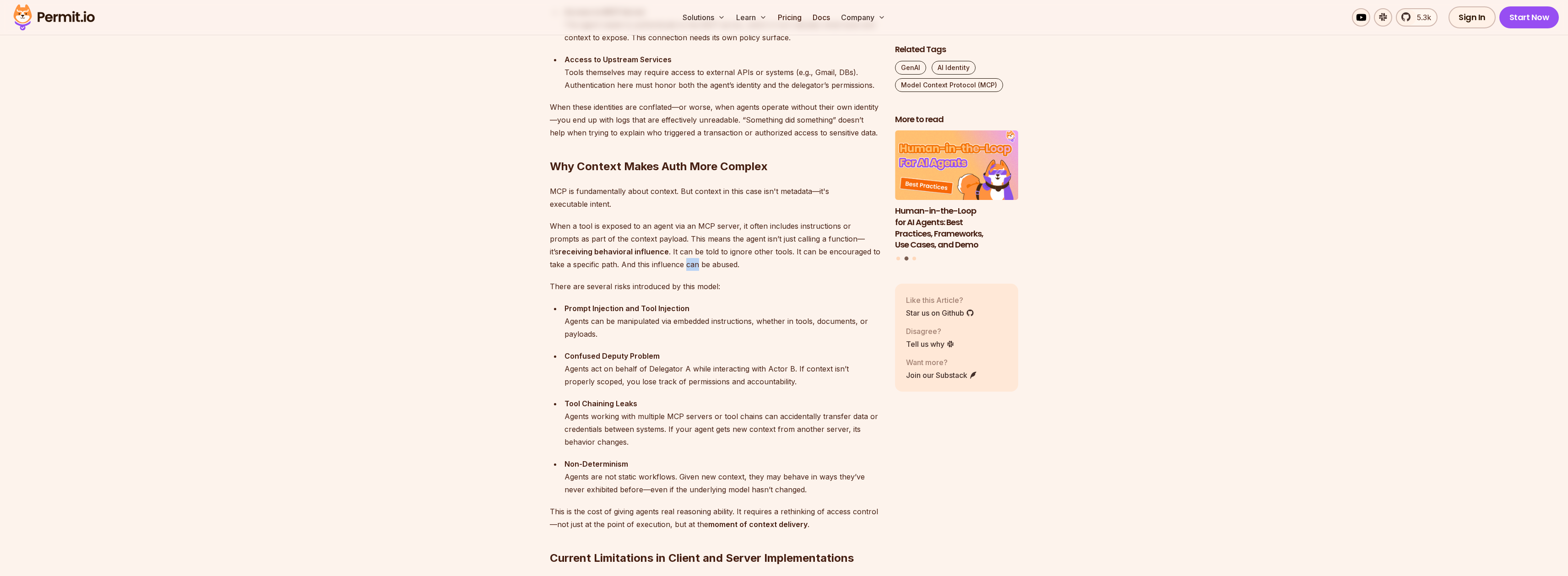
click at [662, 259] on p "When a tool is exposed to an agent via an MCP server, it often includes instruc…" at bounding box center [715, 245] width 331 height 51
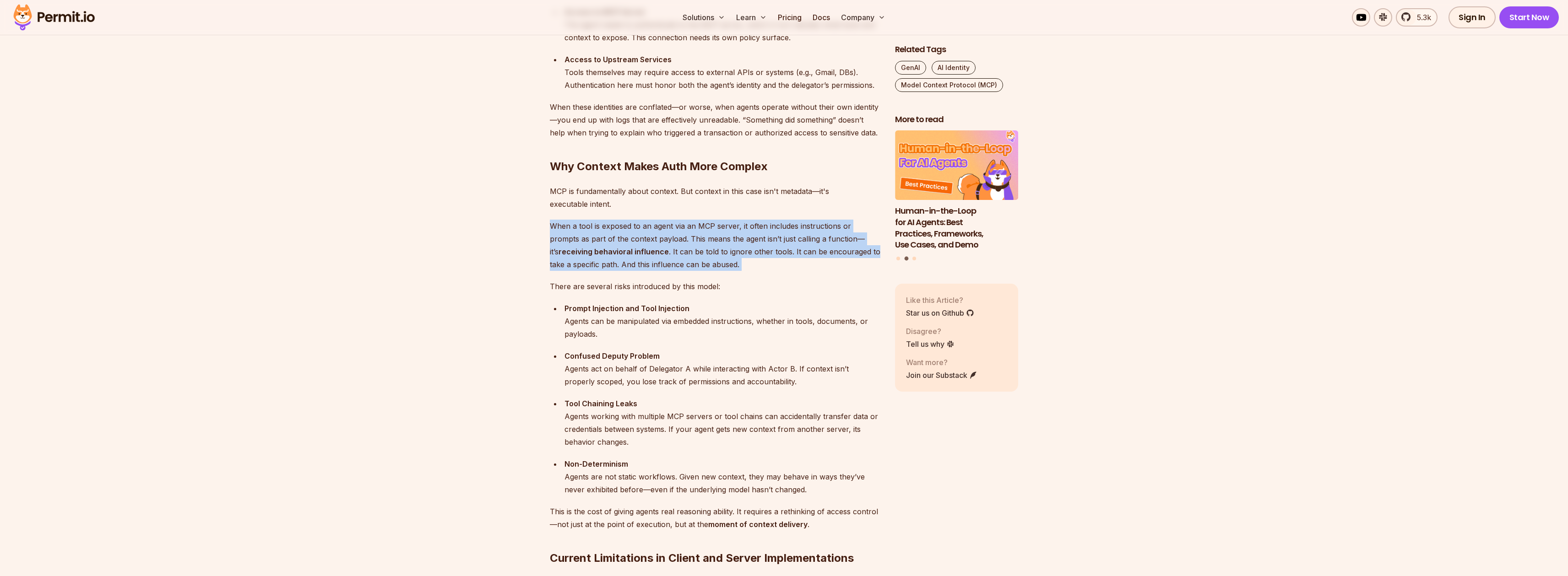
click at [662, 259] on p "When a tool is exposed to an agent via an MCP server, it often includes instruc…" at bounding box center [715, 245] width 331 height 51
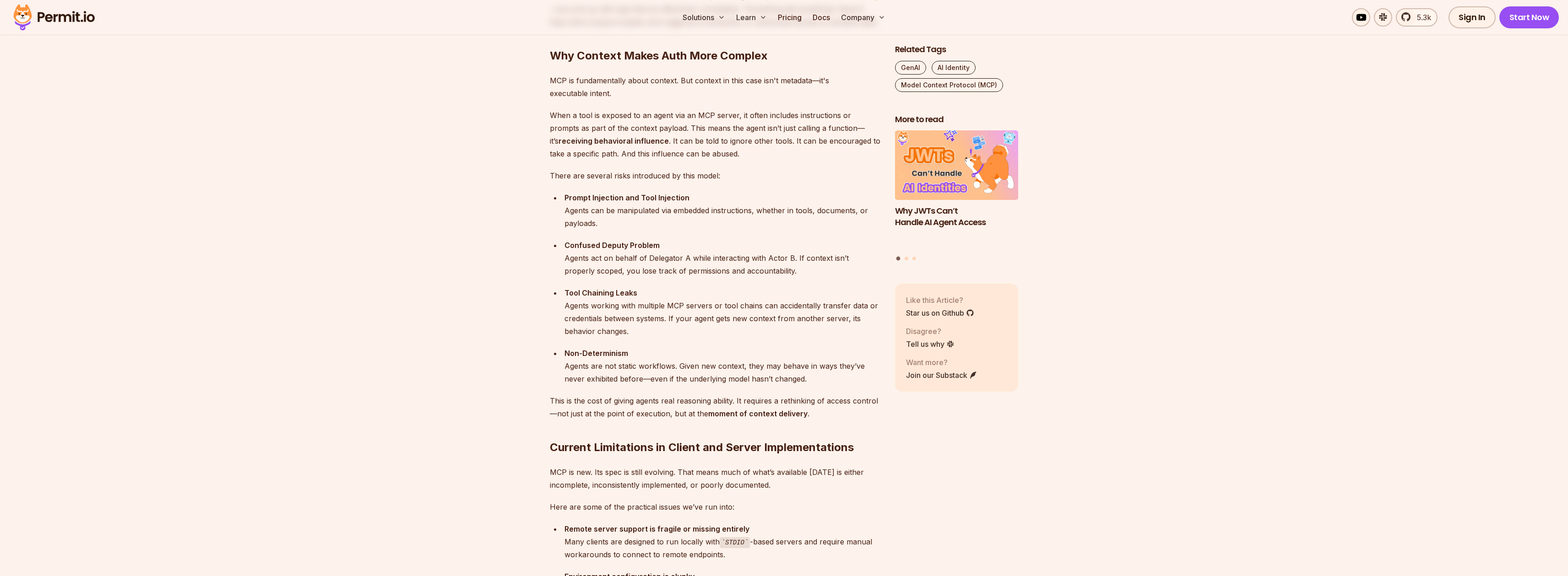
click at [741, 268] on div "Confused Deputy Problem Agents act on behalf of Delegator A while interacting w…" at bounding box center [722, 258] width 316 height 38
click at [659, 317] on div "Tool Chaining Leaks Agents working with multiple MCP servers or tool chains can…" at bounding box center [722, 312] width 316 height 51
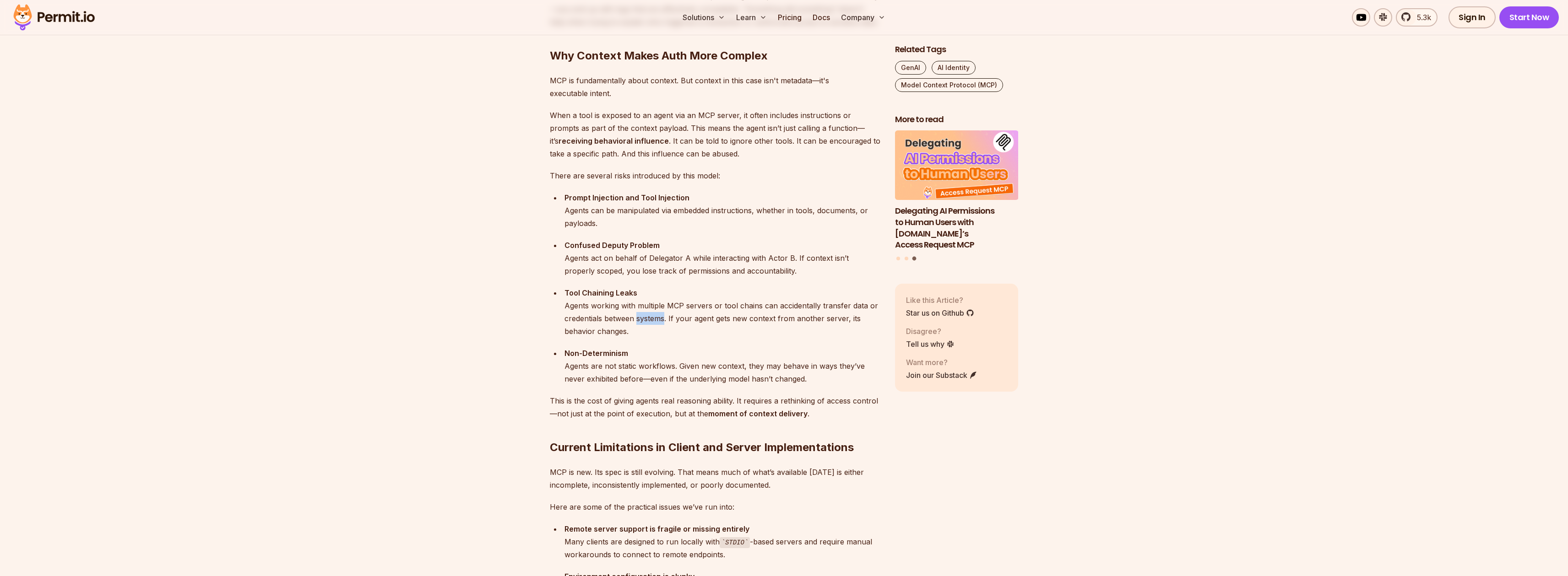
click at [659, 317] on div "Tool Chaining Leaks Agents working with multiple MCP servers or tool chains can…" at bounding box center [722, 312] width 316 height 51
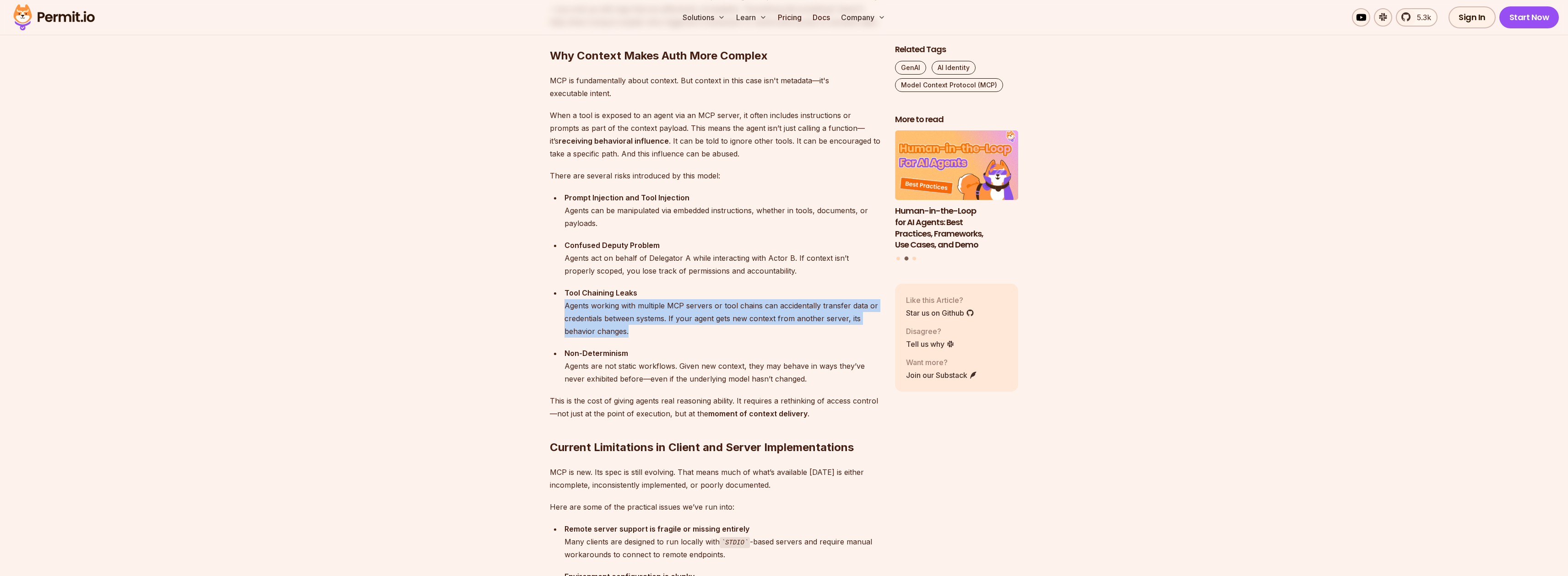
click at [607, 320] on div "Tool Chaining Leaks Agents working with multiple MCP servers or tool chains can…" at bounding box center [722, 312] width 316 height 51
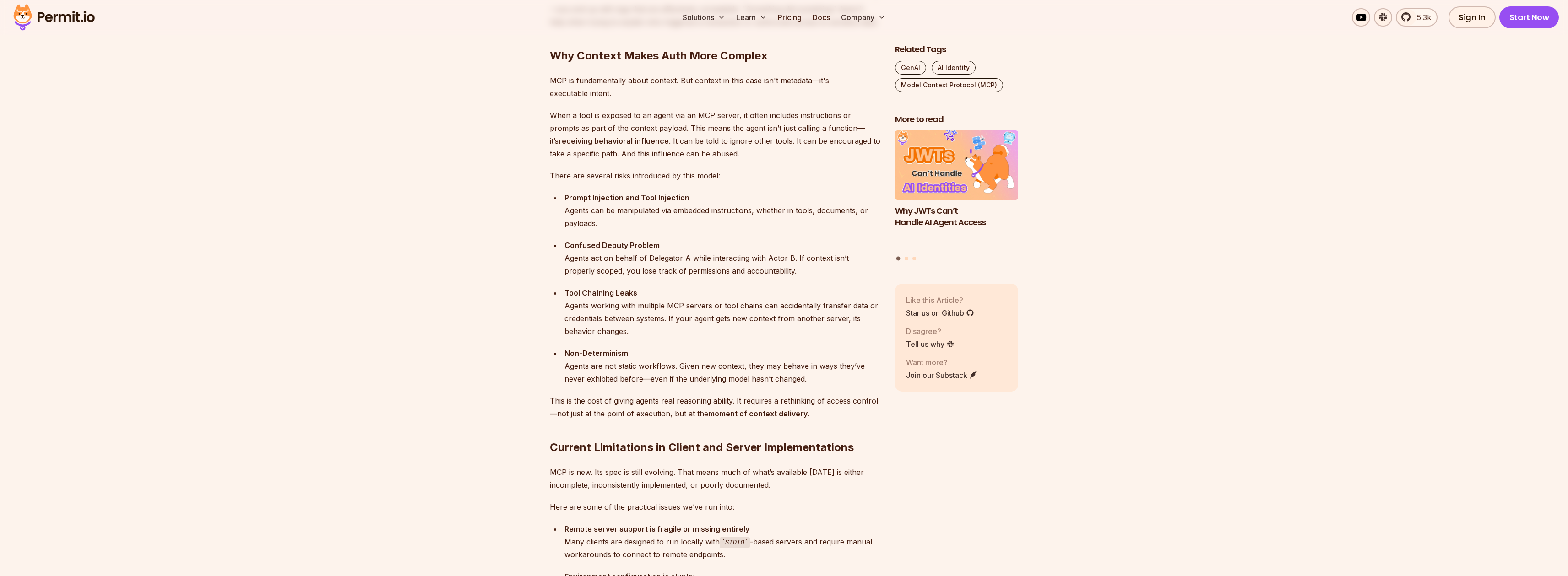
click at [574, 380] on div "Non-Determinism Agents are not static workflows. Given new context, they may be…" at bounding box center [722, 366] width 316 height 38
click at [574, 379] on div "Non-Determinism Agents are not static workflows. Given new context, they may be…" at bounding box center [722, 366] width 316 height 38
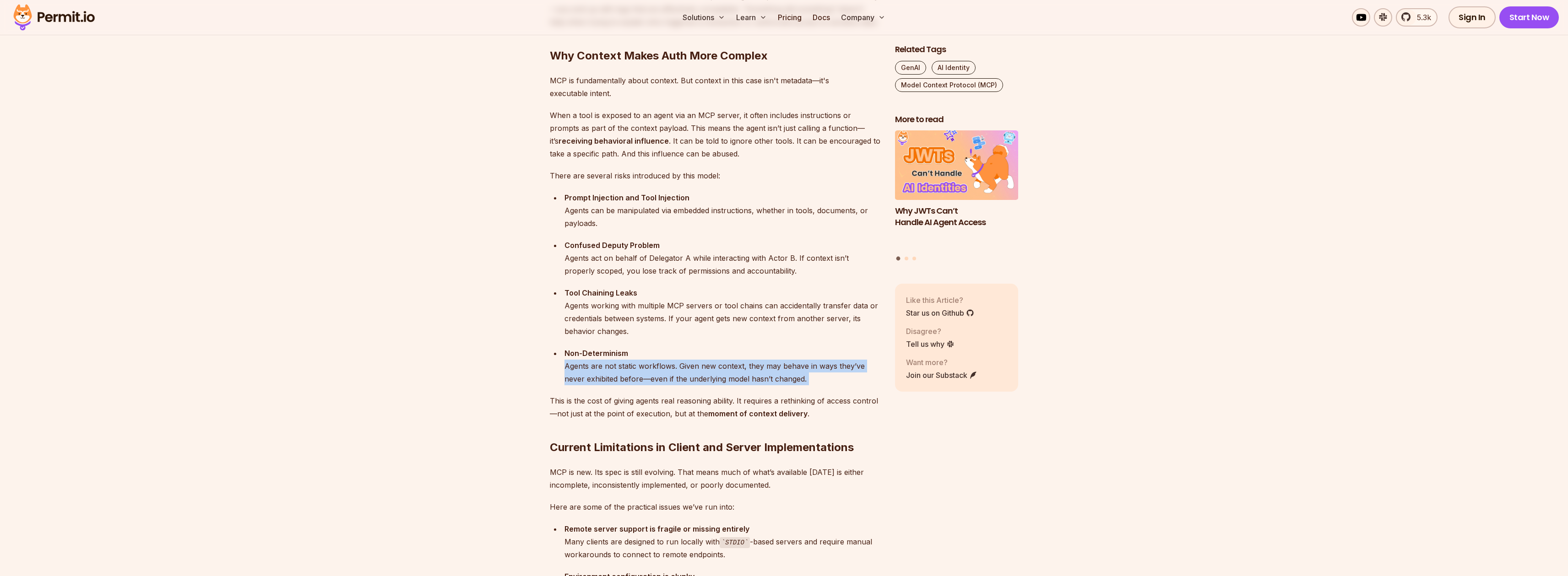
click at [574, 379] on div "Non-Determinism Agents are not static workflows. Given new context, they may be…" at bounding box center [722, 366] width 316 height 38
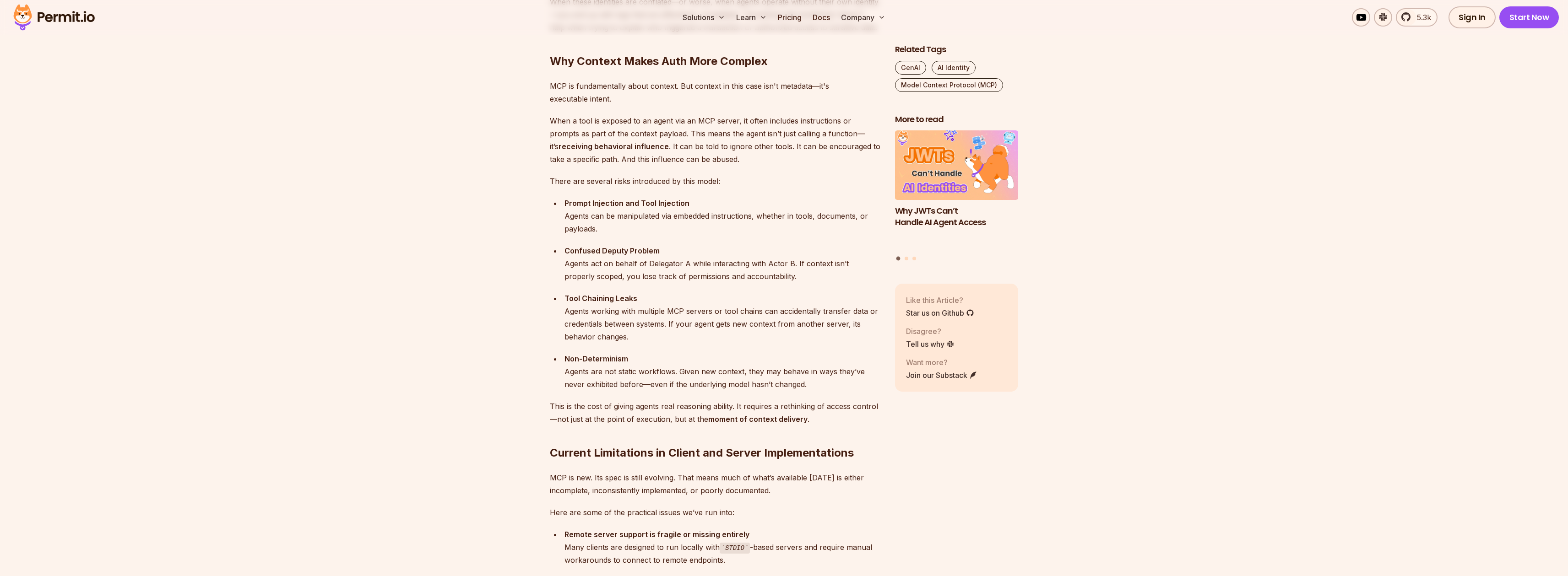
click at [775, 401] on p "This is the cost of giving agents real reasoning ability. It requires a rethink…" at bounding box center [715, 412] width 331 height 26
click at [774, 407] on p "This is the cost of giving agents real reasoning ability. It requires a rethink…" at bounding box center [715, 412] width 331 height 26
click at [774, 410] on p "This is the cost of giving agents real reasoning ability. It requires a rethink…" at bounding box center [715, 412] width 331 height 26
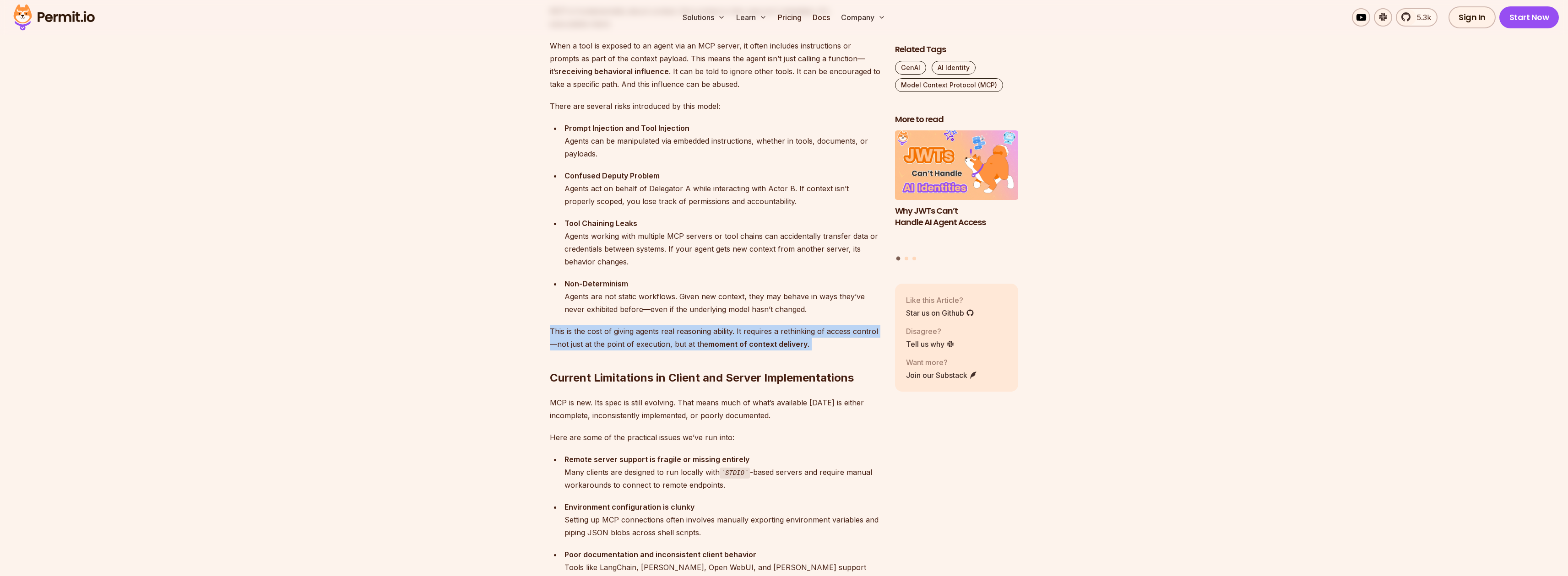
scroll to position [1365, 0]
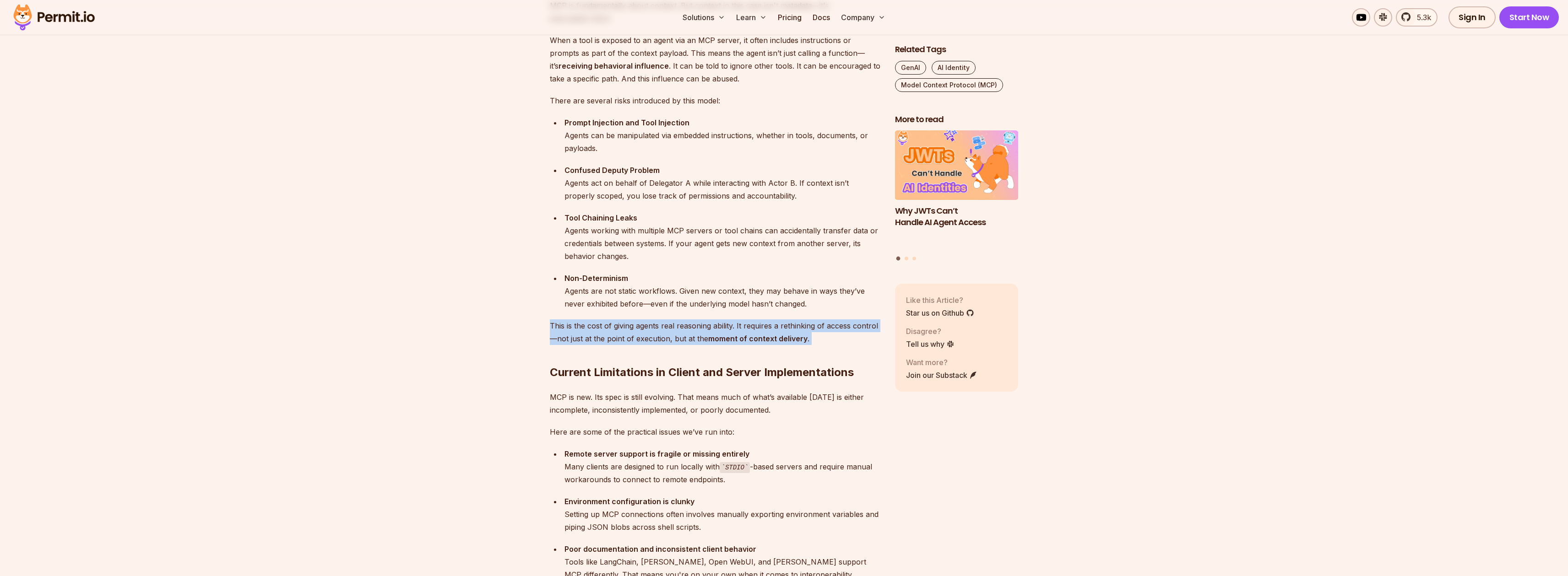
click at [647, 333] on p "This is the cost of giving agents real reasoning ability. It requires a rethink…" at bounding box center [715, 332] width 331 height 26
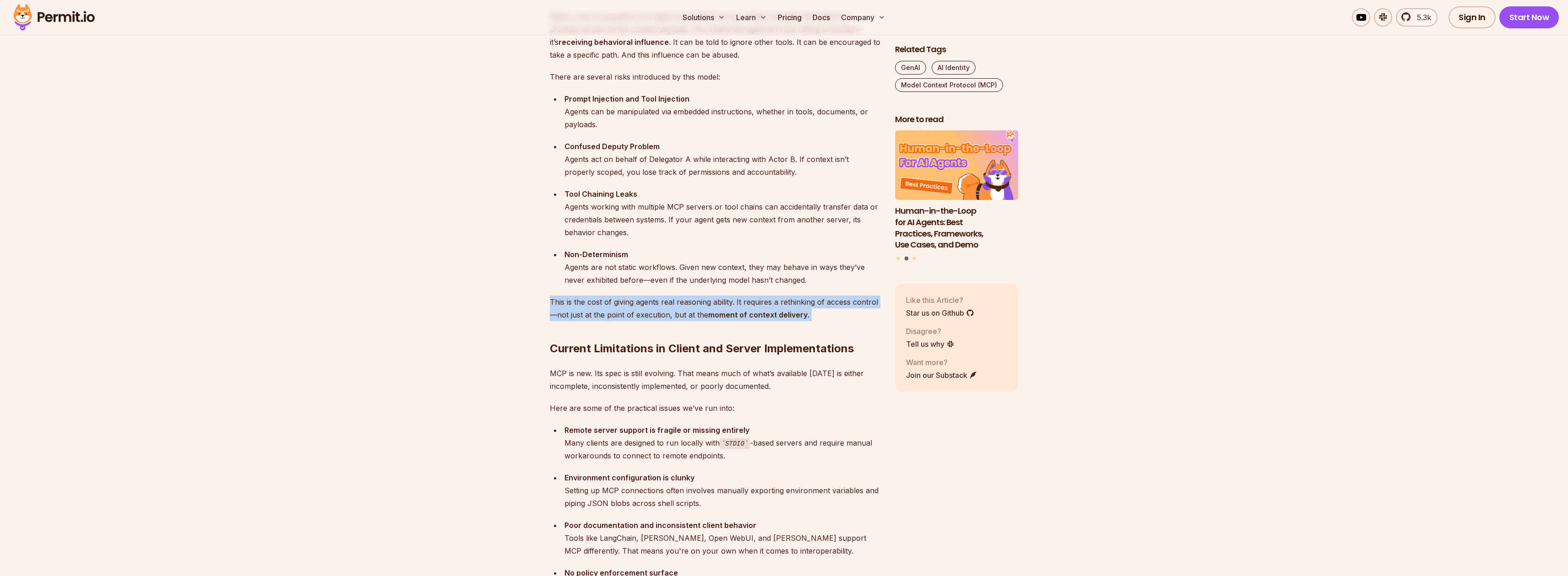
scroll to position [1395, 0]
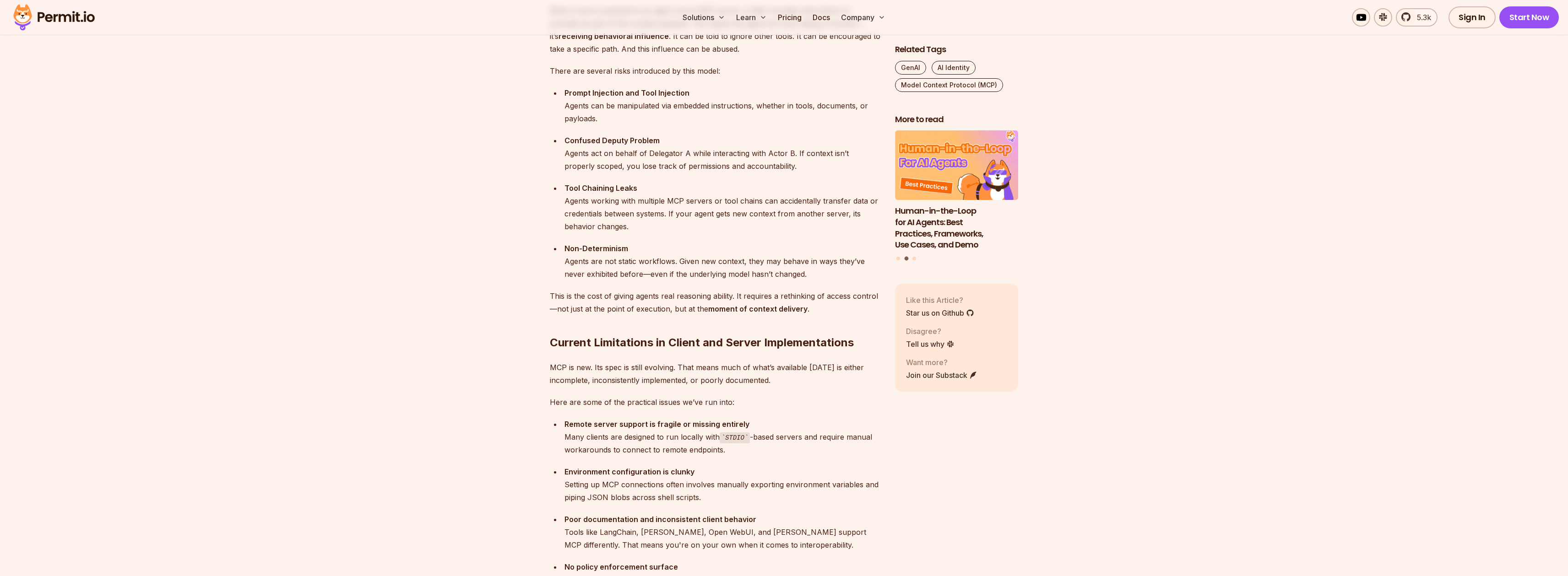
click at [660, 377] on p "MCP is new. Its spec is still evolving. That means much of what’s available [DA…" at bounding box center [715, 373] width 331 height 26
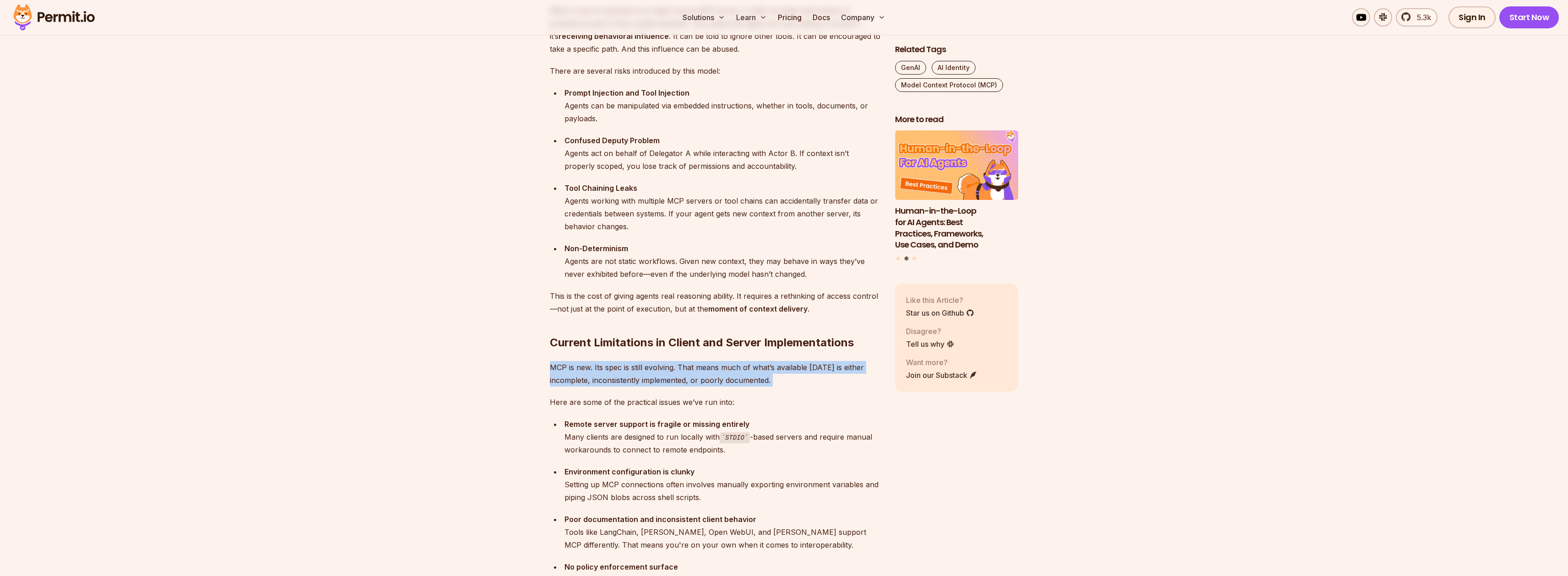
click at [660, 377] on p "MCP is new. Its spec is still evolving. That means much of what’s available [DA…" at bounding box center [715, 373] width 331 height 26
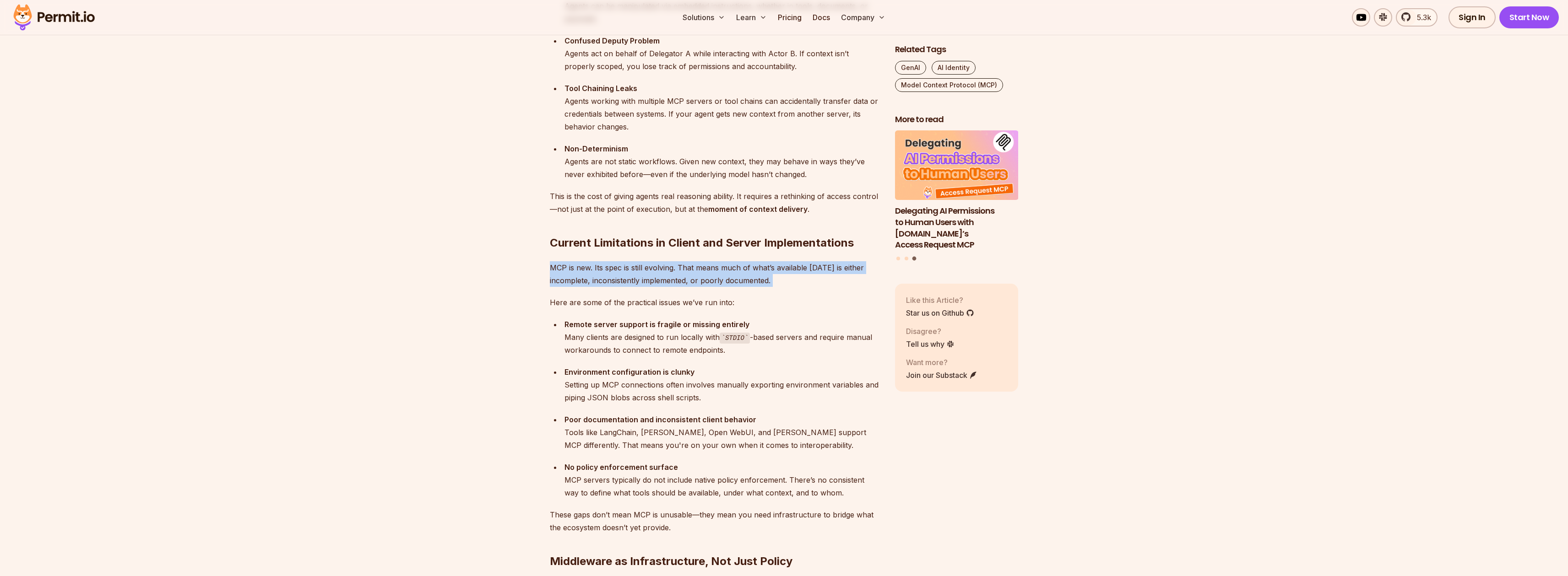
scroll to position [1516, 0]
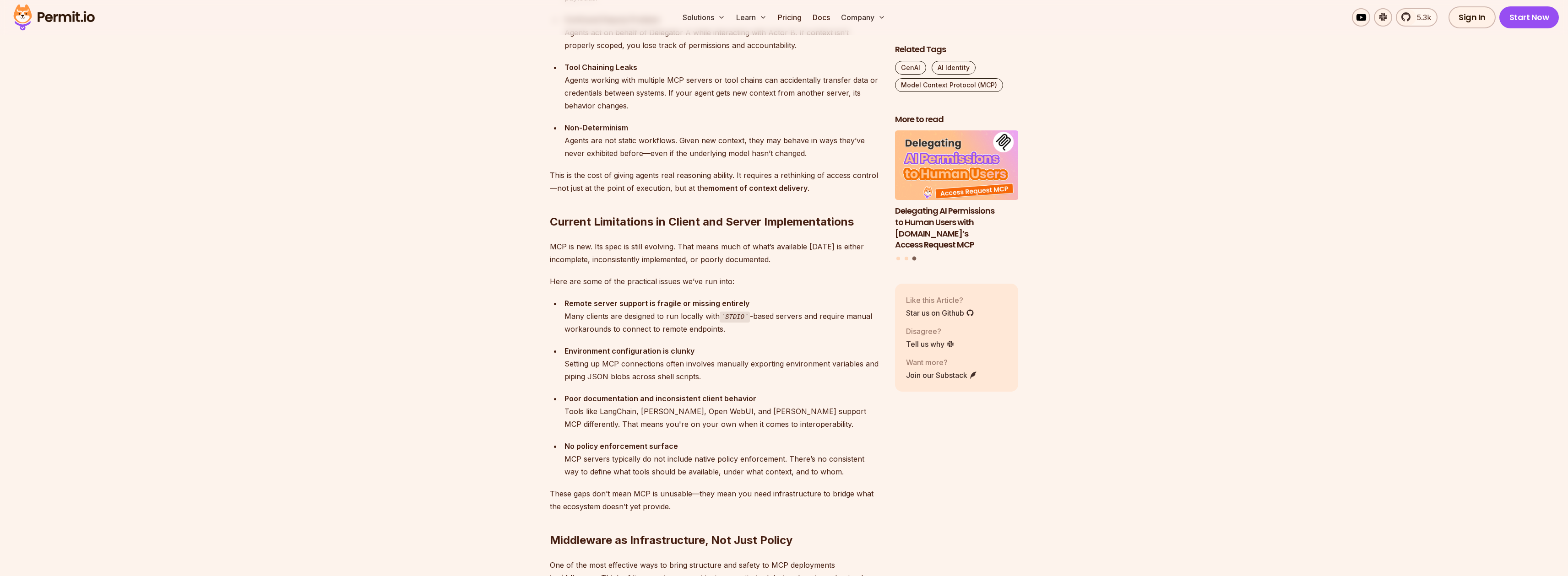
click at [590, 283] on p "Here are some of the practical issues we’ve run into:" at bounding box center [715, 281] width 331 height 13
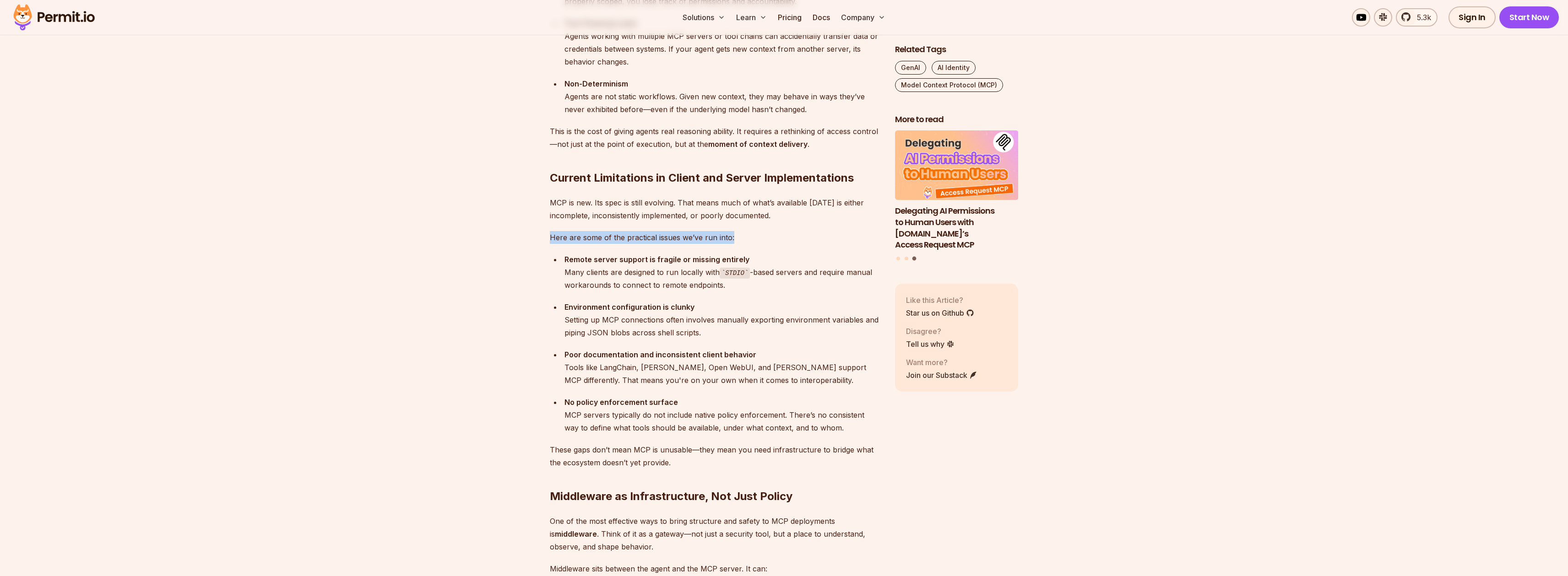
scroll to position [1589, 0]
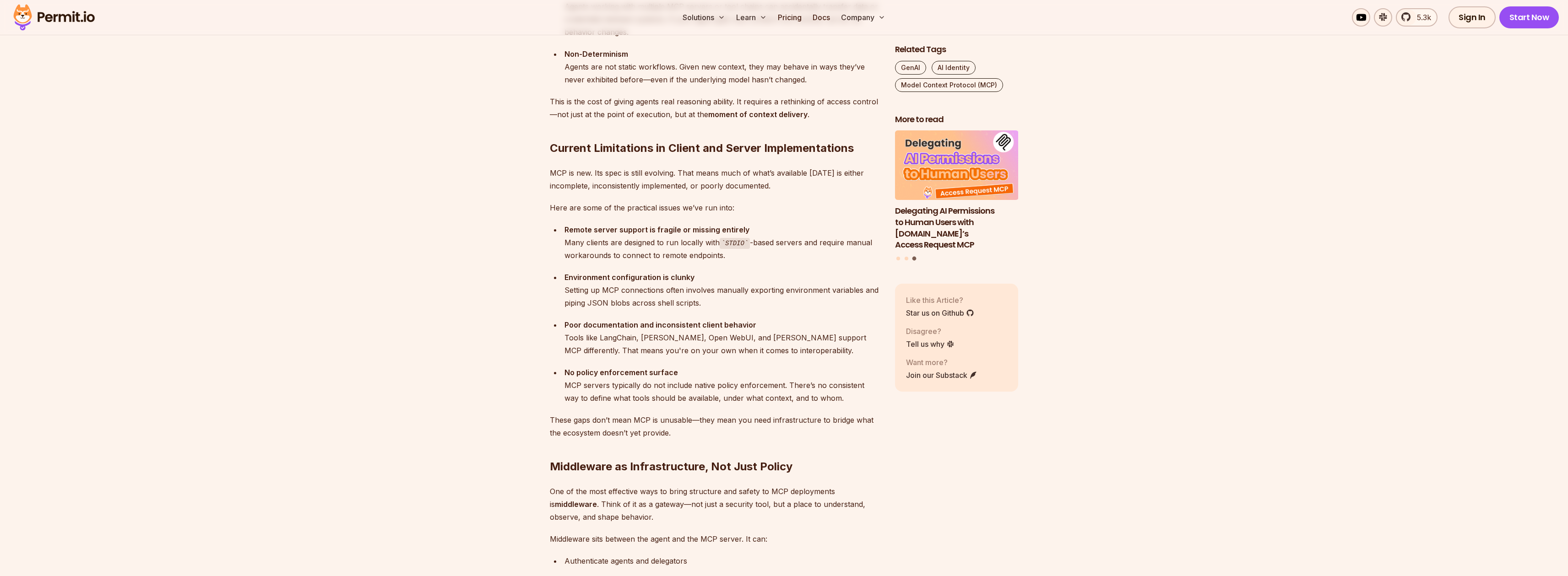
click at [590, 232] on strong "Remote server support is fragile or missing entirely" at bounding box center [657, 229] width 185 height 9
click at [589, 246] on div "Remote server support is fragile or missing entirely Many clients are designed …" at bounding box center [722, 243] width 316 height 39
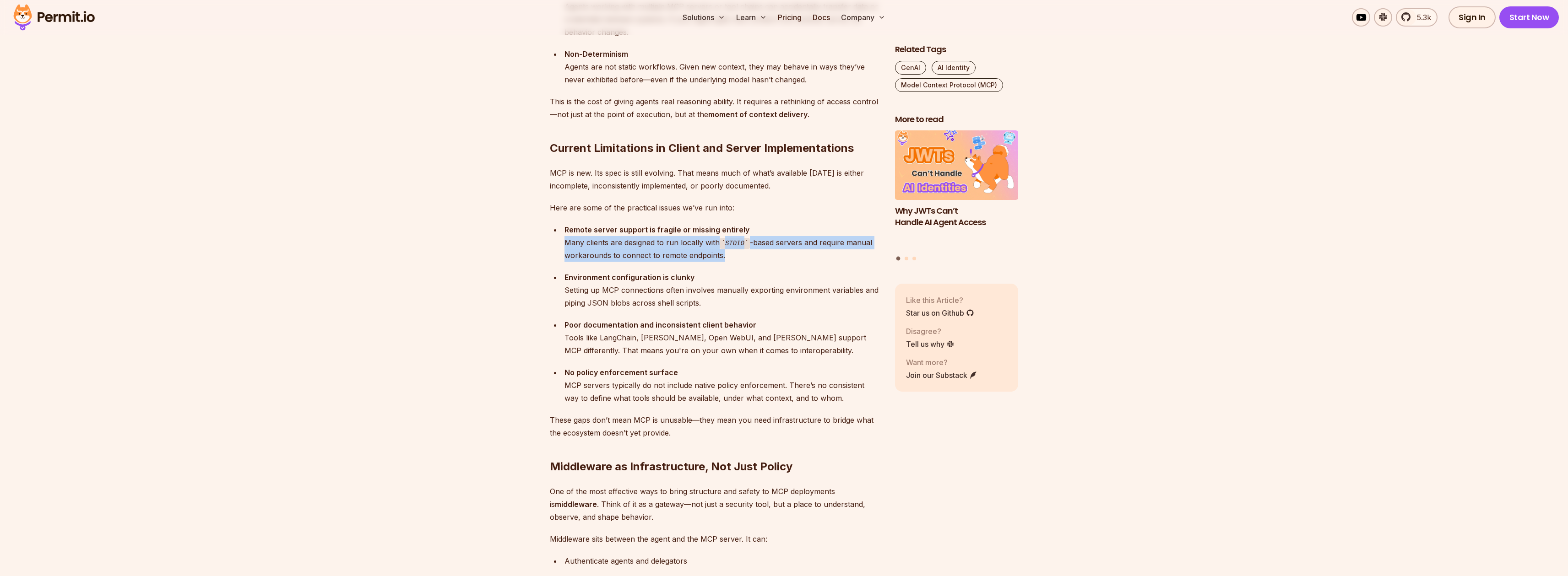
click at [589, 246] on div "Remote server support is fragile or missing entirely Many clients are designed …" at bounding box center [722, 243] width 316 height 39
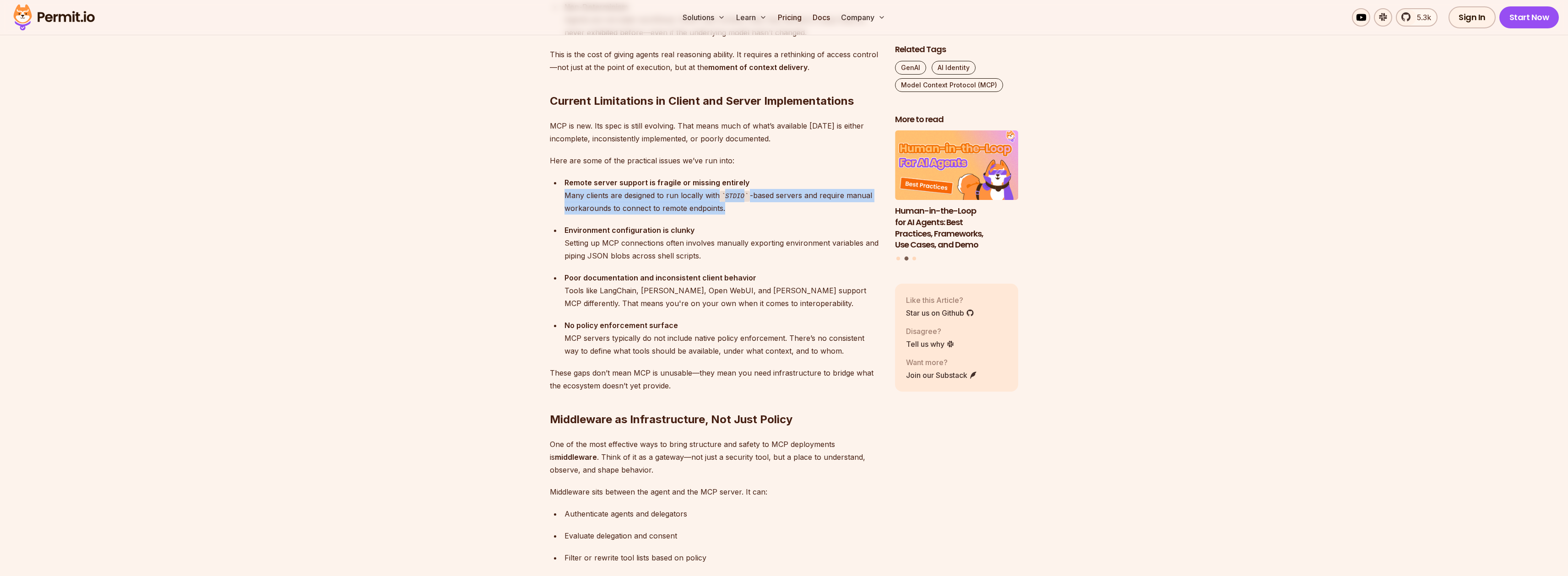
click at [595, 202] on div "Remote server support is fragile or missing entirely Many clients are designed …" at bounding box center [722, 196] width 316 height 39
click at [589, 237] on div "Environment configuration is clunky Setting up MCP connections often involves m…" at bounding box center [722, 243] width 316 height 38
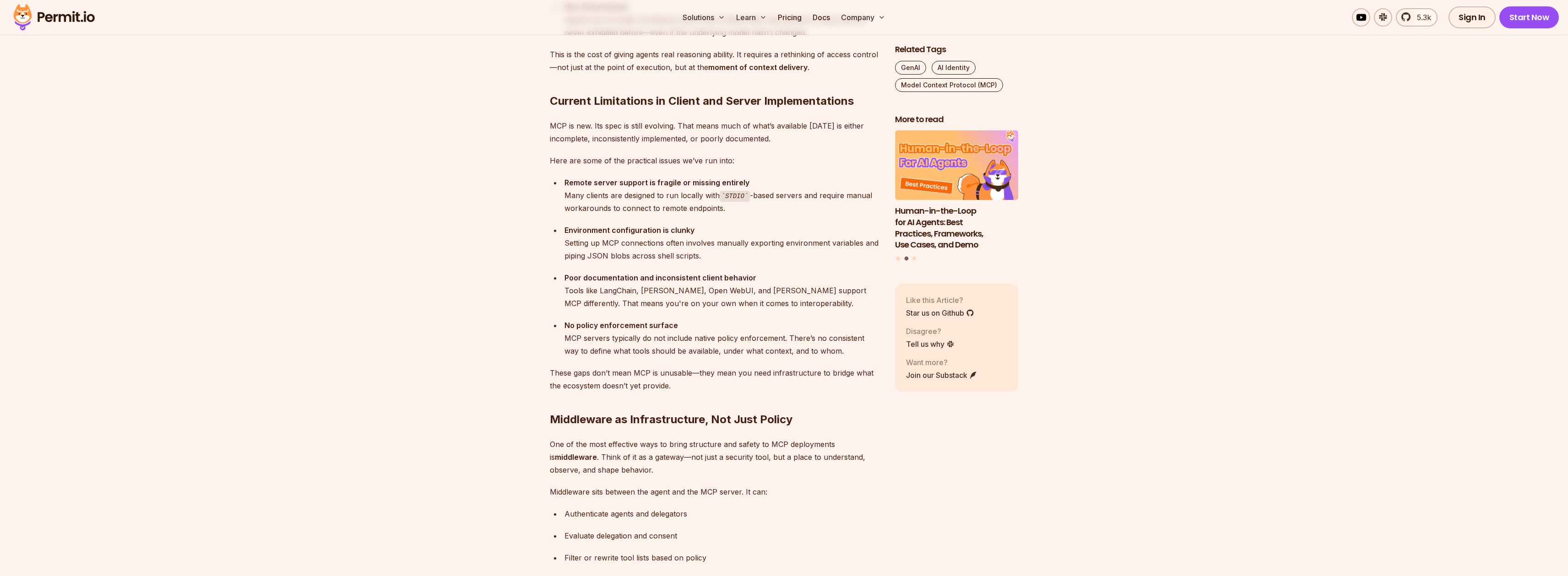
click at [589, 237] on div "Environment configuration is clunky Setting up MCP connections often involves m…" at bounding box center [722, 243] width 316 height 38
click at [589, 238] on div "Environment configuration is clunky Setting up MCP connections often involves m…" at bounding box center [722, 243] width 316 height 38
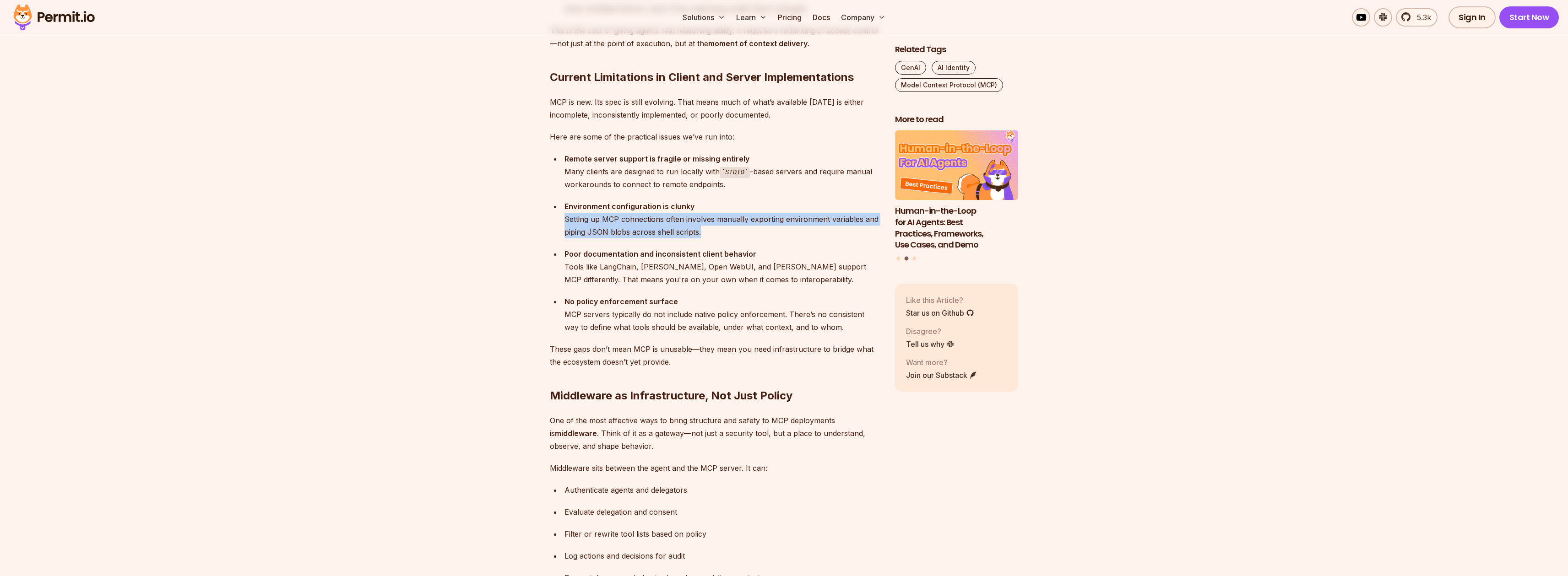
scroll to position [1654, 0]
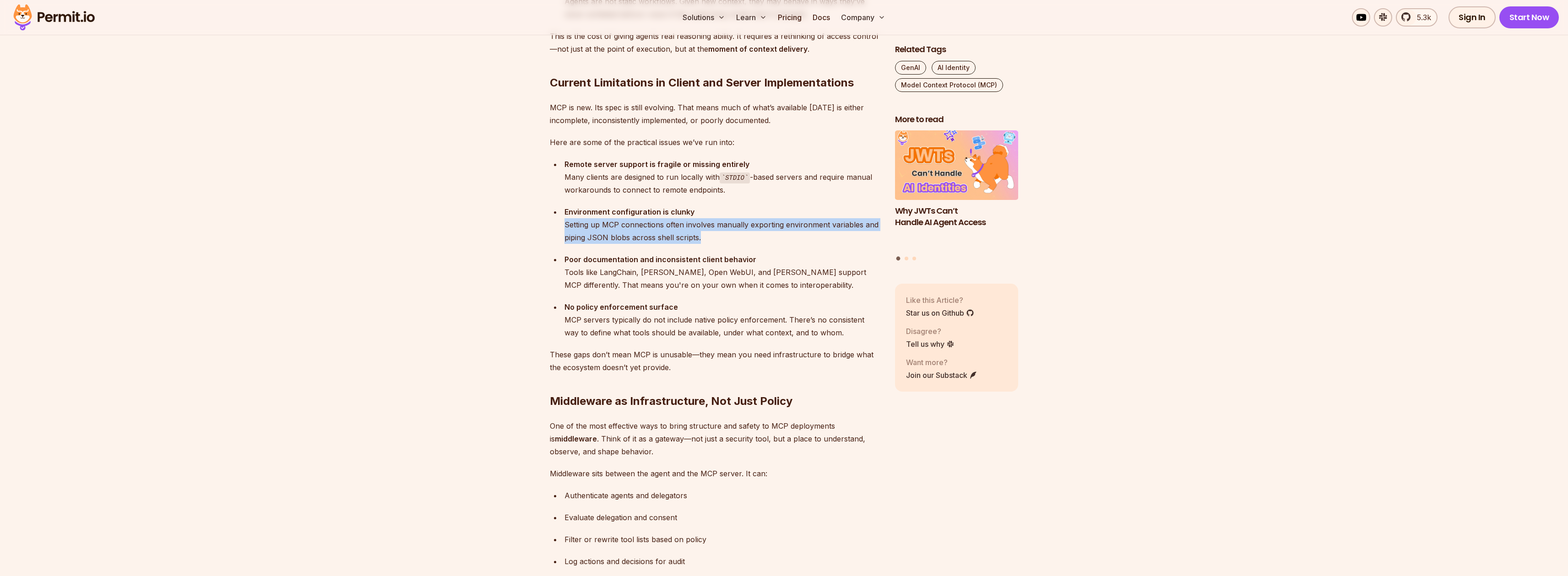
click at [734, 234] on div "Environment configuration is clunky Setting up MCP connections often involves m…" at bounding box center [722, 224] width 316 height 38
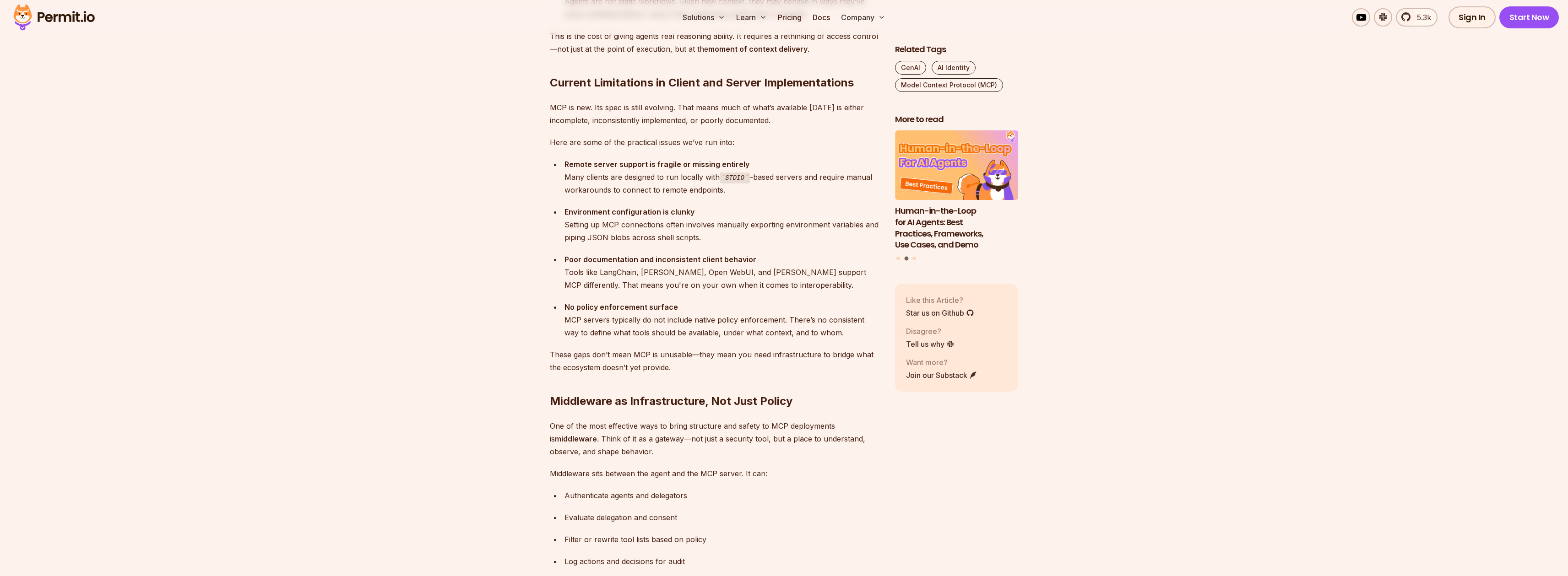
click at [703, 324] on div "No policy enforcement surface MCP servers typically do not include native polic…" at bounding box center [722, 319] width 316 height 38
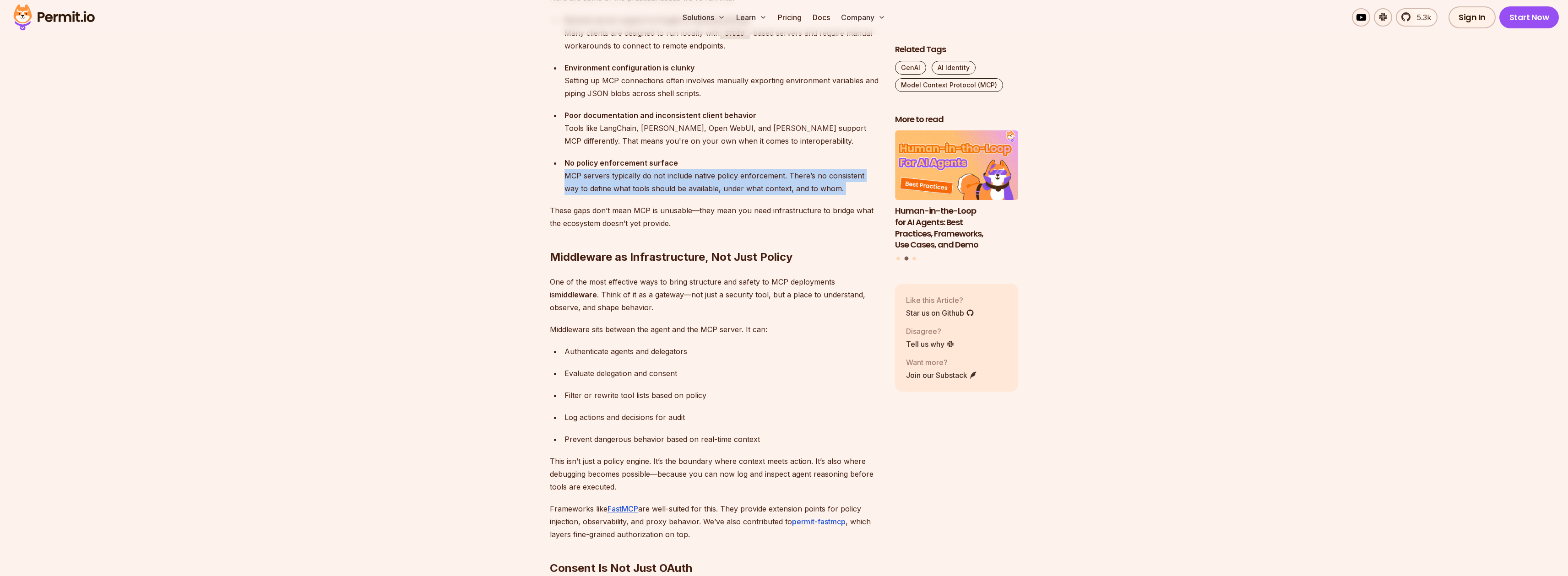
scroll to position [1846, 0]
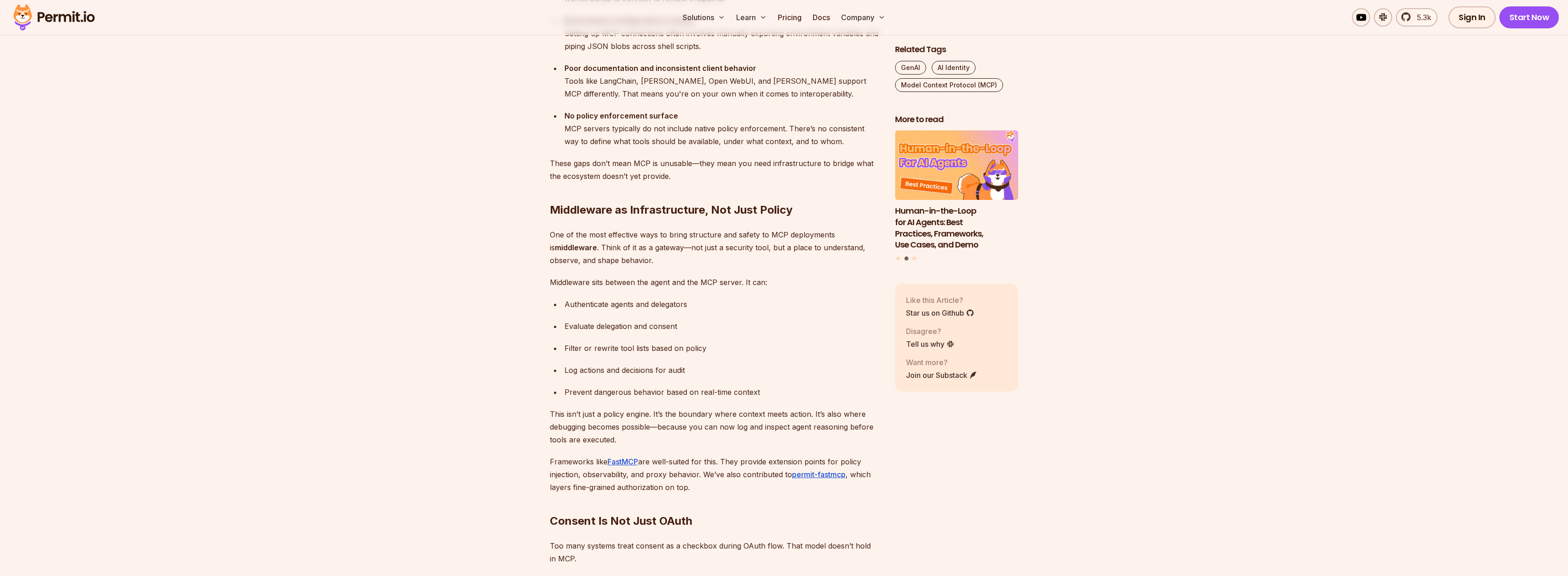
click at [642, 118] on strong "No policy enforcement surface" at bounding box center [621, 116] width 114 height 9
click at [643, 130] on div "No policy enforcement surface MCP servers typically do not include native polic…" at bounding box center [722, 128] width 316 height 38
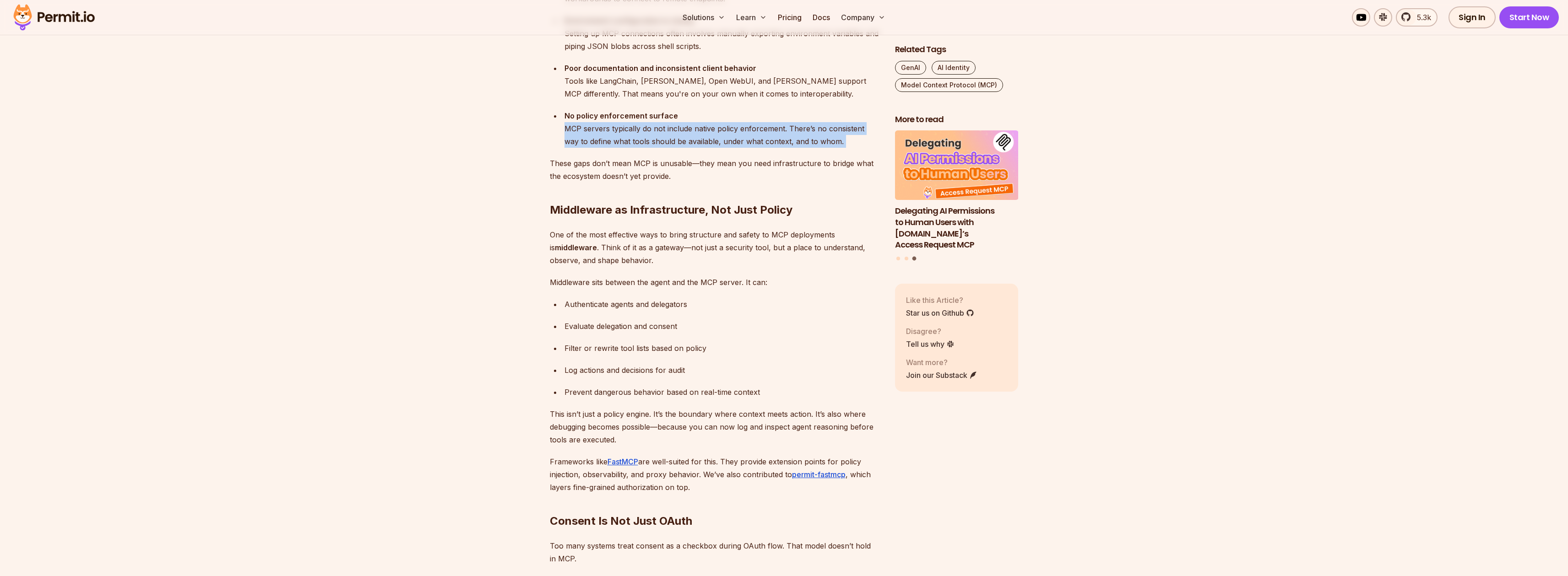
click at [643, 130] on div "No policy enforcement surface MCP servers typically do not include native polic…" at bounding box center [722, 128] width 316 height 38
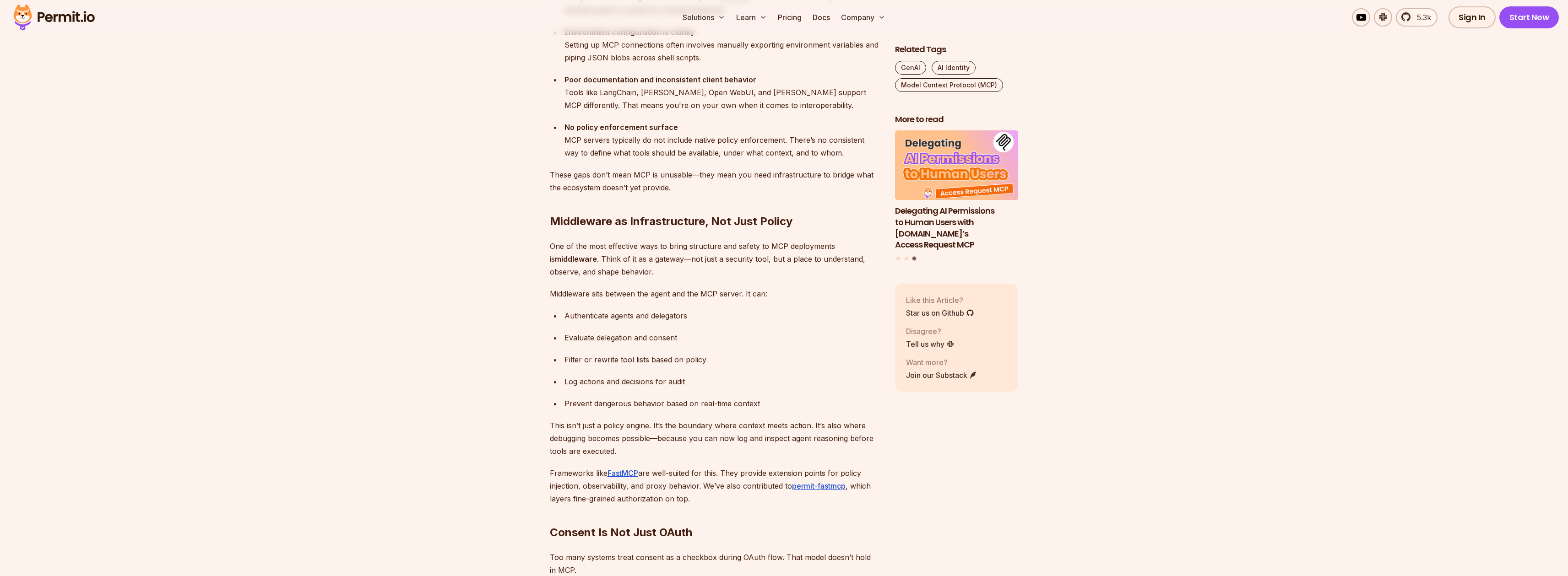
click at [709, 186] on h2 "Middleware as Infrastructure, Not Just Policy" at bounding box center [715, 203] width 331 height 51
click at [709, 186] on h2 "Middleware as Infrastructure, Not Just Policy" at bounding box center [715, 203] width 331 height 51
click at [679, 174] on p "These gaps don’t mean MCP is unusable—they mean you need infrastructure to brid…" at bounding box center [715, 181] width 331 height 26
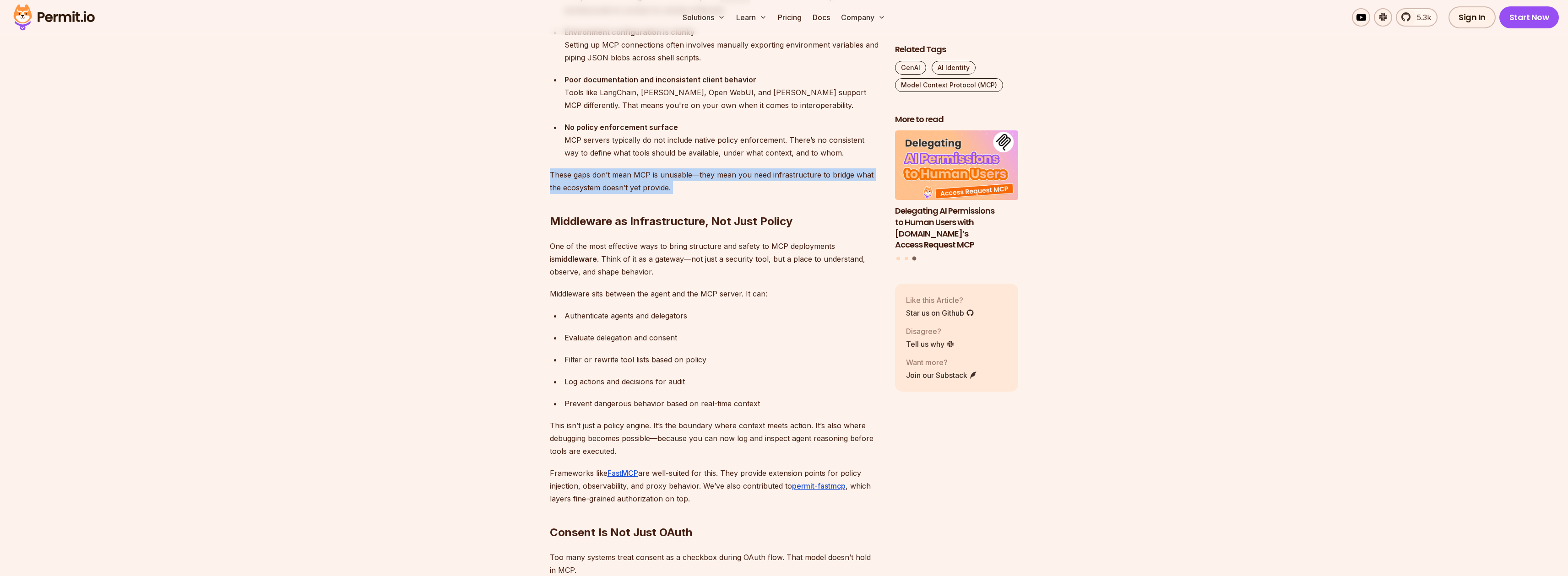
click at [679, 174] on p "These gaps don’t mean MCP is unusable—they mean you need infrastructure to brid…" at bounding box center [715, 181] width 331 height 26
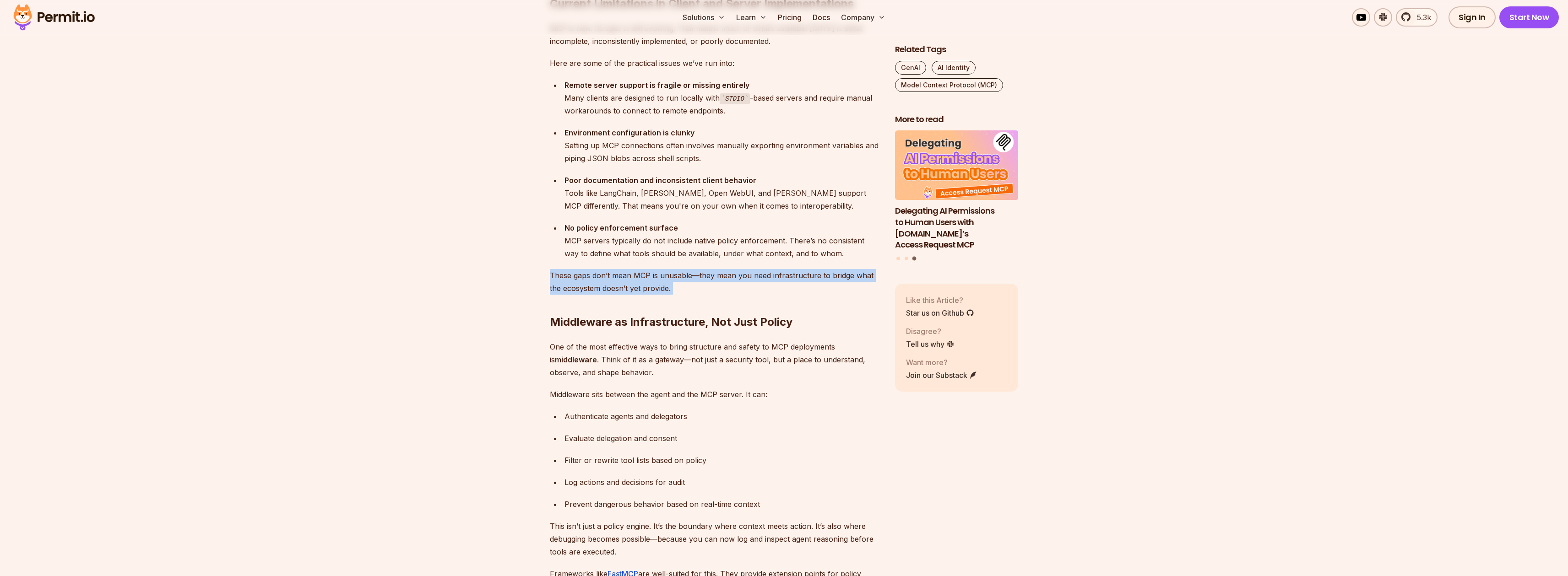
scroll to position [1765, 0]
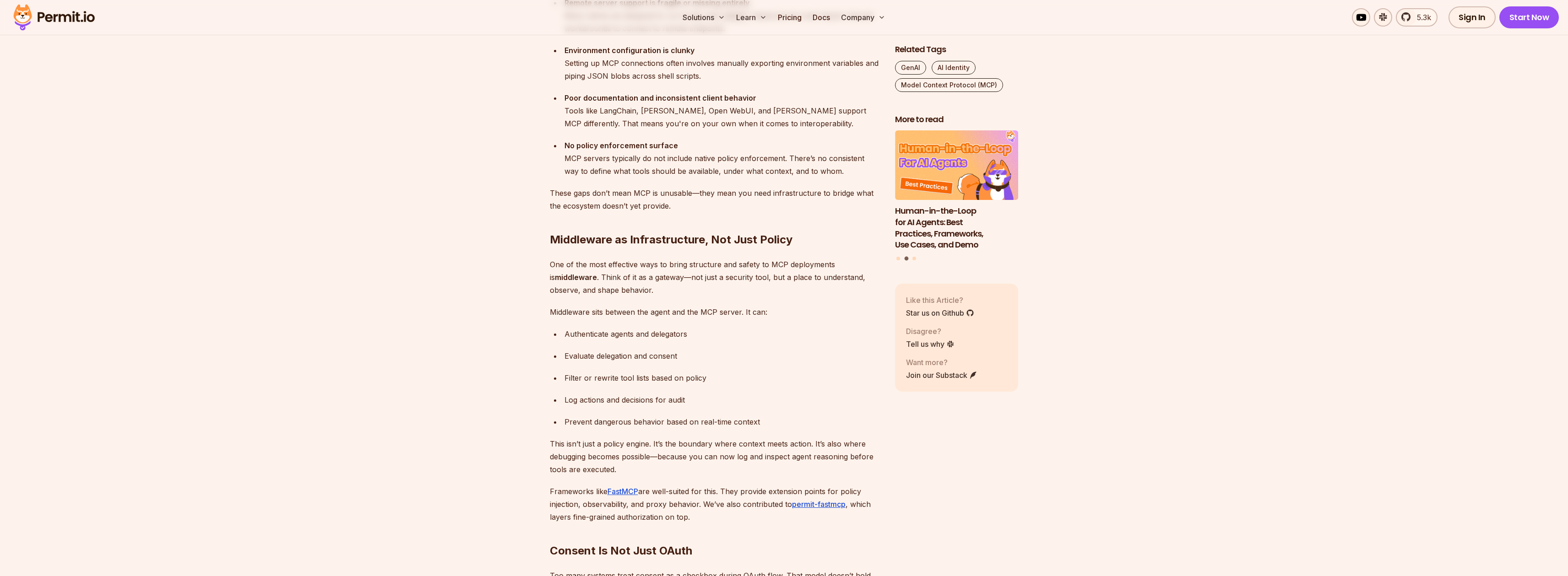
click at [631, 244] on h2 "Middleware as Infrastructure, Not Just Policy" at bounding box center [715, 221] width 331 height 51
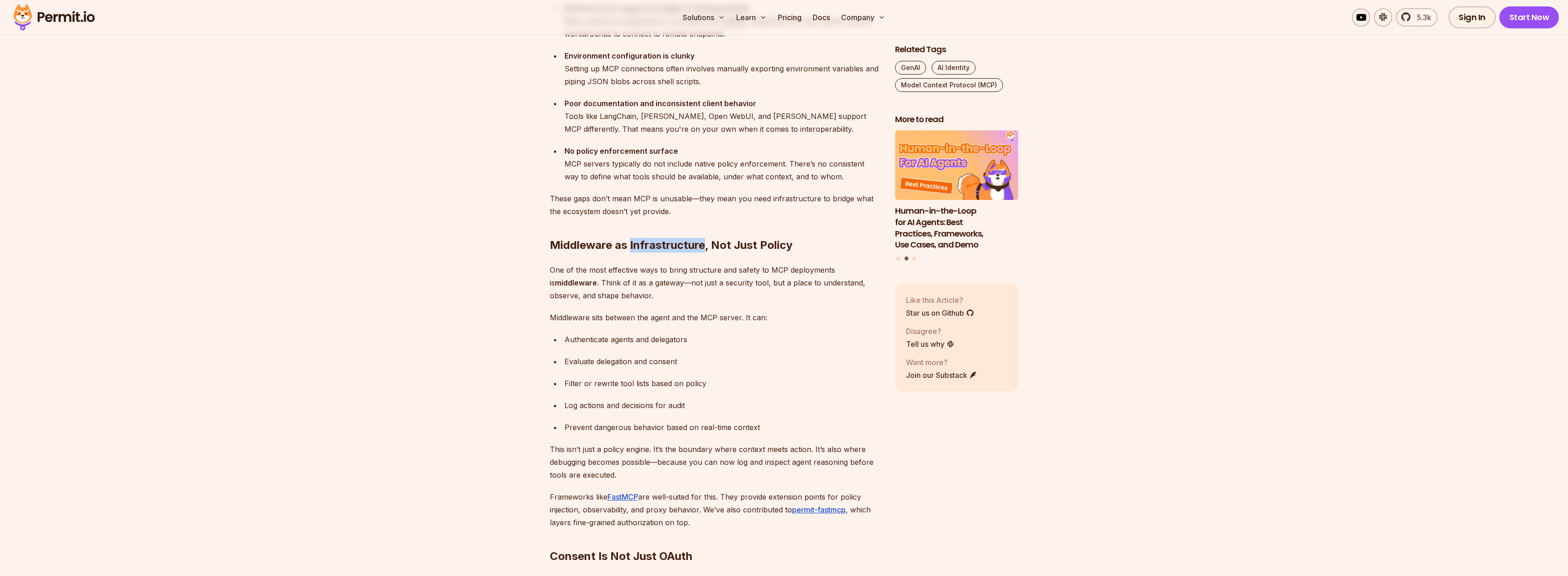
click at [631, 245] on h2 "Middleware as Infrastructure, Not Just Policy" at bounding box center [715, 227] width 331 height 51
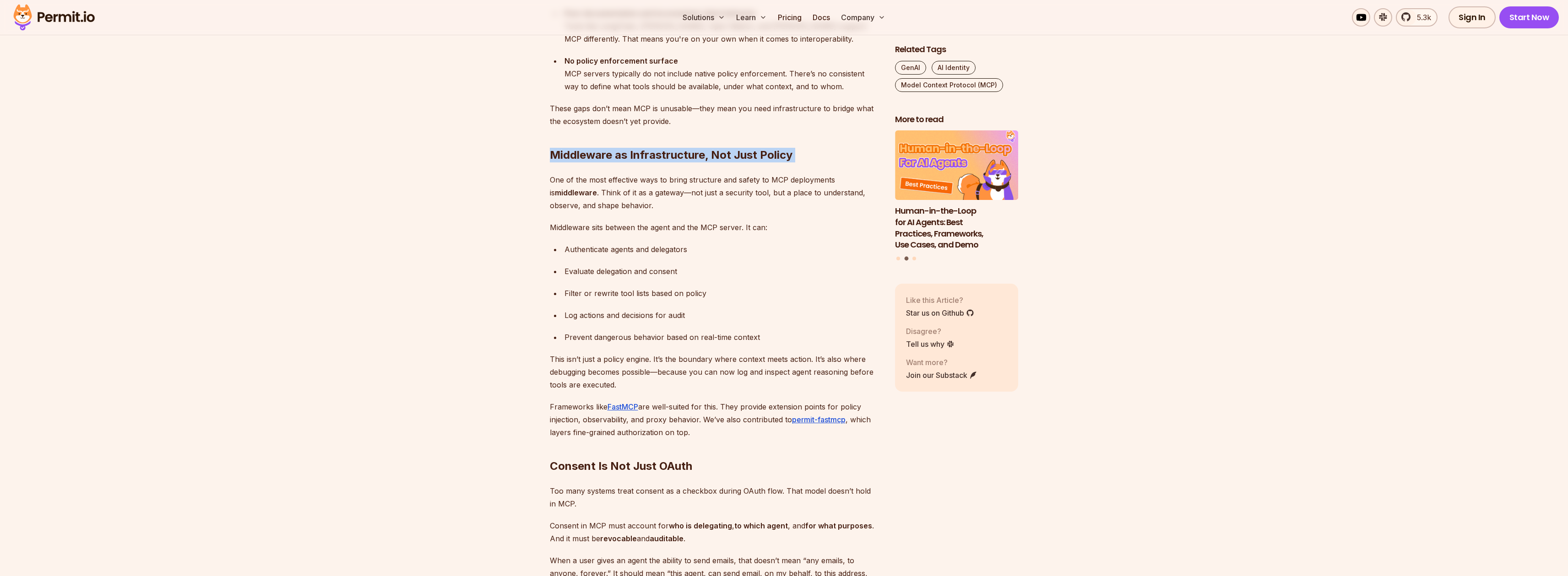
scroll to position [1948, 0]
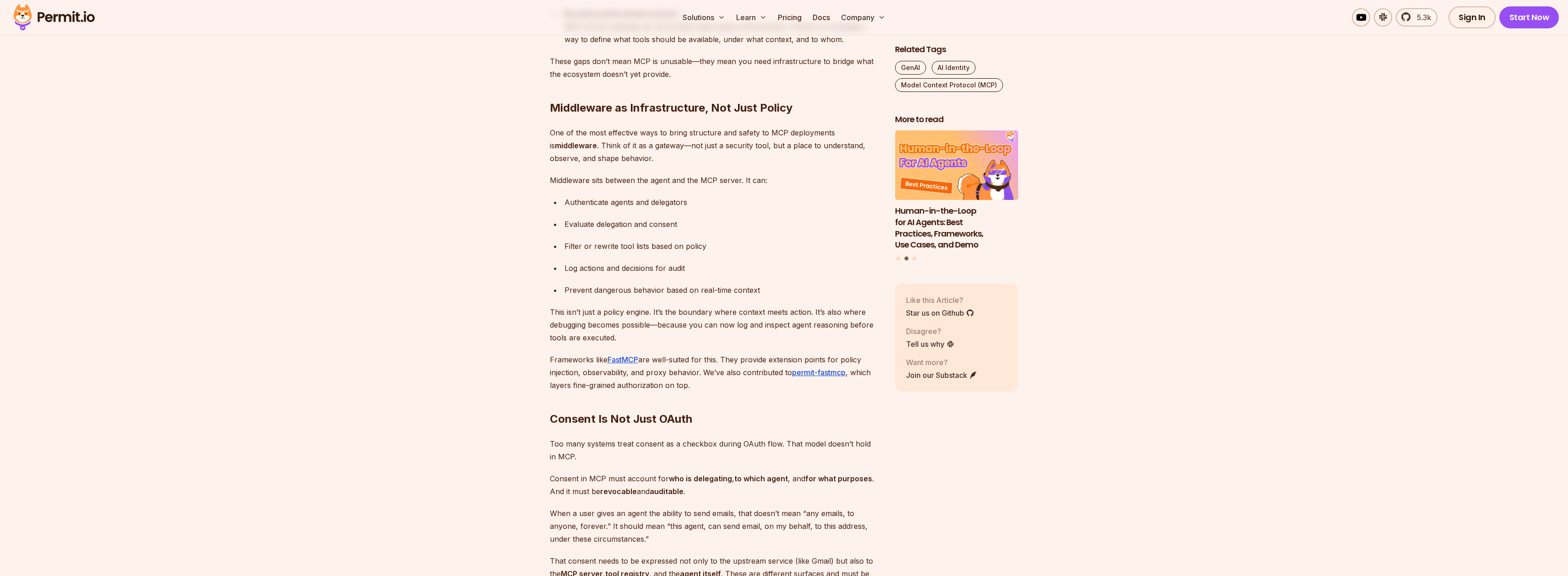
click at [594, 142] on p "One of the most effective ways to bring structure and safety to MCP deployments…" at bounding box center [715, 145] width 331 height 38
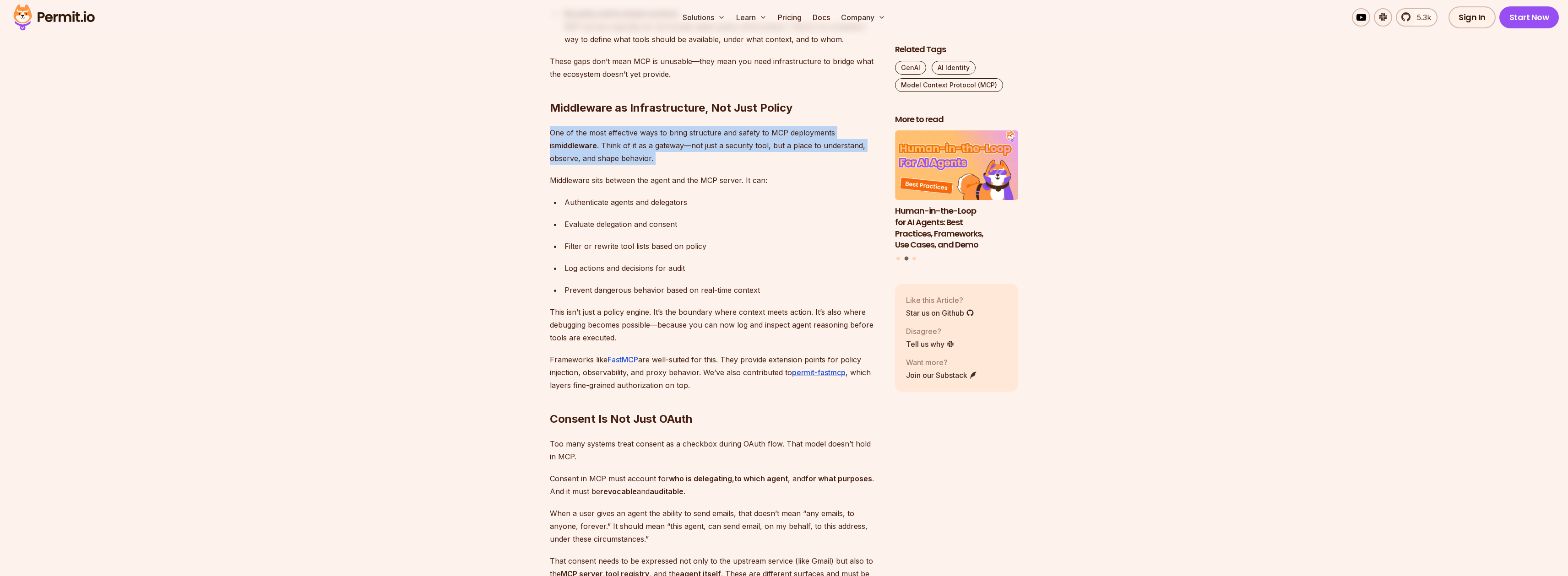
click at [594, 142] on p "One of the most effective ways to bring structure and safety to MCP deployments…" at bounding box center [715, 145] width 331 height 38
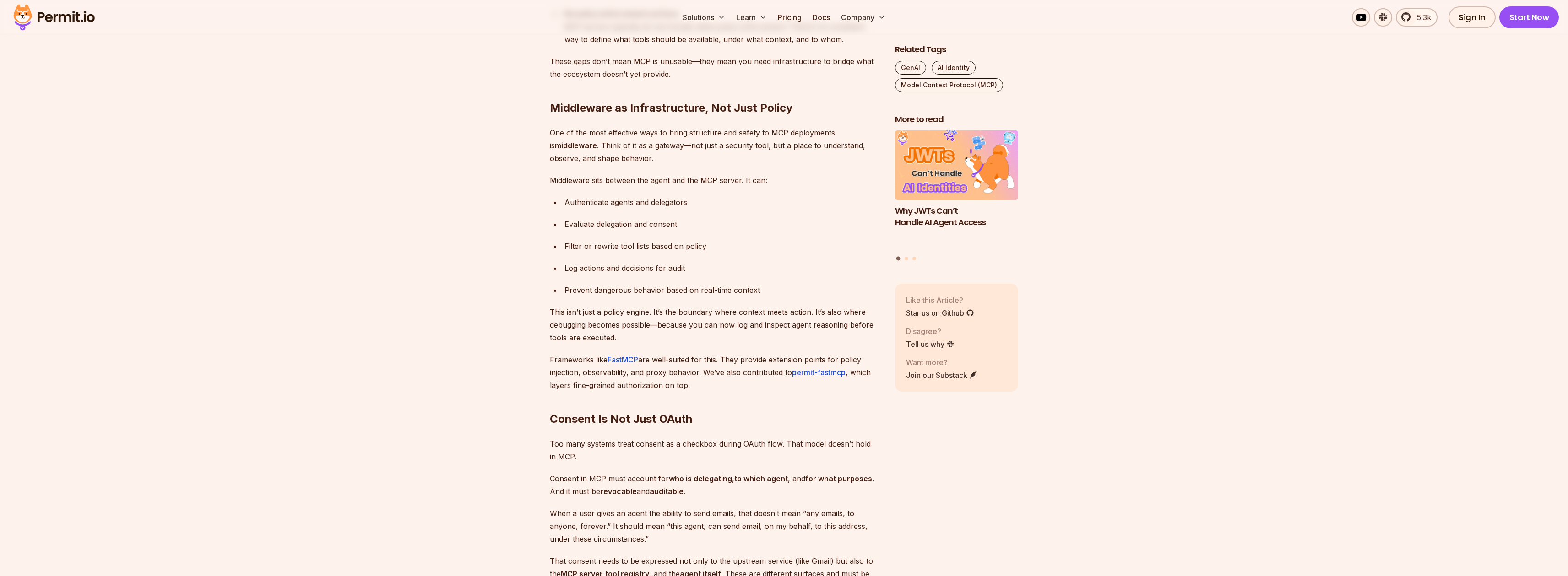
click at [569, 255] on ul "Authenticate agents and delegators Evaluate delegation and consent Filter or re…" at bounding box center [715, 246] width 331 height 100
click at [575, 287] on div "Prevent dangerous behavior based on real-time context" at bounding box center [722, 290] width 316 height 13
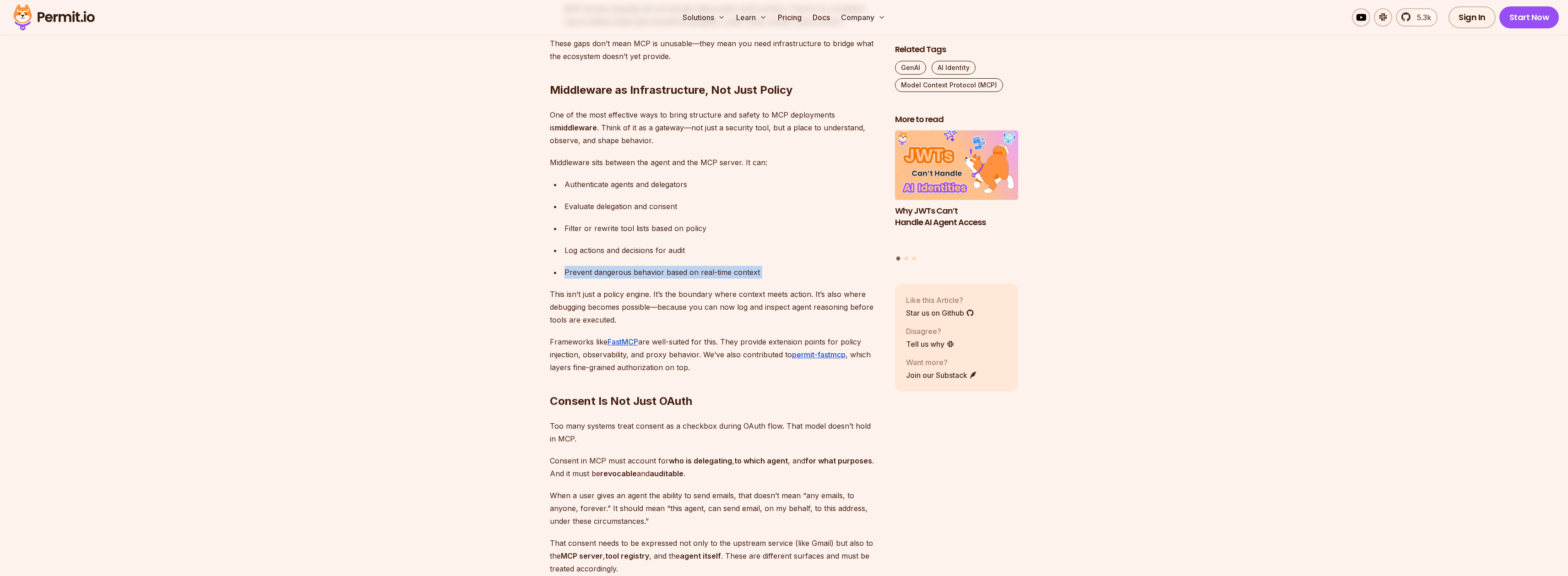
scroll to position [1983, 0]
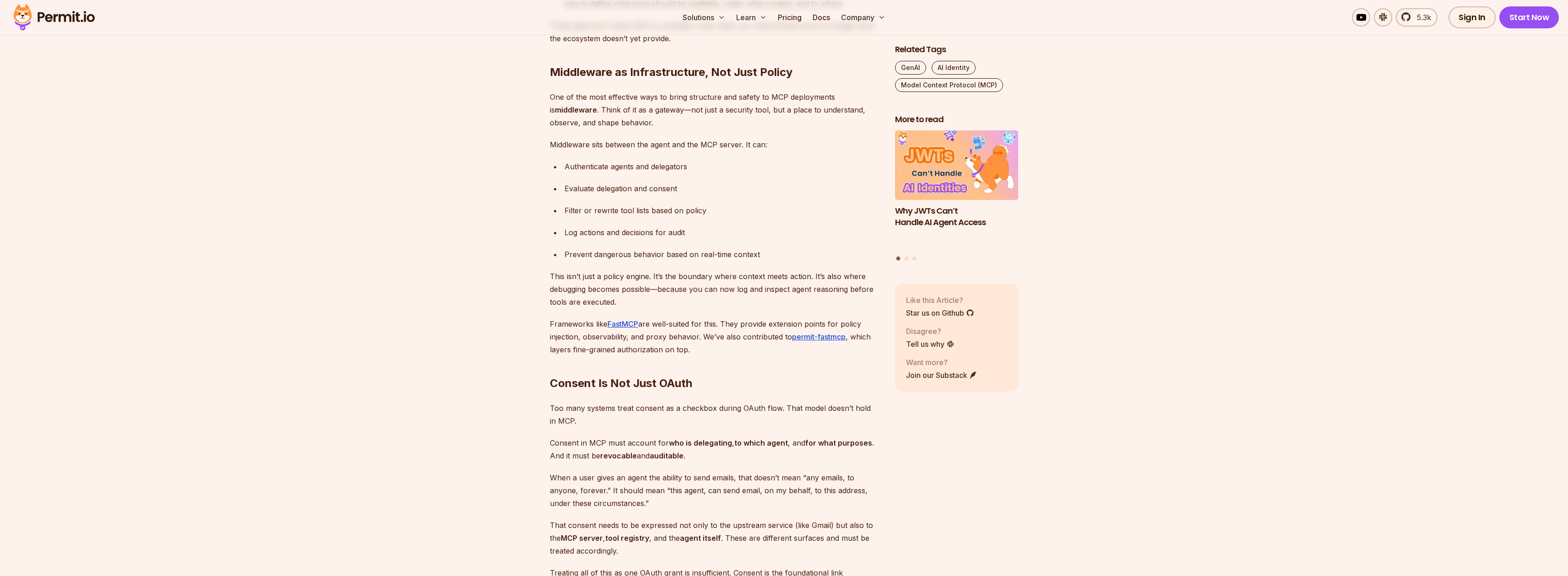
click at [607, 291] on p "This isn’t just a policy engine. It’s the boundary where context meets action. …" at bounding box center [715, 289] width 331 height 38
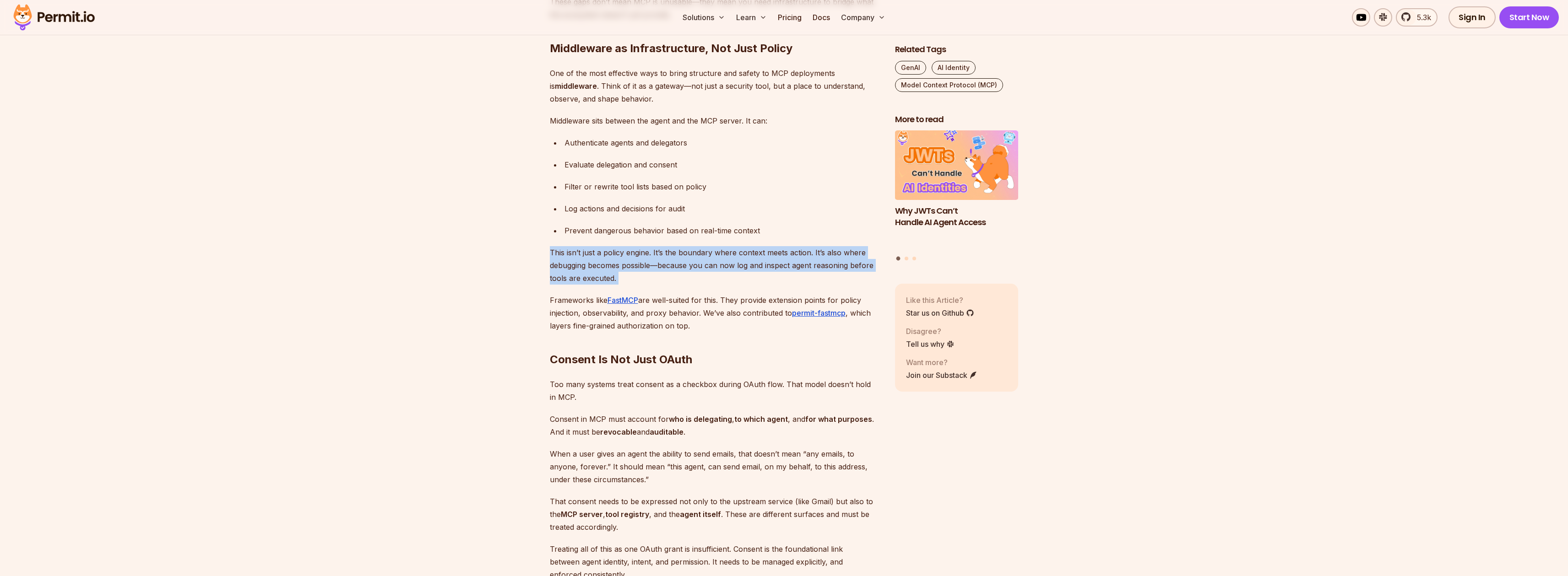
scroll to position [2013, 0]
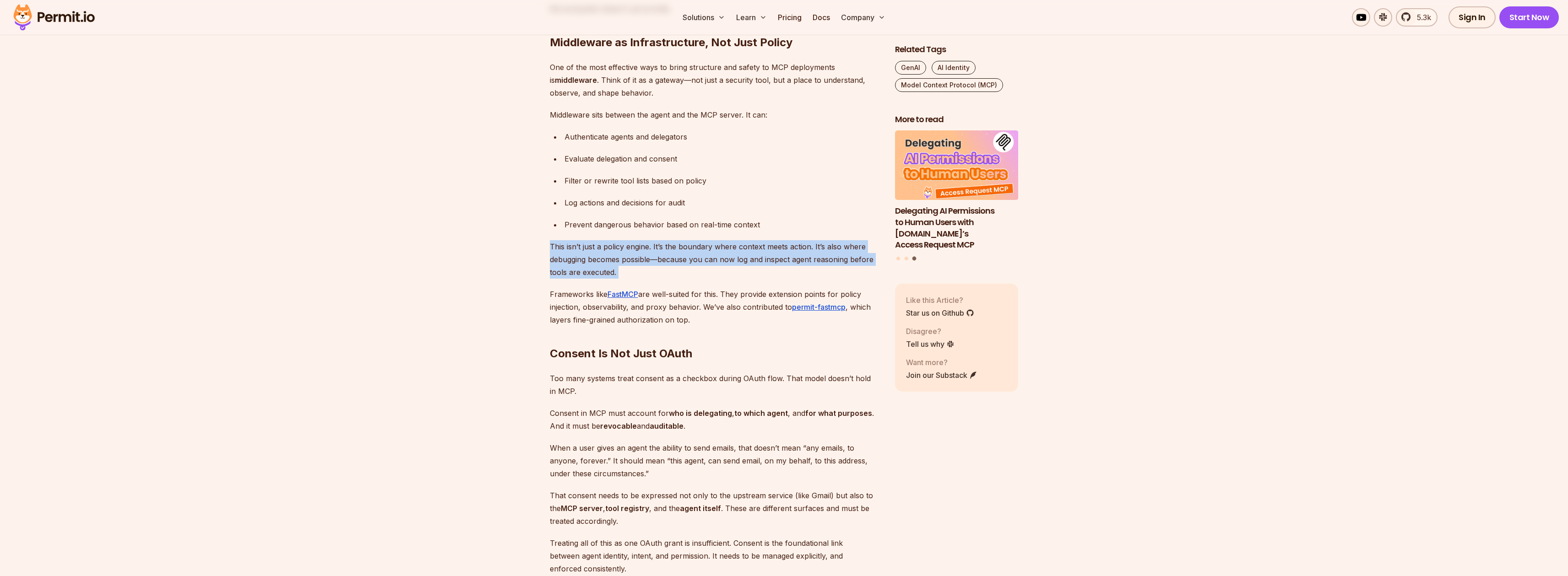
click at [642, 259] on p "This isn’t just a policy engine. It’s the boundary where context meets action. …" at bounding box center [715, 259] width 331 height 38
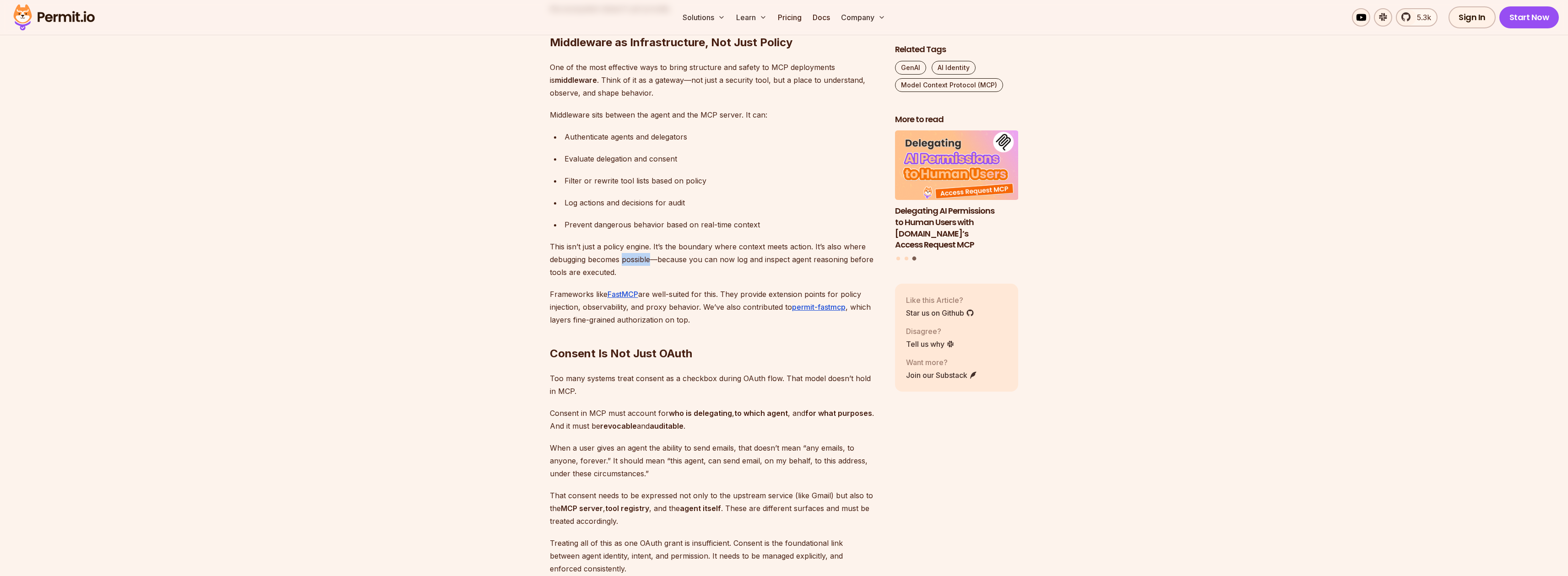
click at [642, 259] on p "This isn’t just a policy engine. It’s the boundary where context meets action. …" at bounding box center [715, 259] width 331 height 38
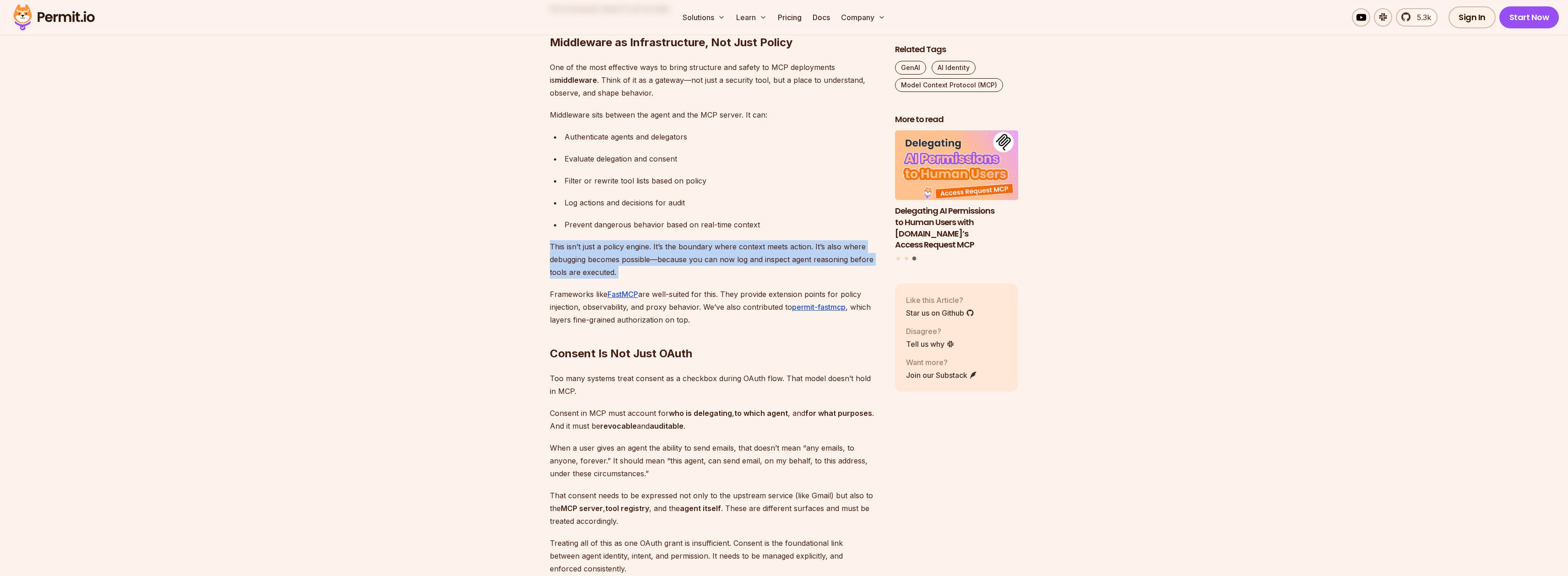
click at [642, 259] on p "This isn’t just a policy engine. It’s the boundary where context meets action. …" at bounding box center [715, 259] width 331 height 38
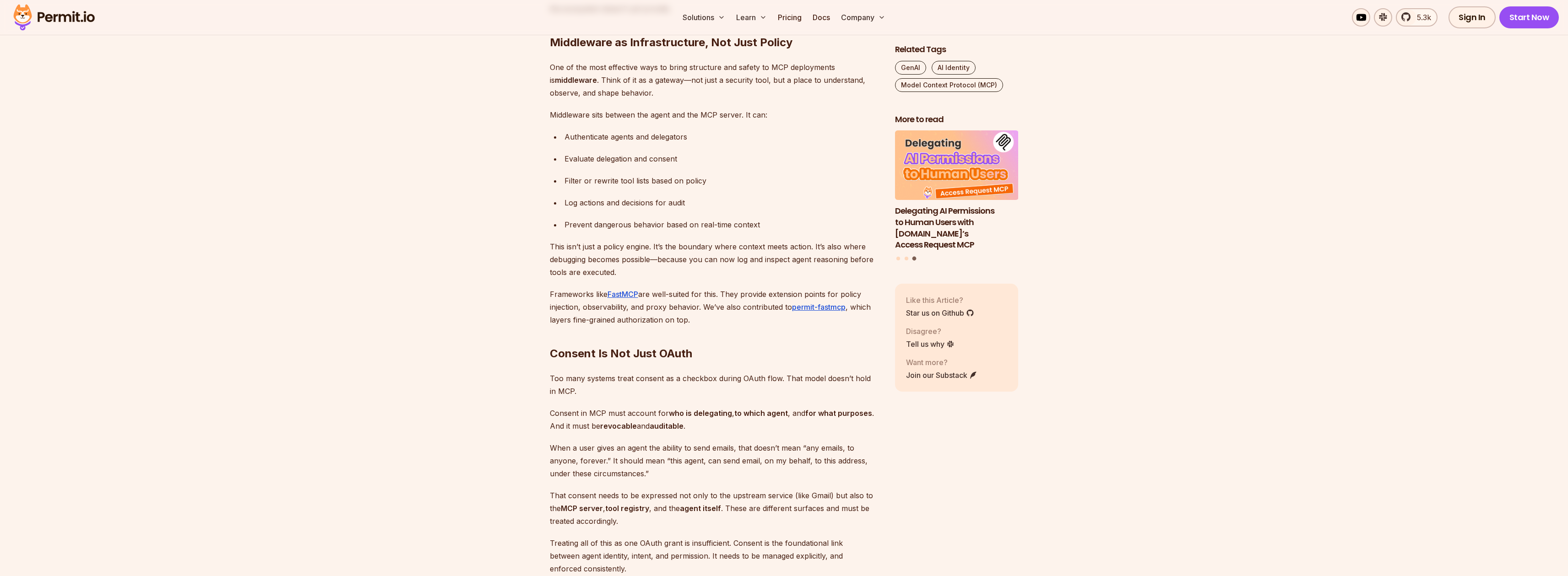
click at [550, 311] on p "Frameworks like FastMCP are well-suited for this. They provide extension points…" at bounding box center [715, 307] width 331 height 38
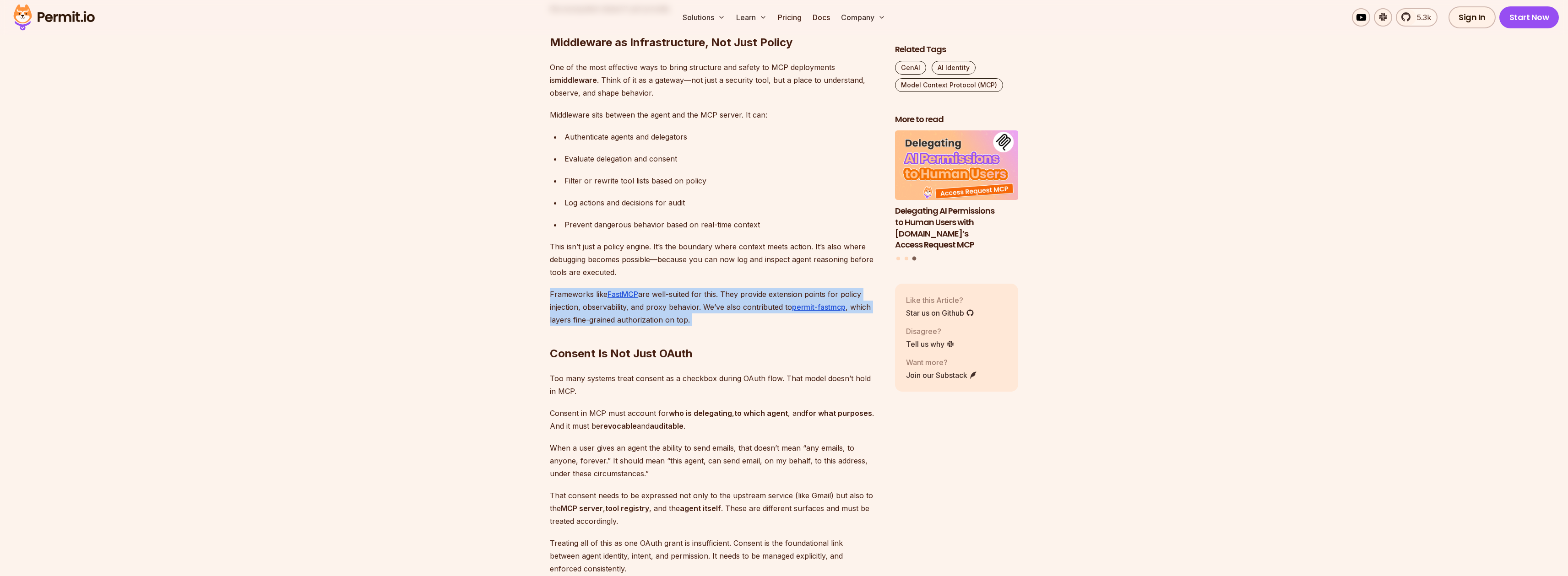
click at [550, 311] on p "Frameworks like FastMCP are well-suited for this. They provide extension points…" at bounding box center [715, 307] width 331 height 38
click at [578, 317] on p "Frameworks like FastMCP are well-suited for this. They provide extension points…" at bounding box center [715, 307] width 331 height 38
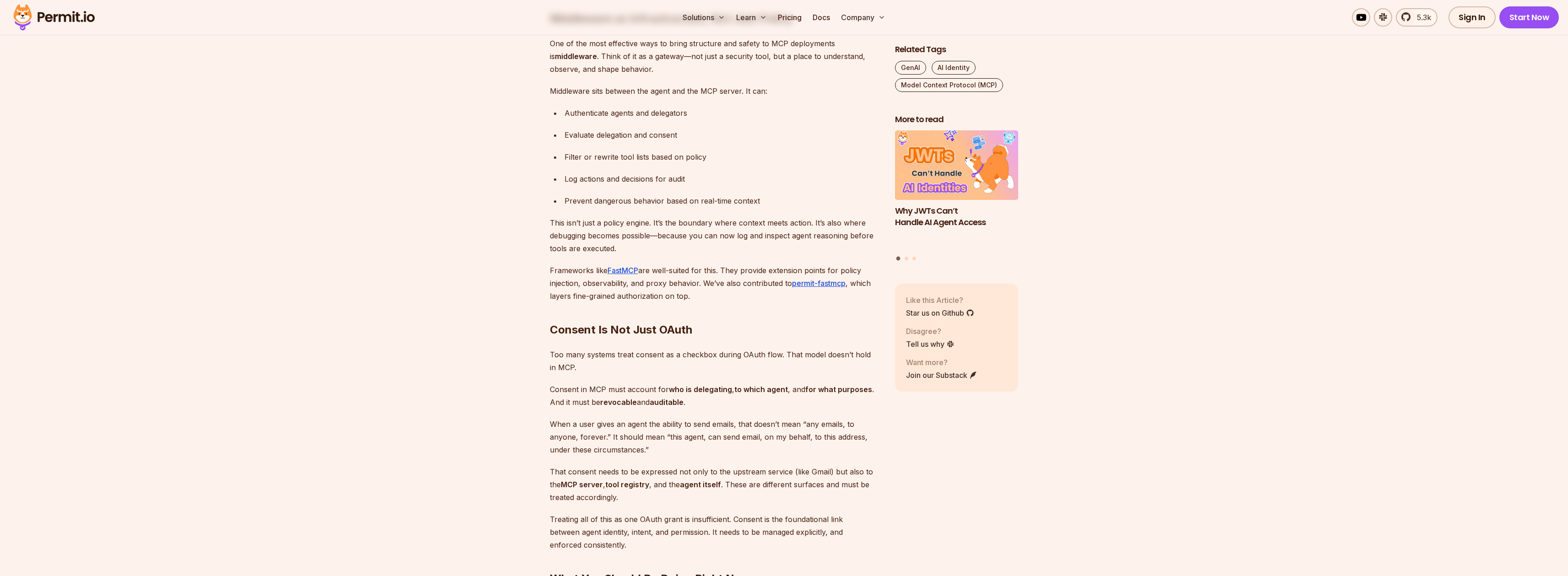
scroll to position [2042, 0]
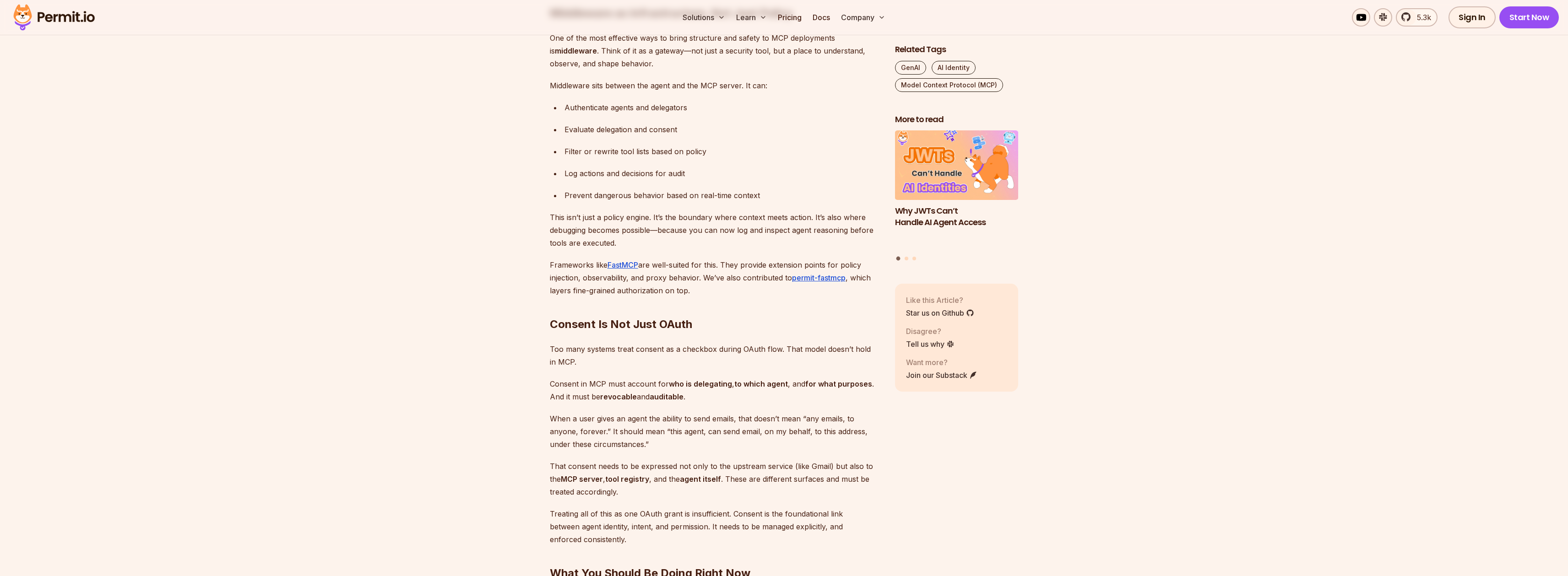
click at [575, 266] on p "Frameworks like FastMCP are well-suited for this. They provide extension points…" at bounding box center [715, 277] width 331 height 38
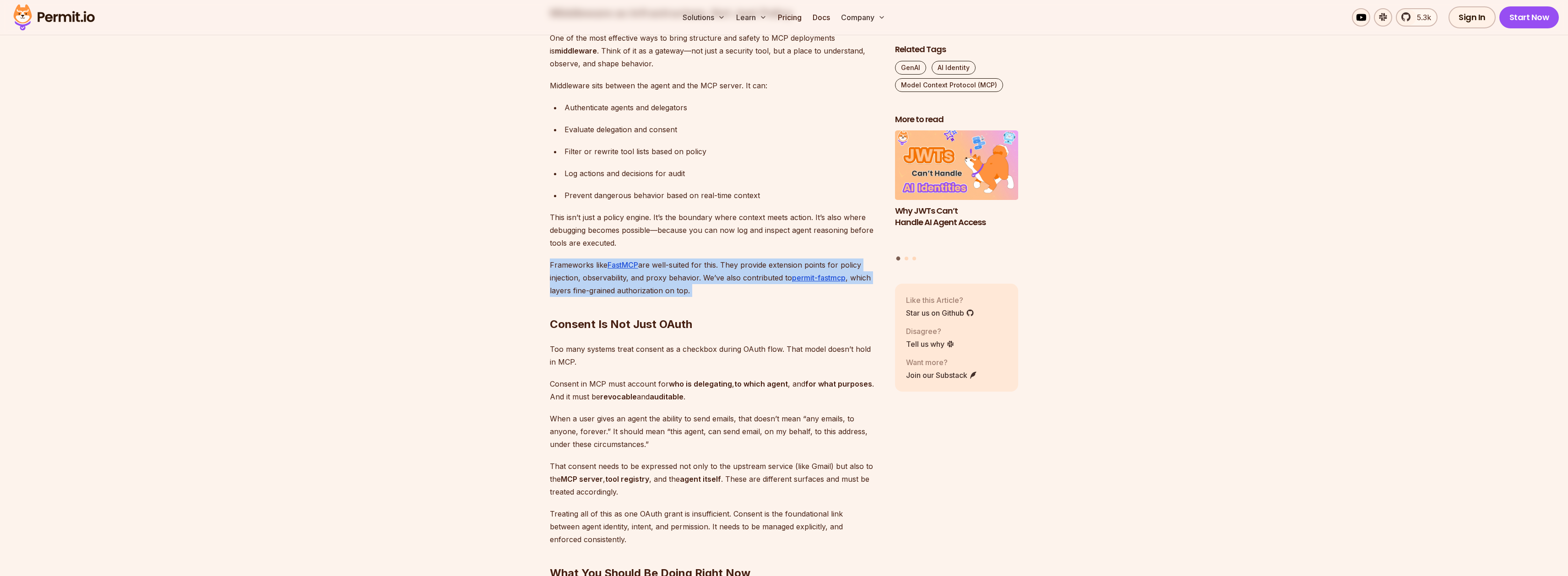
click at [575, 266] on p "Frameworks like FastMCP are well-suited for this. They provide extension points…" at bounding box center [715, 277] width 331 height 38
click at [727, 280] on p "Frameworks like FastMCP are well-suited for this. They provide extension points…" at bounding box center [715, 277] width 331 height 38
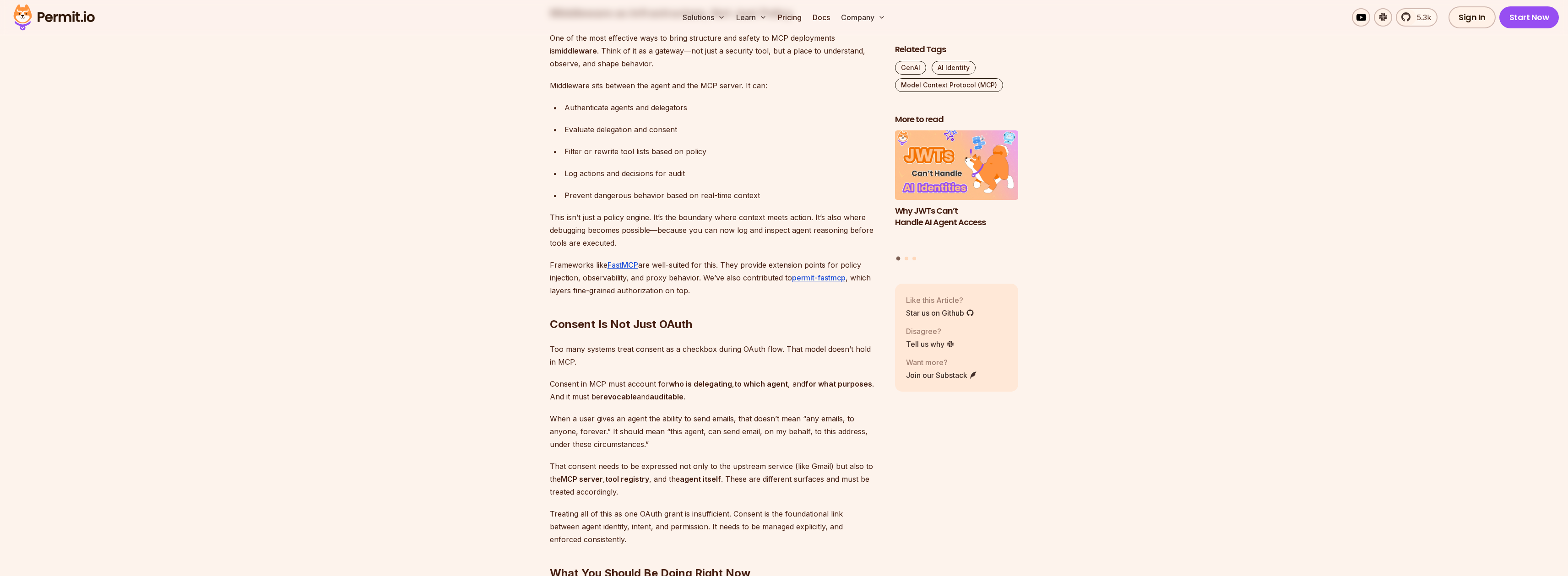
click at [727, 280] on p "Frameworks like FastMCP are well-suited for this. They provide extension points…" at bounding box center [715, 277] width 331 height 38
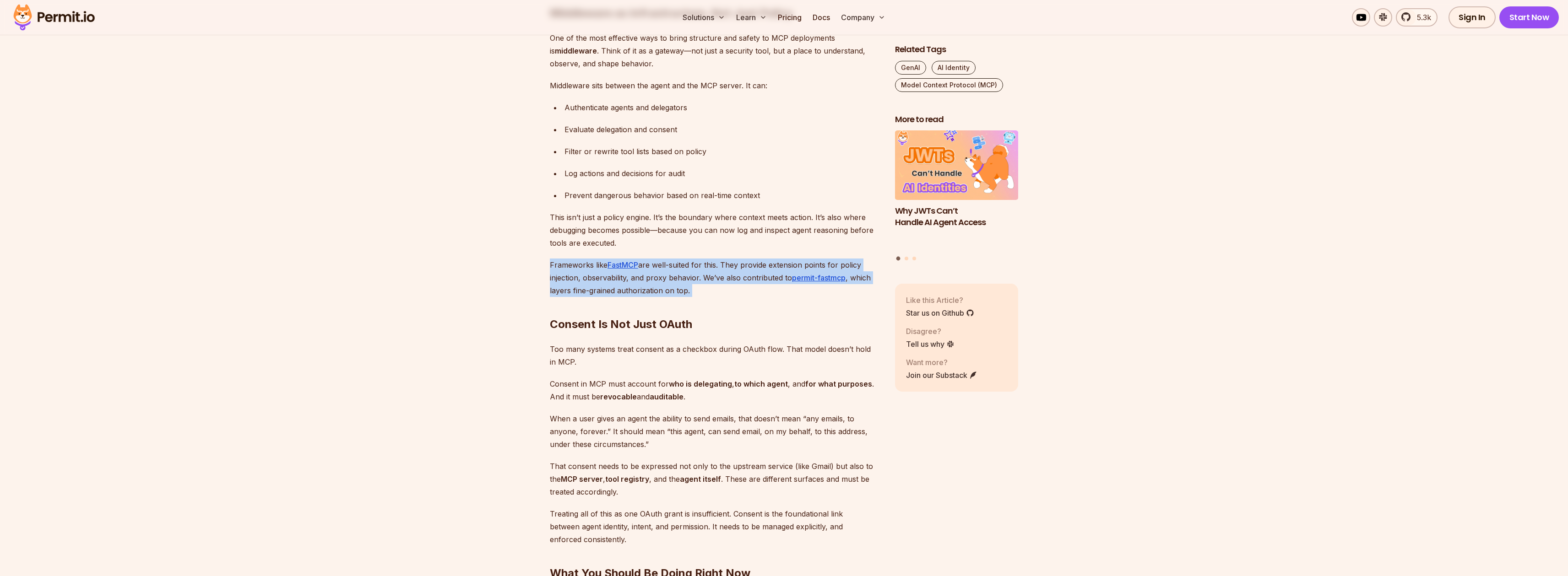
click at [727, 280] on p "Frameworks like FastMCP are well-suited for this. They provide extension points…" at bounding box center [715, 277] width 331 height 38
click at [712, 282] on p "Frameworks like FastMCP are well-suited for this. They provide extension points…" at bounding box center [715, 277] width 331 height 38
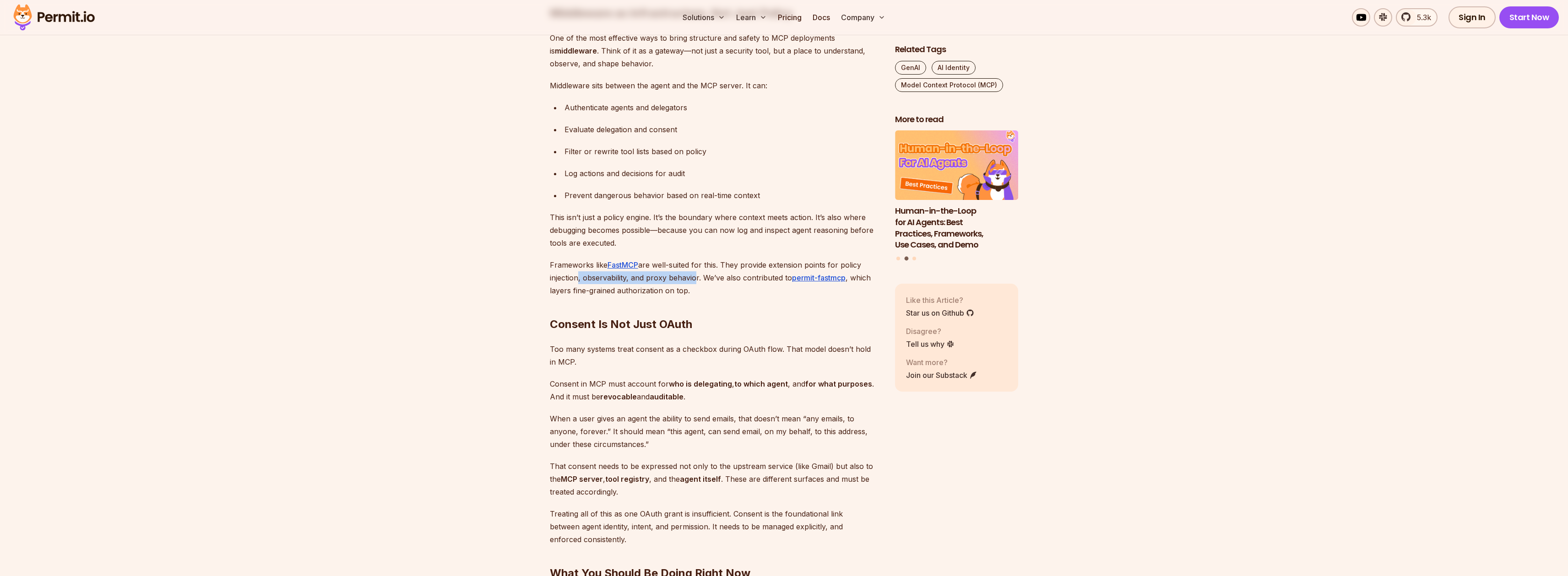
drag, startPoint x: 573, startPoint y: 277, endPoint x: 692, endPoint y: 281, distance: 119.1
click at [692, 281] on p "Frameworks like FastMCP are well-suited for this. They provide extension points…" at bounding box center [715, 277] width 331 height 38
click at [723, 280] on p "Frameworks like FastMCP are well-suited for this. They provide extension points…" at bounding box center [715, 277] width 331 height 38
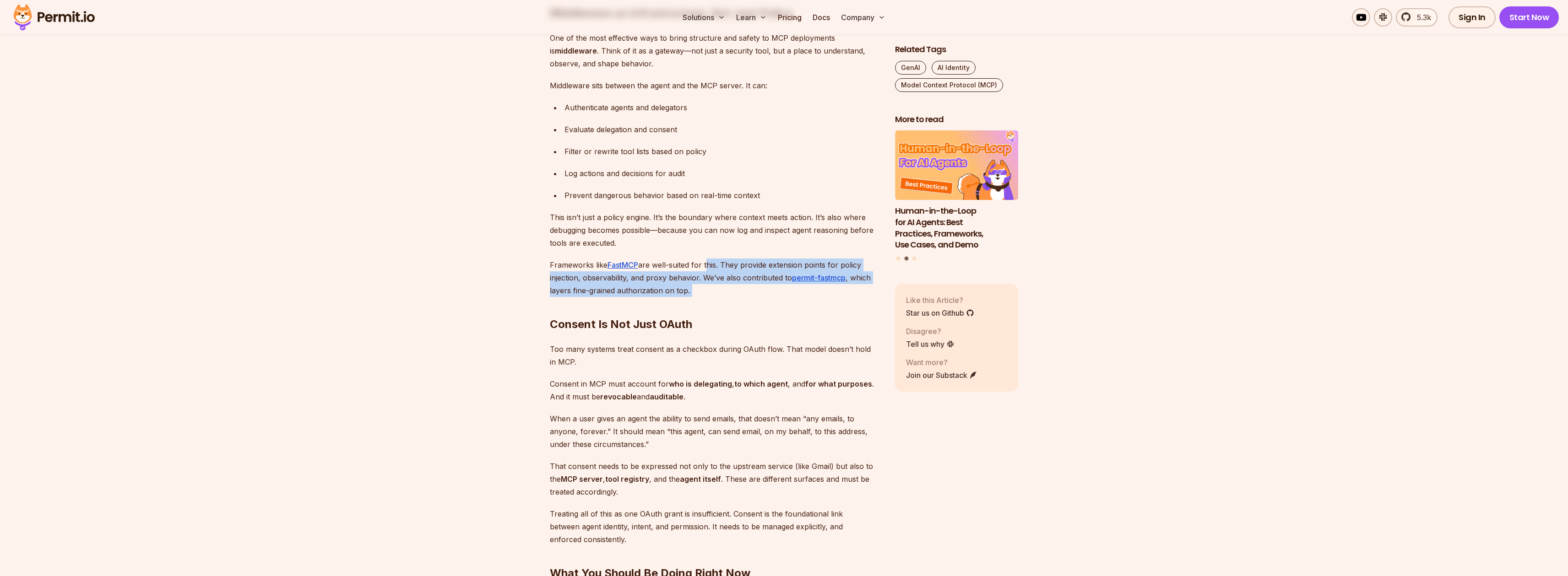
drag, startPoint x: 727, startPoint y: 287, endPoint x: 705, endPoint y: 263, distance: 32.6
click at [703, 272] on p "Frameworks like FastMCP are well-suited for this. They provide extension points…" at bounding box center [715, 277] width 331 height 38
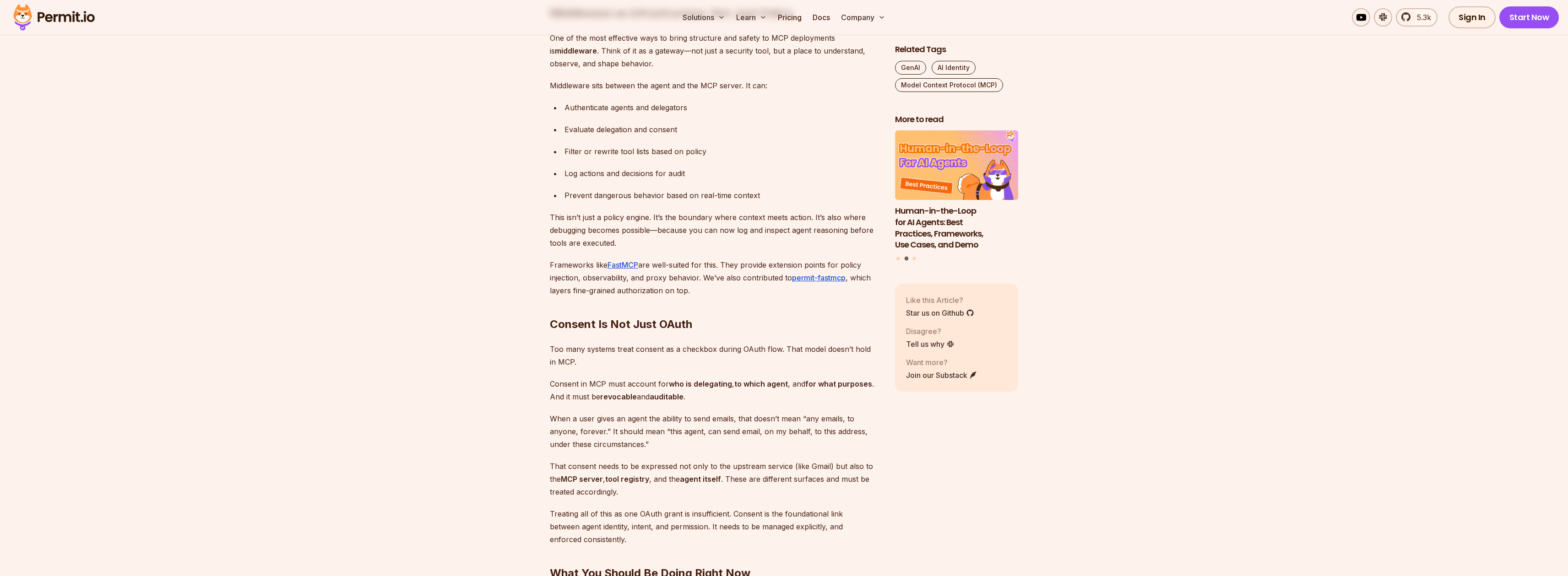
click at [557, 287] on p "Frameworks like FastMCP are well-suited for this. They provide extension points…" at bounding box center [715, 277] width 331 height 38
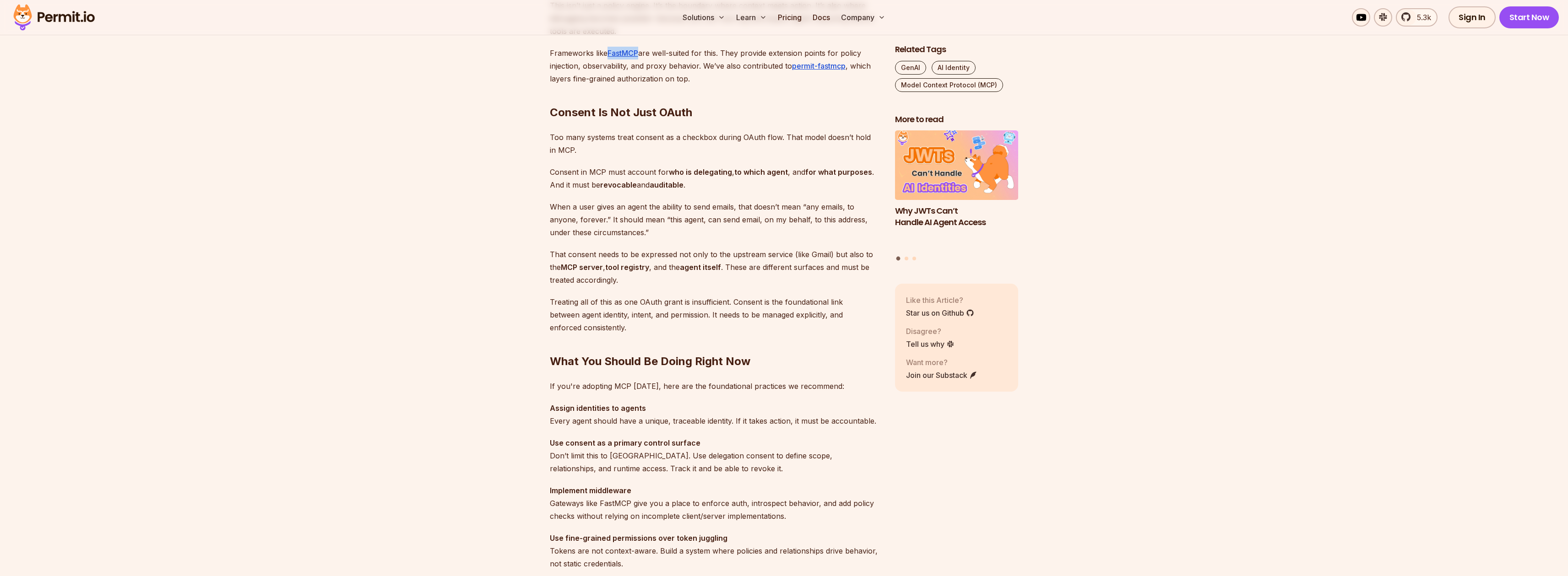
scroll to position [2249, 0]
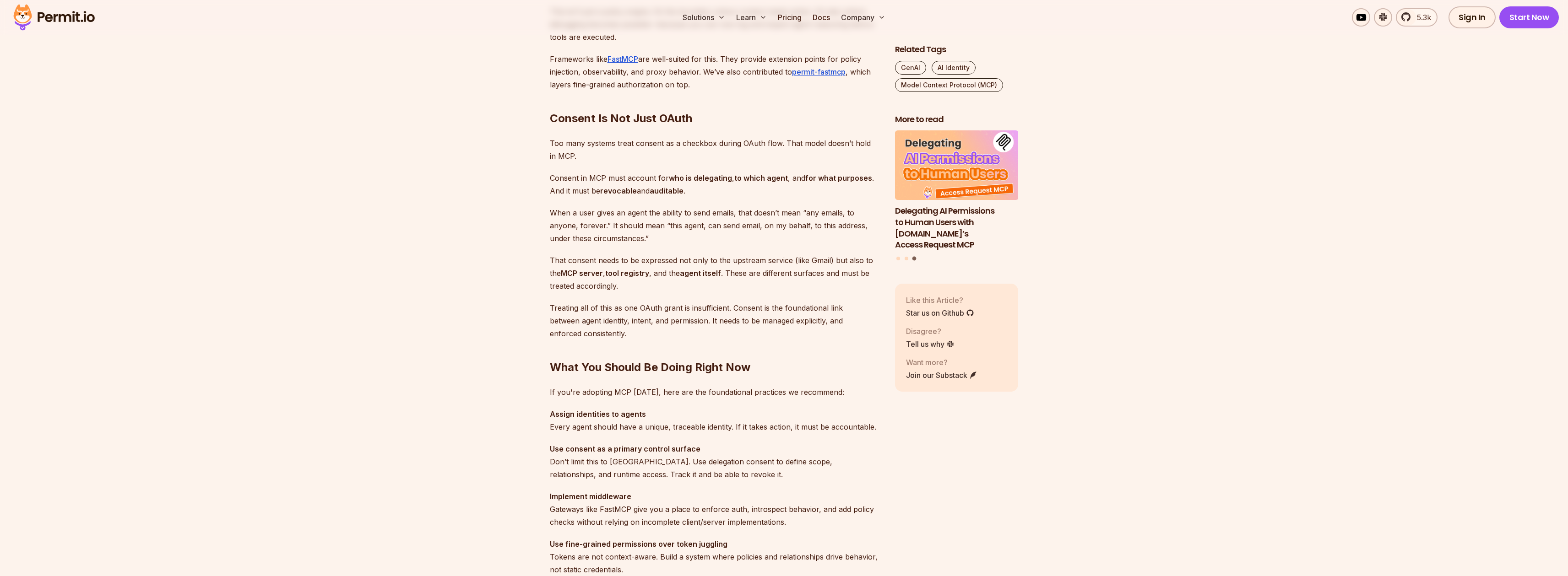
click at [774, 97] on h2 "Consent Is Not Just OAuth" at bounding box center [715, 100] width 331 height 51
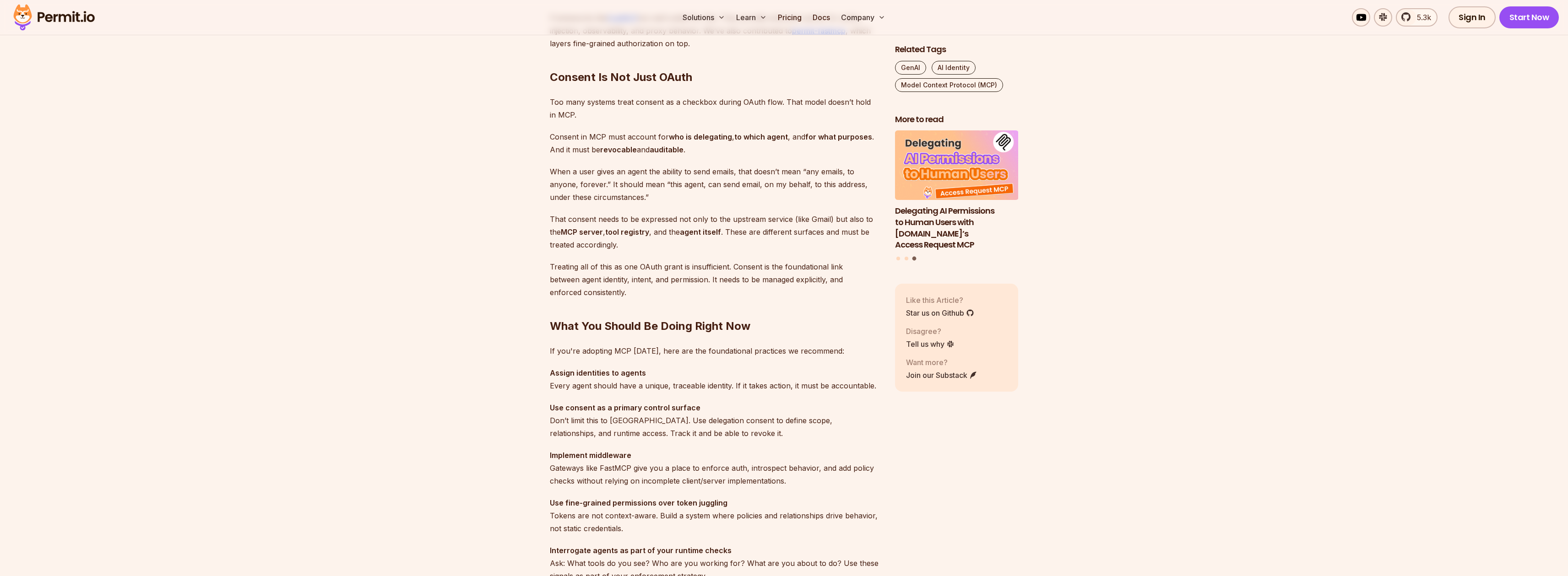
scroll to position [2295, 0]
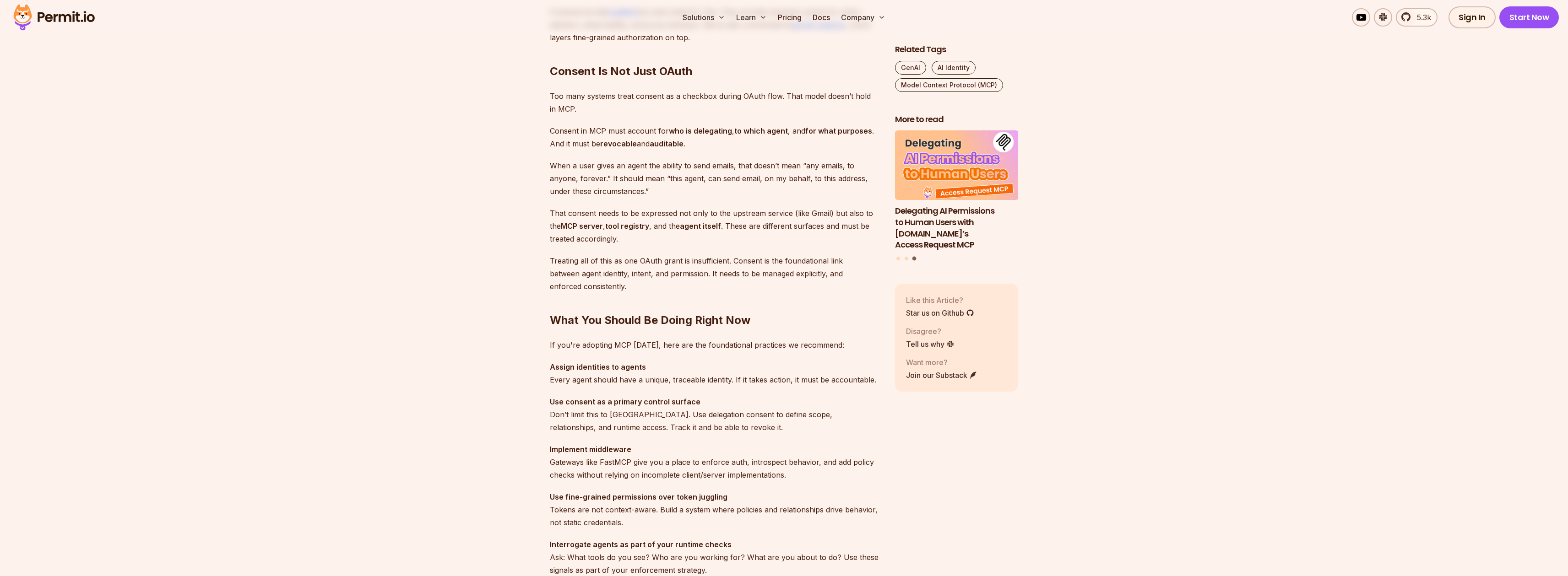
click at [645, 91] on p "Too many systems treat consent as a checkbox during OAuth flow. That model does…" at bounding box center [715, 102] width 331 height 26
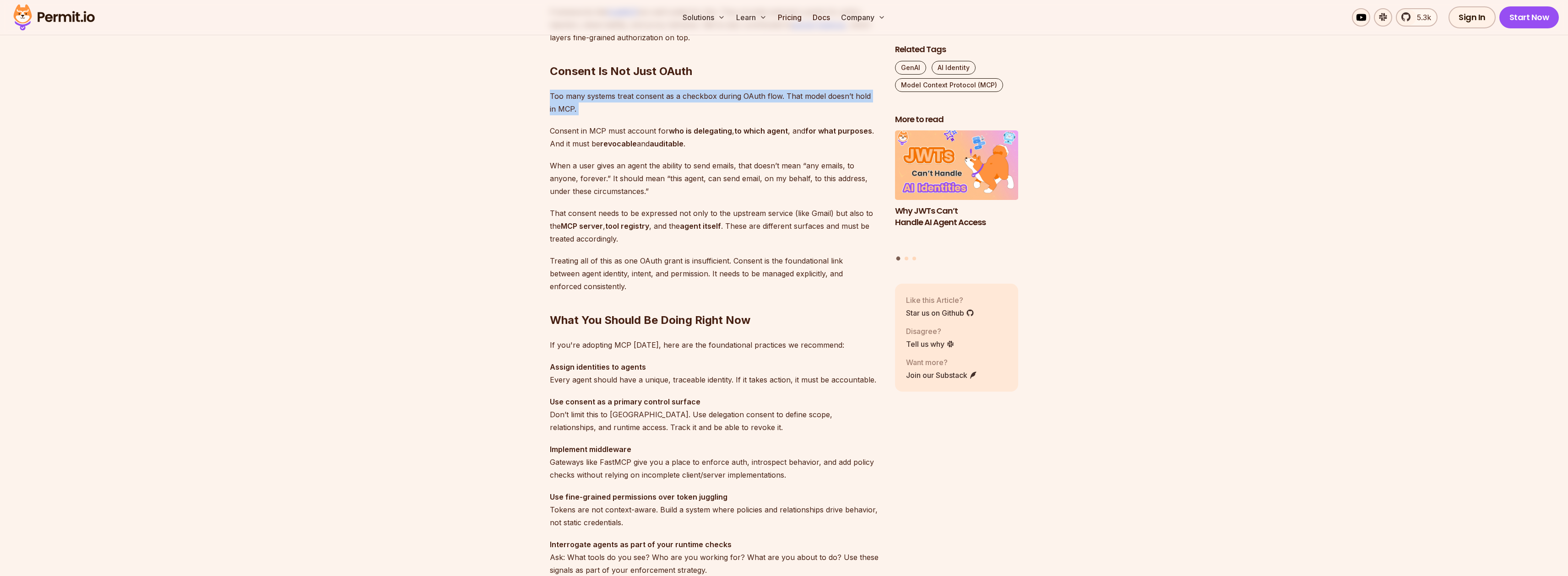
scroll to position [2302, 0]
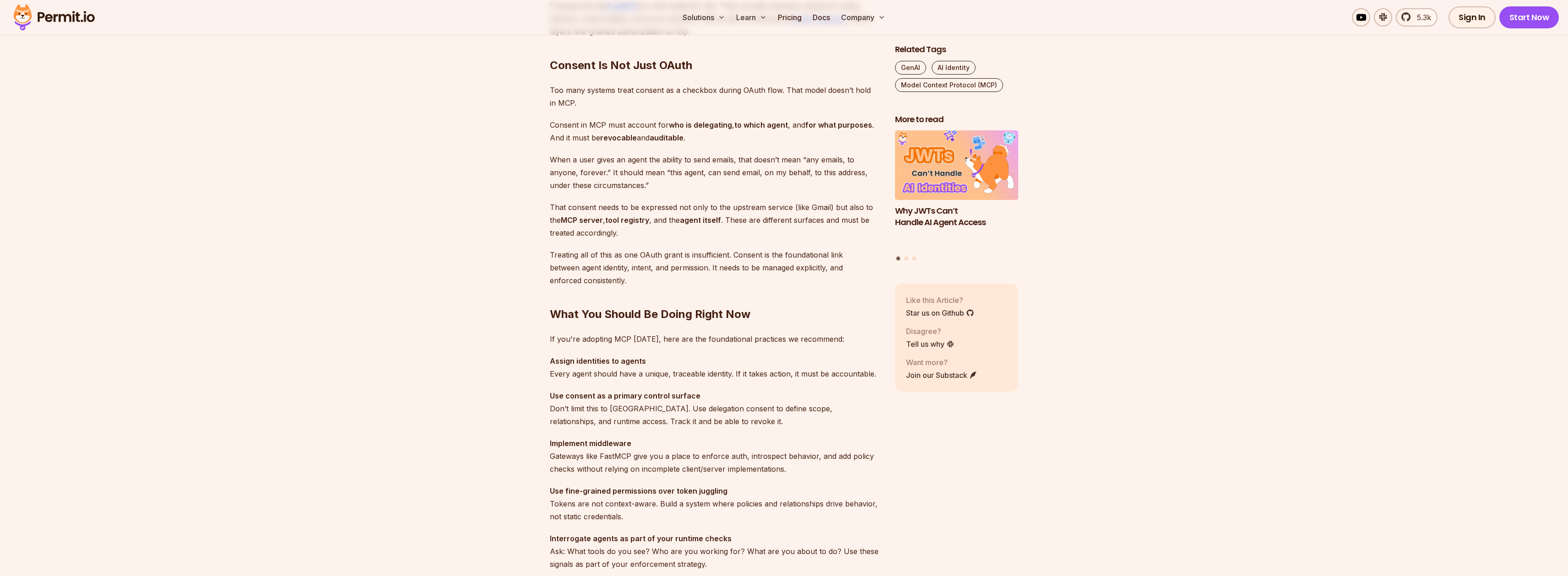
click at [643, 134] on p "Consent in MCP must account for who is delegating , to which agent , and for wh…" at bounding box center [715, 131] width 331 height 26
click at [734, 138] on p "Consent in MCP must account for who is delegating , to which agent , and for wh…" at bounding box center [715, 131] width 331 height 26
click at [733, 136] on p "Consent in MCP must account for who is delegating , to which agent , and for wh…" at bounding box center [715, 131] width 331 height 26
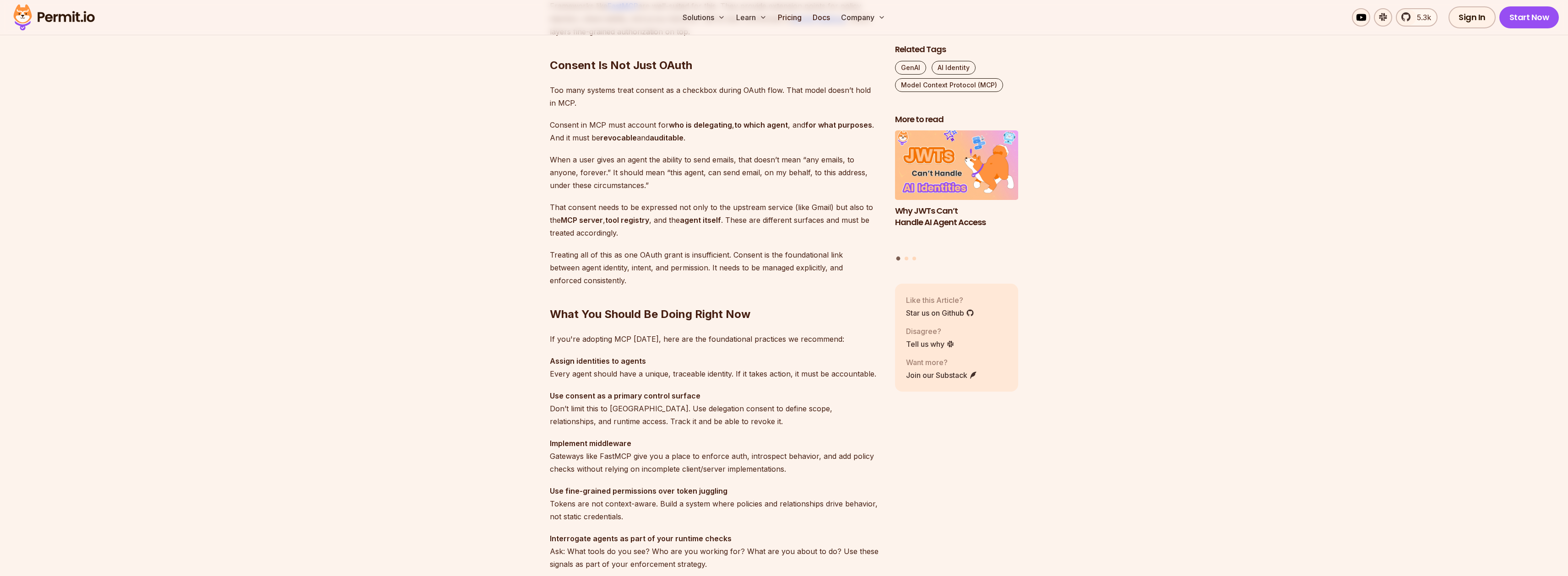
click at [733, 136] on p "Consent in MCP must account for who is delegating , to which agent , and for wh…" at bounding box center [715, 131] width 331 height 26
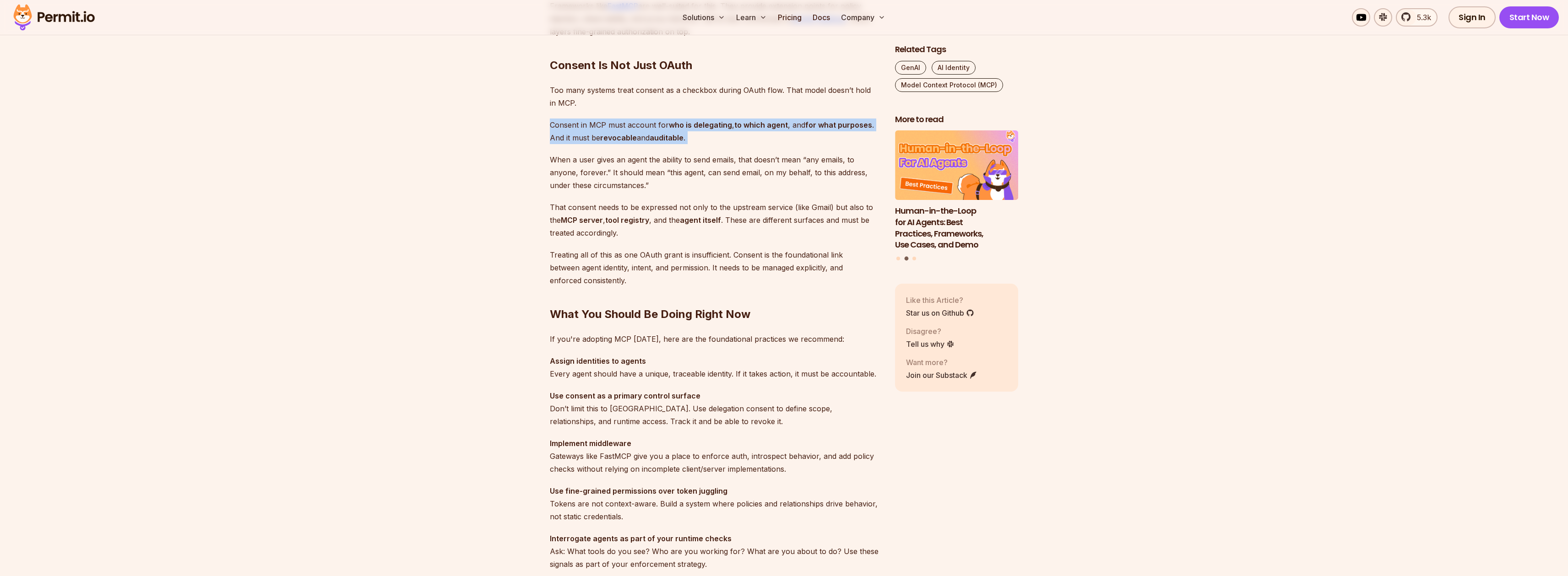
click at [733, 136] on p "Consent in MCP must account for who is delegating , to which agent , and for wh…" at bounding box center [715, 131] width 331 height 26
click at [733, 136] on p "Consent in MCP must account for who is delegating , to which agent , and for wh…" at bounding box center [715, 131] width 331 height 26
click at [684, 213] on p "That consent needs to be expressed not only to the upstream service (like Gmail…" at bounding box center [715, 220] width 331 height 38
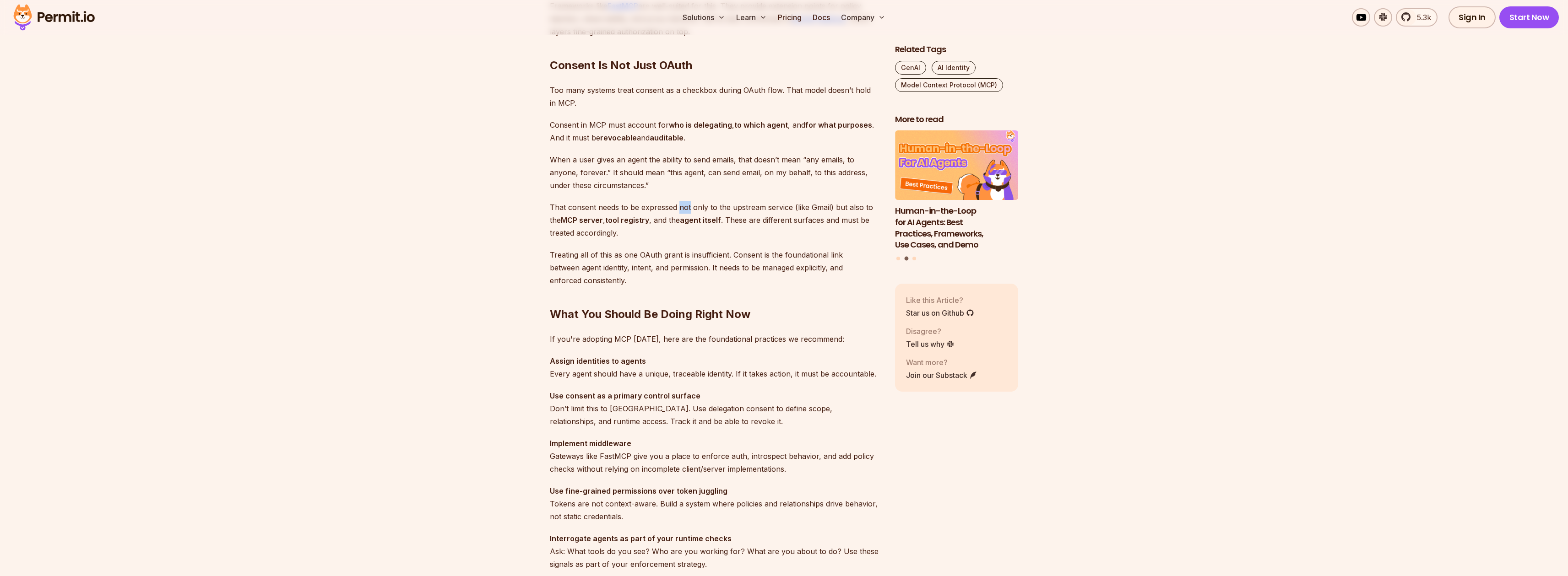
click at [684, 213] on p "That consent needs to be expressed not only to the upstream service (like Gmail…" at bounding box center [715, 220] width 331 height 38
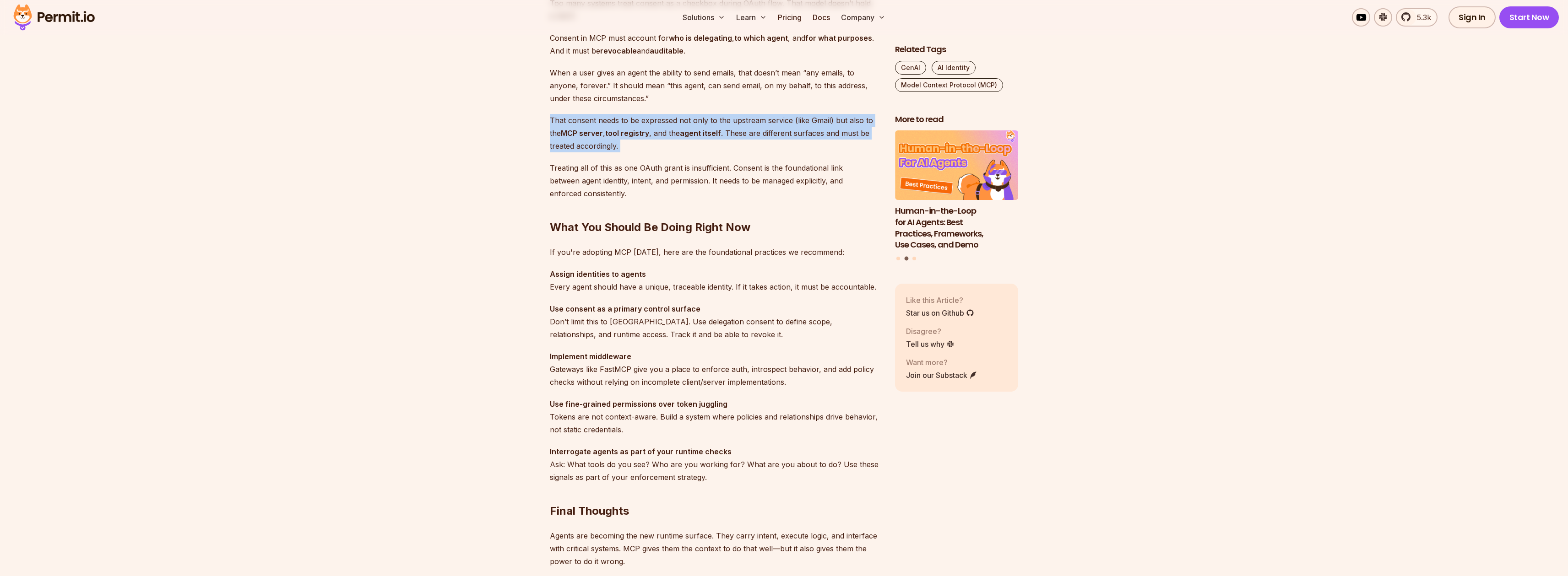
scroll to position [2395, 0]
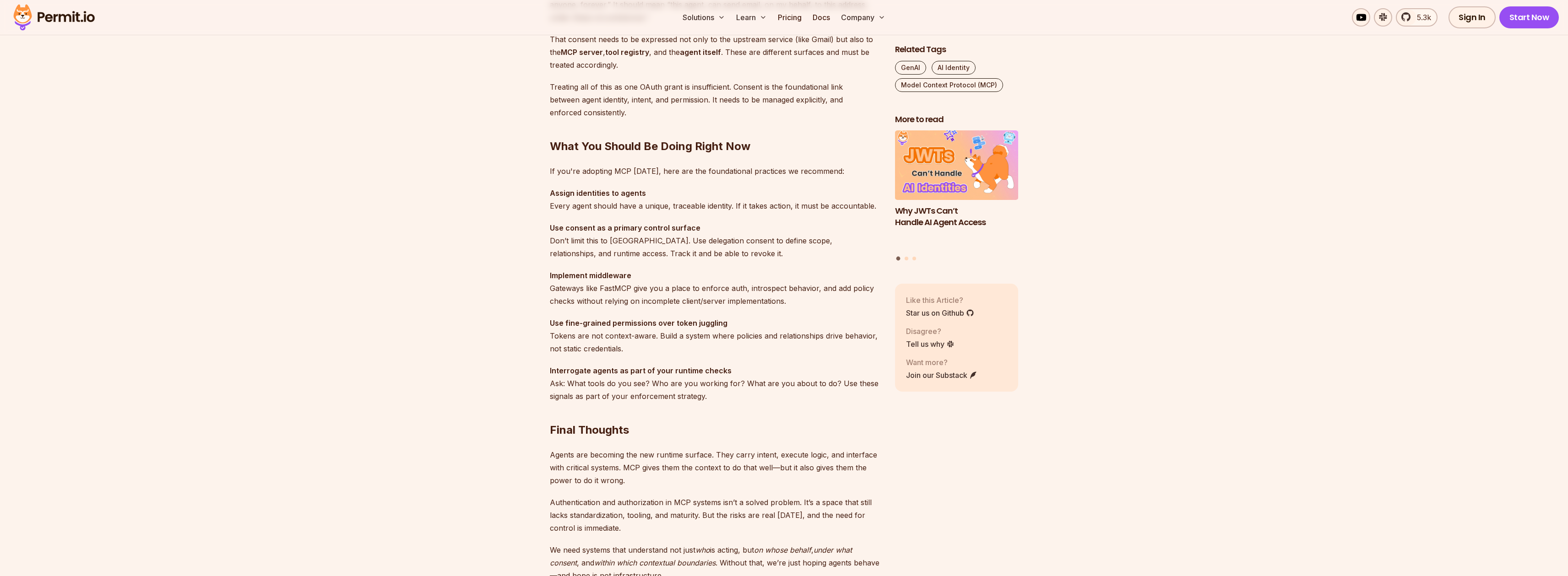
scroll to position [2464, 0]
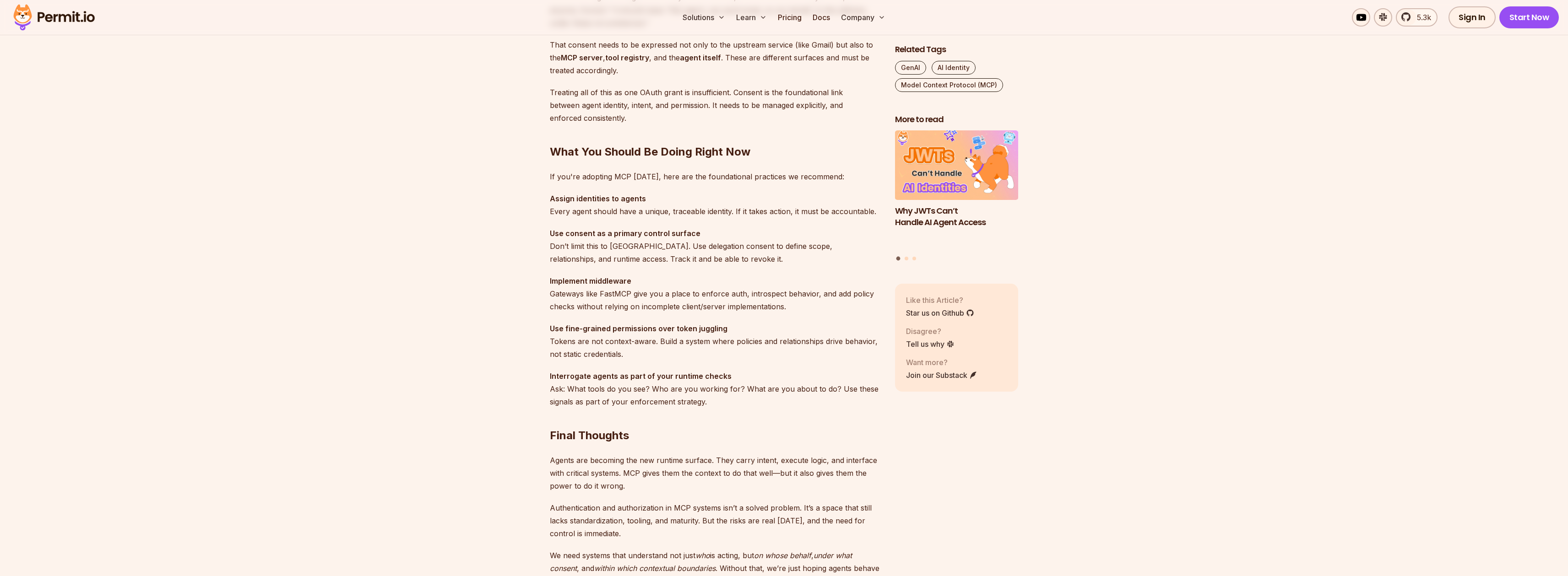
click at [579, 180] on p "If you're adopting MCP [DATE], here are the foundational practices we recommend:" at bounding box center [715, 176] width 331 height 13
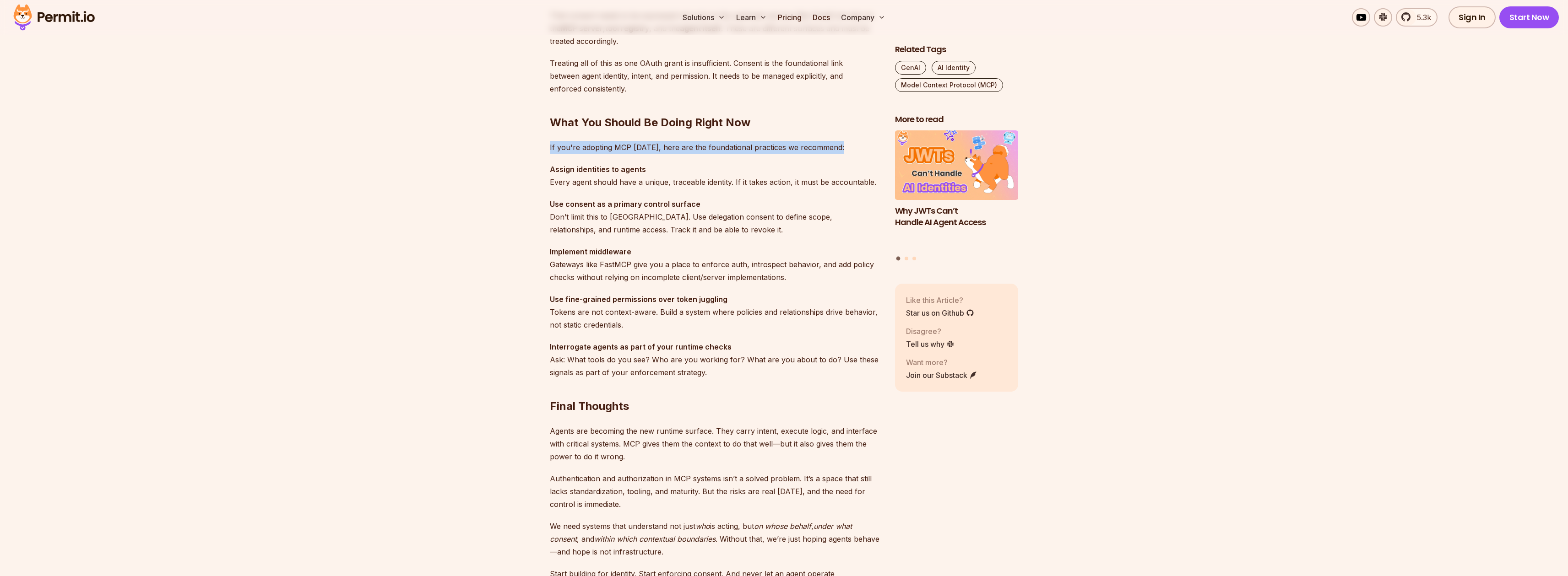
scroll to position [2505, 0]
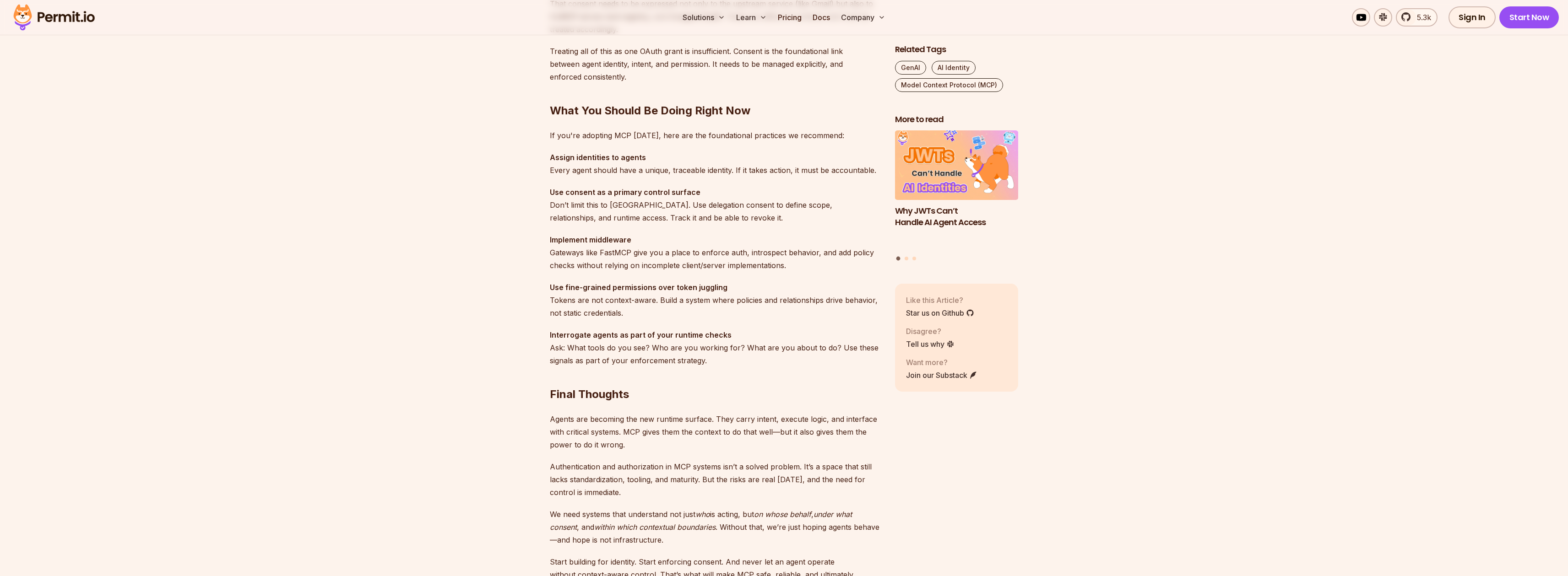
click at [579, 171] on p "Assign identities to agents Every agent should have a unique, traceable identit…" at bounding box center [715, 164] width 331 height 26
click at [682, 175] on p "Assign identities to agents Every agent should have a unique, traceable identit…" at bounding box center [715, 164] width 331 height 26
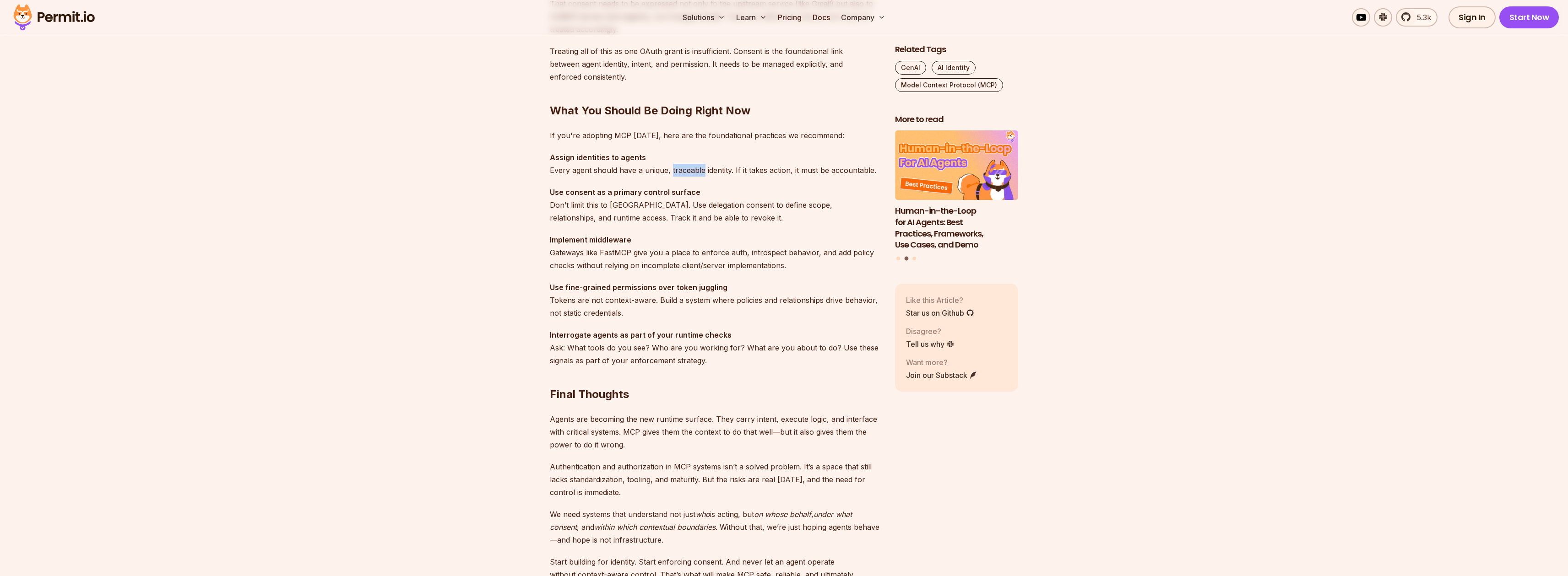
click at [682, 175] on p "Assign identities to agents Every agent should have a unique, traceable identit…" at bounding box center [715, 164] width 331 height 26
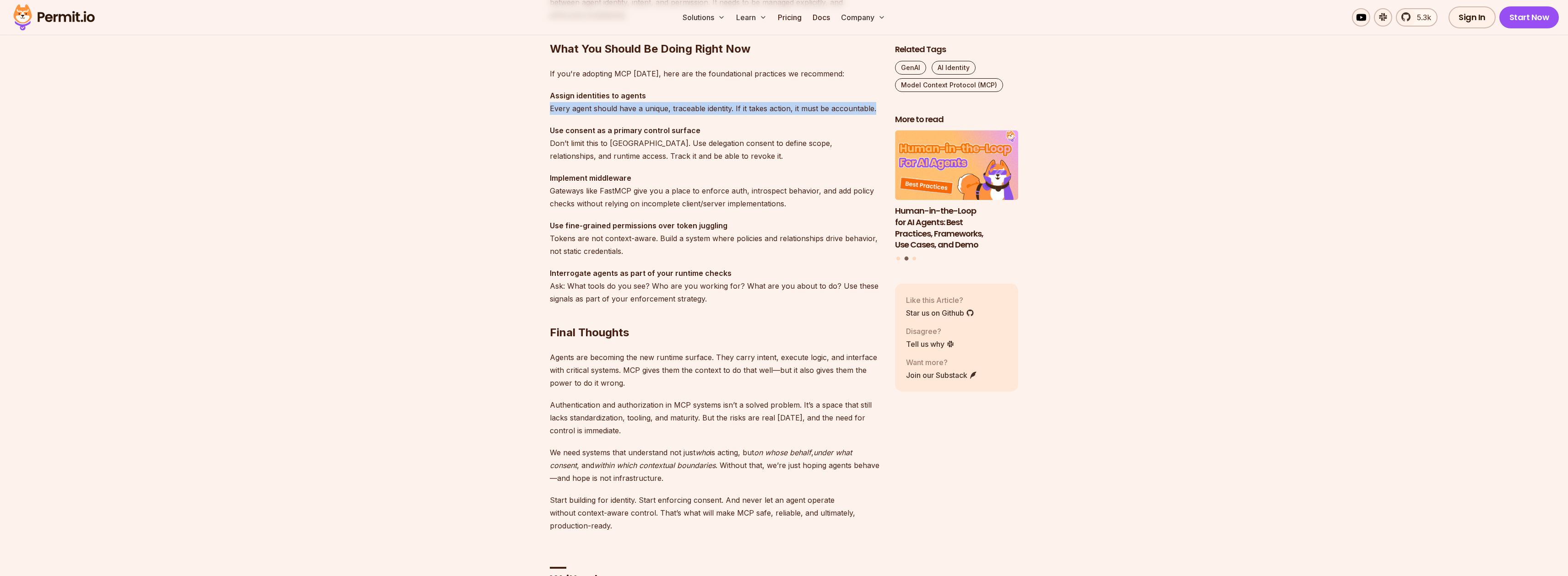
scroll to position [2573, 0]
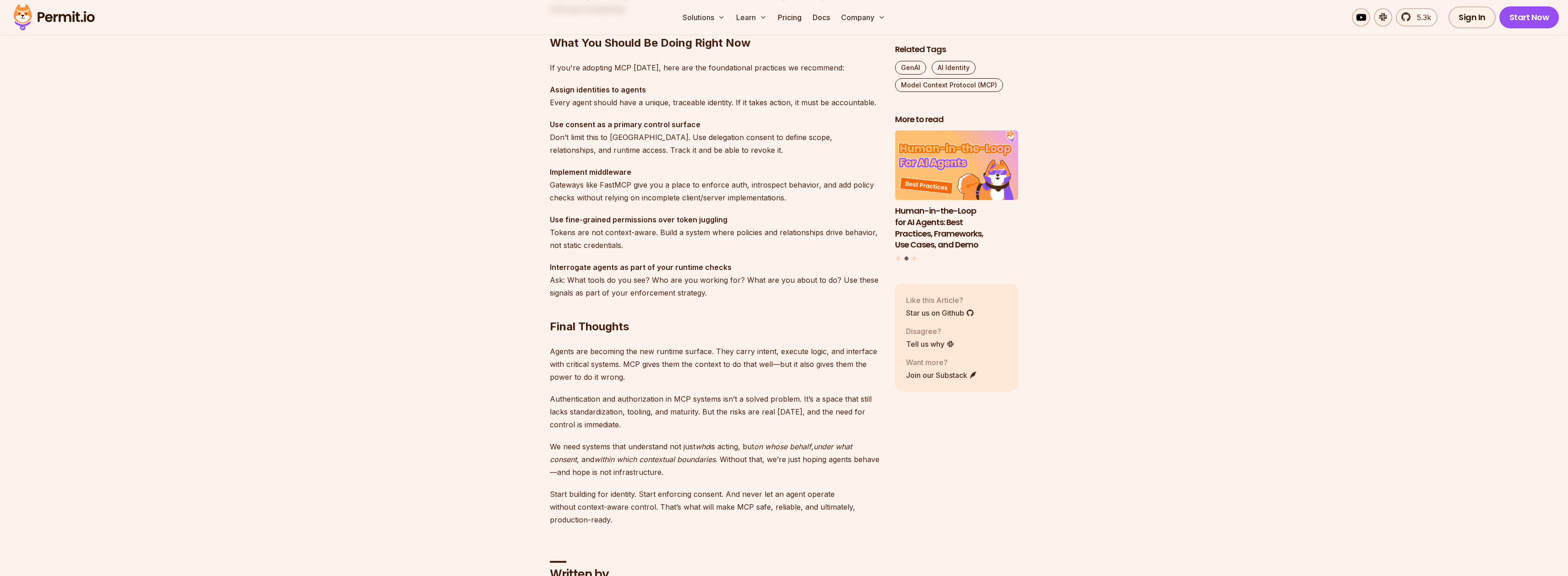
click at [597, 280] on p "Interrogate agents as part of your runtime checks Ask: What tools do you see? W…" at bounding box center [715, 280] width 331 height 38
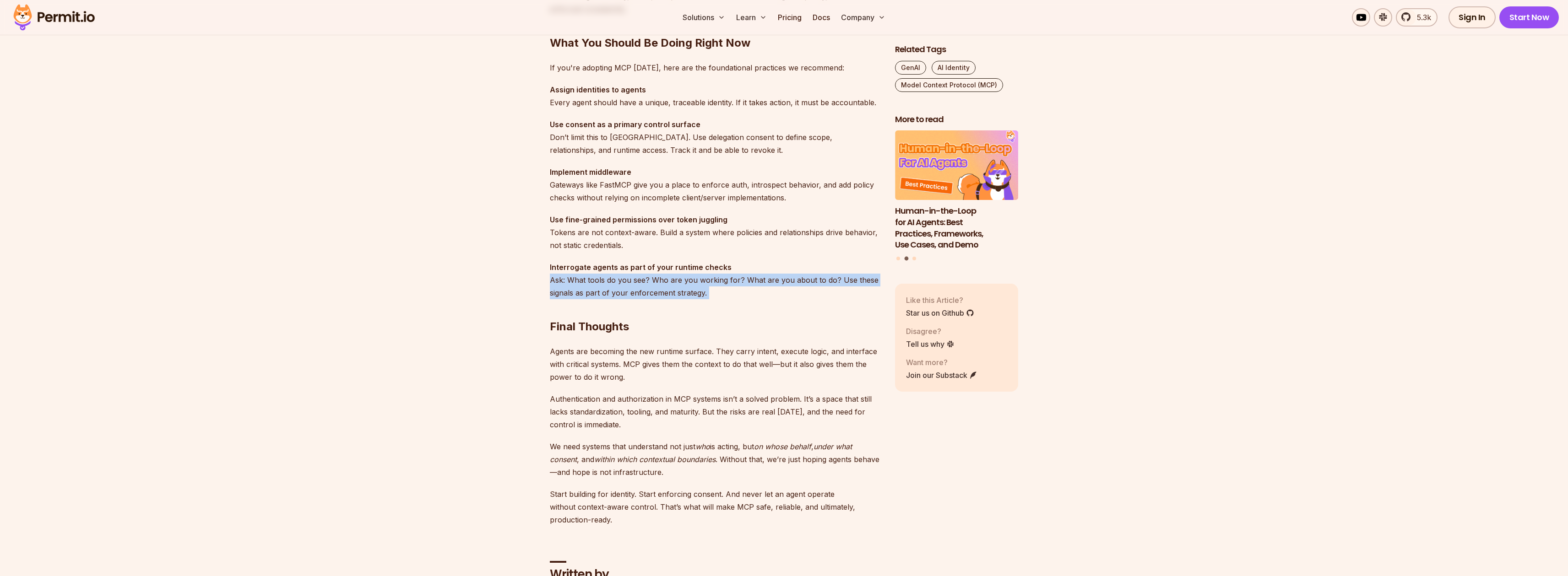
click at [597, 280] on p "Interrogate agents as part of your runtime checks Ask: What tools do you see? W…" at bounding box center [715, 280] width 331 height 38
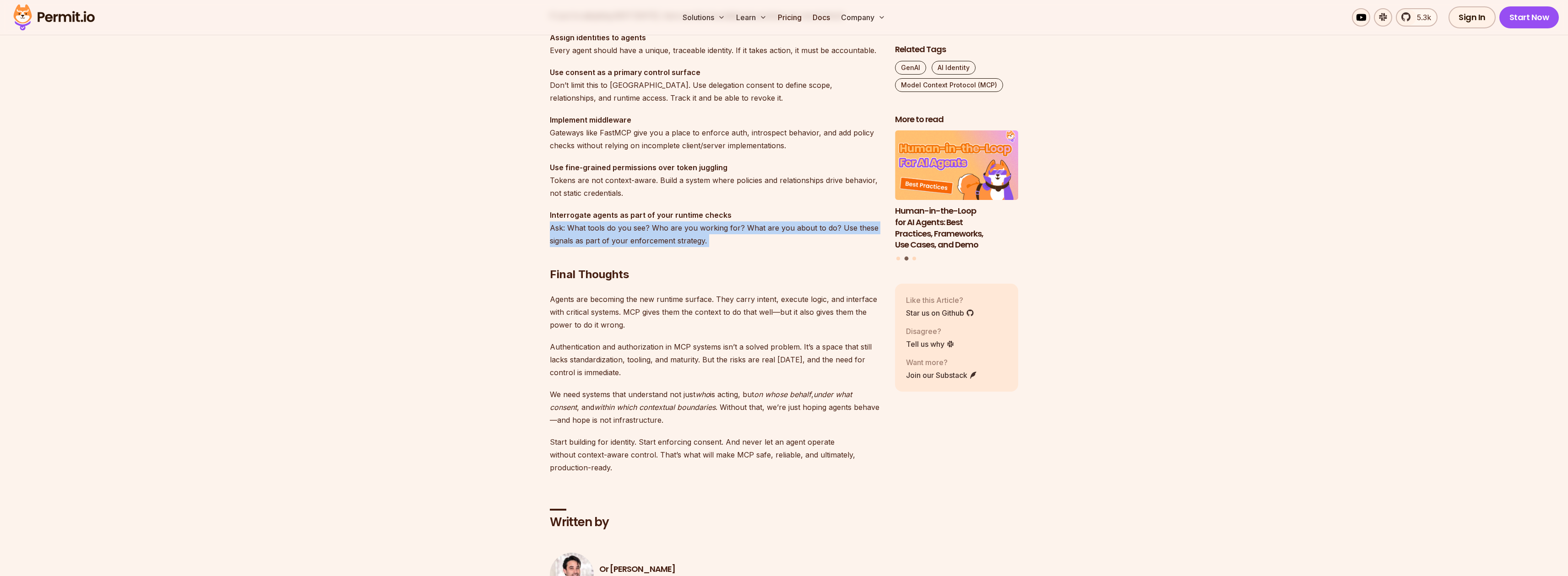
scroll to position [2631, 0]
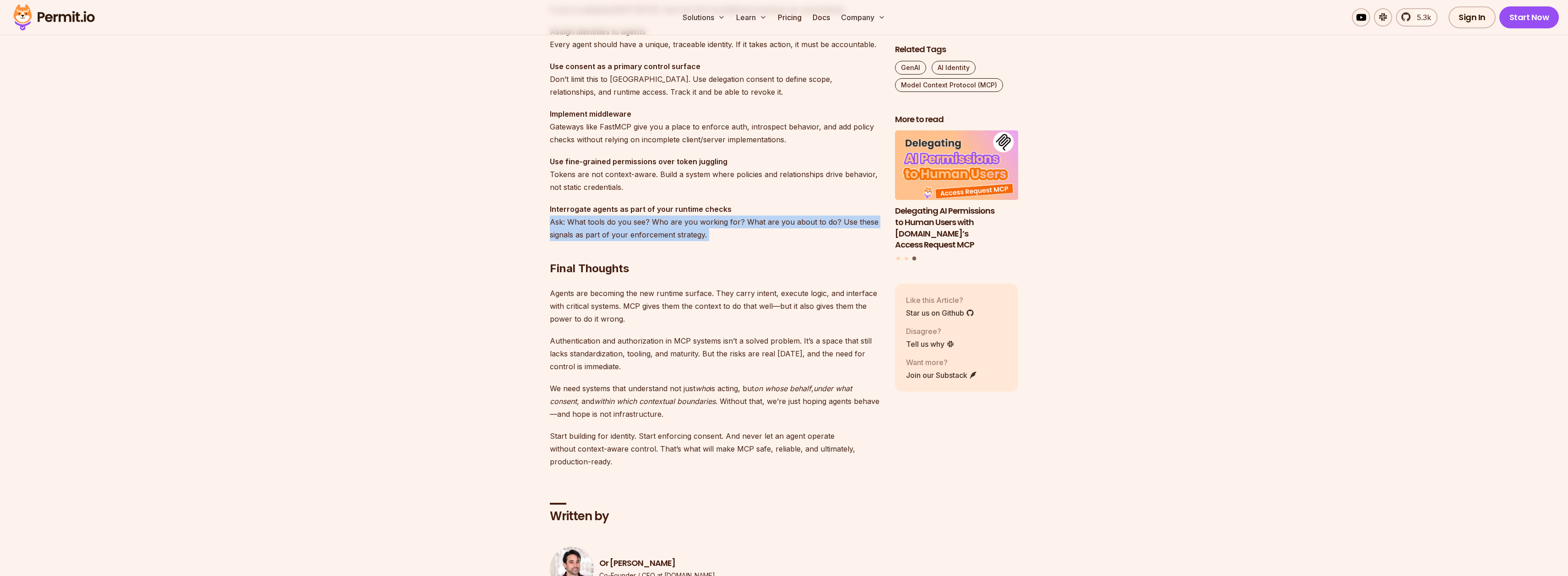
click at [761, 234] on h2 "Final Thoughts" at bounding box center [715, 250] width 331 height 51
click at [760, 230] on h2 "Final Thoughts" at bounding box center [715, 250] width 331 height 51
click at [756, 223] on p "Interrogate agents as part of your runtime checks Ask: What tools do you see? W…" at bounding box center [715, 221] width 331 height 38
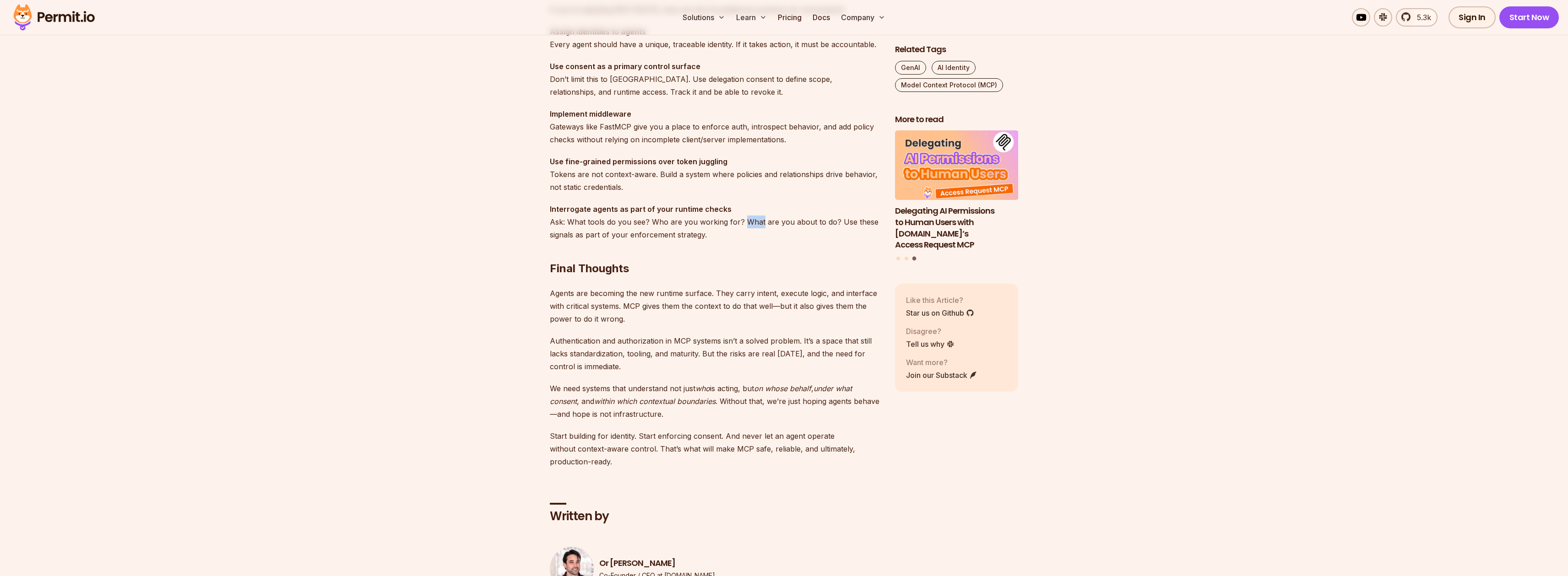
click at [756, 223] on p "Interrogate agents as part of your runtime checks Ask: What tools do you see? W…" at bounding box center [715, 221] width 331 height 38
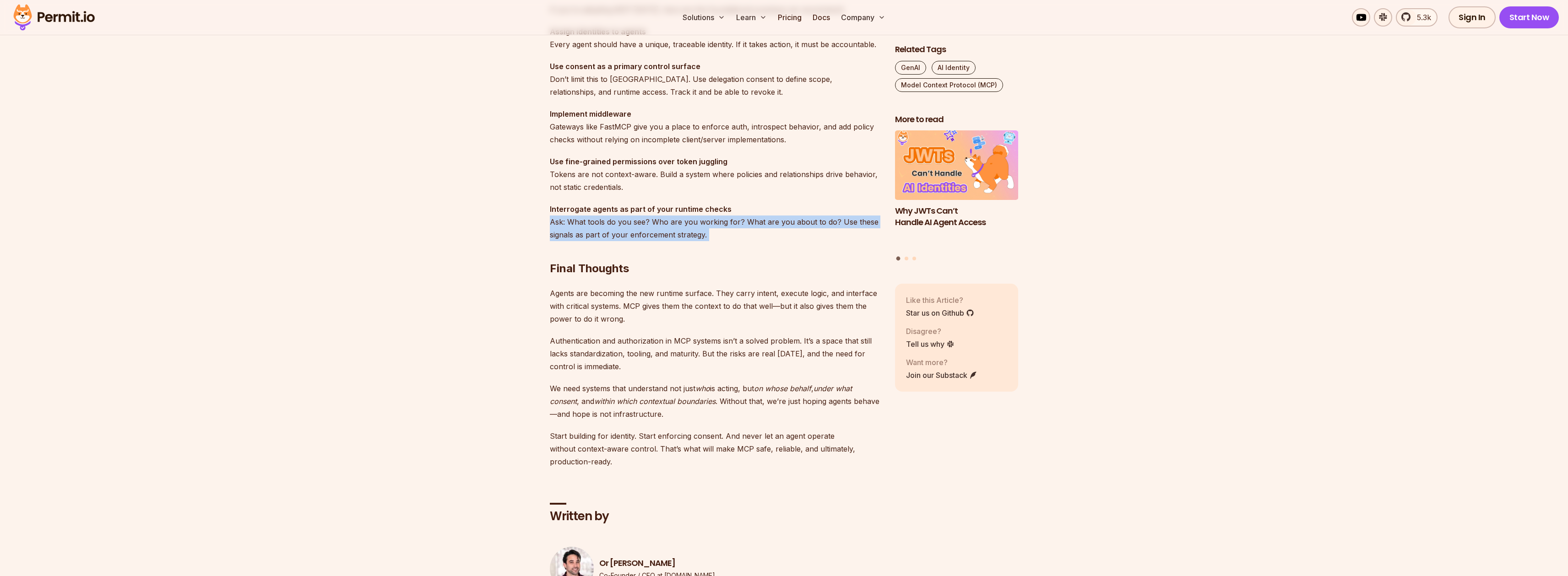
click at [754, 234] on h2 "Final Thoughts" at bounding box center [715, 250] width 331 height 51
click at [748, 223] on p "Interrogate agents as part of your runtime checks Ask: What tools do you see? W…" at bounding box center [715, 221] width 331 height 38
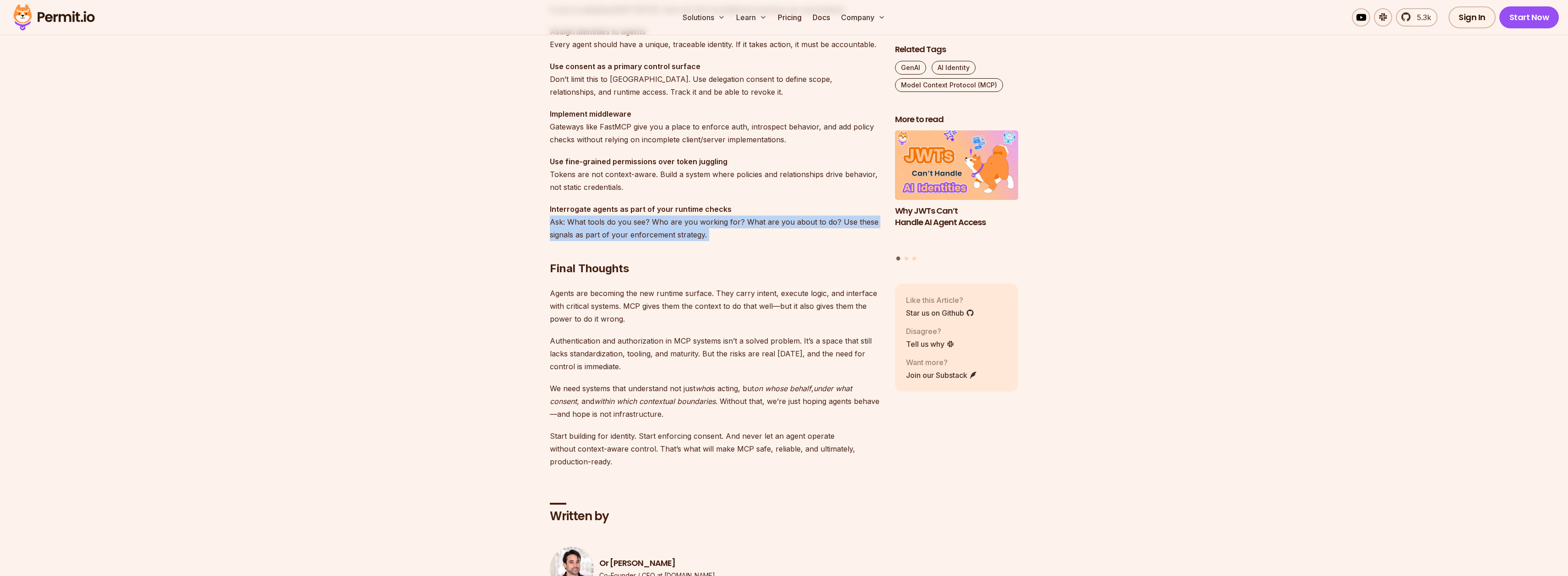
click at [748, 223] on p "Interrogate agents as part of your runtime checks Ask: What tools do you see? W…" at bounding box center [715, 221] width 331 height 38
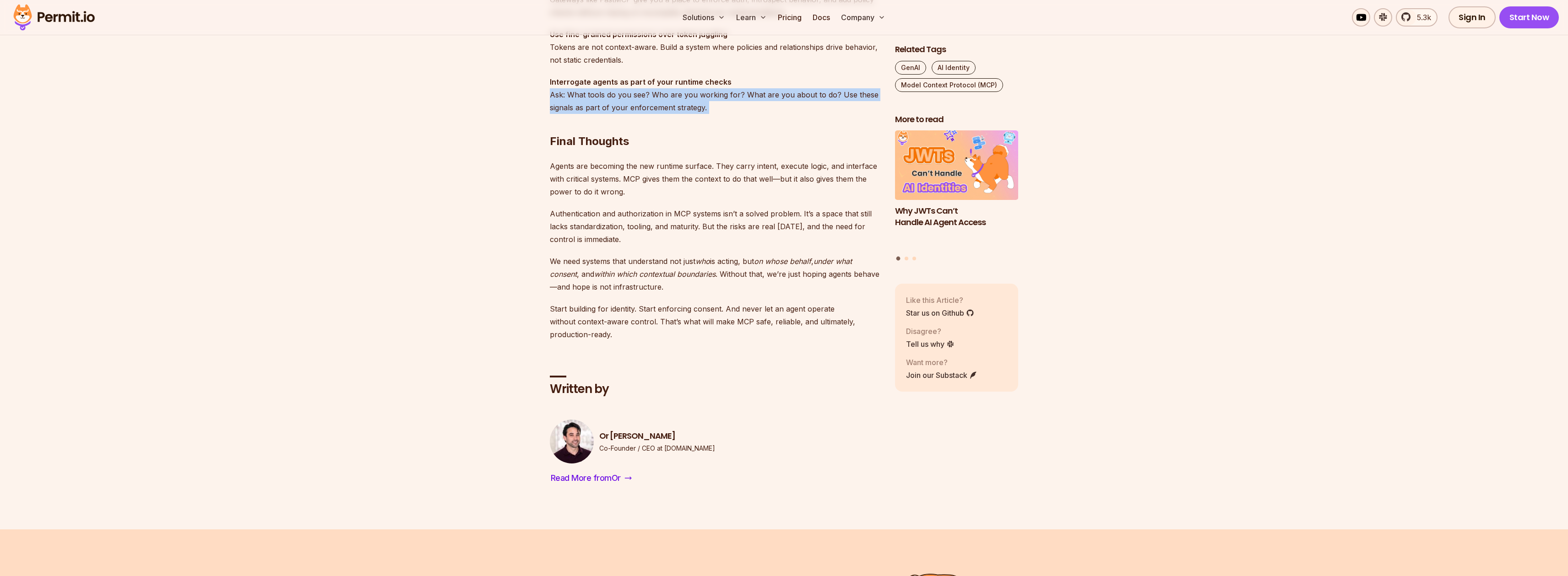
scroll to position [2666, 0]
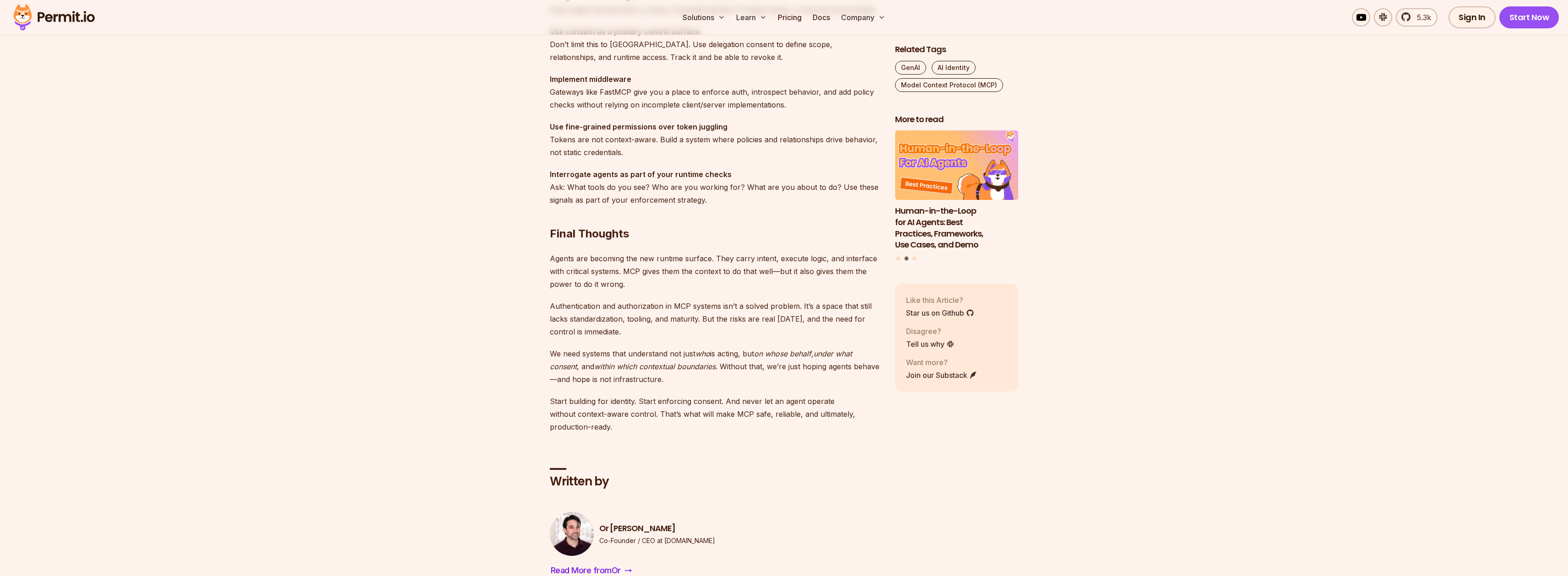
click at [593, 272] on p "Agents are becoming the new runtime surface. They carry intent, execute logic, …" at bounding box center [715, 271] width 331 height 38
click at [641, 319] on p "Authentication and authorization in MCP systems isn’t a solved problem. It’s a …" at bounding box center [715, 319] width 331 height 38
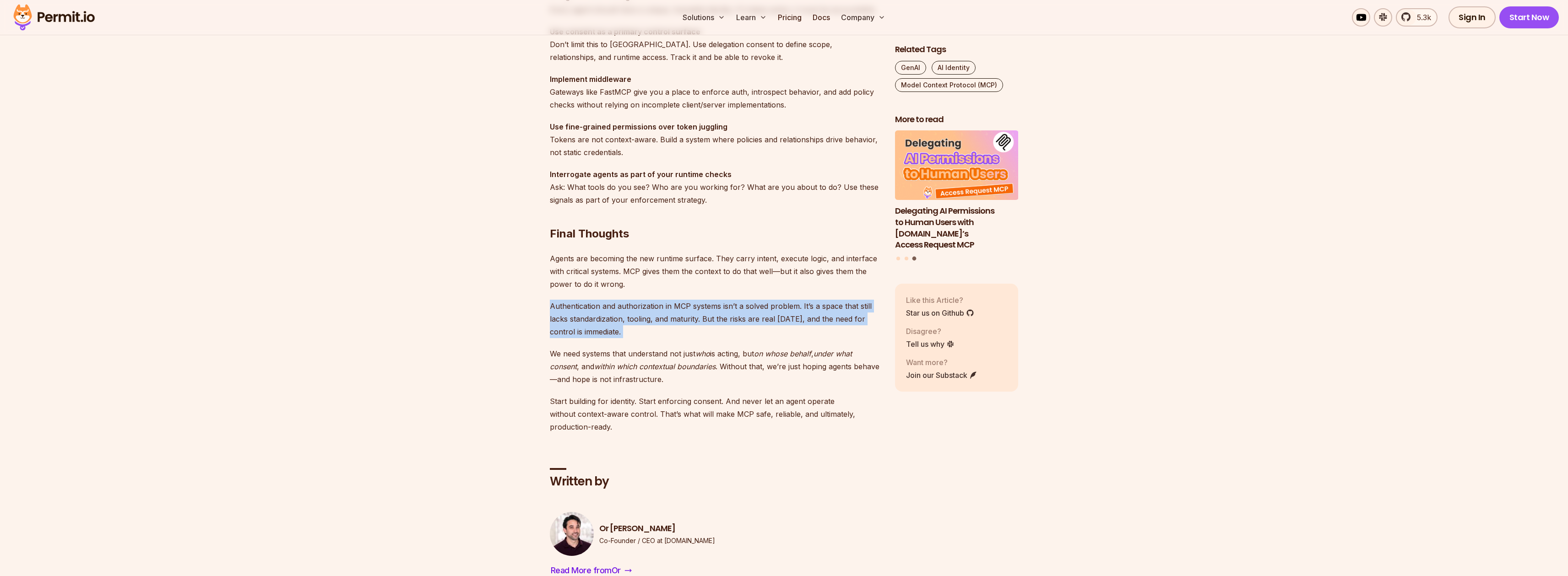
click at [641, 319] on p "Authentication and authorization in MCP systems isn’t a solved problem. It’s a …" at bounding box center [715, 319] width 331 height 38
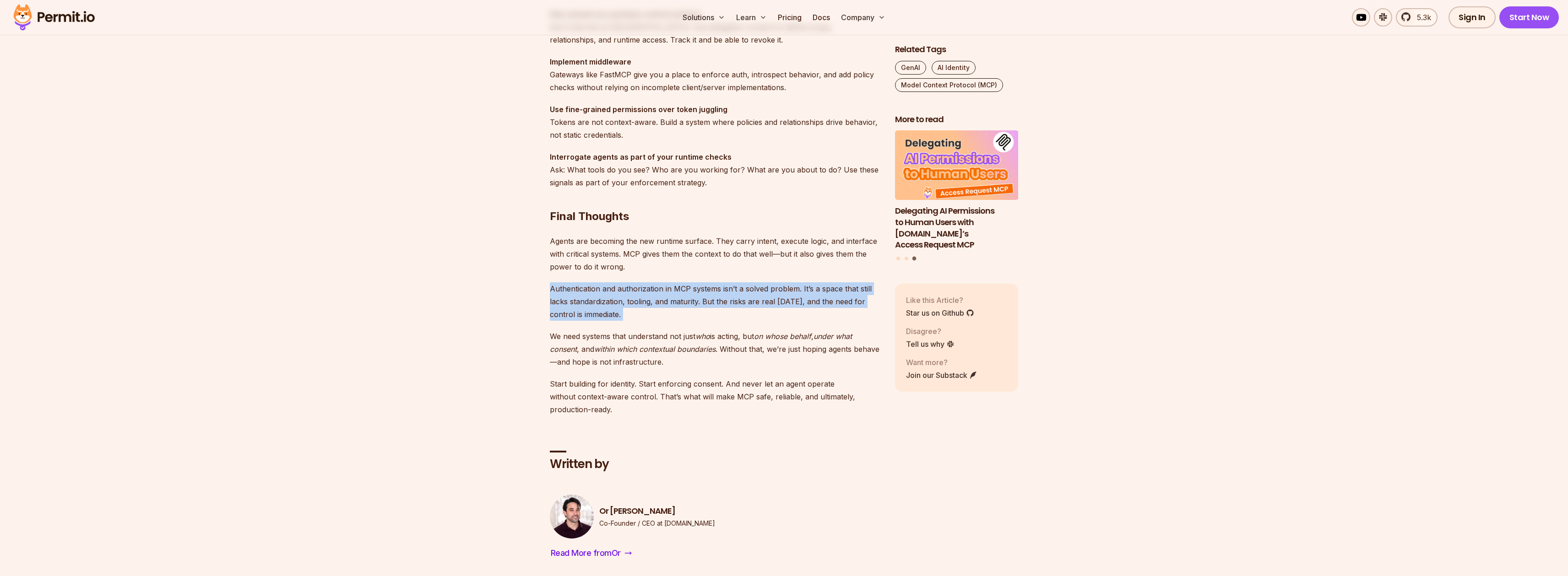
click at [639, 319] on p "Authentication and authorization in MCP systems isn’t a solved problem. It’s a …" at bounding box center [715, 301] width 331 height 38
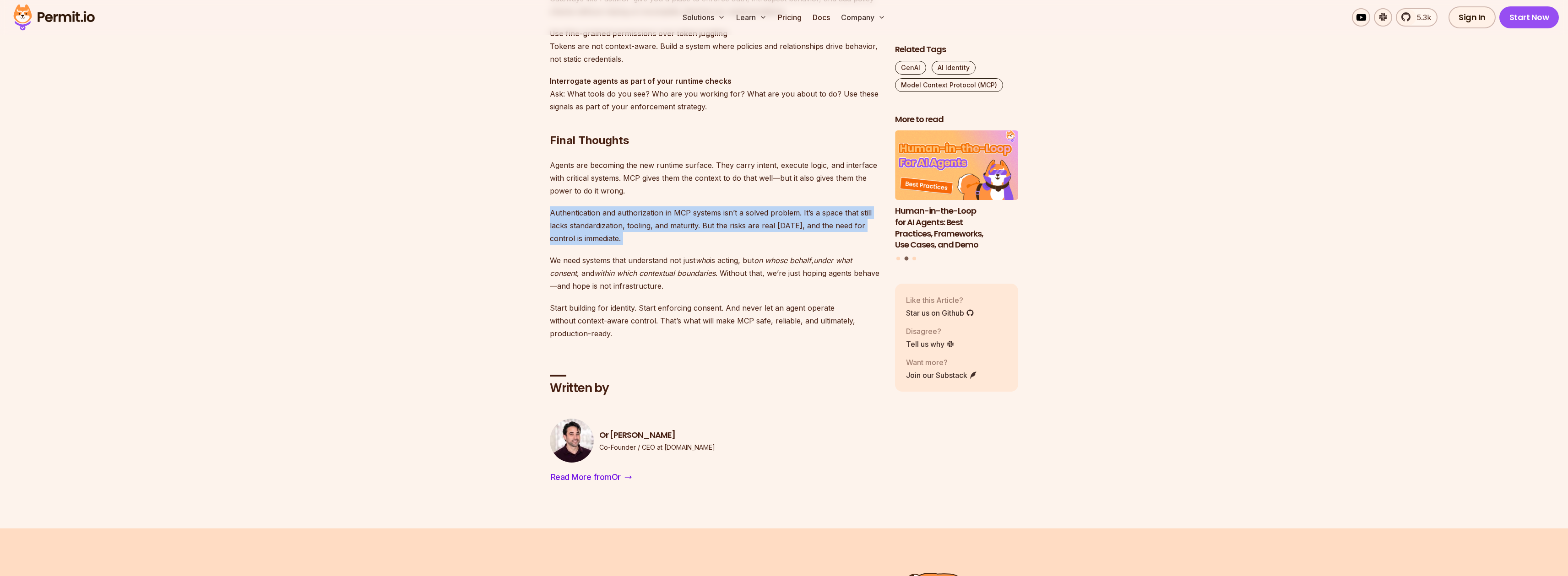
scroll to position [2765, 0]
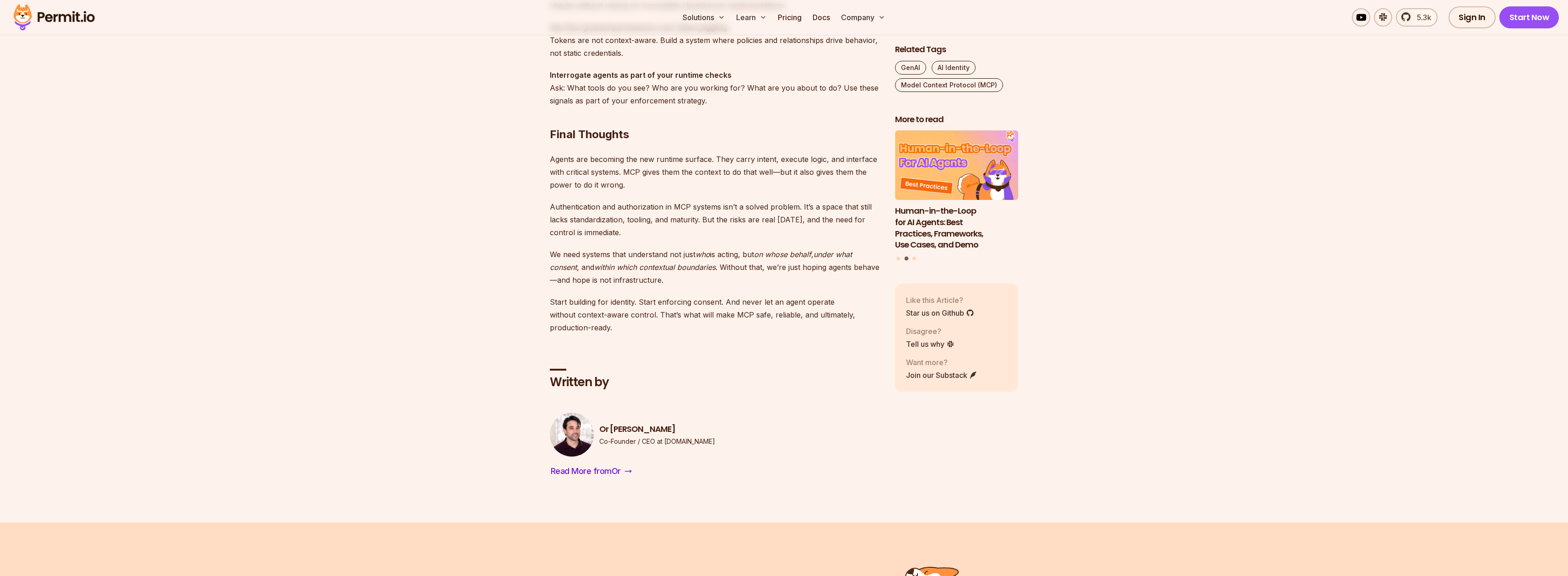
click at [623, 272] on p "We need systems that understand not just who is acting, but on whose behalf , u…" at bounding box center [715, 267] width 331 height 38
click at [741, 314] on p "Start building for identity. Start enforcing consent. And never let an agent op…" at bounding box center [715, 314] width 331 height 38
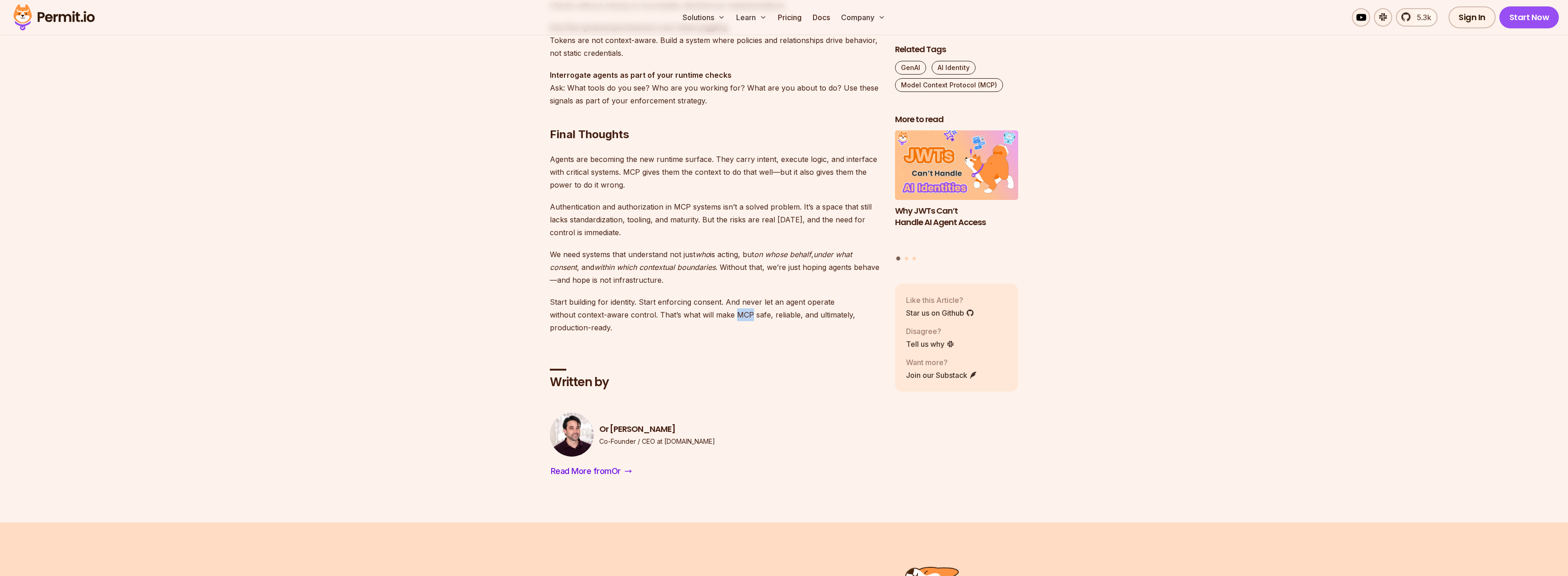
click at [741, 314] on p "Start building for identity. Start enforcing consent. And never let an agent op…" at bounding box center [715, 314] width 331 height 38
click at [739, 314] on p "Start building for identity. Start enforcing consent. And never let an agent op…" at bounding box center [715, 314] width 331 height 38
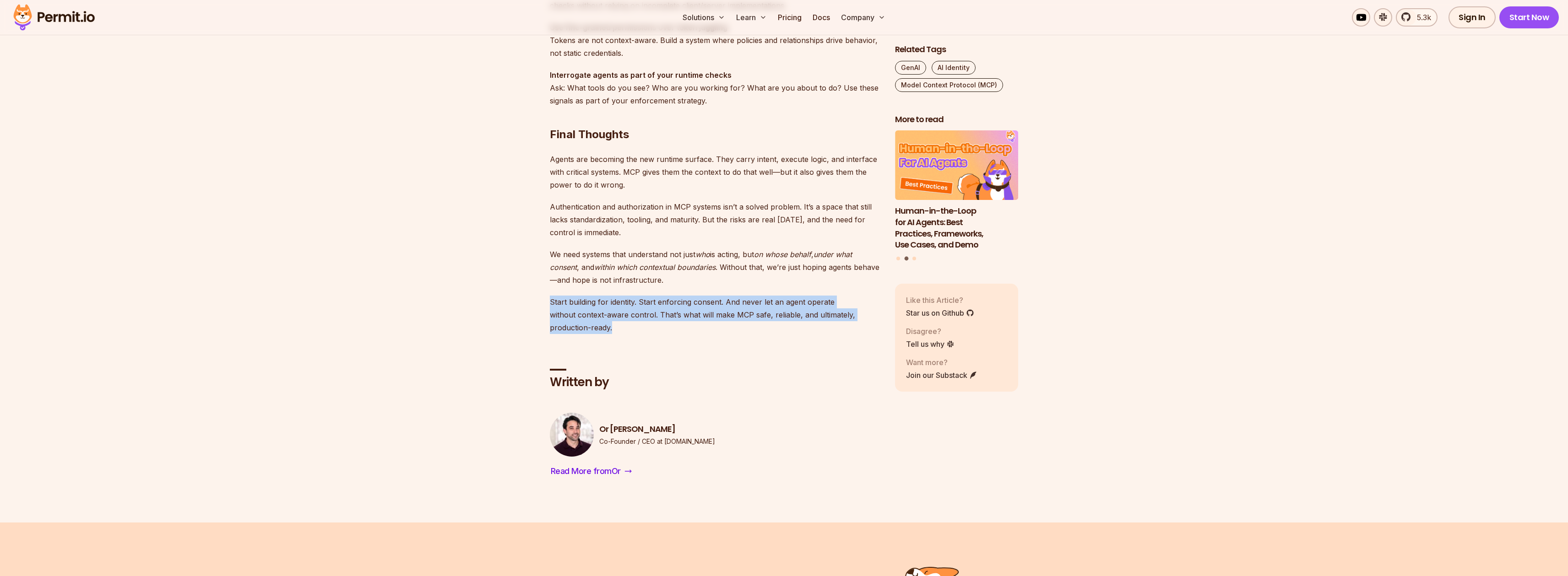
click at [739, 314] on p "Start building for identity. Start enforcing consent. And never let an agent op…" at bounding box center [715, 314] width 331 height 38
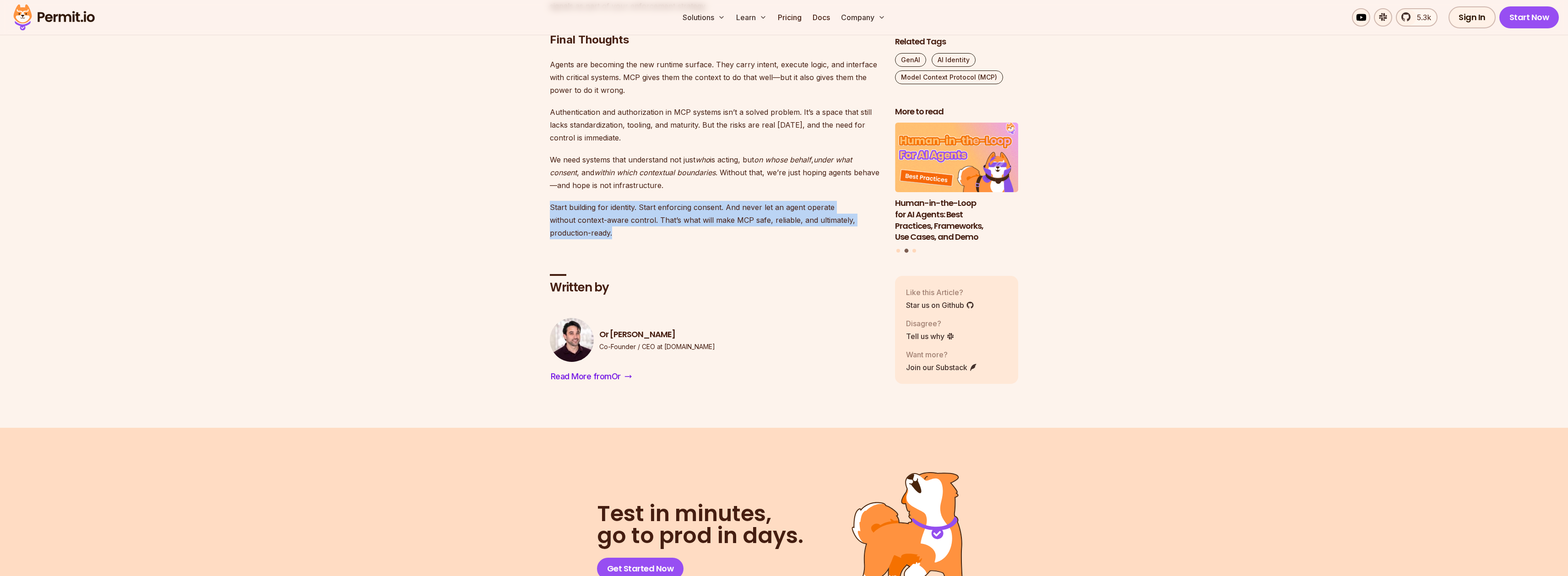
scroll to position [2854, 0]
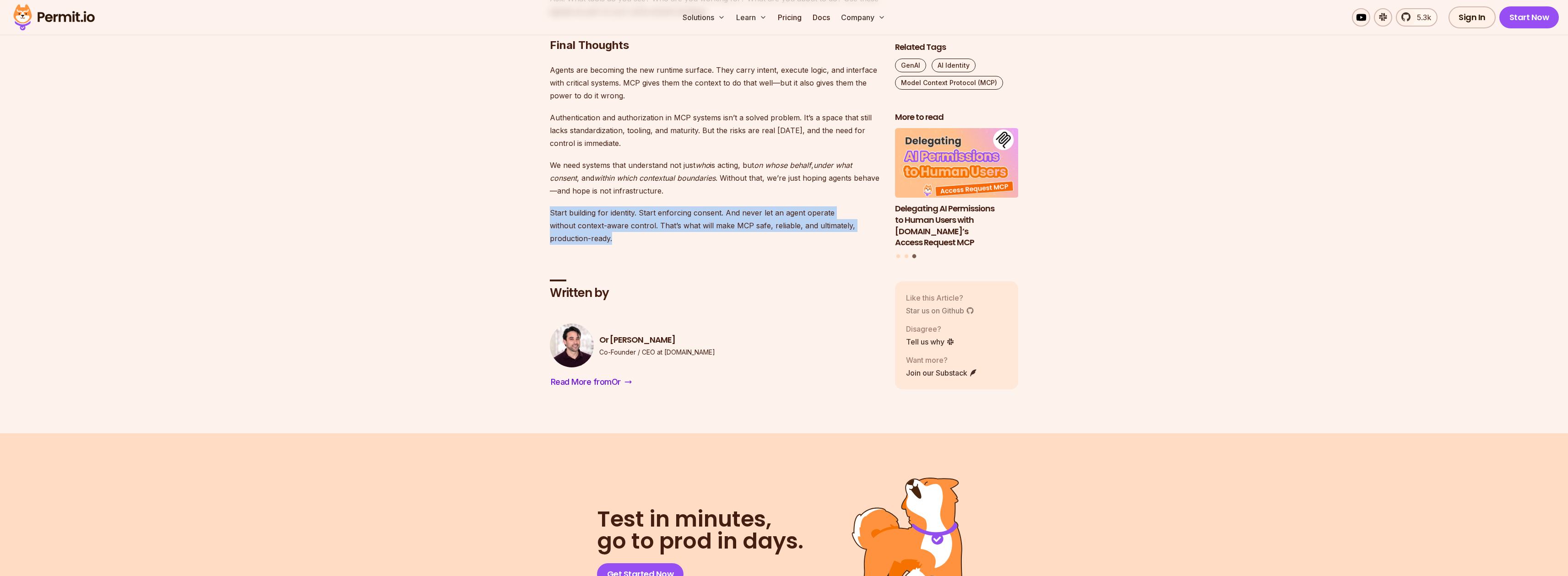
click at [933, 309] on link "Star us on Github" at bounding box center [940, 311] width 68 height 11
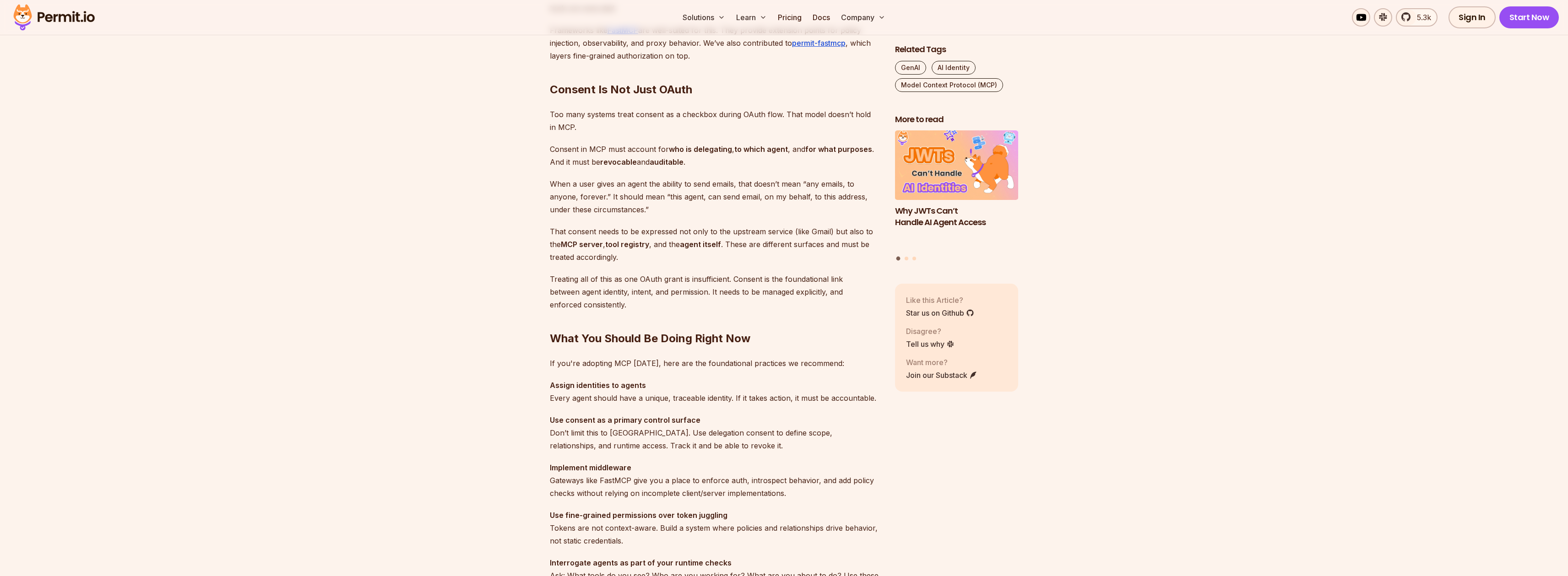
scroll to position [2136, 0]
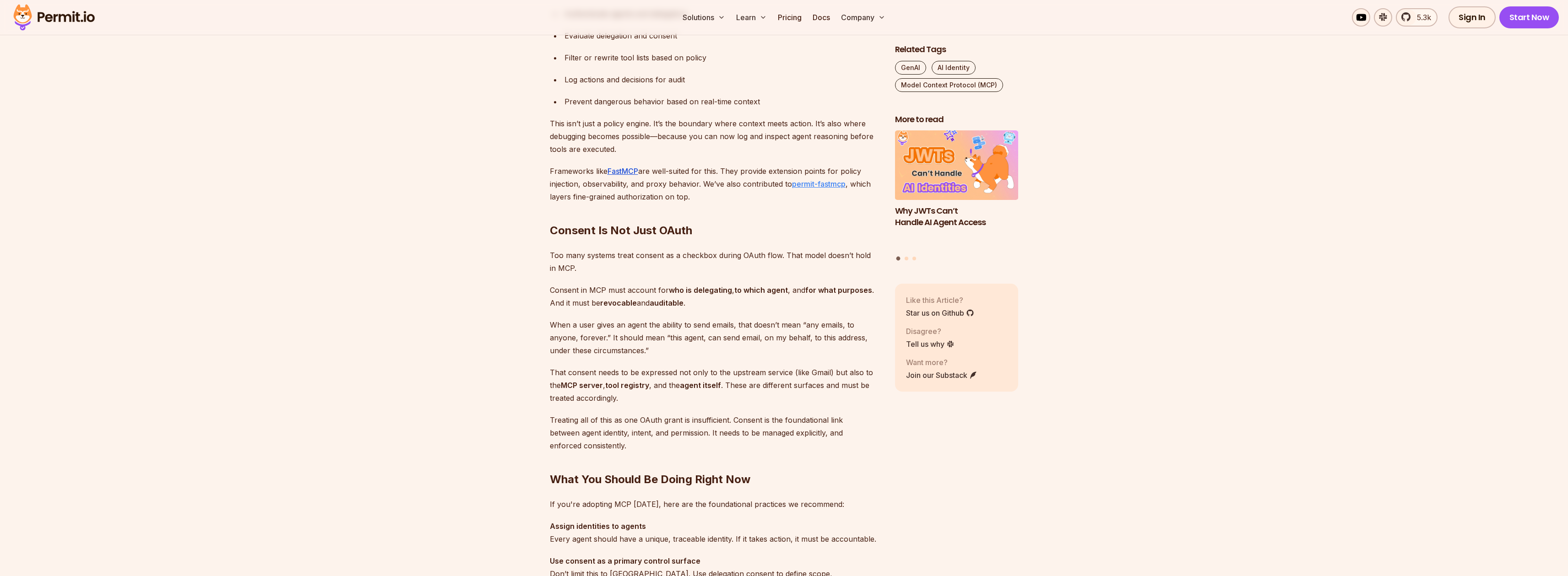
click at [828, 186] on link "permit-fastmcp" at bounding box center [819, 184] width 54 height 9
